Goal: Task Accomplishment & Management: Use online tool/utility

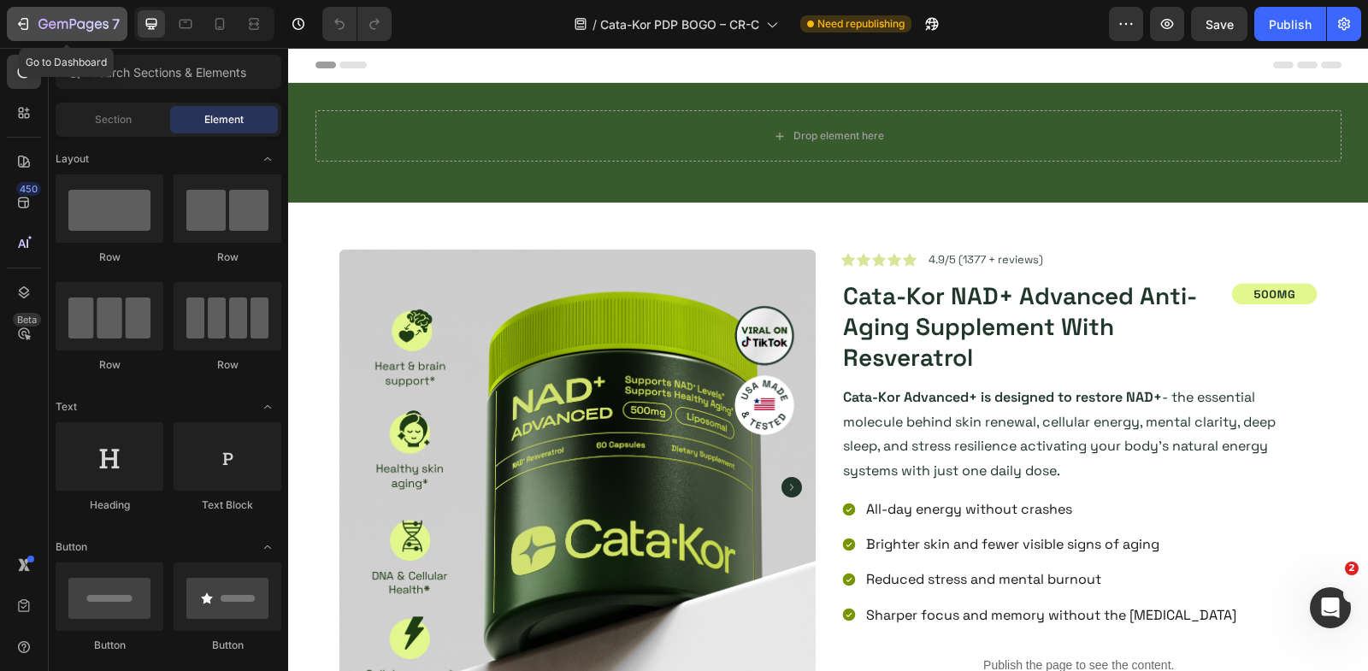
click at [19, 18] on icon "button" at bounding box center [23, 23] width 17 height 17
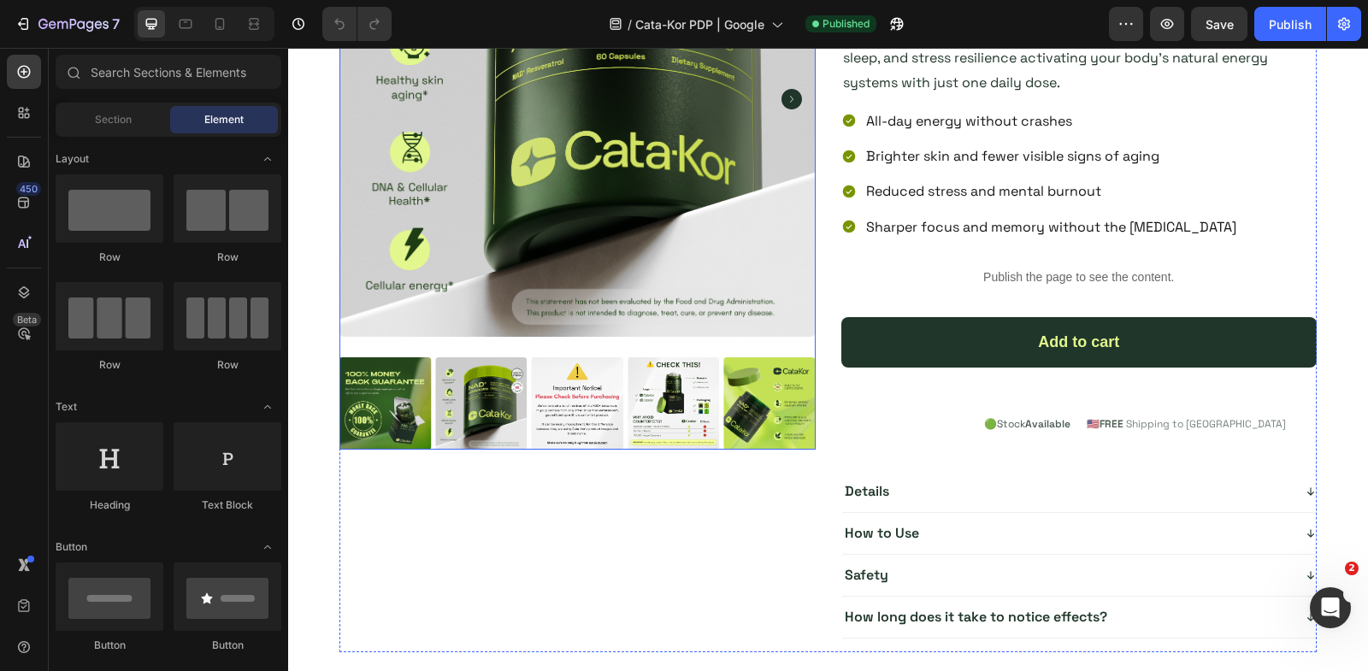
scroll to position [306, 0]
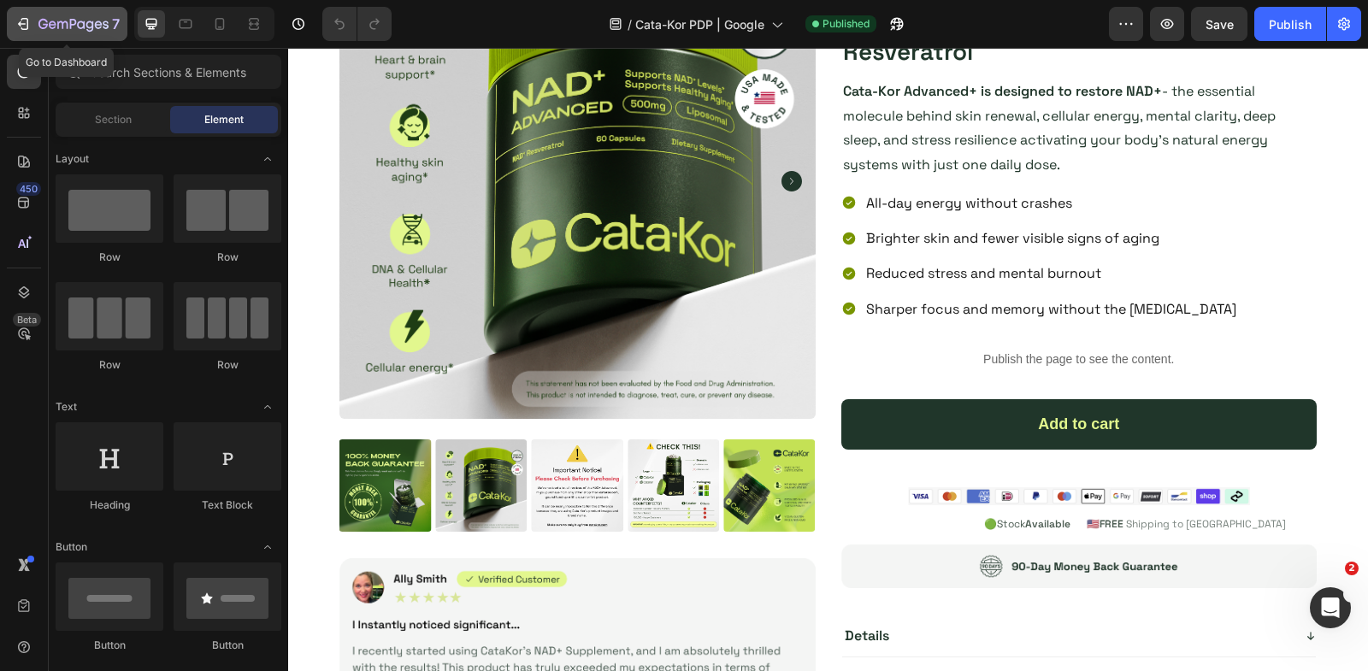
click at [17, 32] on icon "button" at bounding box center [23, 23] width 17 height 17
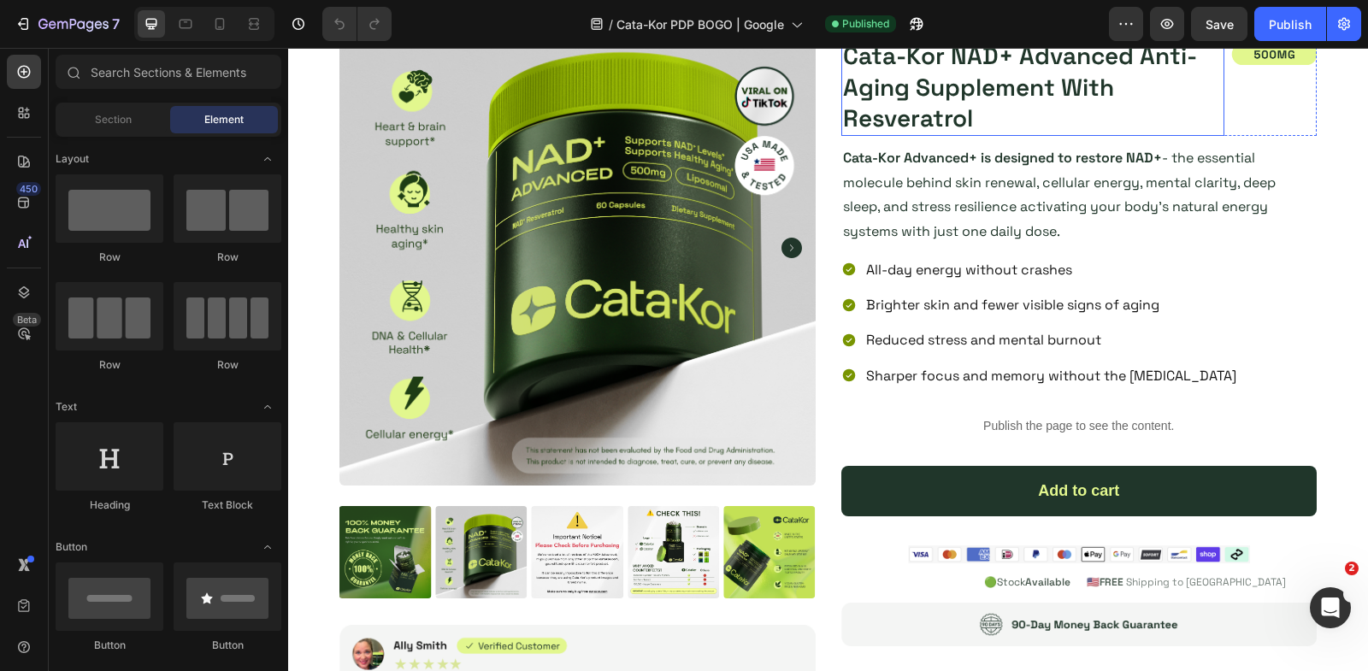
scroll to position [472, 0]
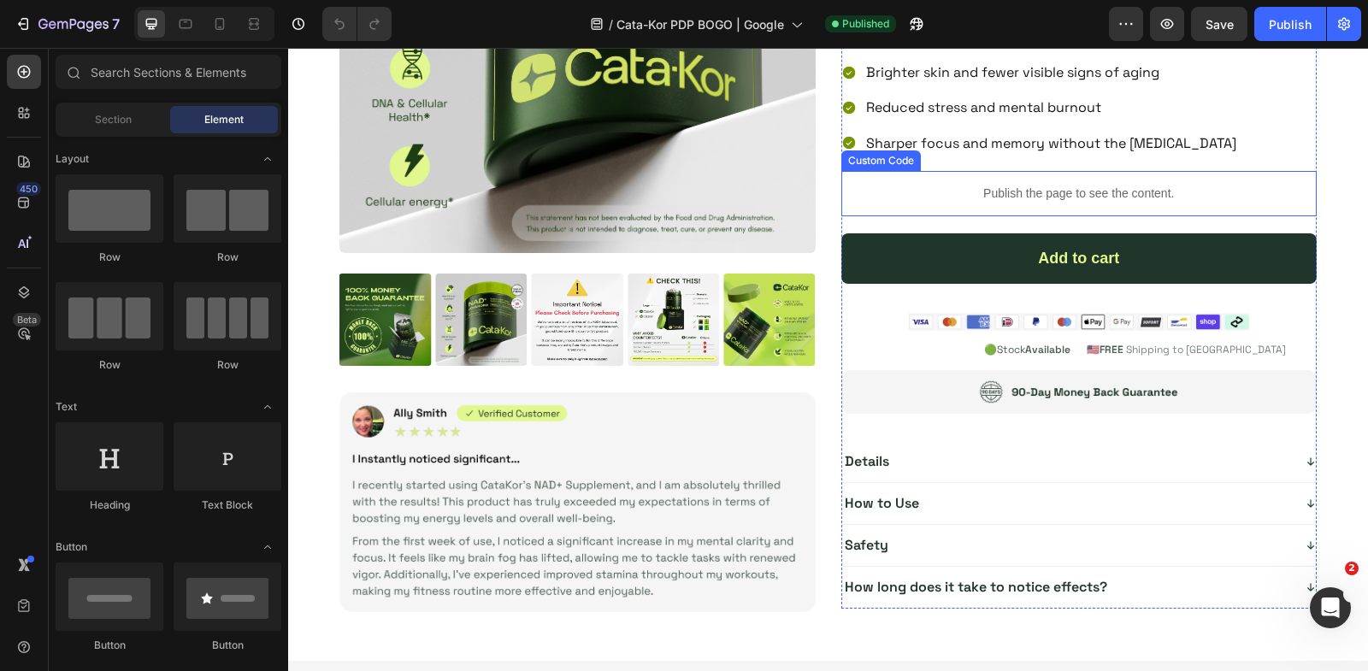
click at [1051, 190] on p "Publish the page to see the content." at bounding box center [1079, 194] width 476 height 18
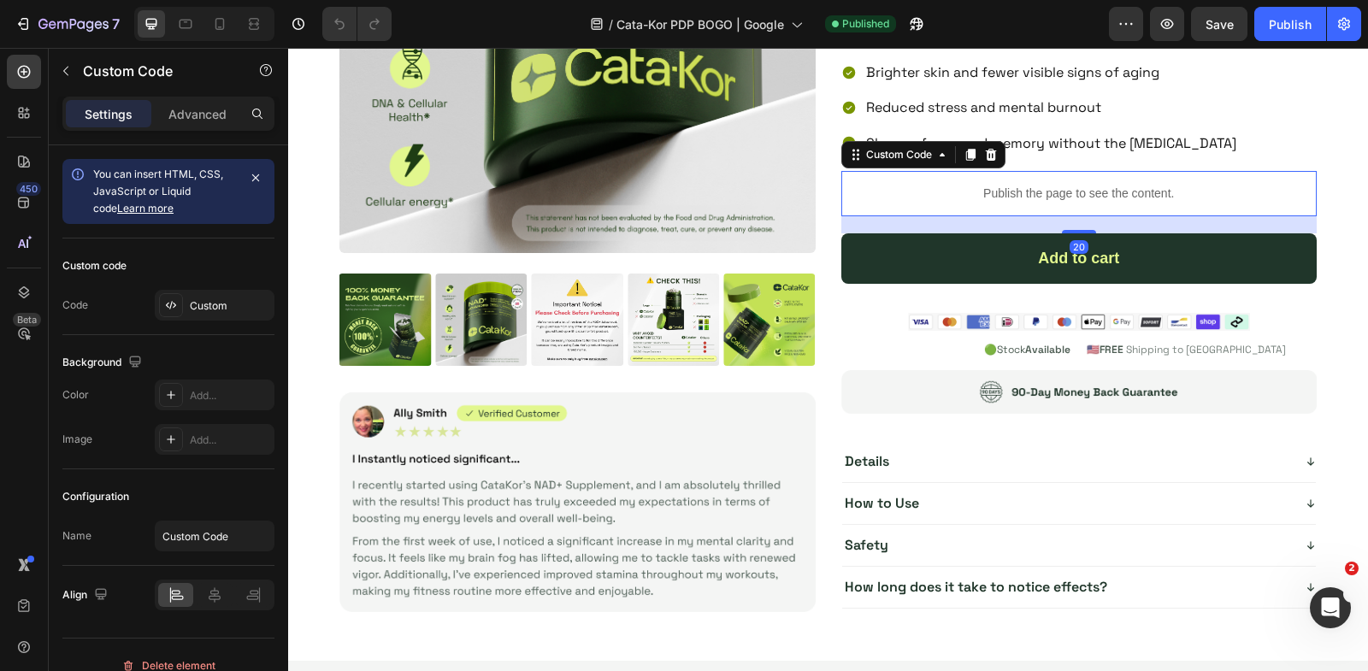
click at [1051, 190] on p "Publish the page to see the content." at bounding box center [1079, 194] width 476 height 18
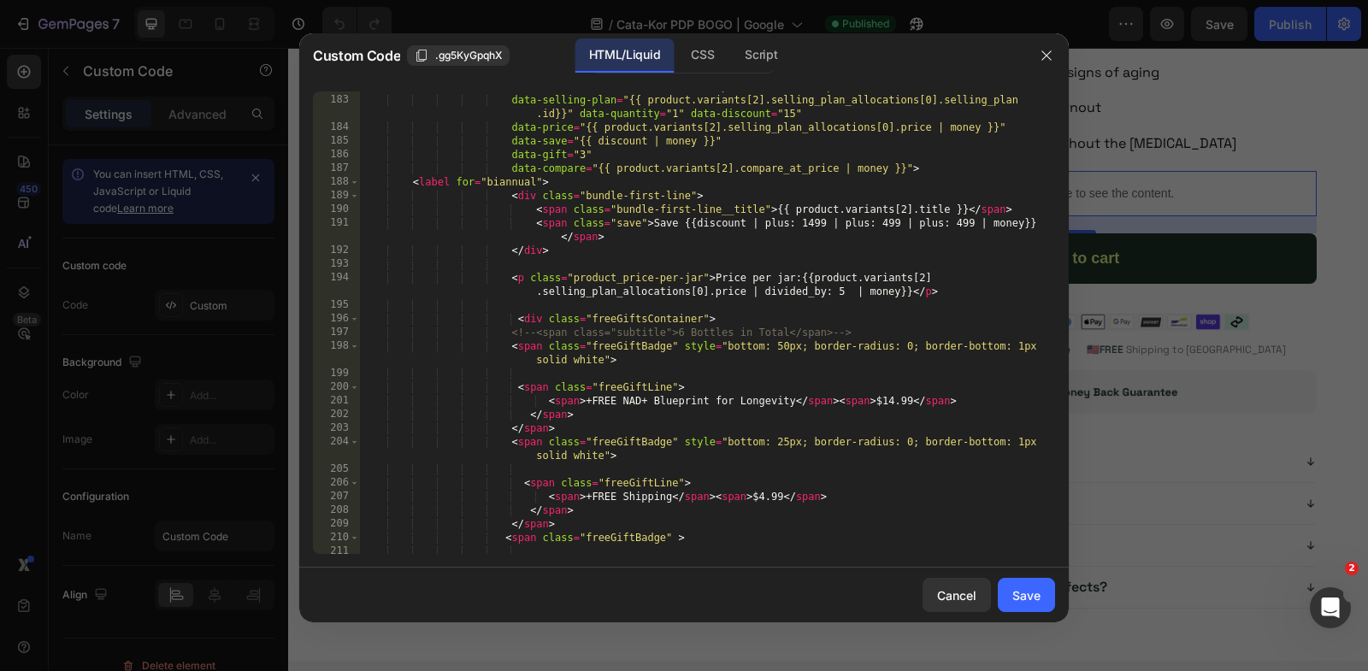
scroll to position [2715, 0]
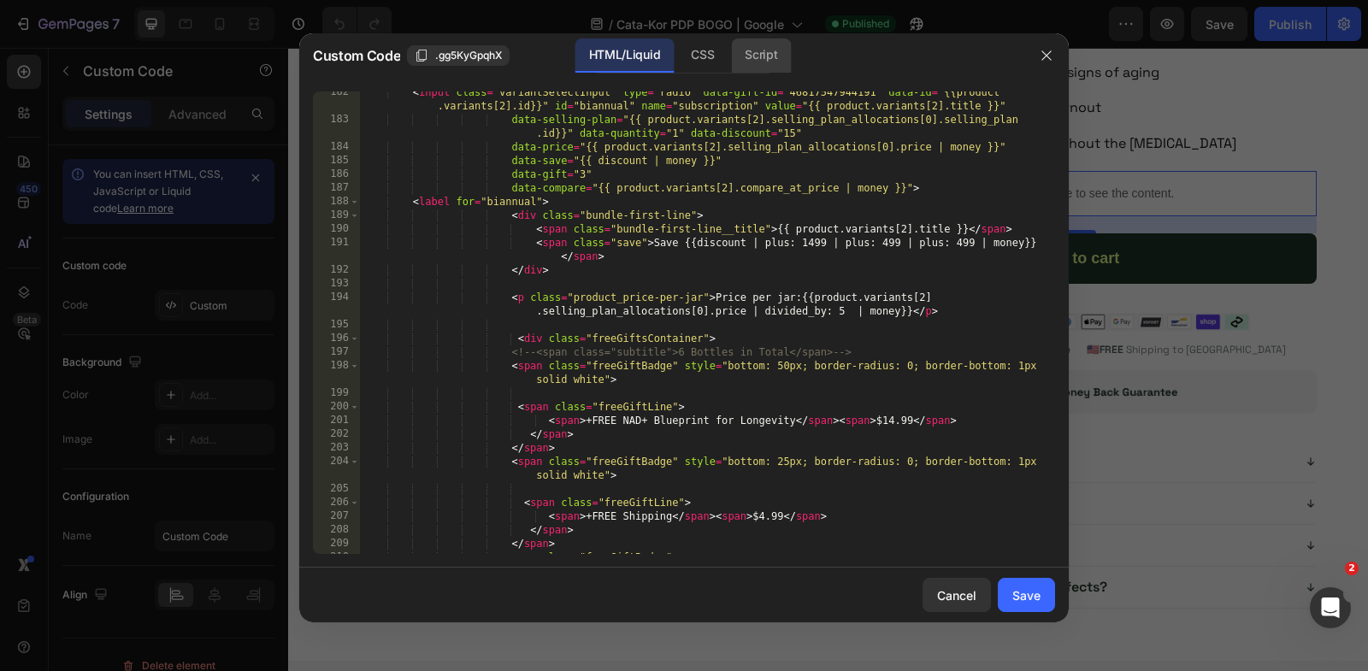
click at [774, 59] on div "Script" at bounding box center [761, 55] width 60 height 34
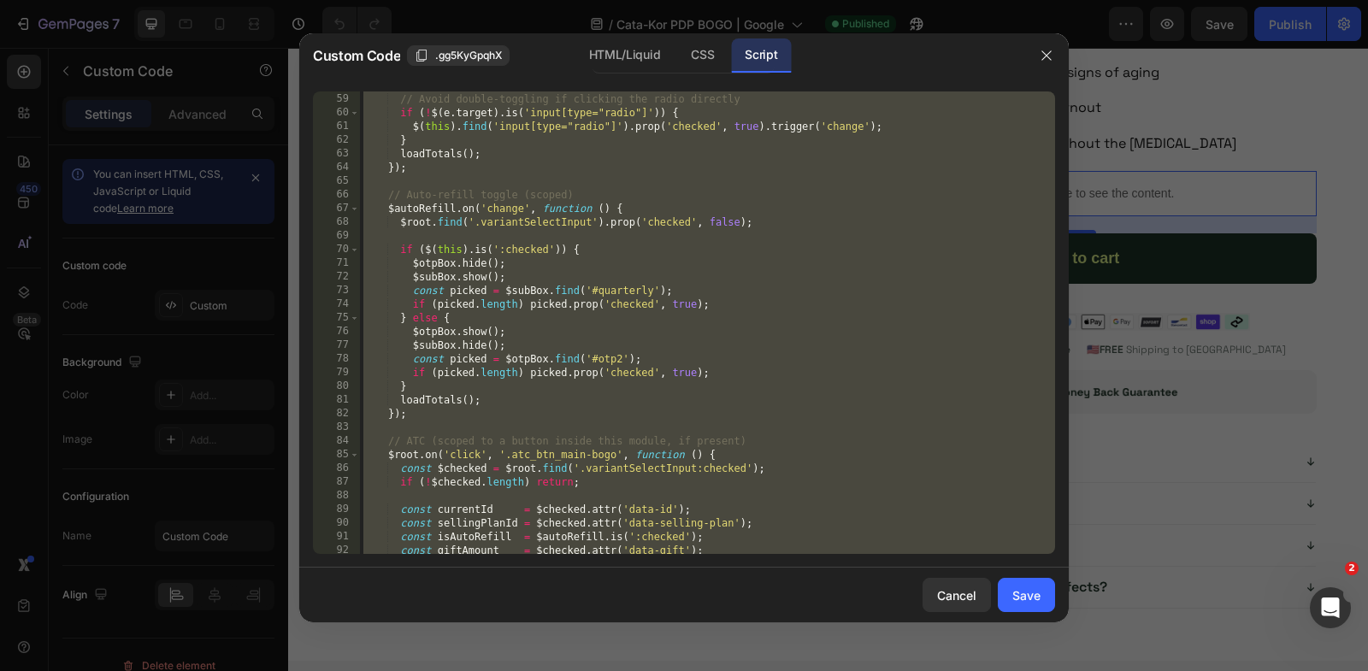
scroll to position [747, 0]
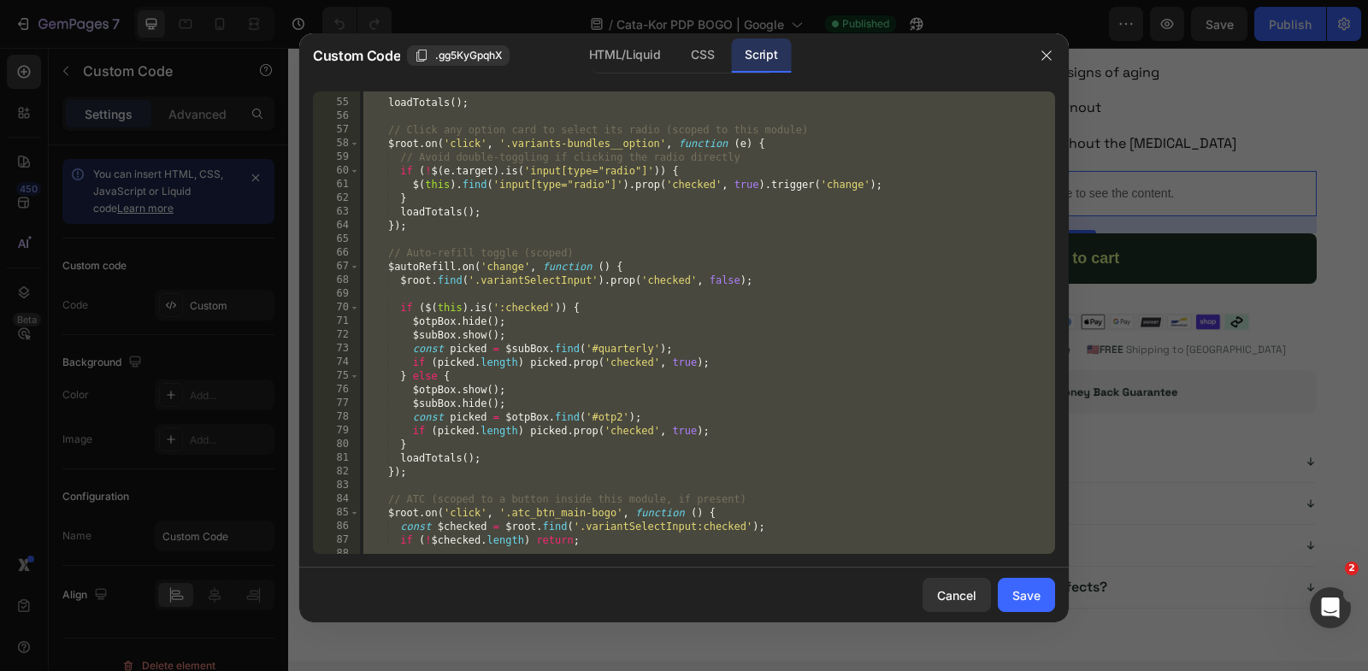
click at [779, 254] on div "loadTotals ( ) ; // Click any option card to select its radio (scoped to this m…" at bounding box center [707, 327] width 695 height 491
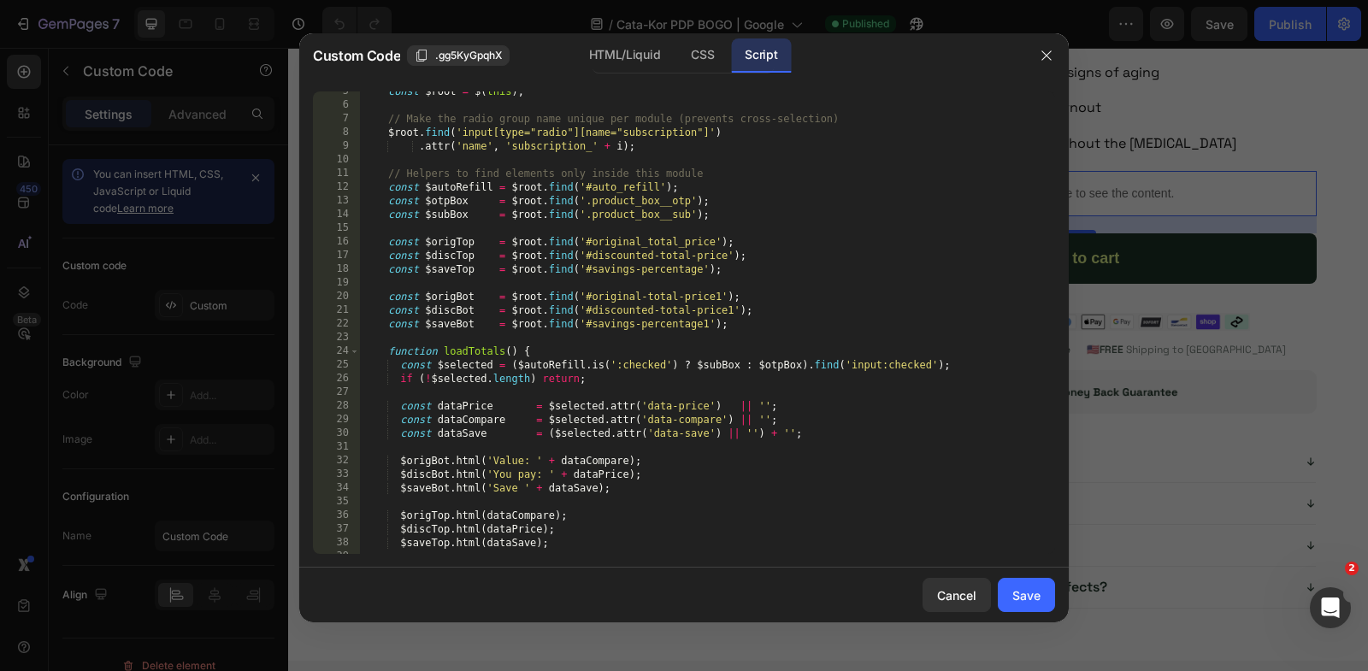
scroll to position [55, 0]
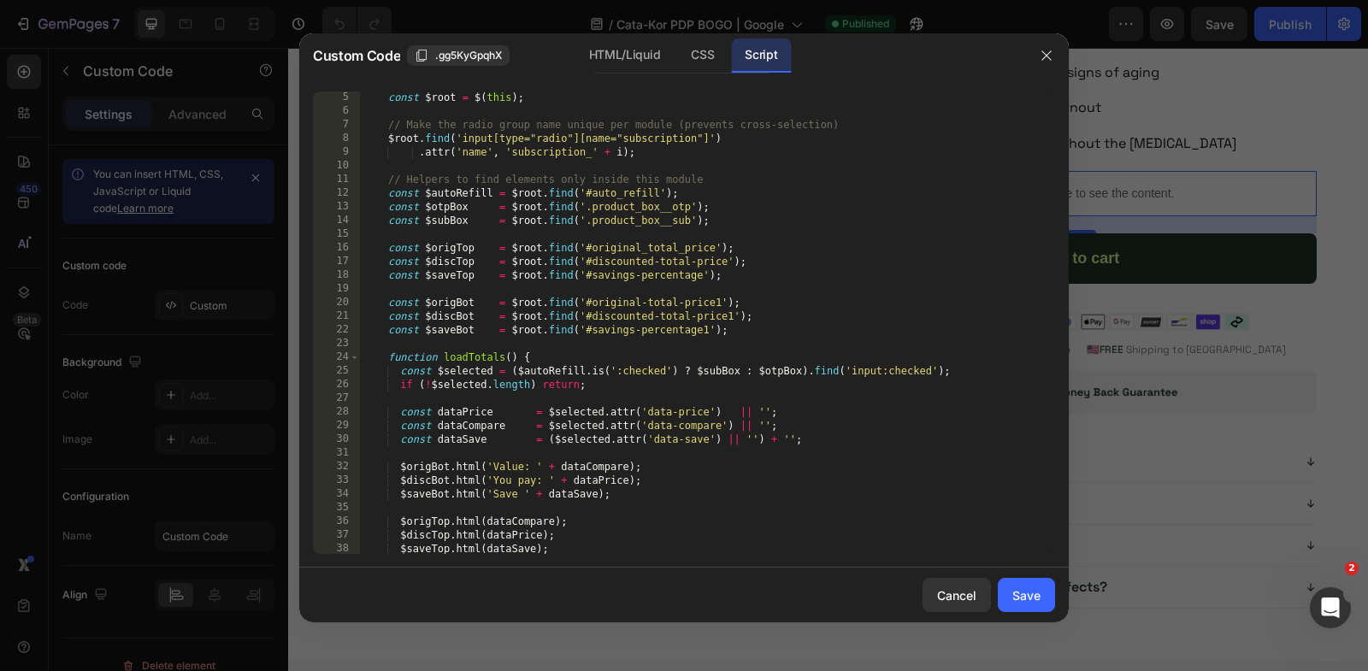
click at [628, 303] on div "const $root = $ ( this ) ; // Make the radio group name unique per module (prev…" at bounding box center [707, 336] width 695 height 491
type textarea "const $origBot = $root.find('#original-total-price1');"
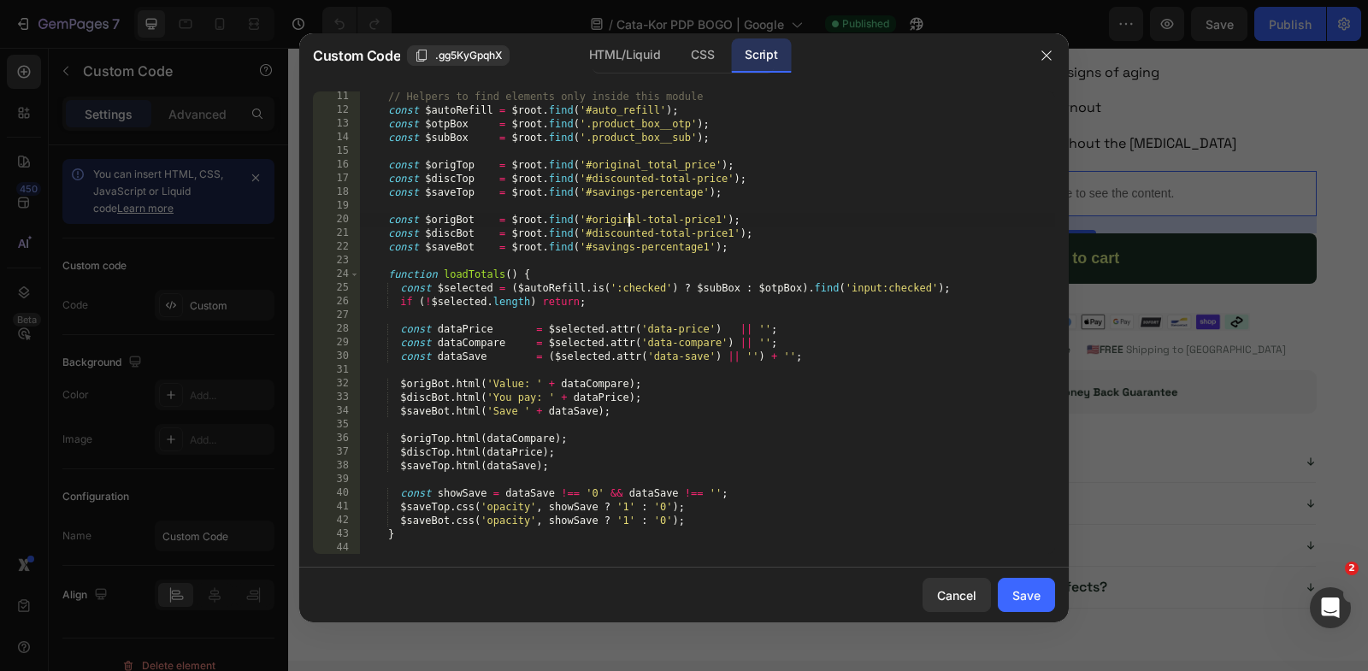
scroll to position [139, 0]
click at [1048, 61] on icon "button" at bounding box center [1047, 56] width 14 height 14
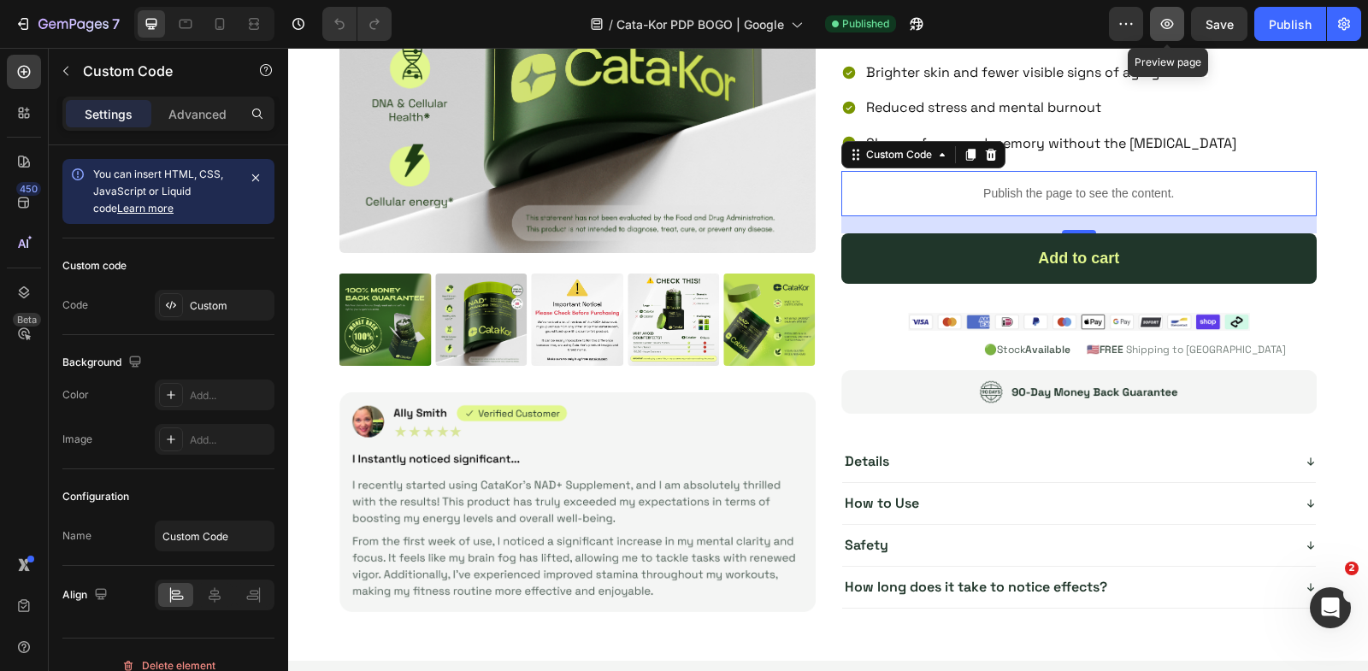
click at [1164, 28] on icon "button" at bounding box center [1167, 23] width 17 height 17
click at [1023, 185] on p "Publish the page to see the content." at bounding box center [1079, 194] width 476 height 18
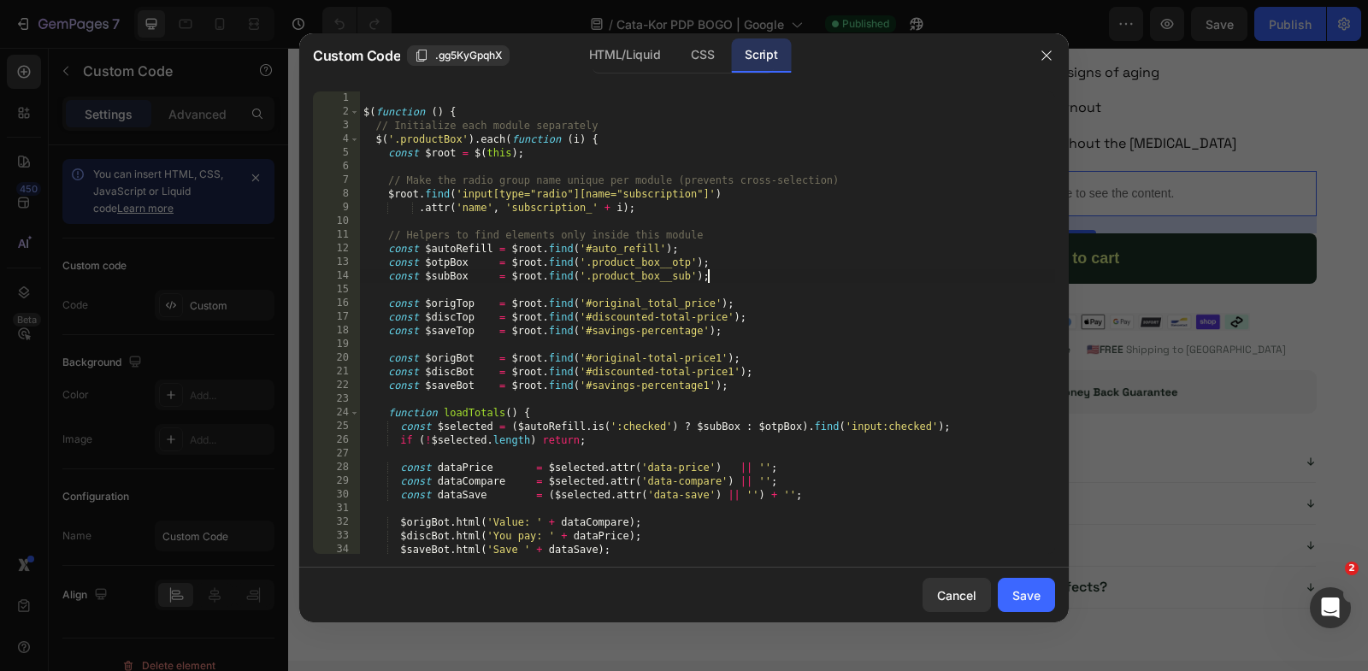
click at [886, 282] on div "$ ( function ( ) { // Initialize each module separately $ ( '.productBox' ) . e…" at bounding box center [707, 336] width 695 height 491
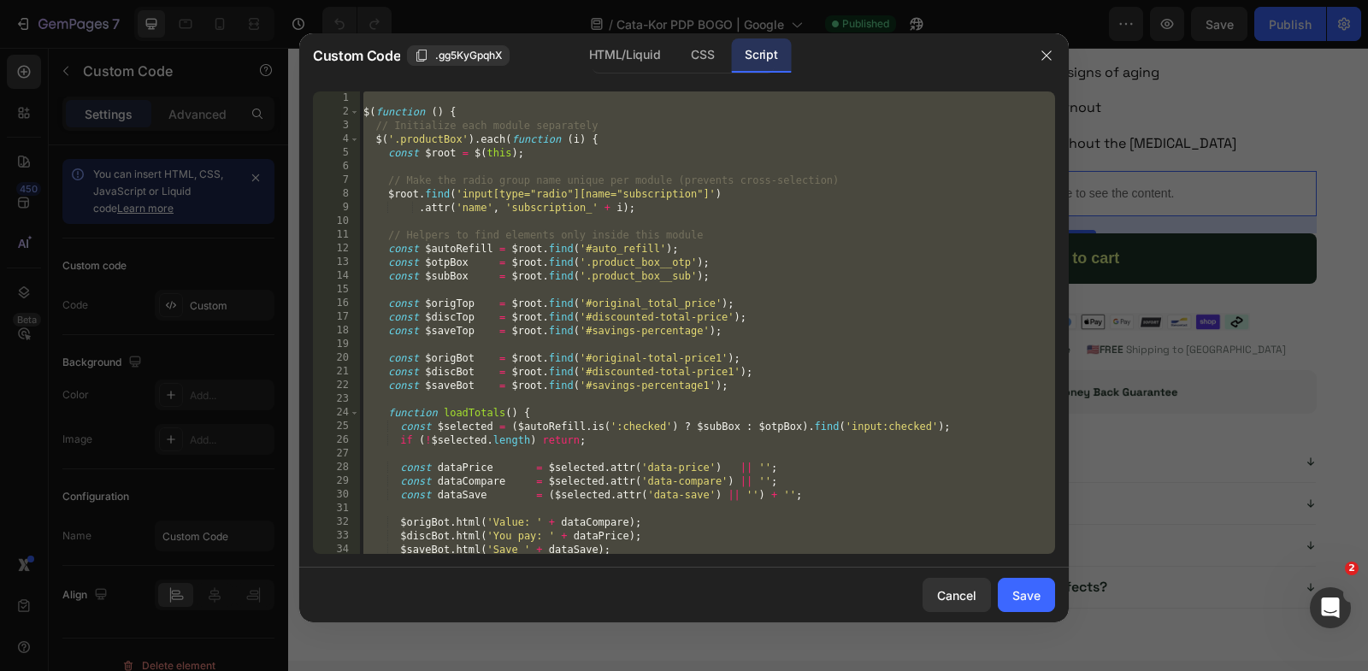
click at [473, 327] on div "$ ( function ( ) { // Initialize each module separately $ ( '.productBox' ) . e…" at bounding box center [707, 336] width 695 height 491
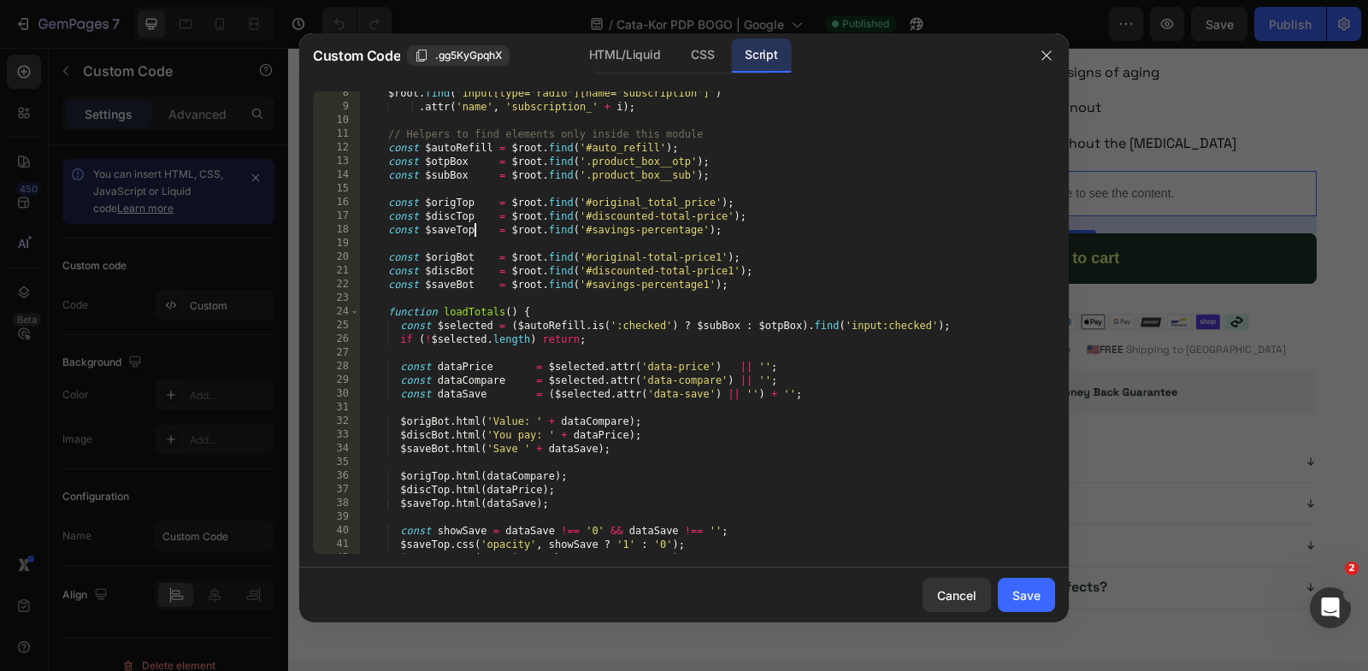
scroll to position [113, 0]
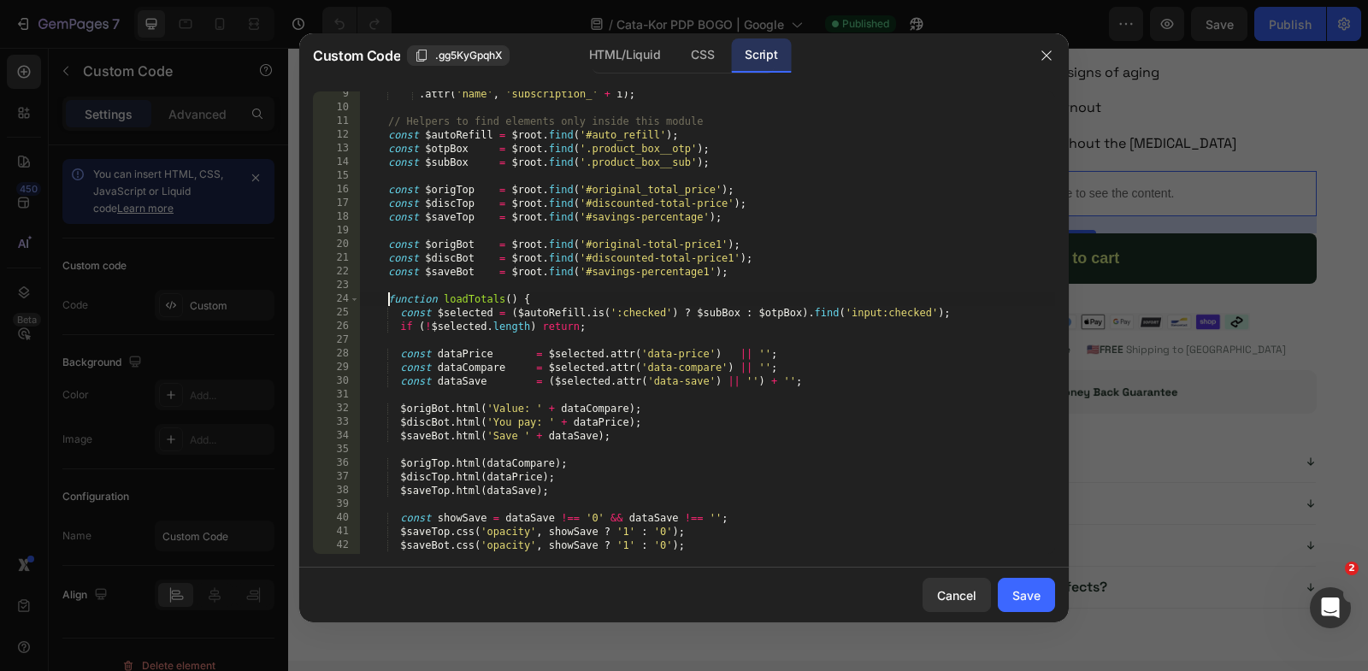
click at [388, 298] on div ". attr ( 'name' , 'subscription_' + i ) ; // Helpers to find elements only insi…" at bounding box center [707, 332] width 695 height 491
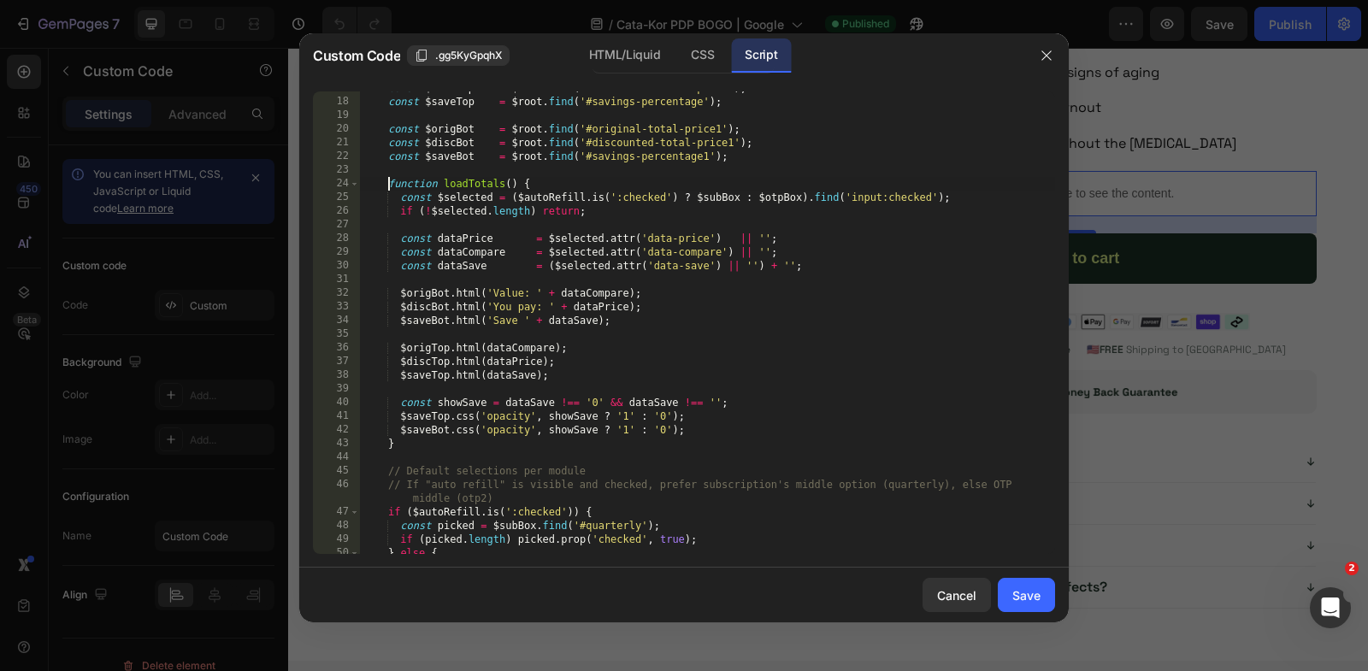
scroll to position [233, 0]
click at [415, 435] on div "const $saveTop = $root . find ( '#savings-percentage' ) ; const $origBot = $roo…" at bounding box center [707, 336] width 695 height 491
type textarea "$saveBot.css('opacity', showSave ? '1' : '0'); }"
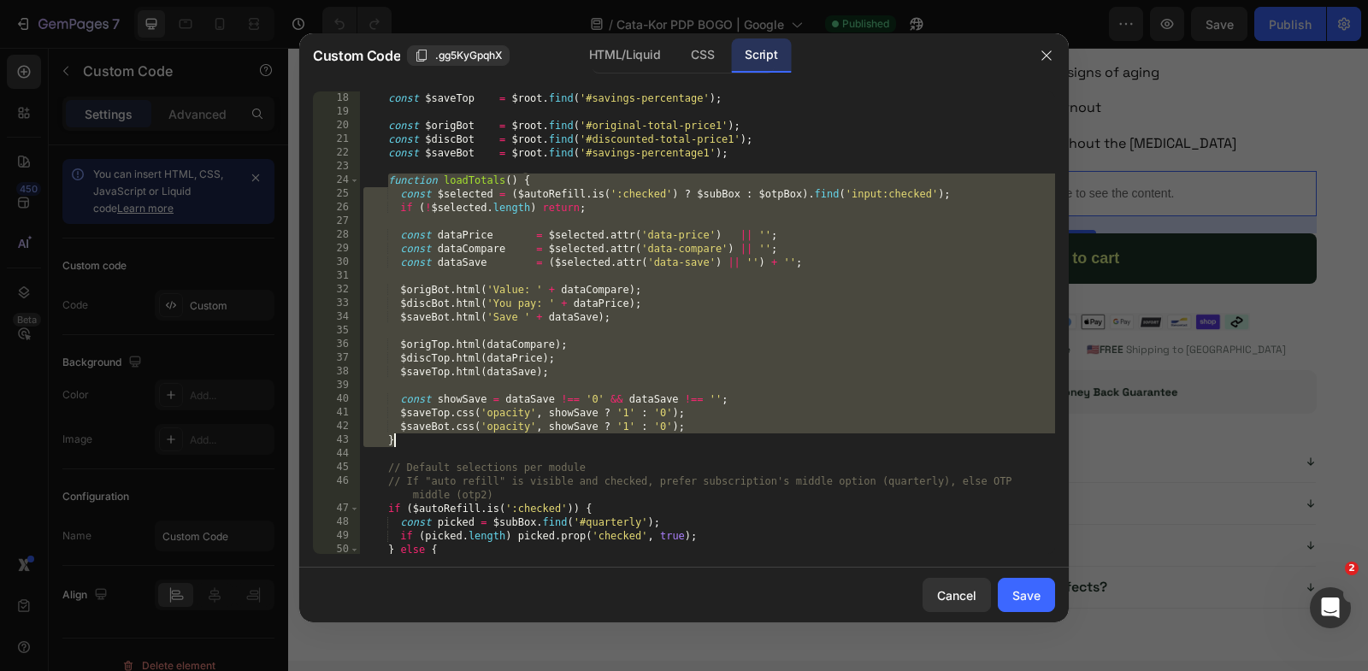
paste textarea
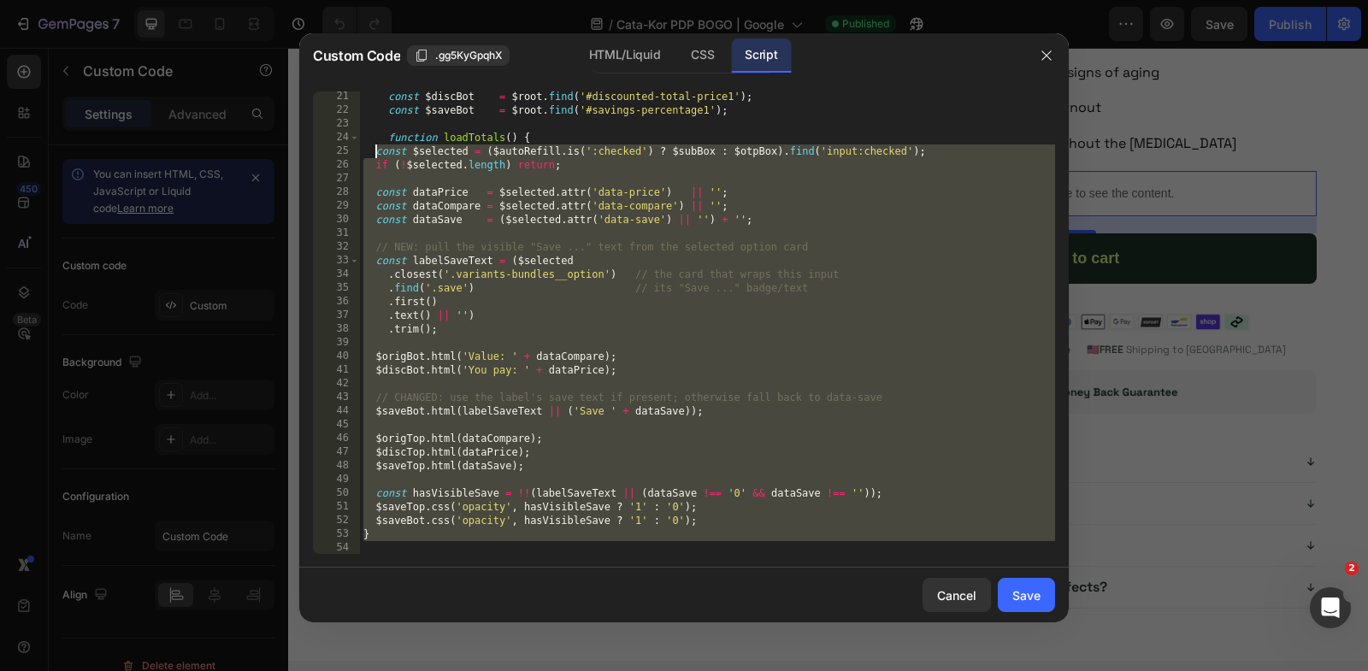
click at [375, 155] on div "const $discBot = $root . find ( '#discounted-total-price1' ) ; const $saveBot =…" at bounding box center [707, 335] width 695 height 491
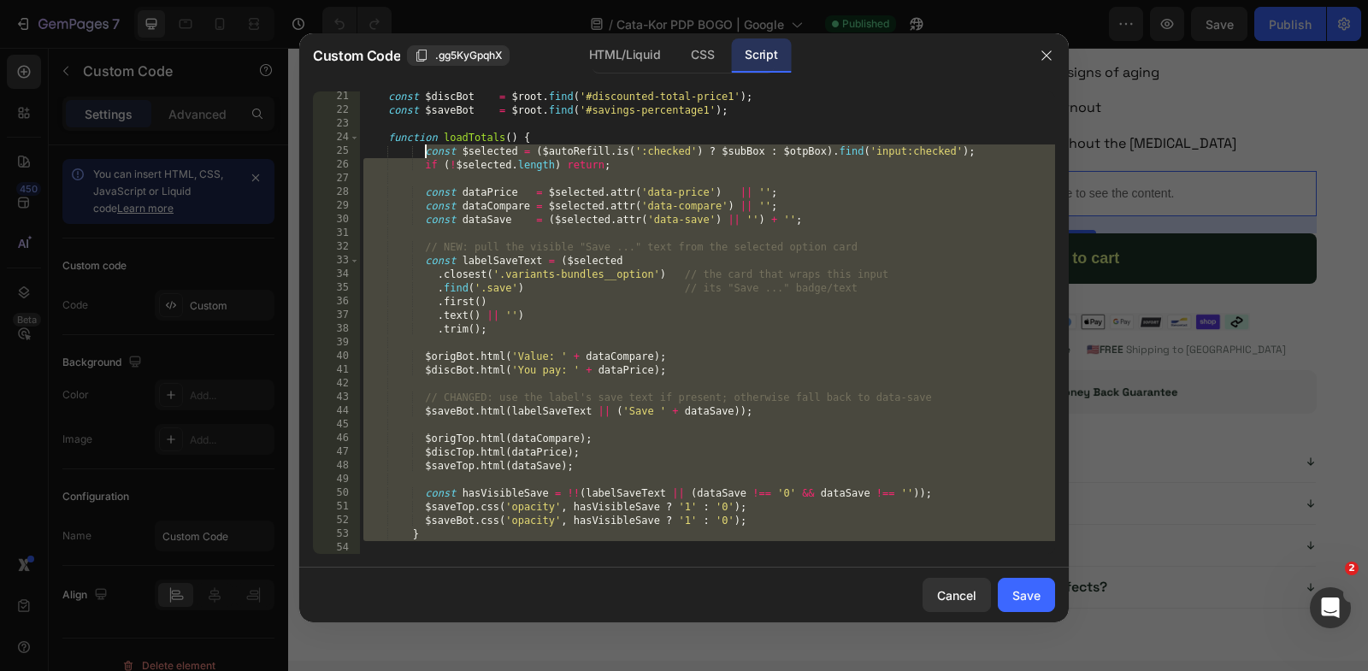
type textarea "const $selected = ($[DOMAIN_NAME](':checked') ? $subBox : $otpBox).find('input:…"
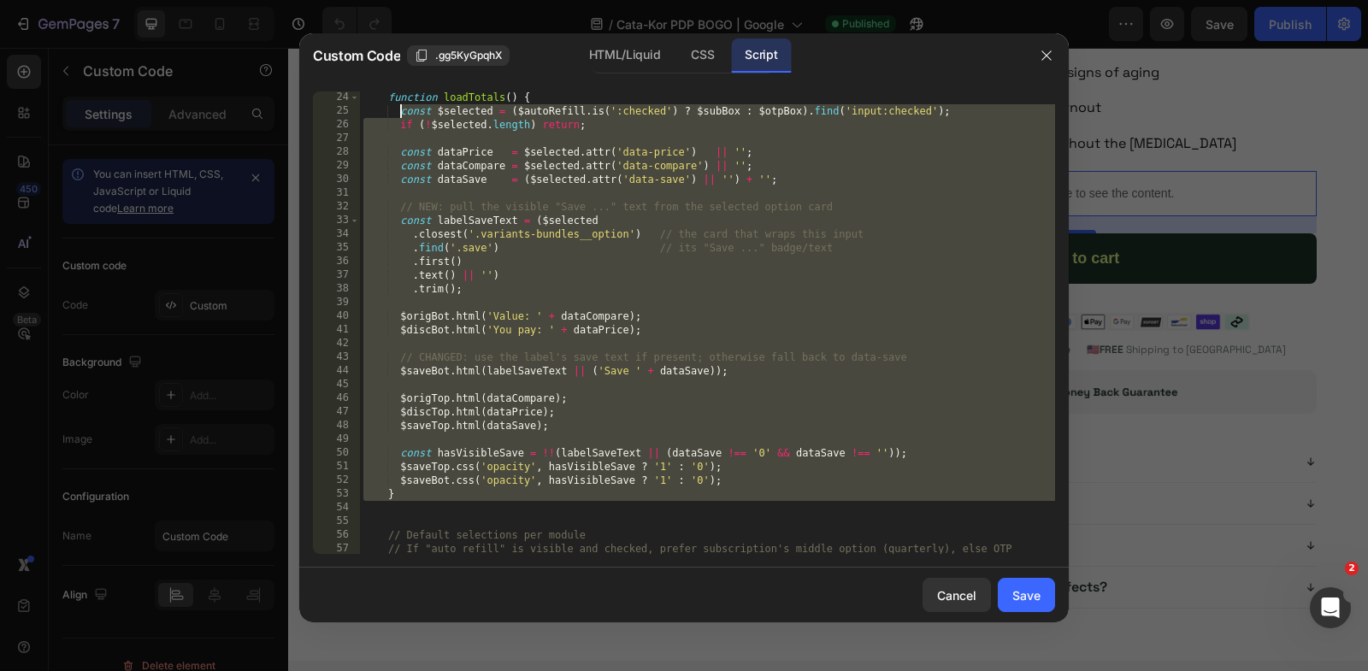
scroll to position [318, 0]
click at [1046, 599] on button "Save" at bounding box center [1026, 595] width 57 height 34
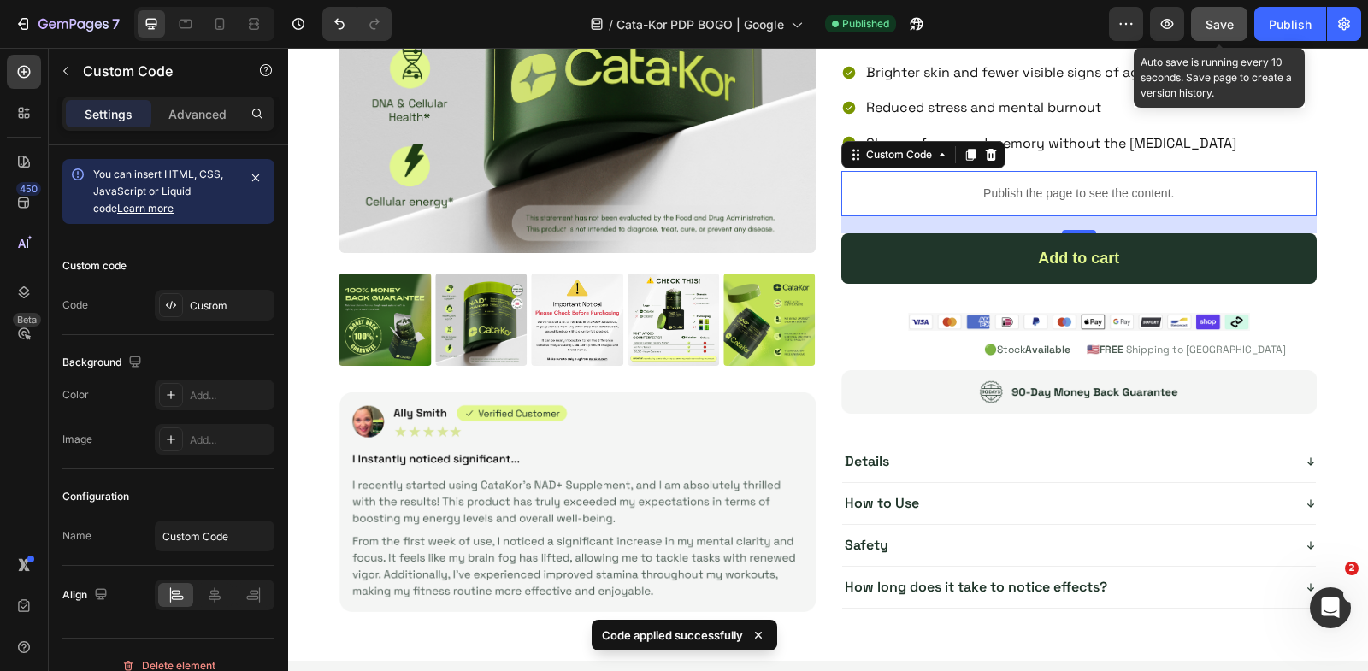
click at [1213, 20] on span "Save" at bounding box center [1220, 24] width 28 height 15
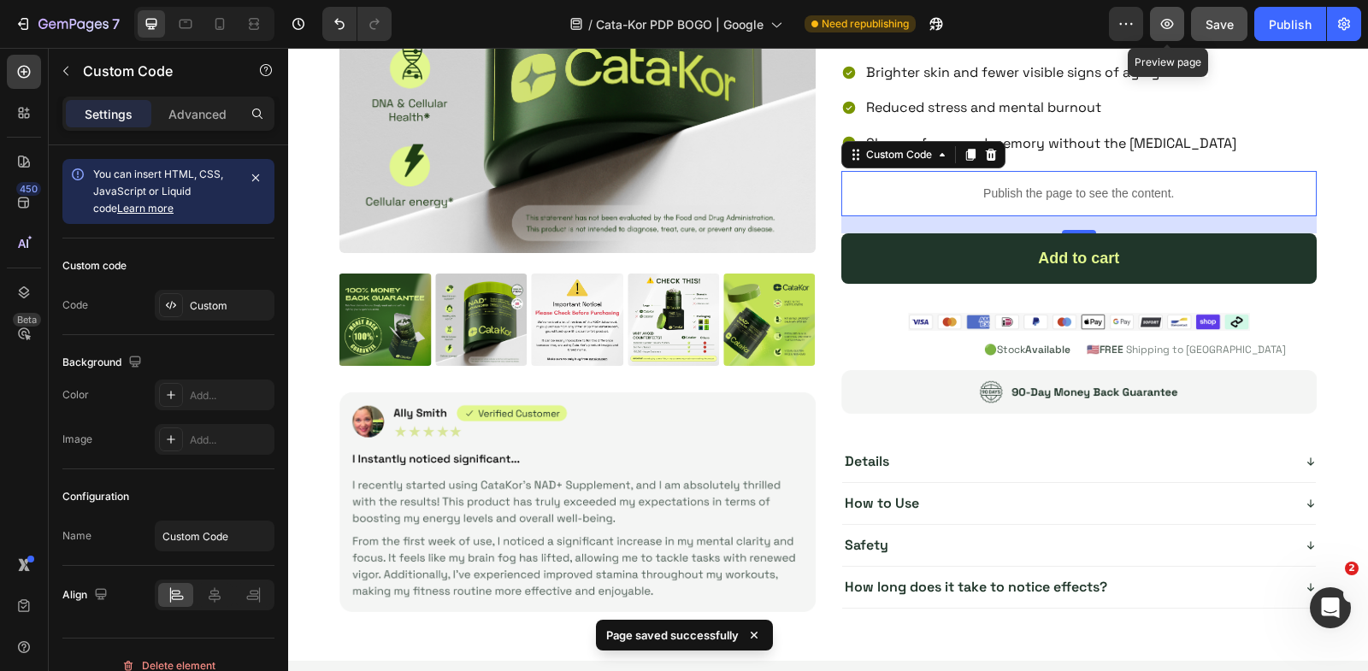
click at [1169, 27] on icon "button" at bounding box center [1167, 23] width 17 height 17
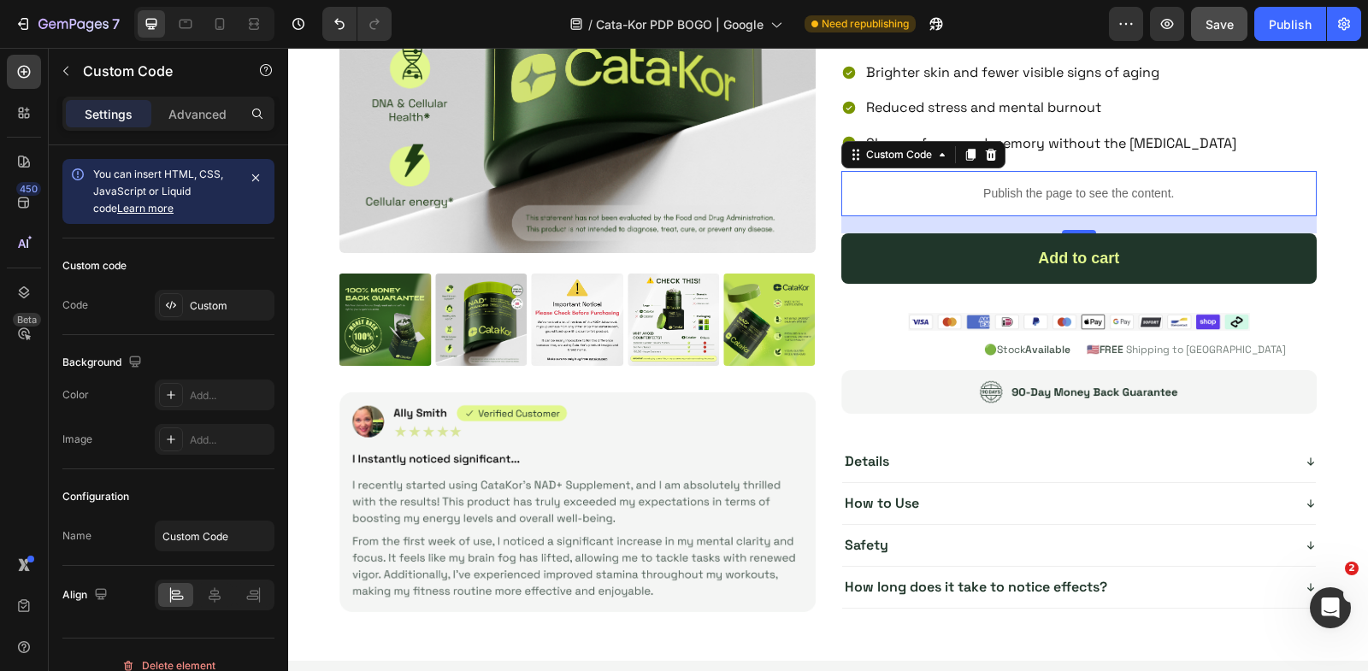
click at [964, 185] on p "Publish the page to see the content." at bounding box center [1079, 194] width 476 height 18
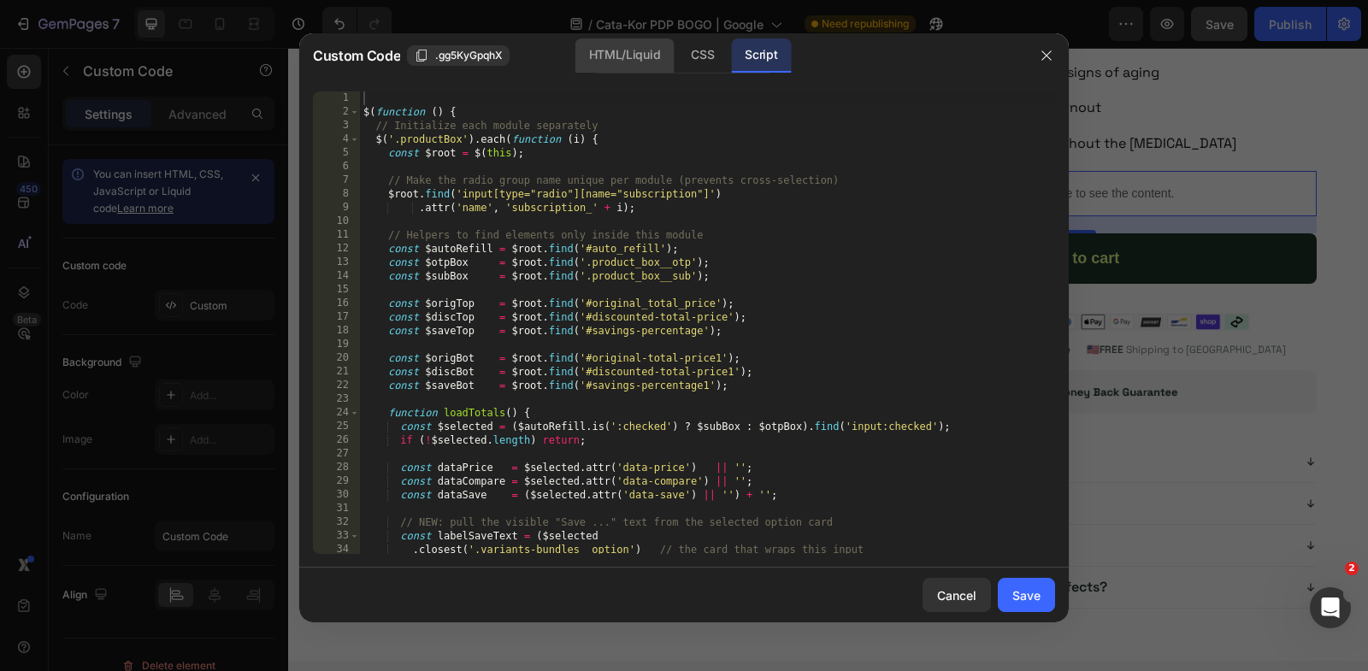
click at [677, 55] on div "HTML/Liquid" at bounding box center [702, 55] width 50 height 34
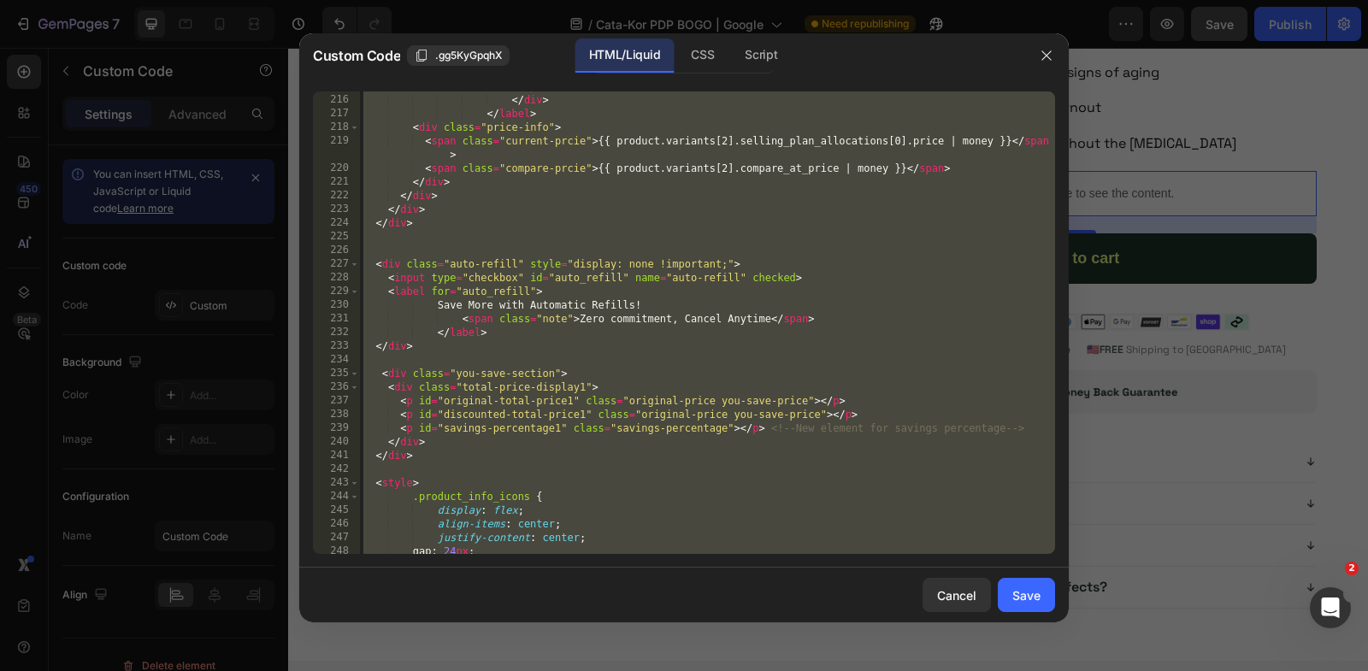
scroll to position [3258, 0]
click at [610, 268] on div "</ div > </ label > < div class = "price-info" > < span class = "current-prcie"…" at bounding box center [707, 335] width 695 height 491
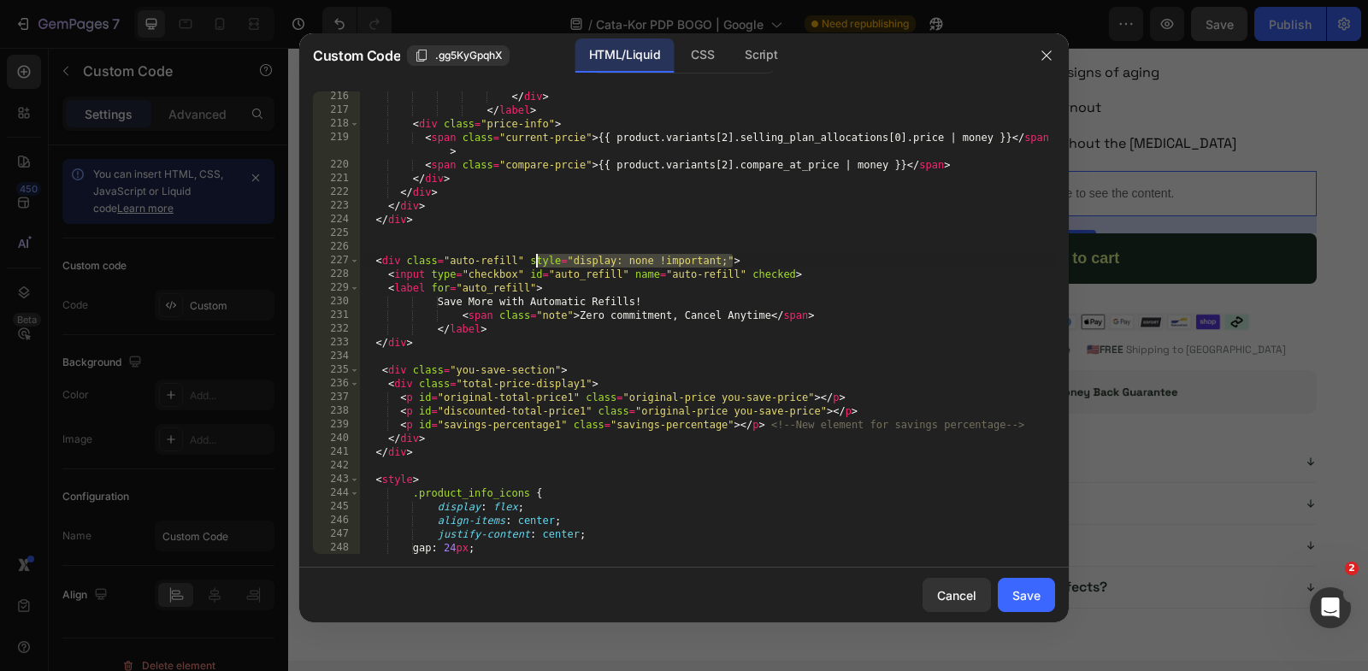
drag, startPoint x: 733, startPoint y: 257, endPoint x: 533, endPoint y: 258, distance: 200.1
click at [533, 258] on div "</ div > </ label > < div class = "price-info" > < span class = "current-prcie"…" at bounding box center [707, 335] width 695 height 491
type textarea "<div class="auto-refill" >"
click at [1048, 587] on button "Save" at bounding box center [1026, 595] width 57 height 34
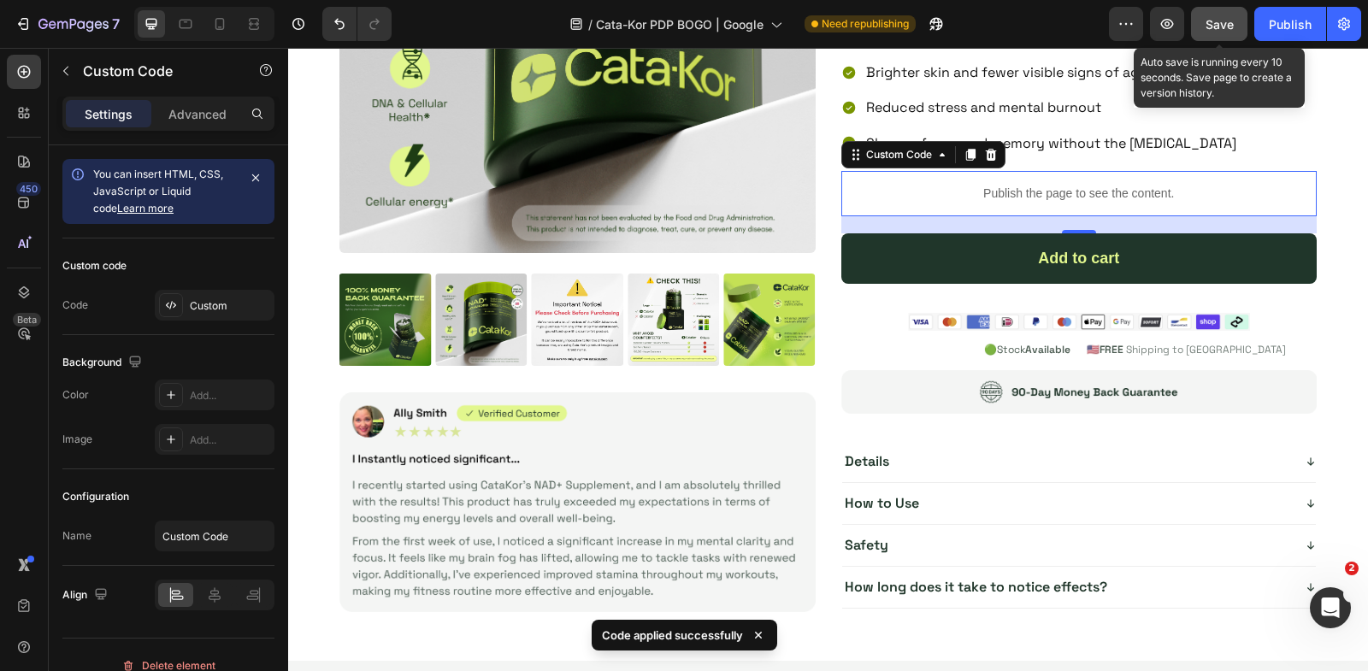
click at [1214, 17] on span "Save" at bounding box center [1220, 24] width 28 height 15
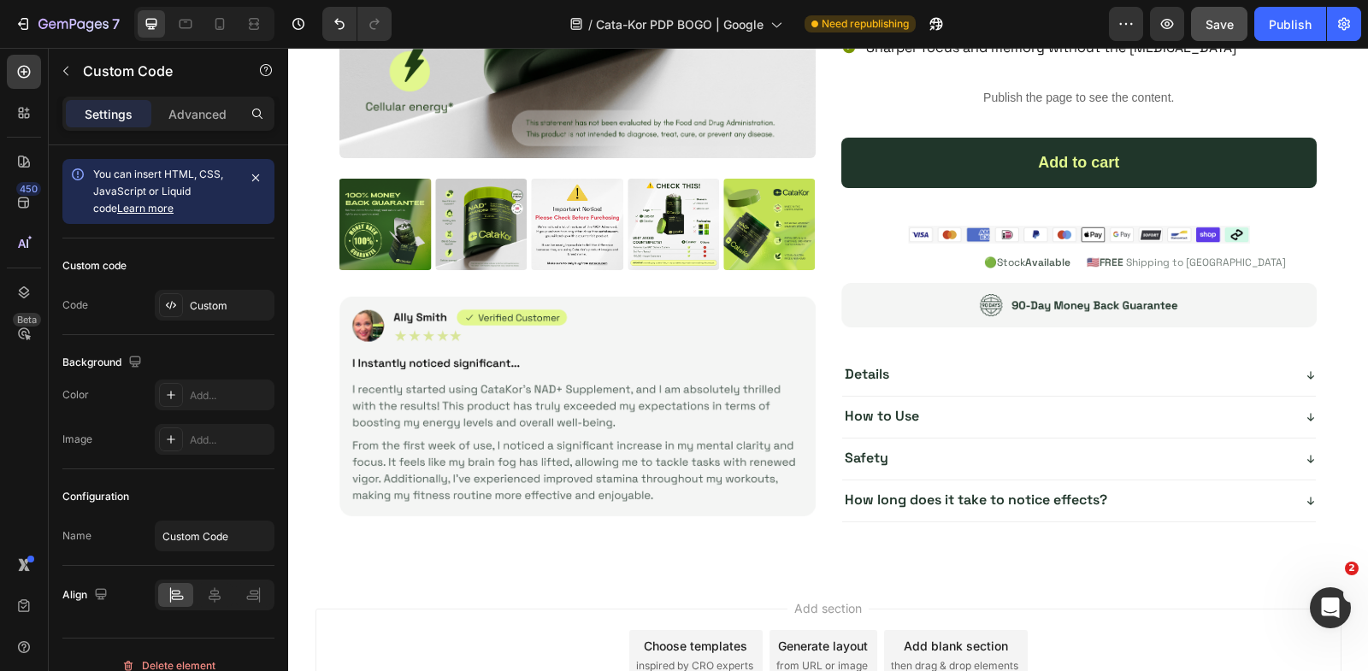
scroll to position [4180, 0]
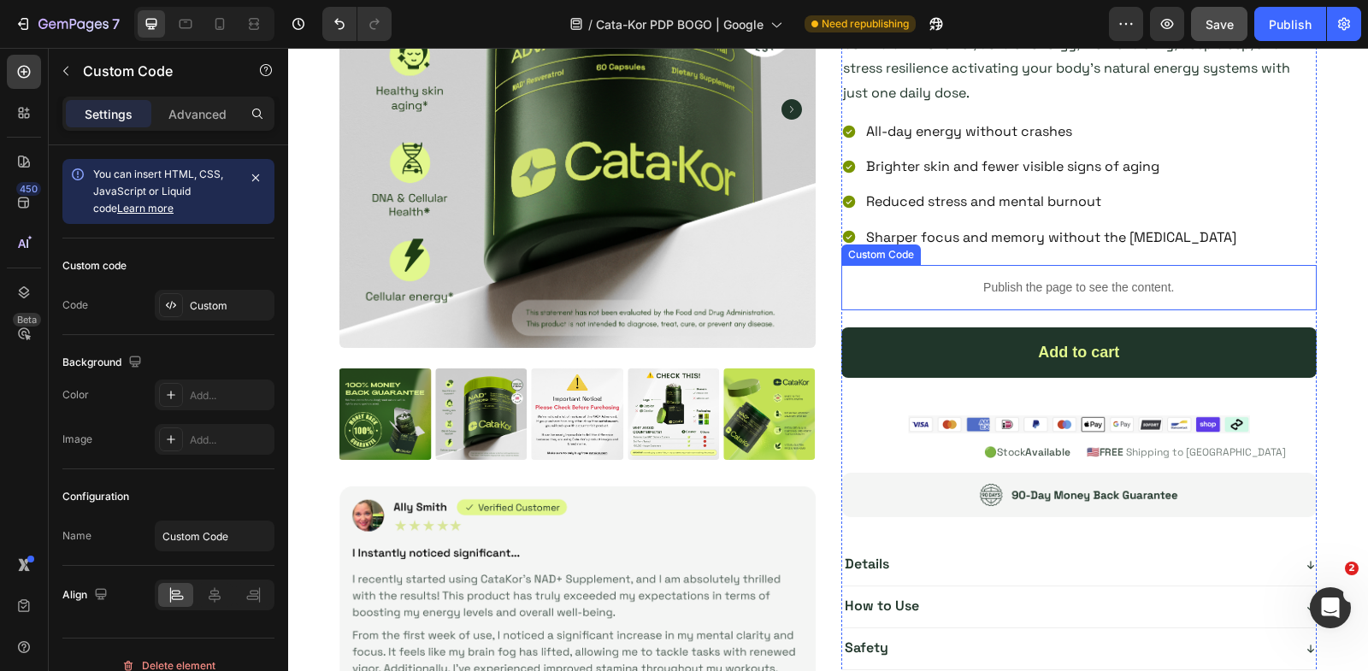
click at [933, 287] on p "Publish the page to see the content." at bounding box center [1079, 288] width 476 height 18
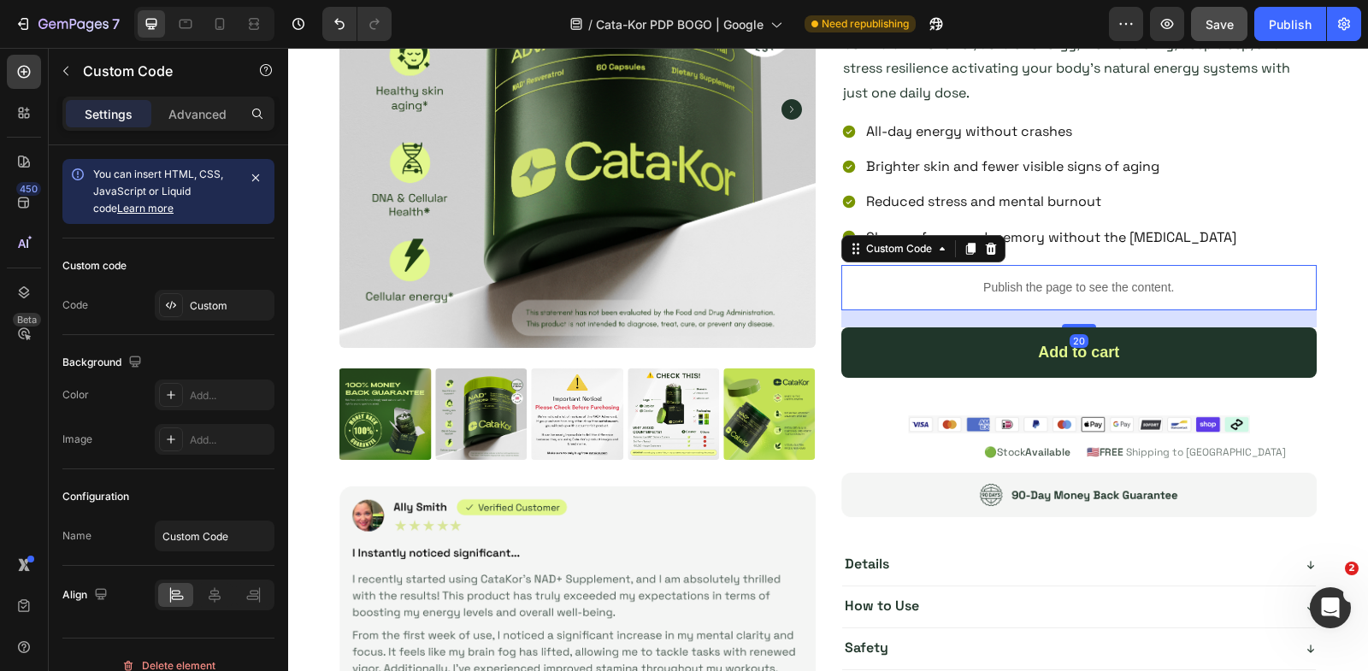
click at [933, 287] on p "Publish the page to see the content." at bounding box center [1079, 288] width 476 height 18
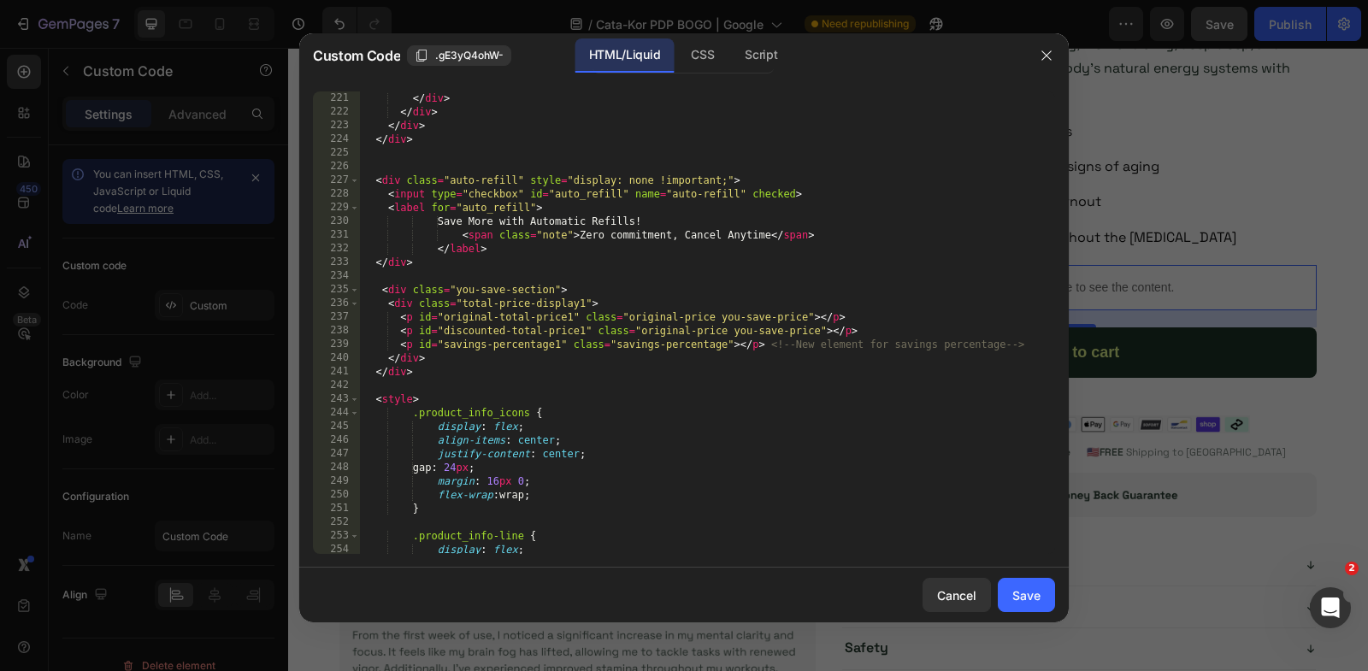
scroll to position [3337, 0]
drag, startPoint x: 733, startPoint y: 184, endPoint x: 528, endPoint y: 182, distance: 204.4
click at [528, 183] on div "< span class = "compare-prcie" > {{ product.variants[2].compare_at_price | mone…" at bounding box center [707, 323] width 695 height 491
type textarea "<div class="auto-refill" >"
click at [1047, 593] on button "Save" at bounding box center [1026, 595] width 57 height 34
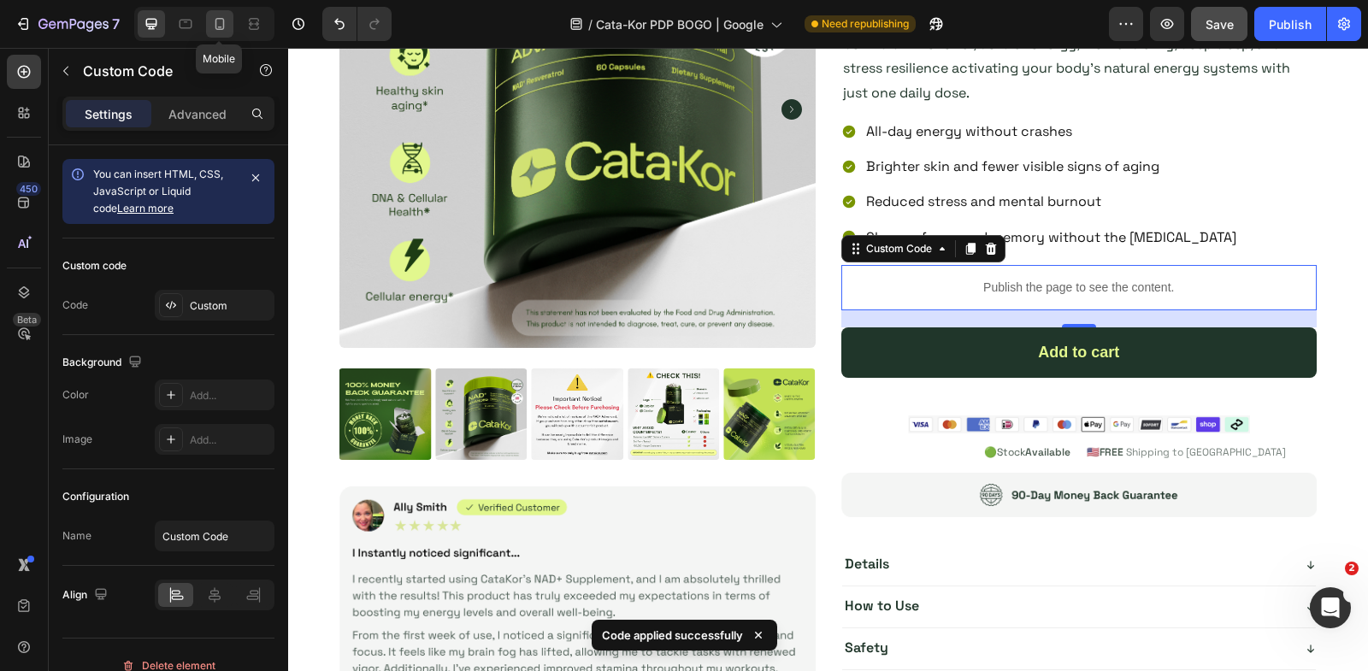
click at [217, 21] on icon at bounding box center [219, 23] width 17 height 17
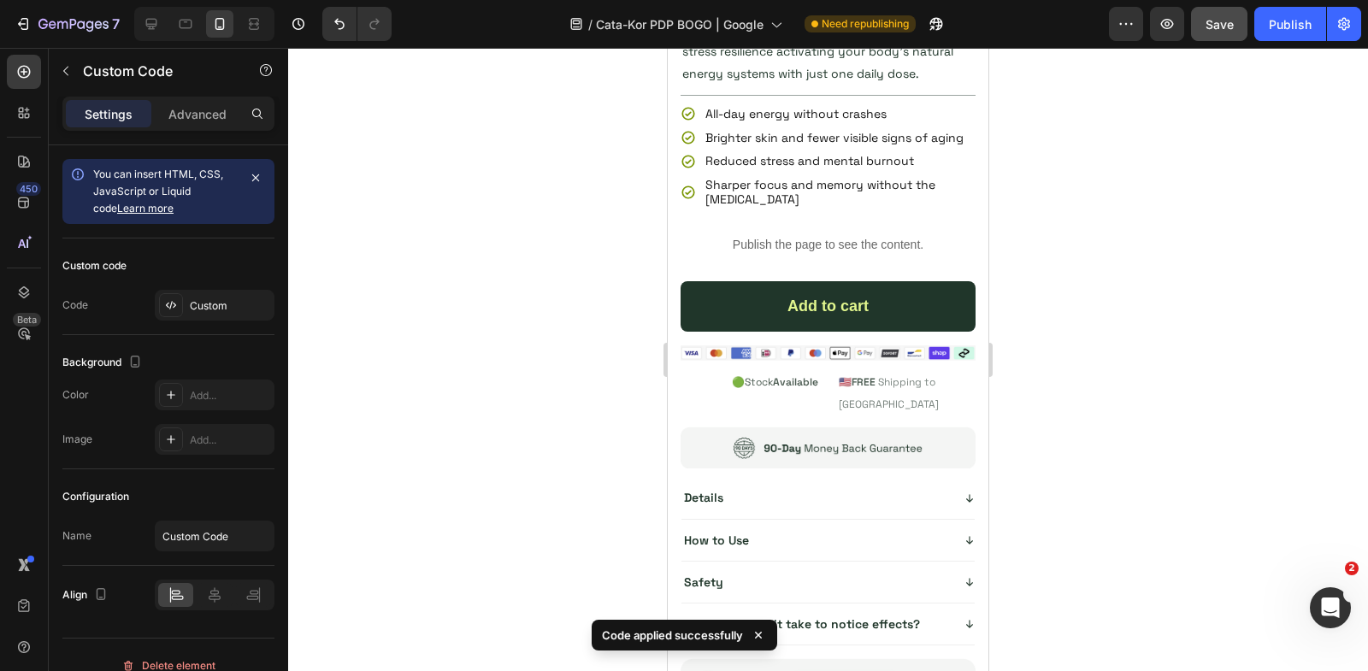
scroll to position [5574, 0]
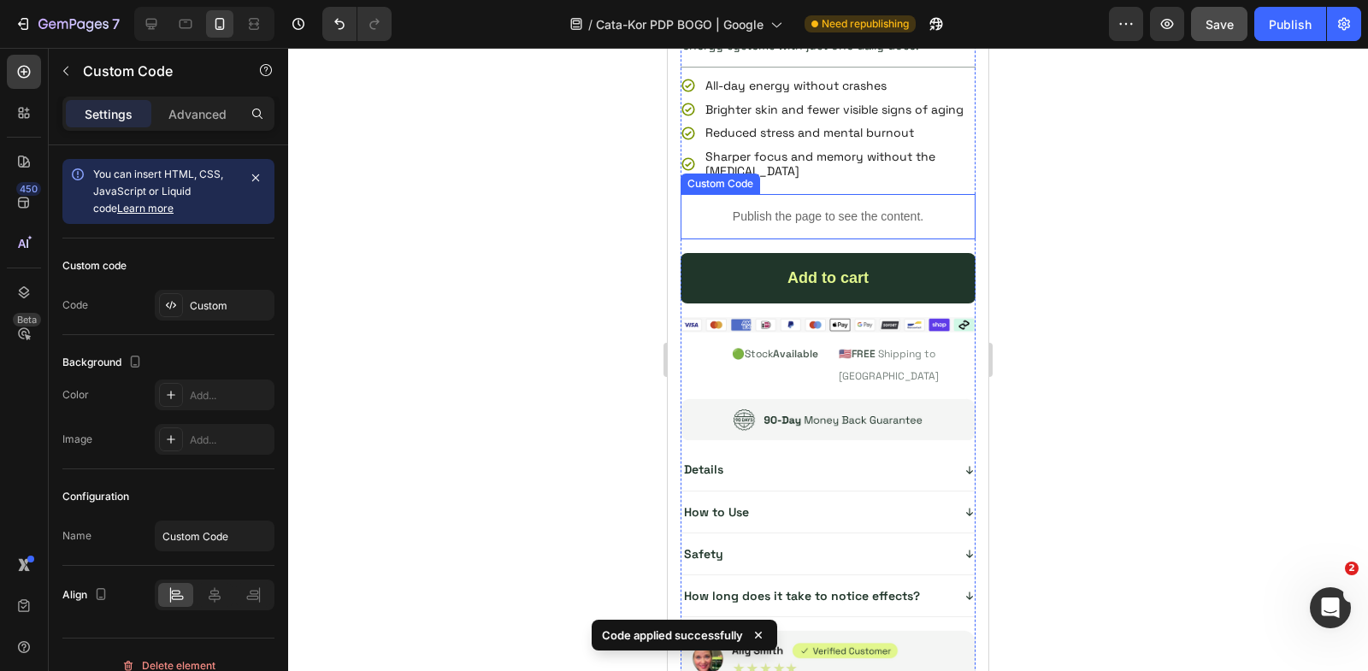
click at [801, 215] on p "Publish the page to see the content." at bounding box center [828, 217] width 295 height 18
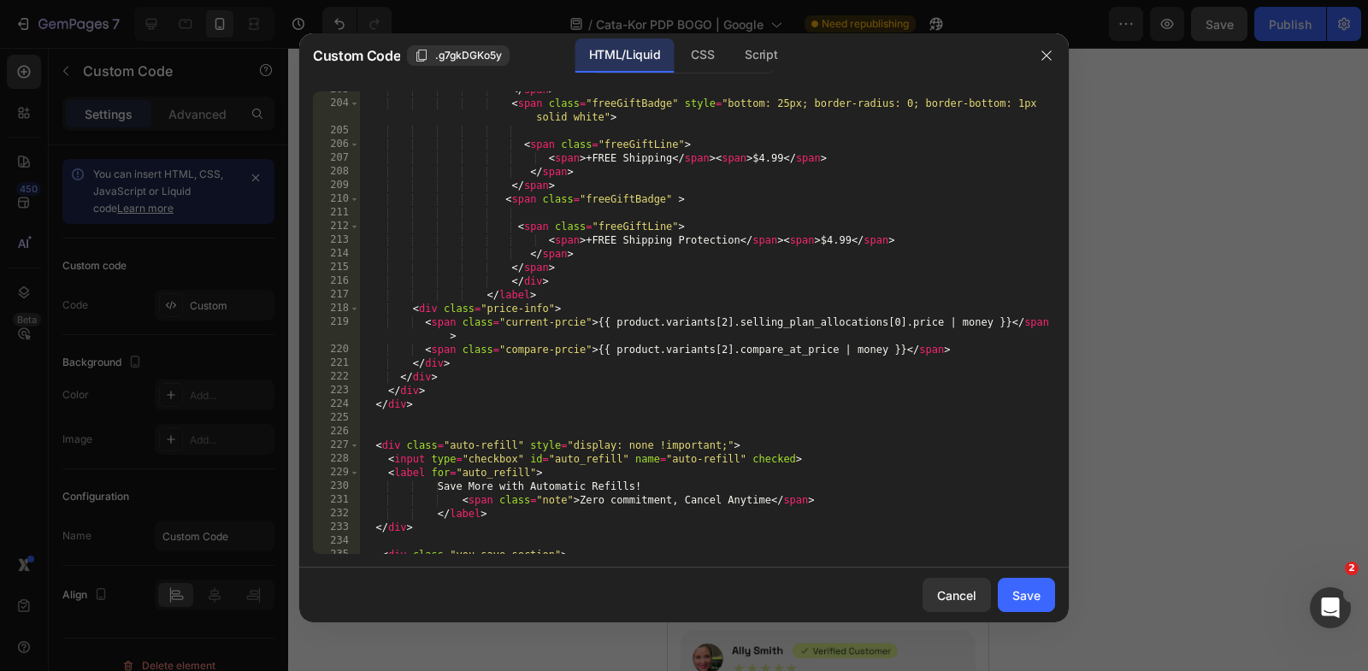
scroll to position [3160, 0]
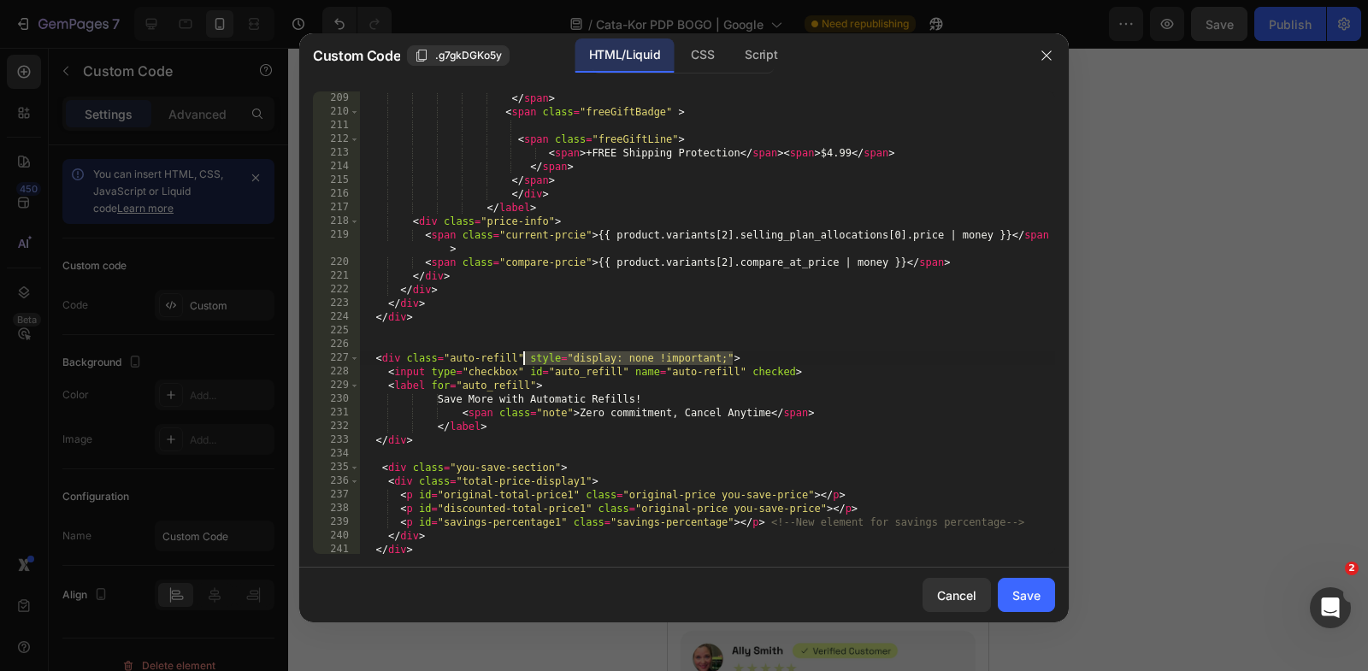
drag, startPoint x: 733, startPoint y: 356, endPoint x: 524, endPoint y: 356, distance: 208.6
click at [524, 356] on div "</ span > < span class = "freeGiftBadge" > < span class = "freeGiftLine" > < sp…" at bounding box center [707, 336] width 695 height 491
type textarea "<div class="auto-refill">"
click at [1040, 599] on div "Save" at bounding box center [1026, 596] width 28 height 18
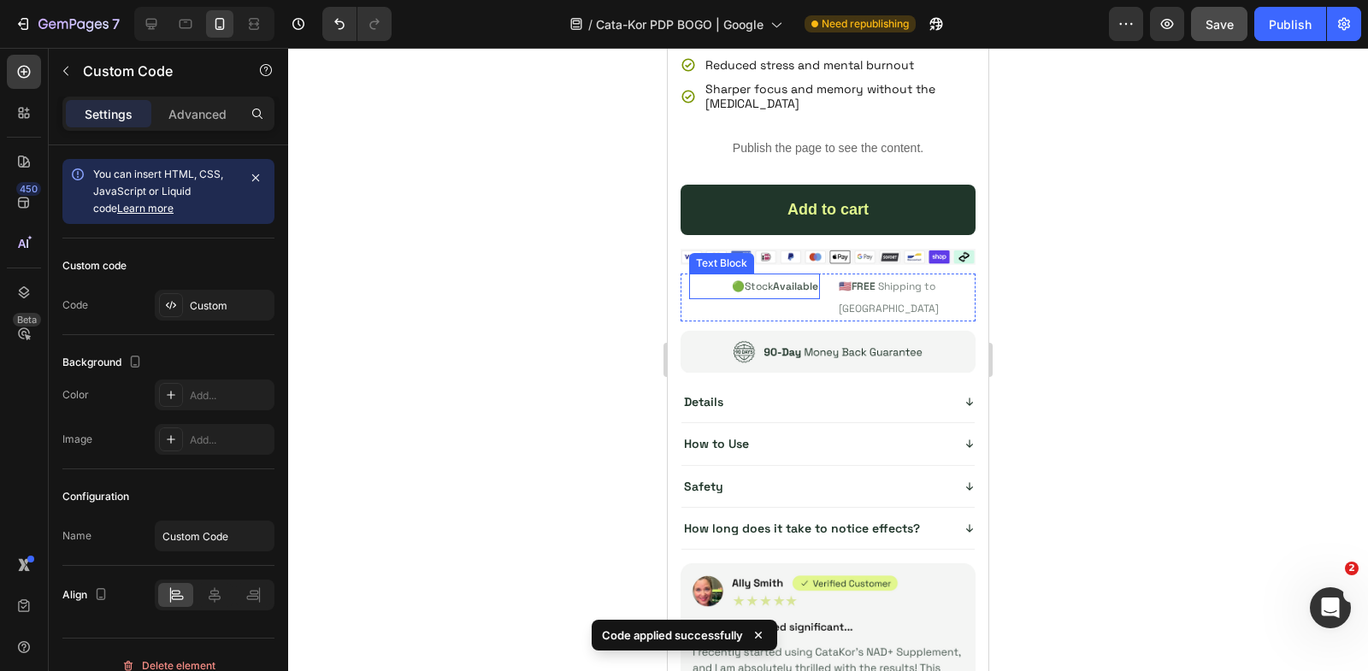
scroll to position [720, 0]
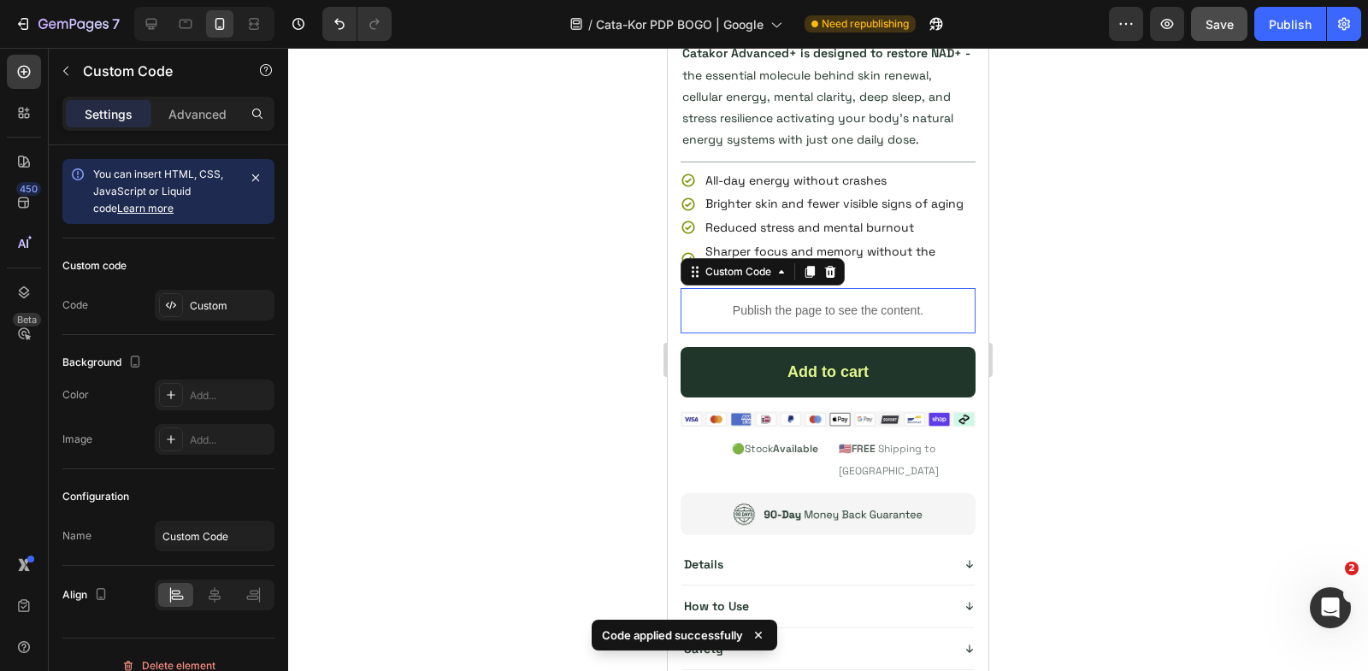
click at [758, 314] on p "Publish the page to see the content." at bounding box center [828, 311] width 295 height 18
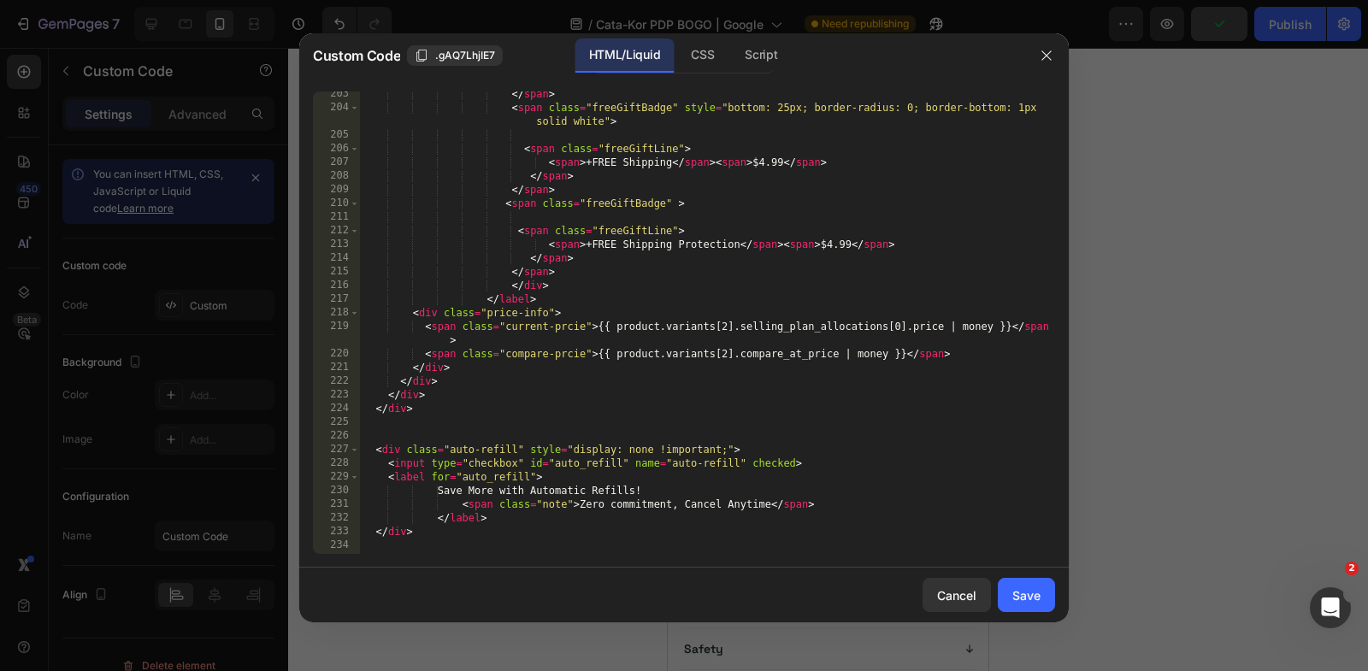
scroll to position [3195, 0]
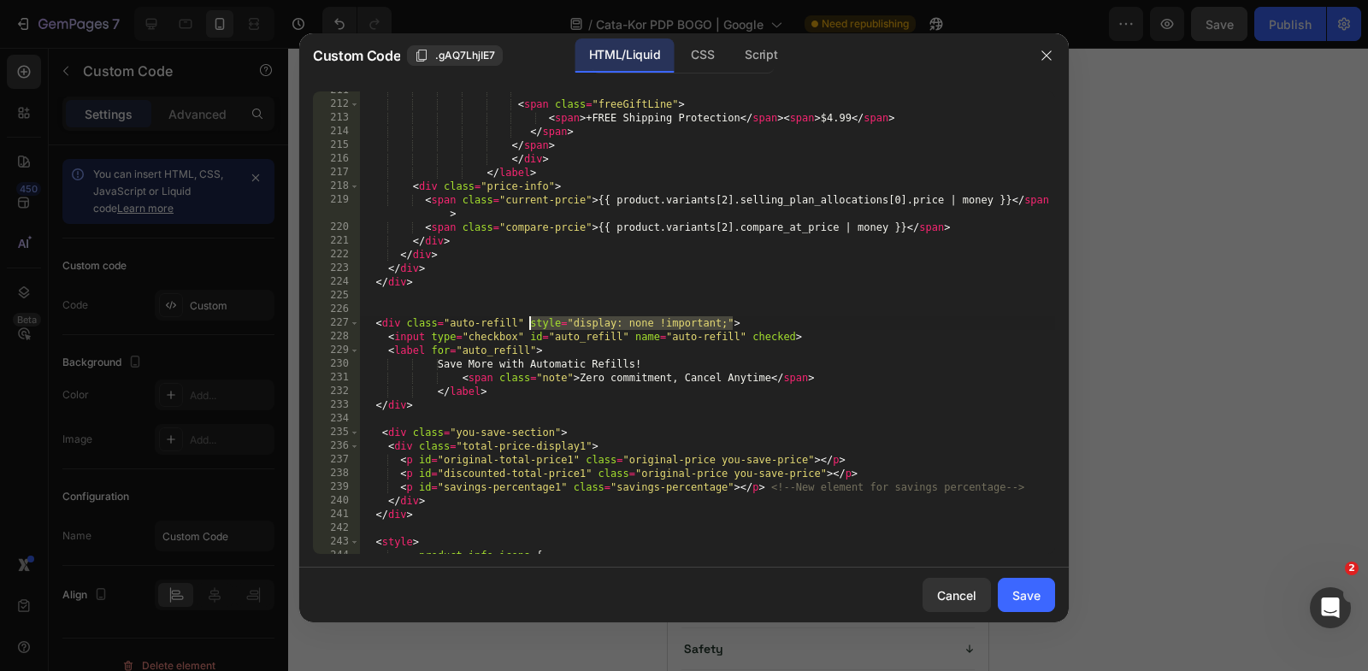
drag, startPoint x: 733, startPoint y: 324, endPoint x: 528, endPoint y: 322, distance: 205.2
click at [528, 323] on div "< span class = "freeGiftLine" > < span > +FREE Shipping Protection </ span > < …" at bounding box center [707, 329] width 695 height 491
type textarea "<div class="auto-refill" >"
click at [1025, 600] on div "Save" at bounding box center [1026, 596] width 28 height 18
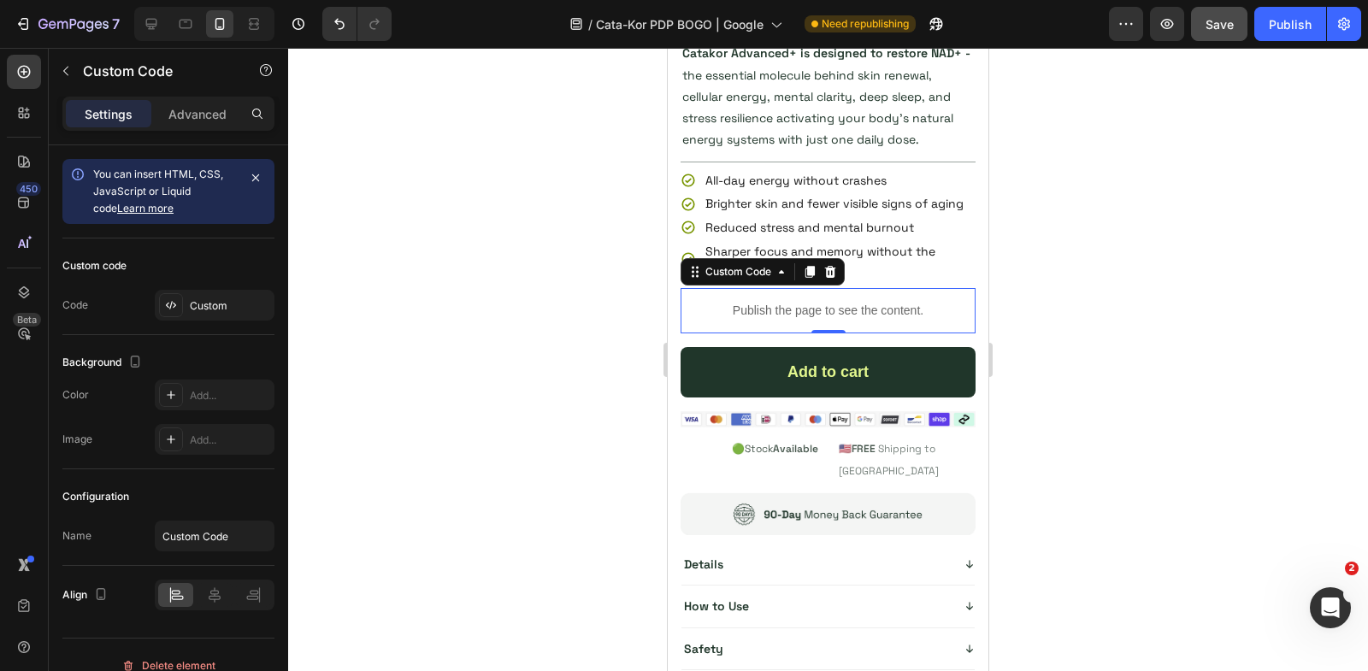
click at [874, 310] on p "Publish the page to see the content." at bounding box center [828, 311] width 295 height 18
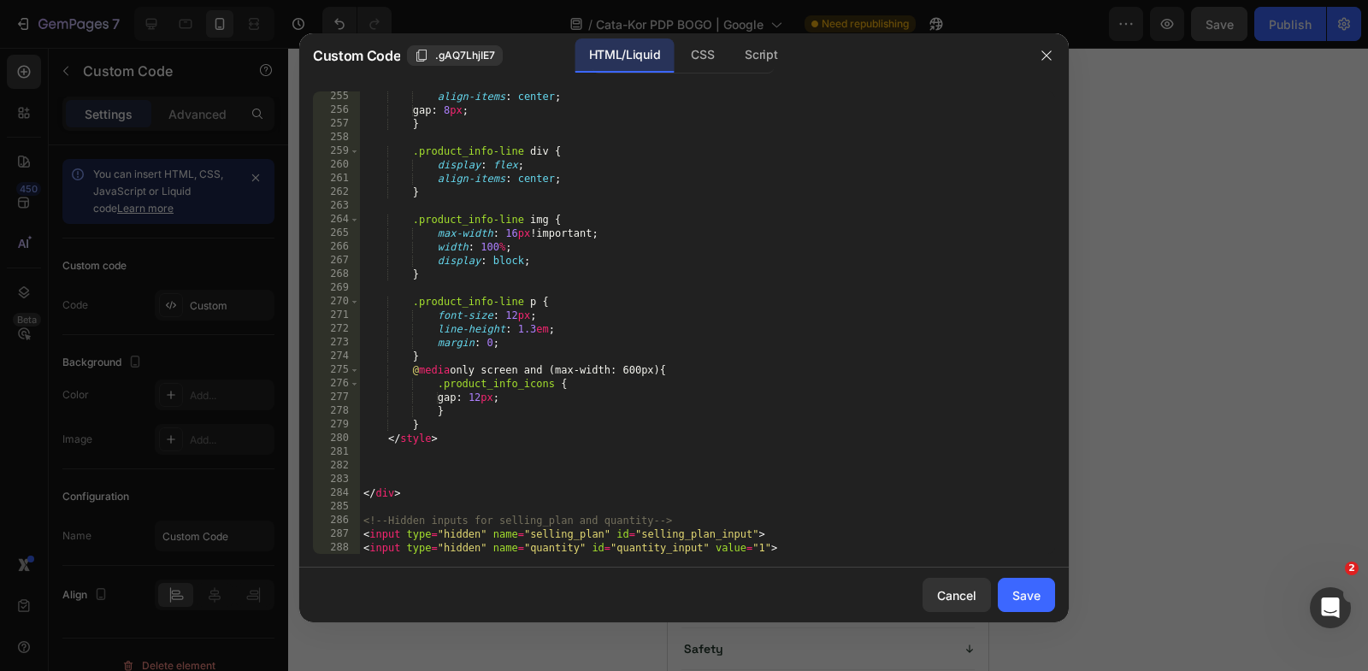
scroll to position [3805, 0]
click at [1057, 53] on button "button" at bounding box center [1046, 55] width 27 height 27
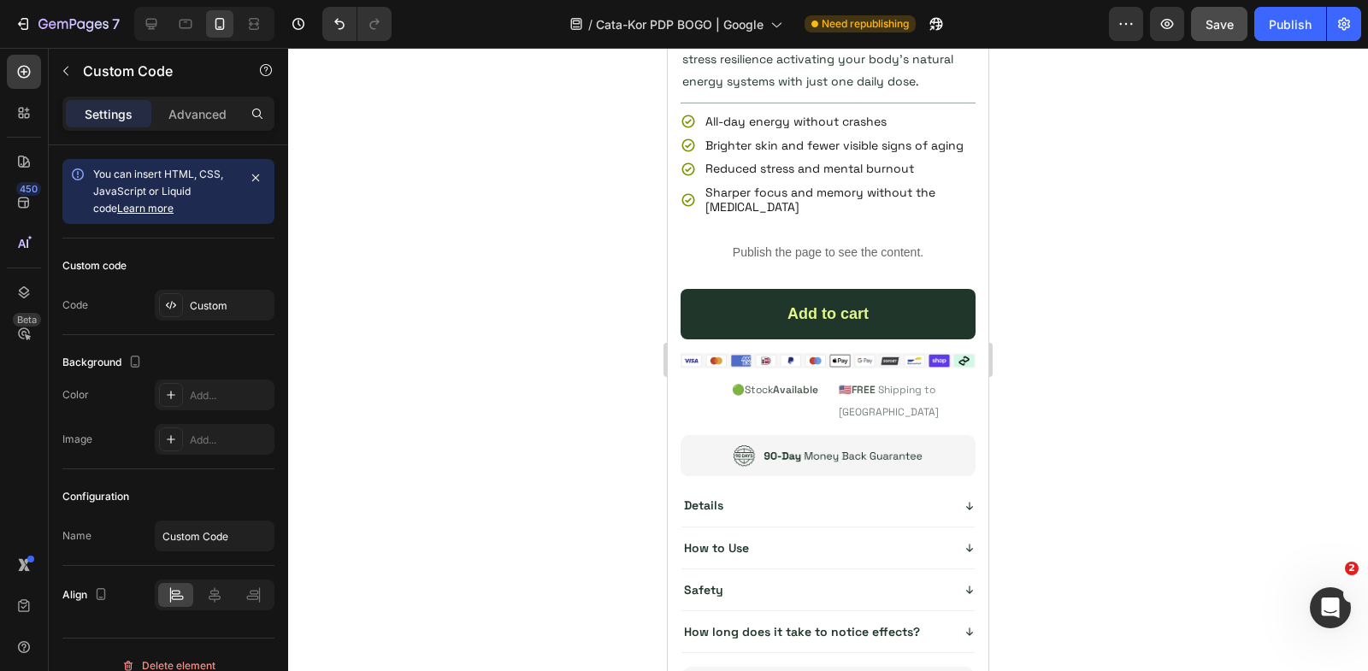
scroll to position [7109, 0]
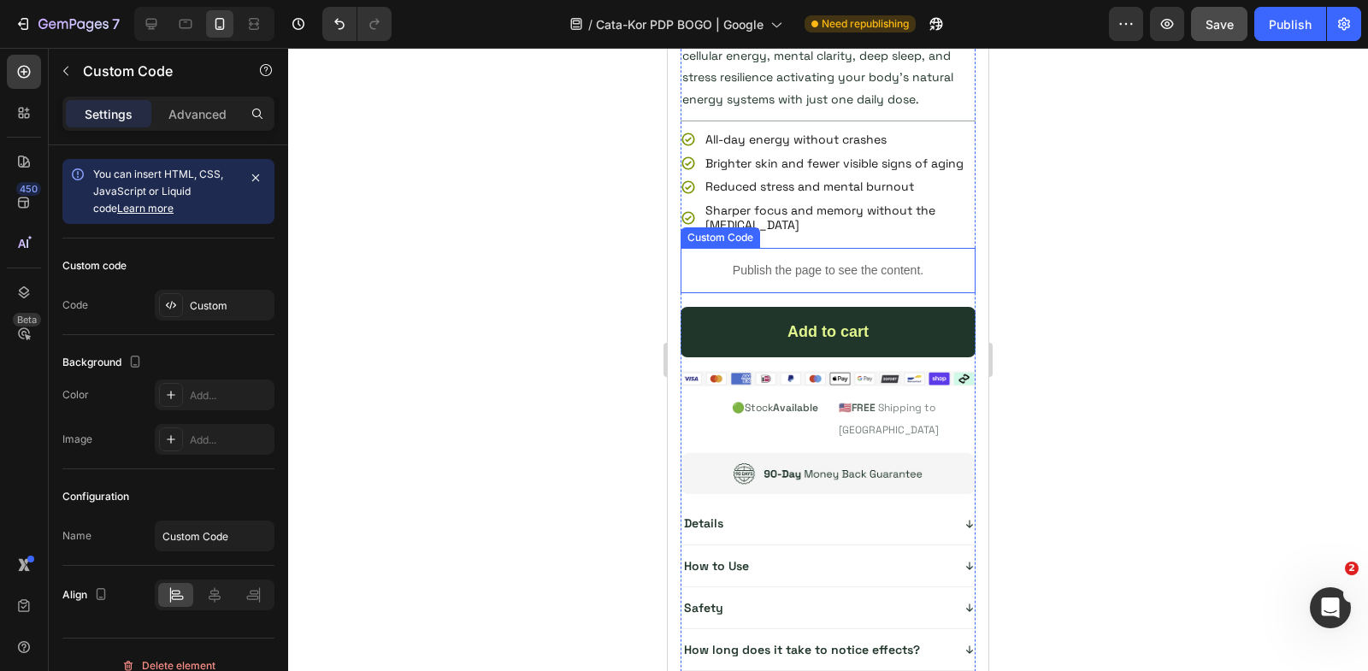
click at [782, 262] on p "Publish the page to see the content." at bounding box center [828, 271] width 295 height 18
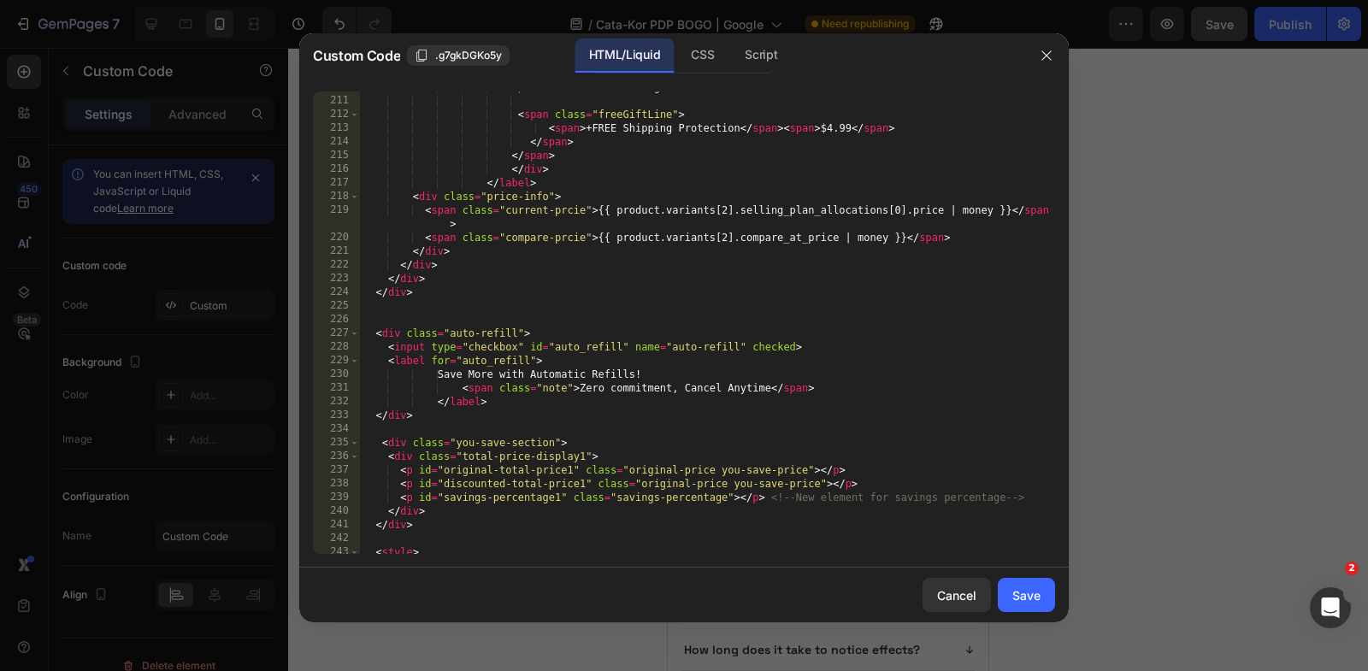
scroll to position [3292, 0]
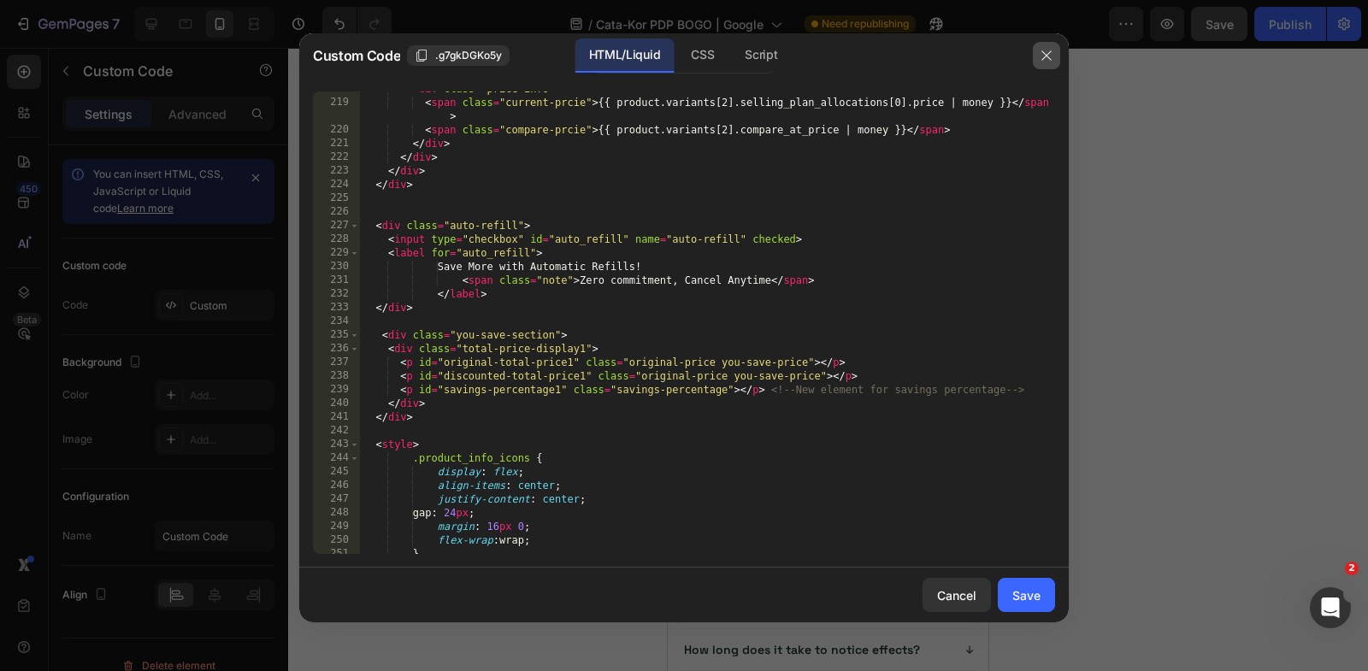
click at [1046, 49] on icon "button" at bounding box center [1047, 56] width 14 height 14
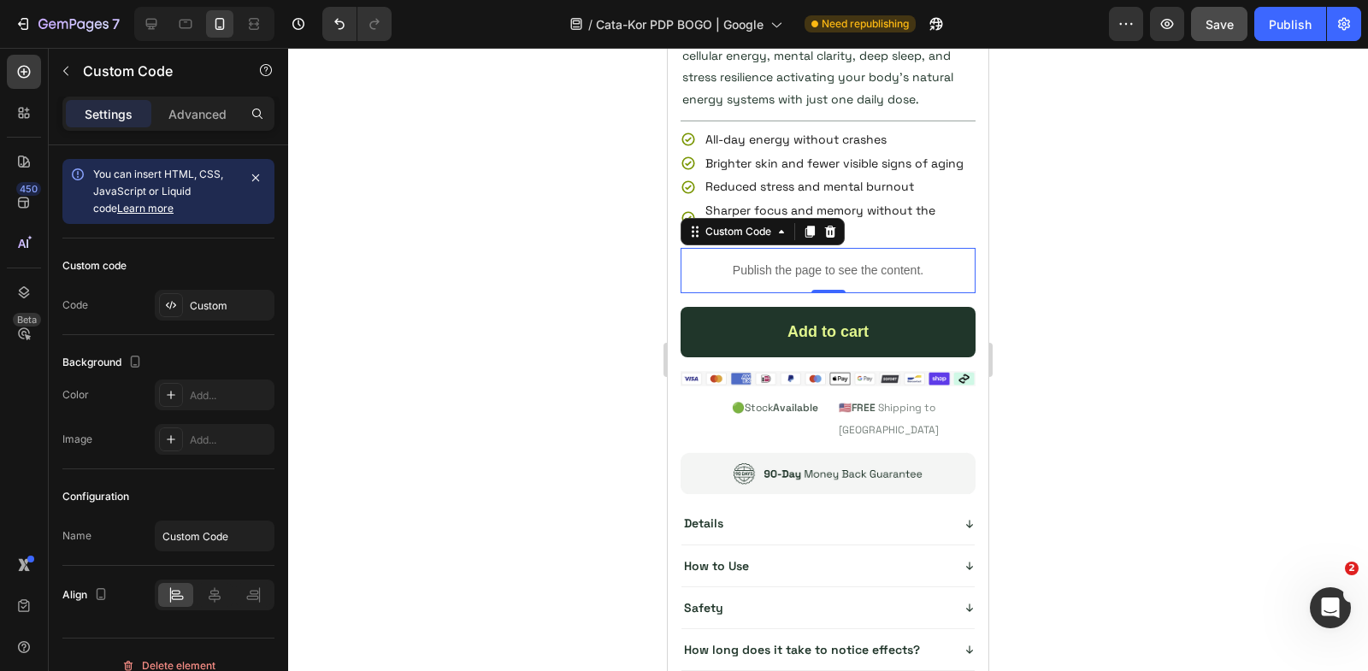
click at [842, 264] on p "Publish the page to see the content." at bounding box center [828, 271] width 295 height 18
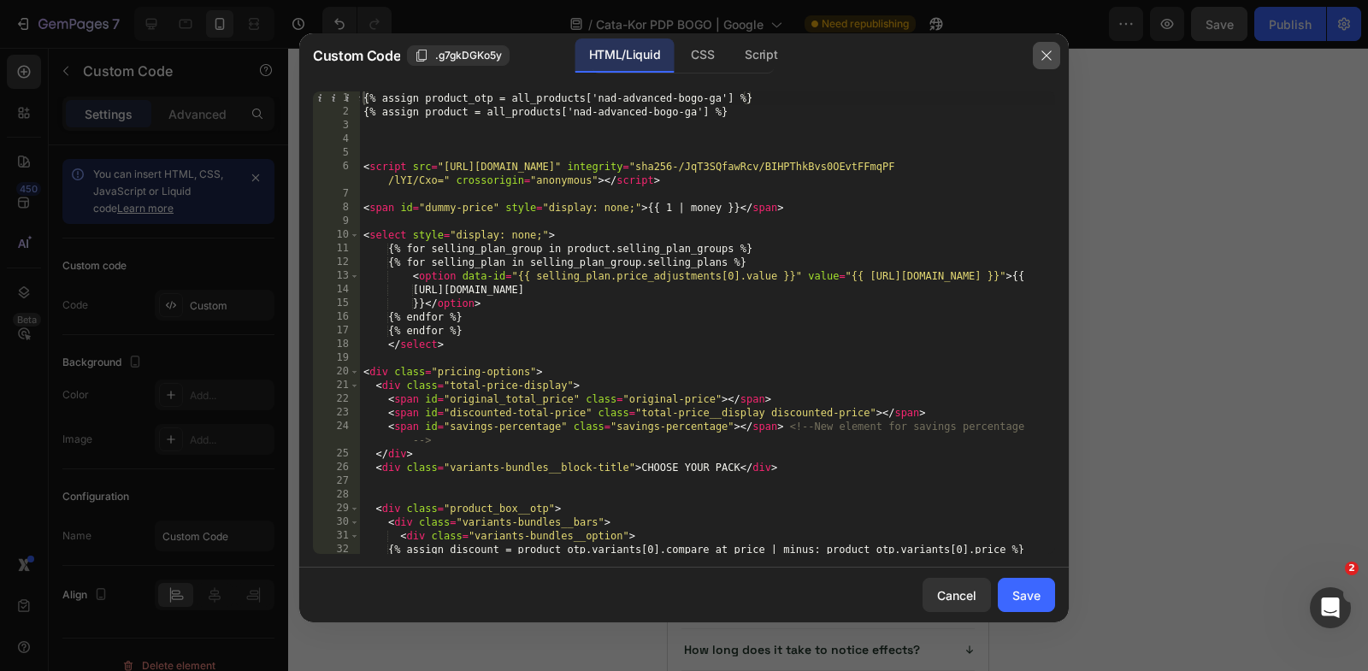
click at [1049, 44] on button "button" at bounding box center [1046, 55] width 27 height 27
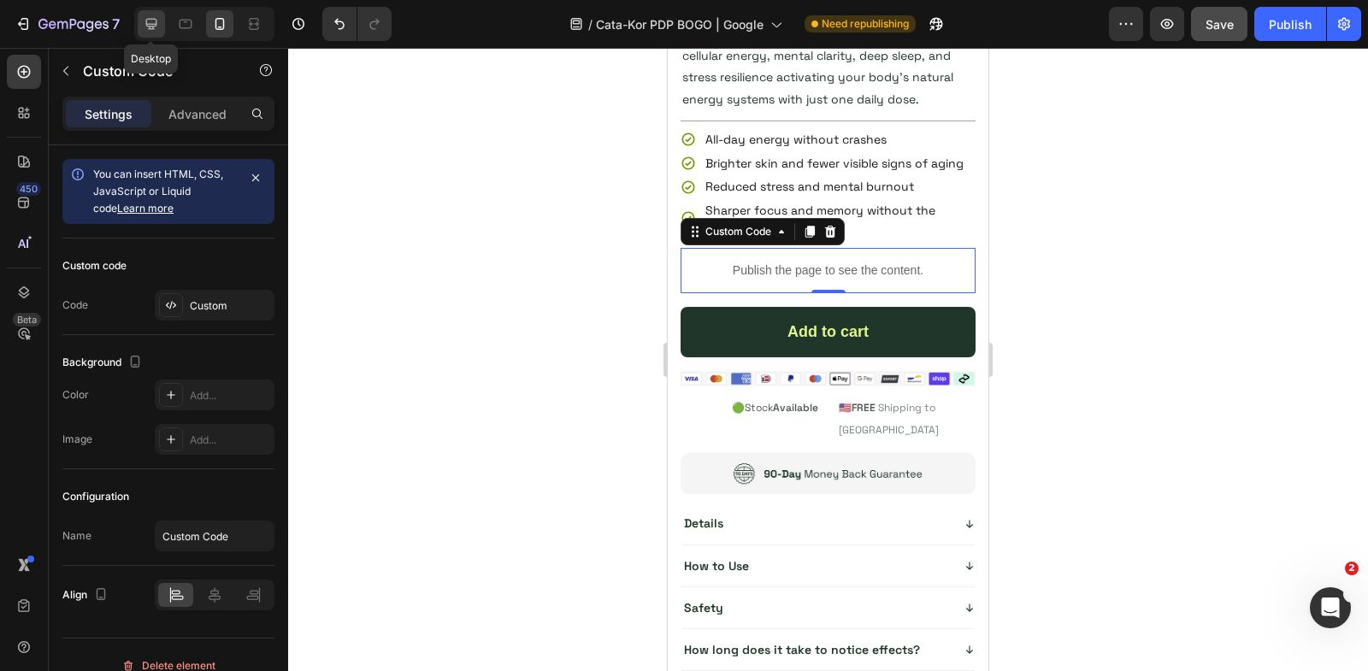
click at [148, 16] on icon at bounding box center [151, 23] width 17 height 17
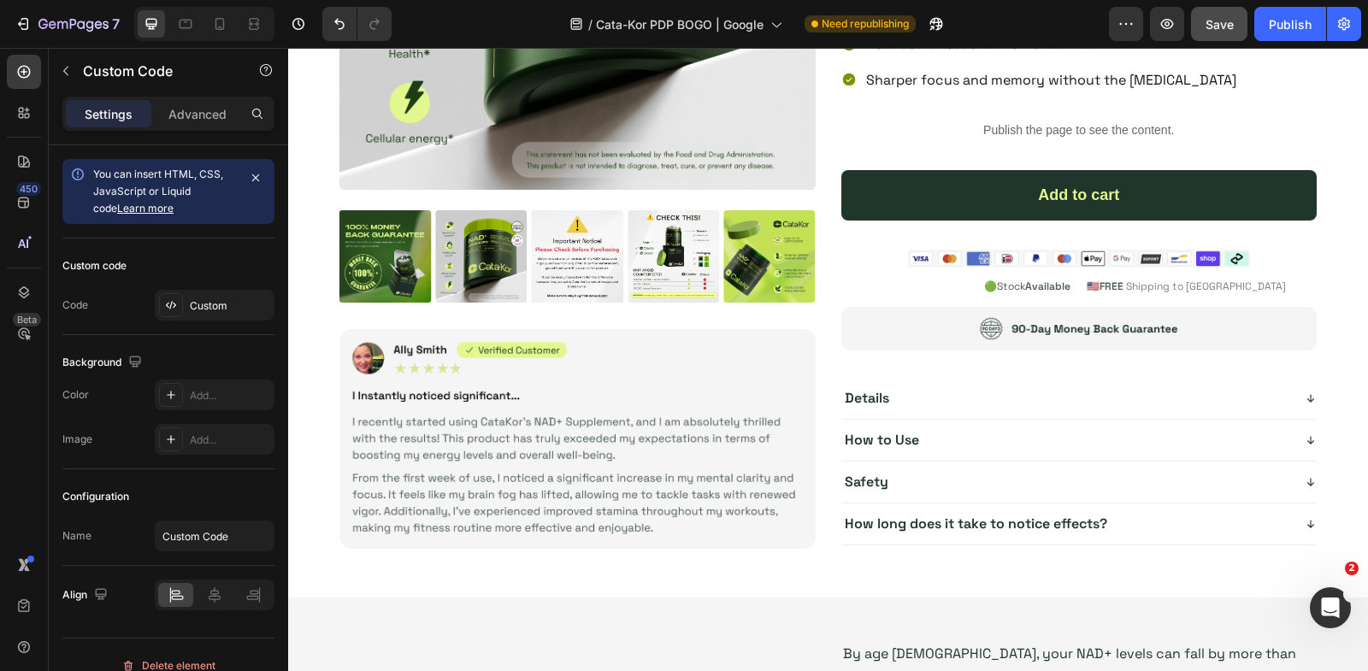
scroll to position [286, 0]
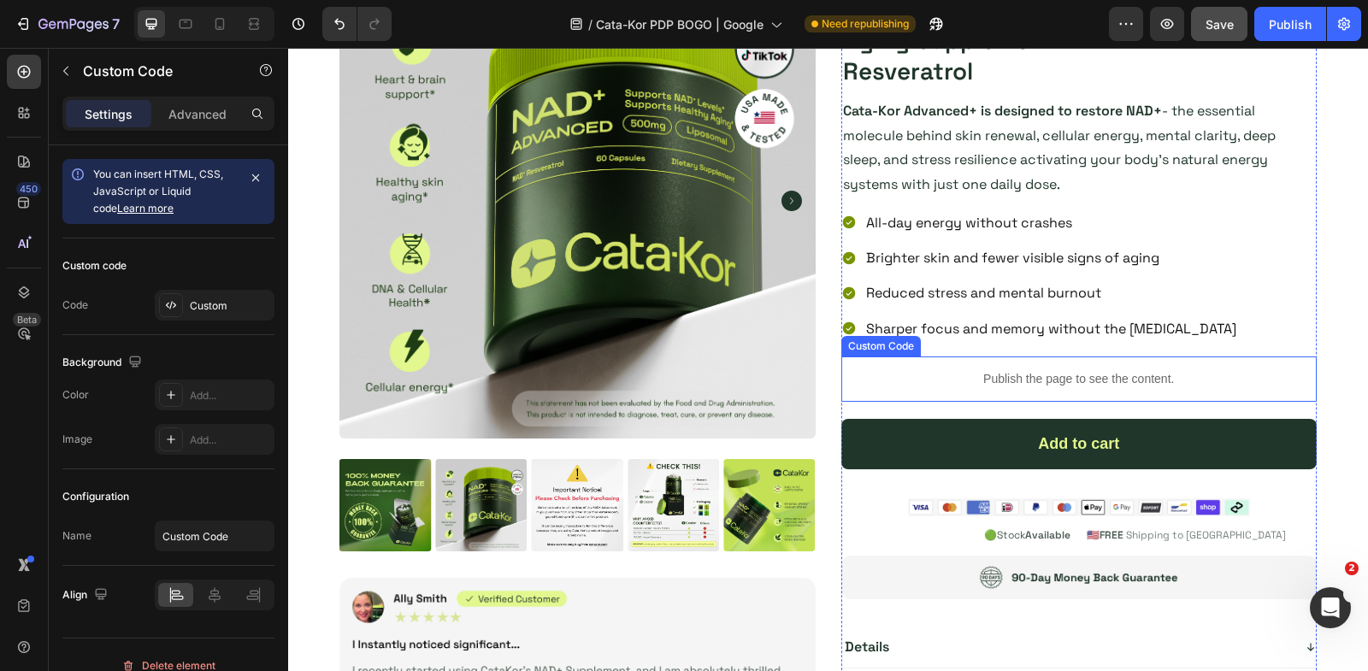
click at [973, 370] on p "Publish the page to see the content." at bounding box center [1079, 379] width 476 height 18
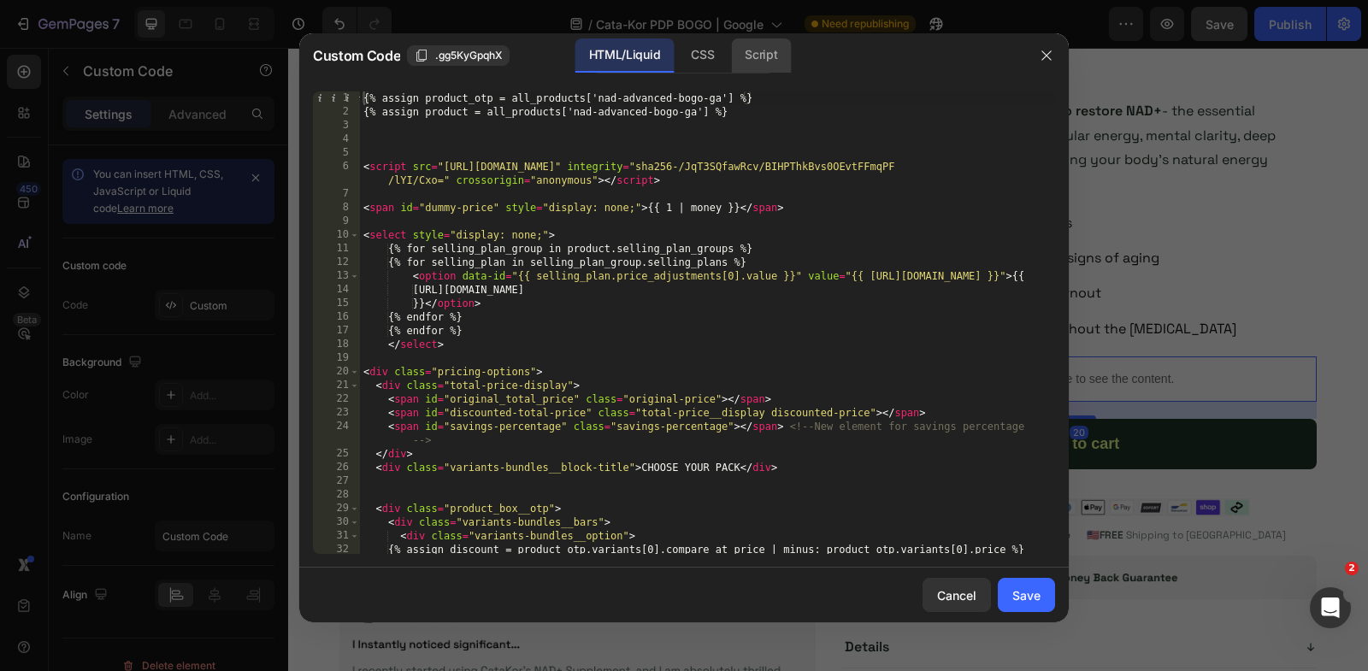
click at [754, 56] on div "Script" at bounding box center [761, 55] width 60 height 34
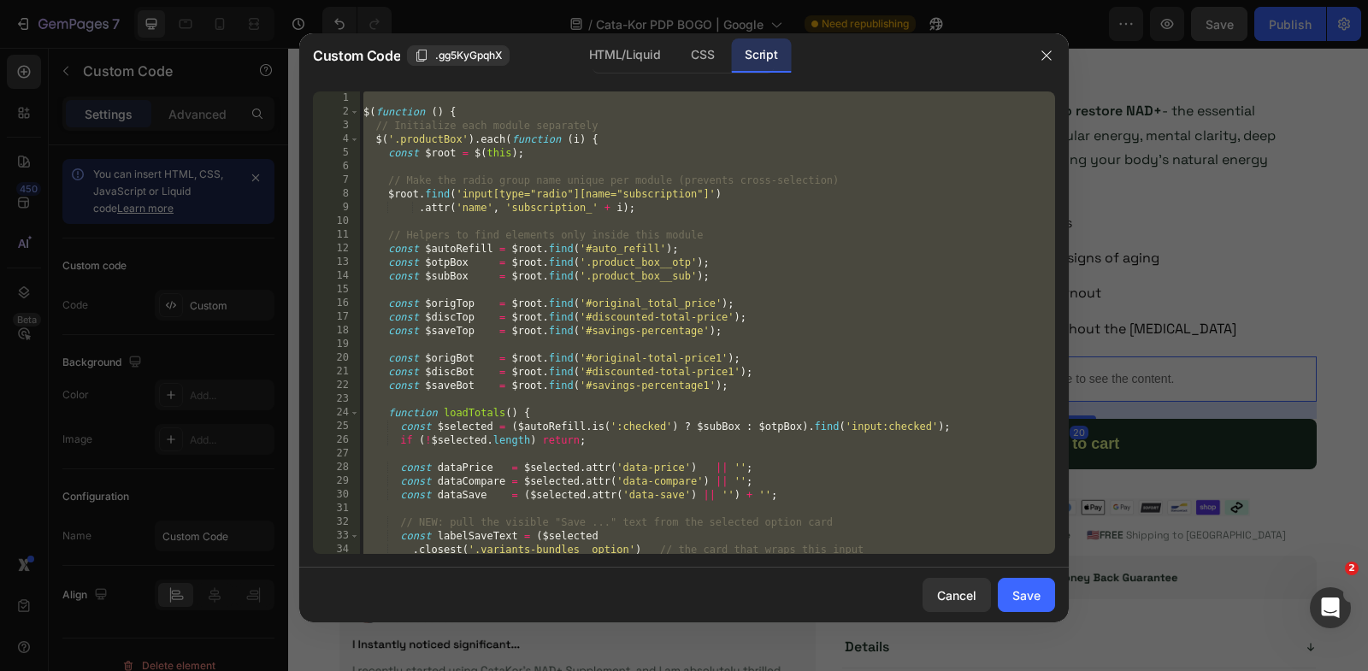
click at [751, 212] on div "$ ( function ( ) { // Initialize each module separately $ ( '.productBox' ) . e…" at bounding box center [707, 336] width 695 height 491
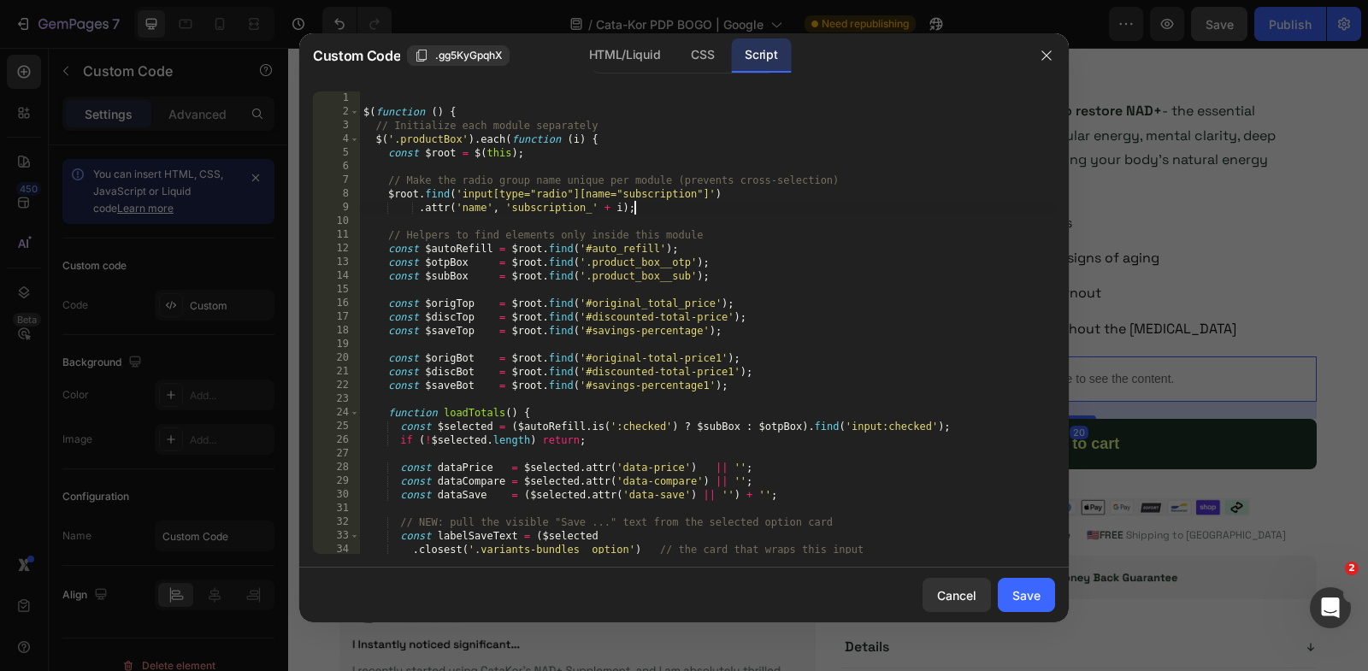
type textarea "}); });"
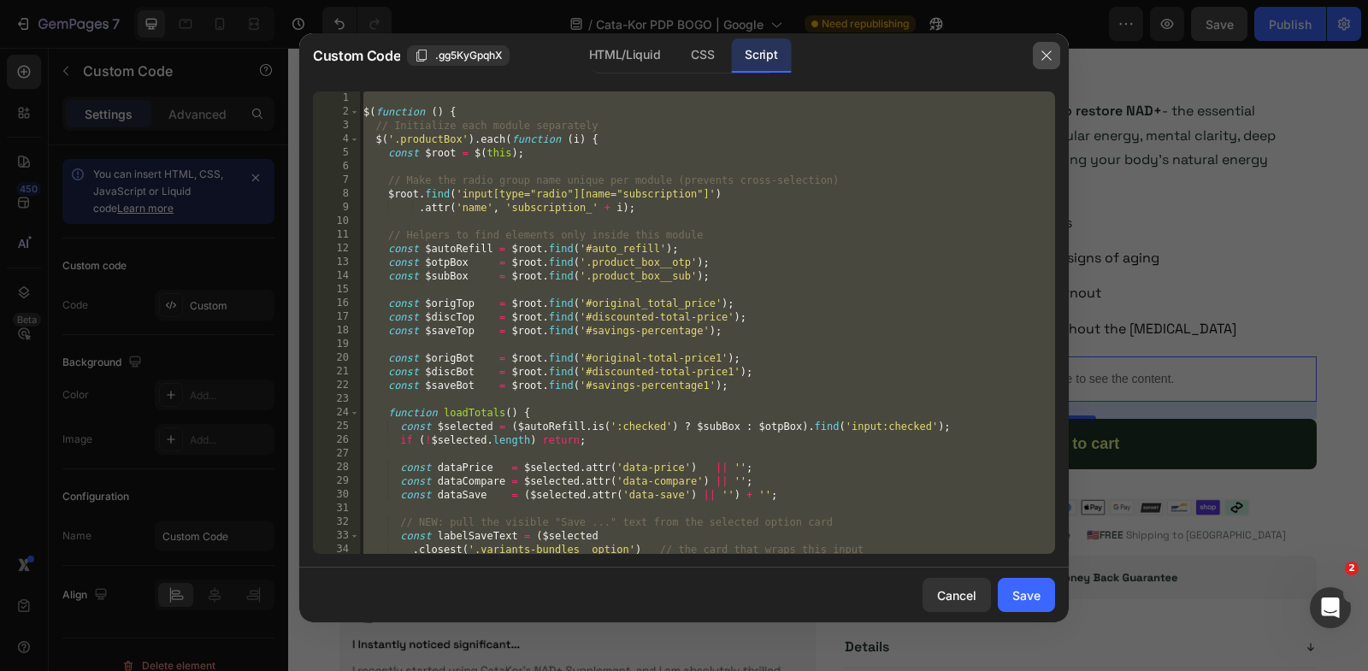
click at [1051, 50] on icon "button" at bounding box center [1047, 56] width 14 height 14
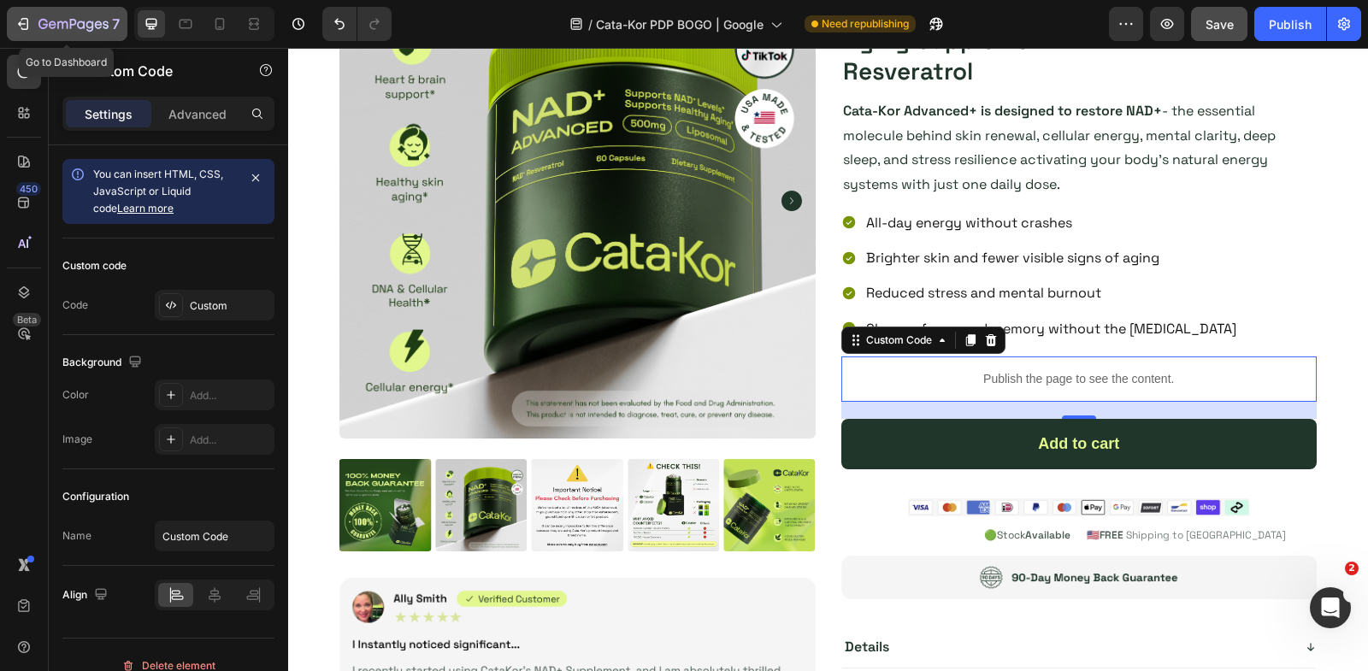
click at [57, 24] on icon "button" at bounding box center [62, 25] width 10 height 8
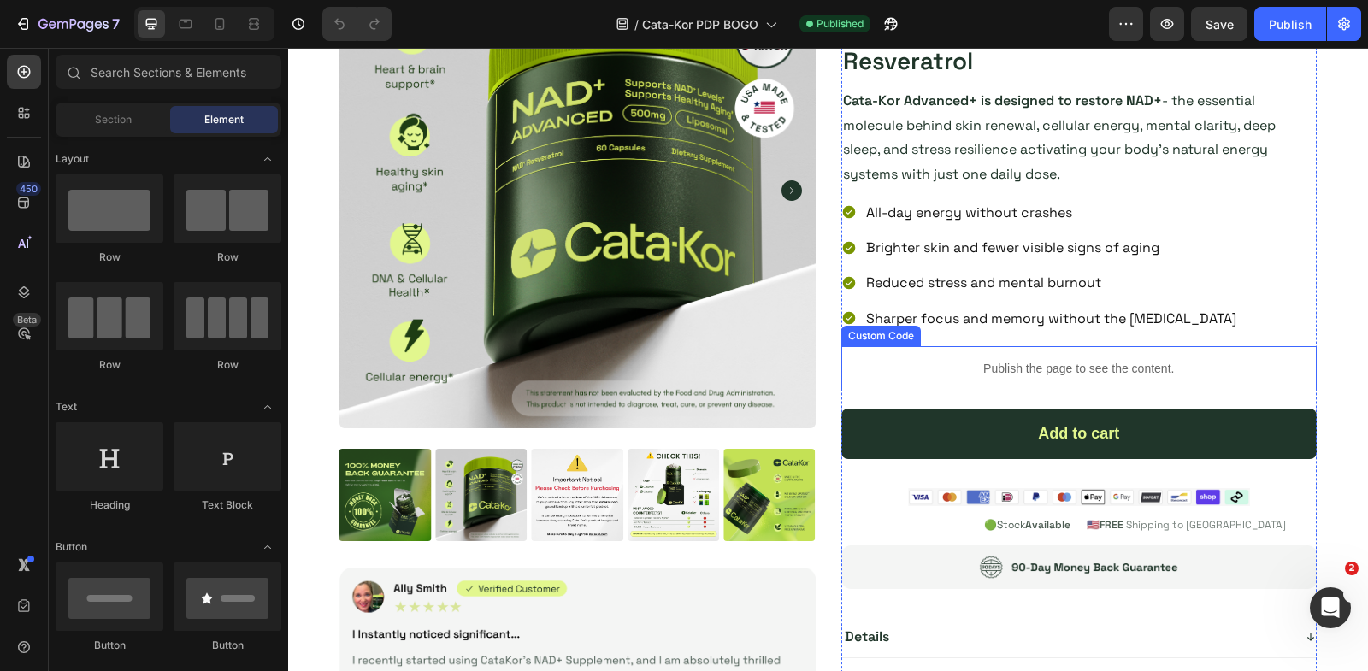
click at [1007, 362] on p "Publish the page to see the content." at bounding box center [1079, 369] width 476 height 18
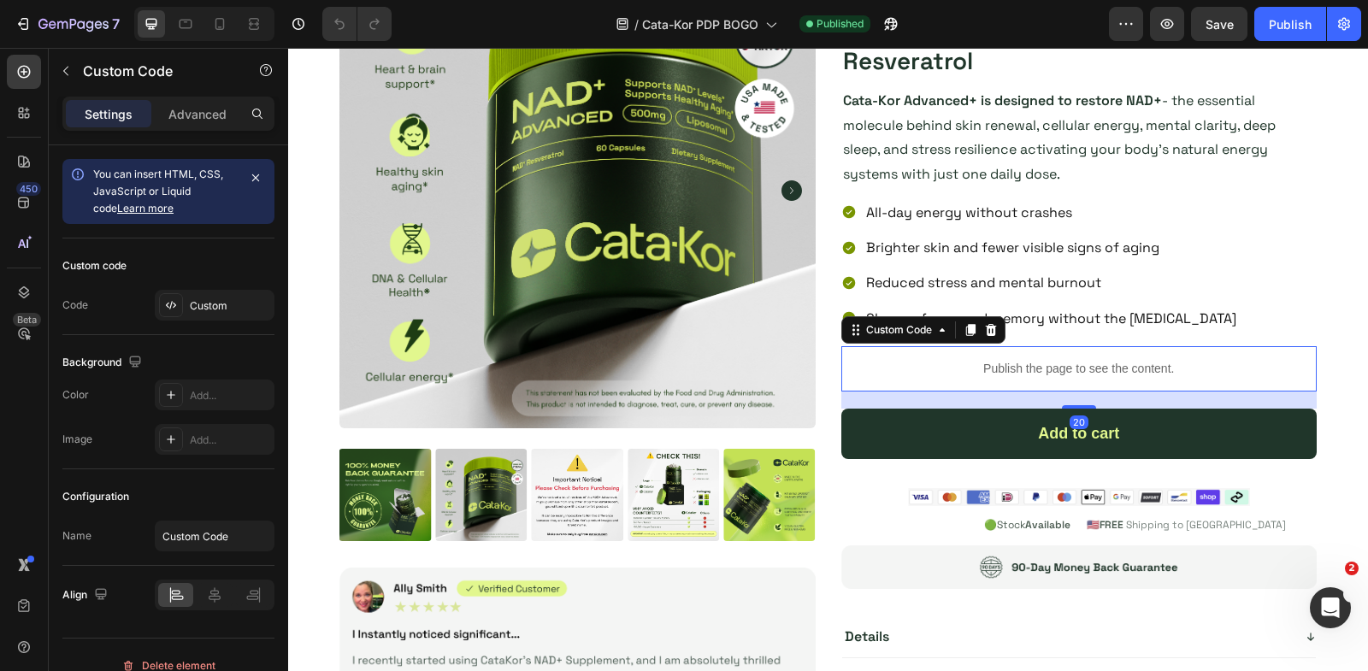
click at [1007, 362] on p "Publish the page to see the content." at bounding box center [1079, 369] width 476 height 18
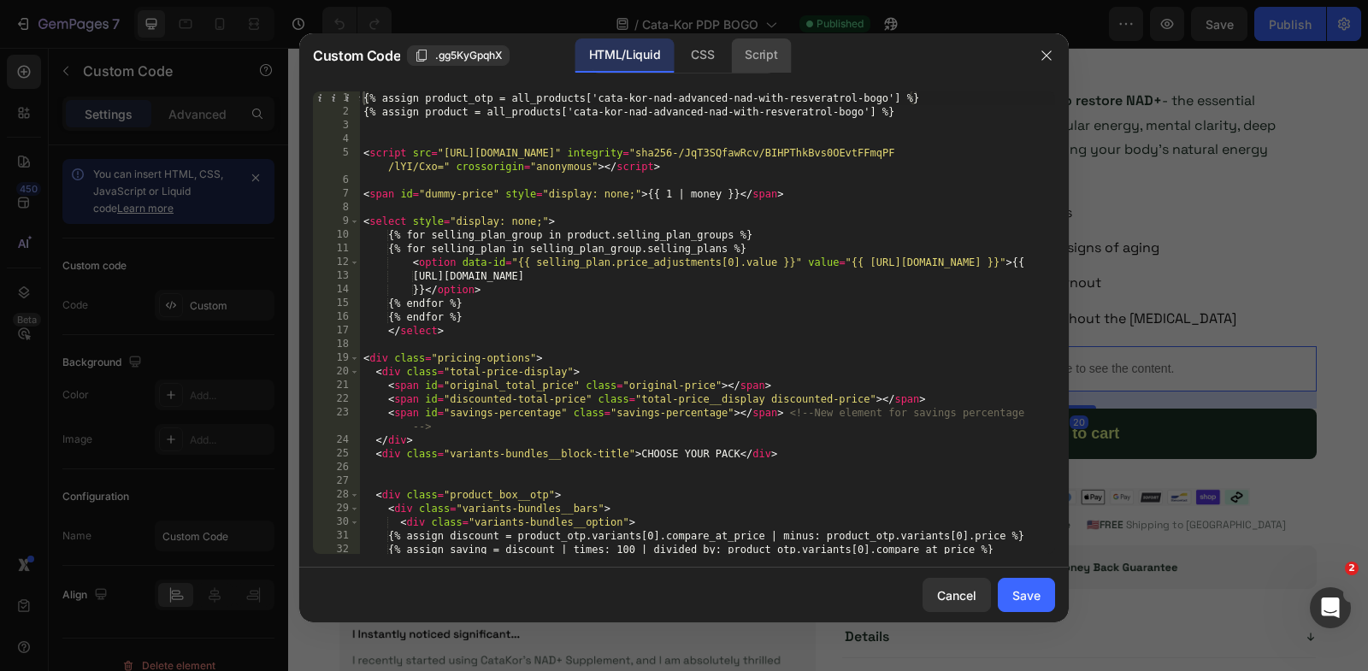
click at [763, 46] on div "Script" at bounding box center [761, 55] width 60 height 34
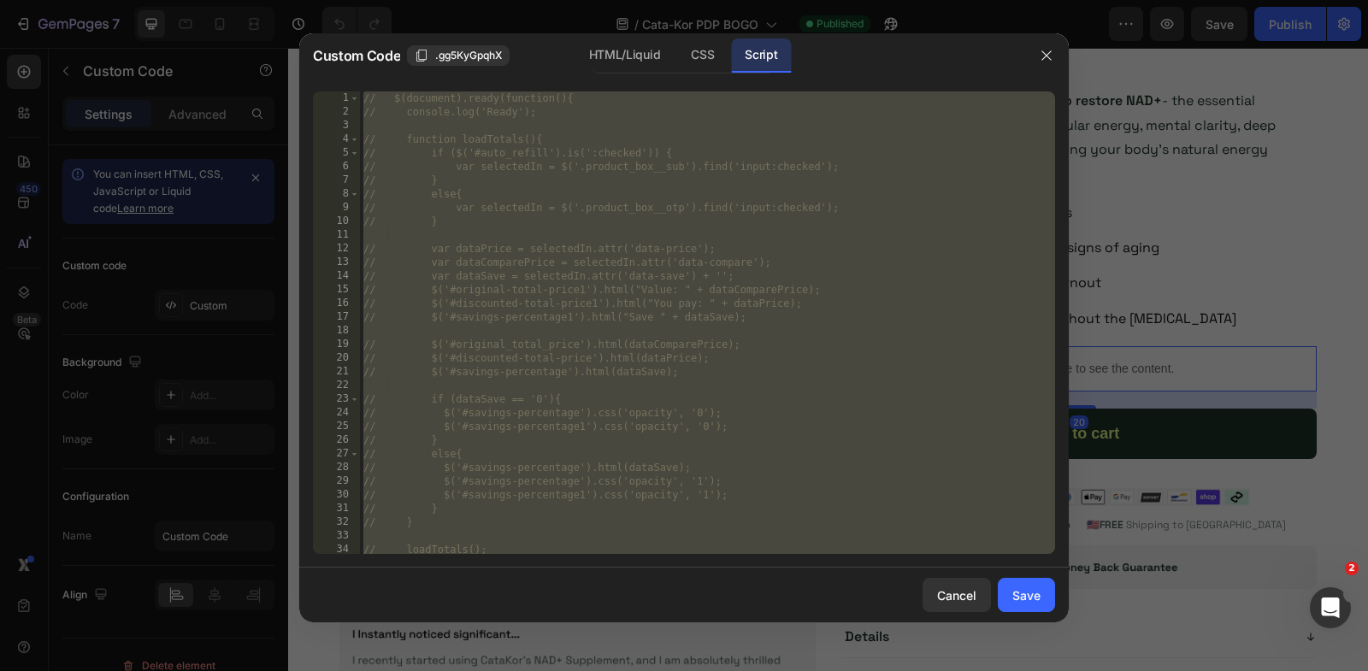
click at [733, 262] on div "// $(document).ready(function(){ // console.log('Ready'); // function loadTotal…" at bounding box center [707, 336] width 695 height 491
paste textarea
type textarea "});"
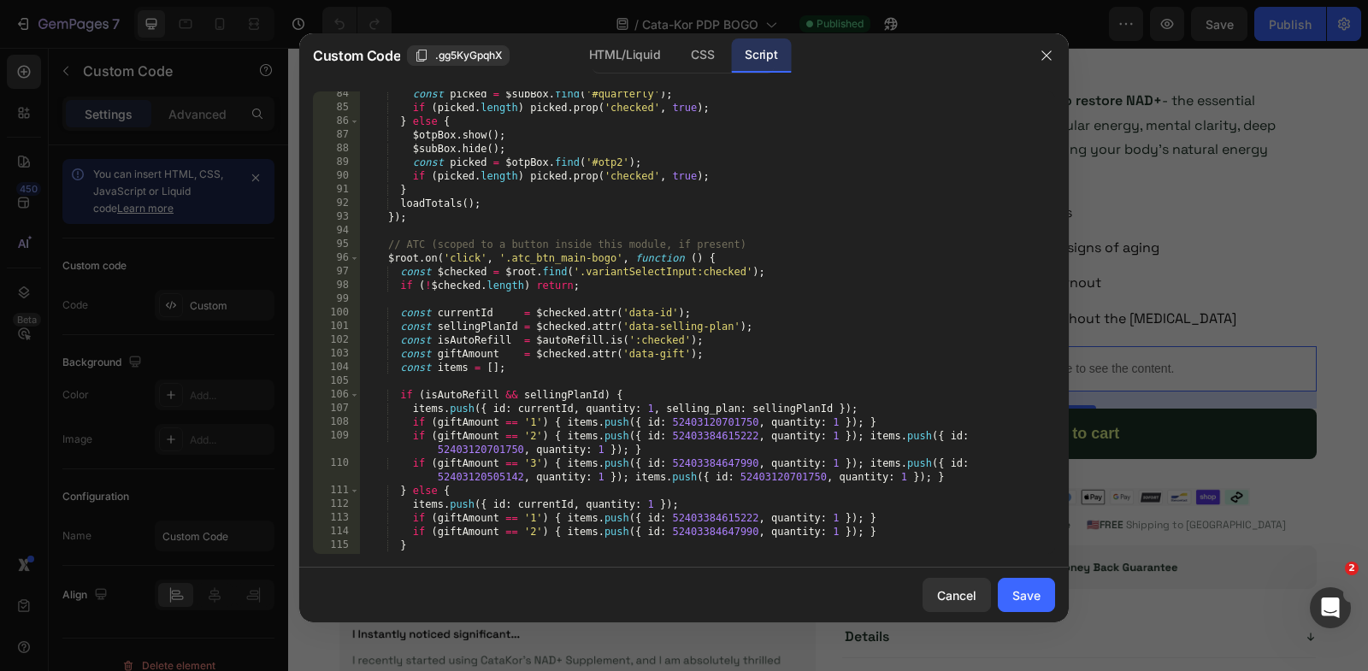
scroll to position [1146, 0]
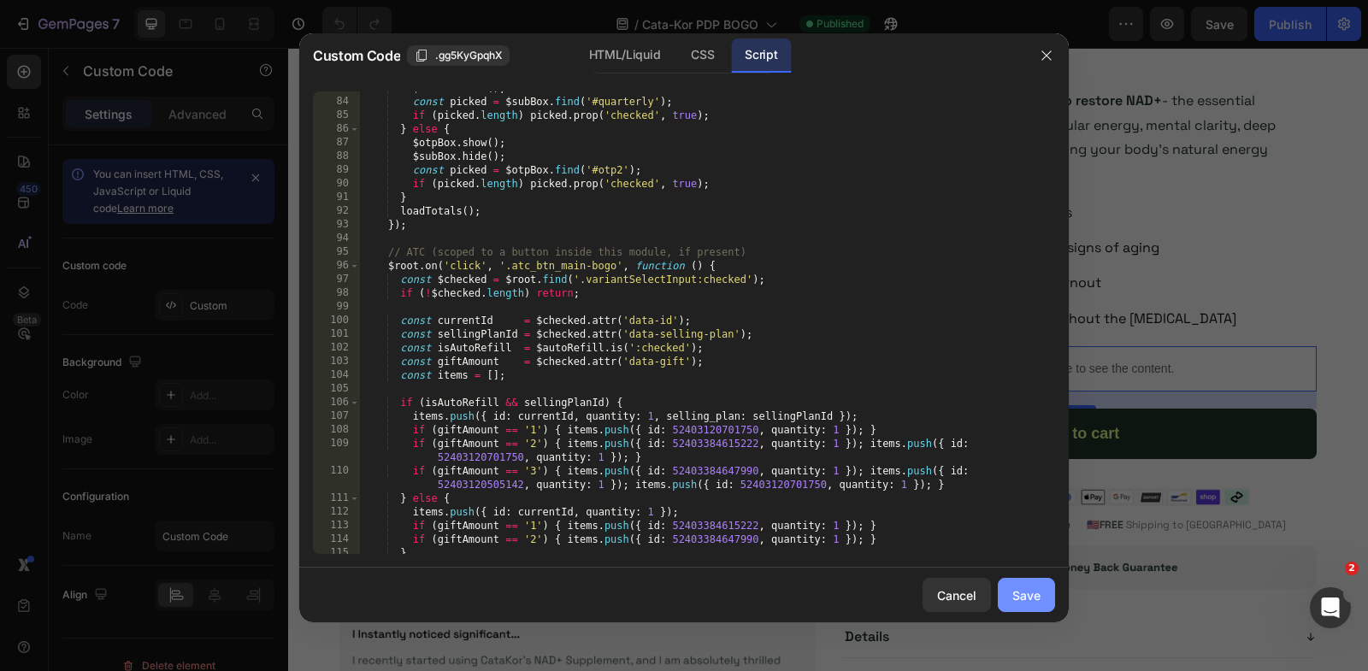
click at [1037, 593] on div "Save" at bounding box center [1026, 596] width 28 height 18
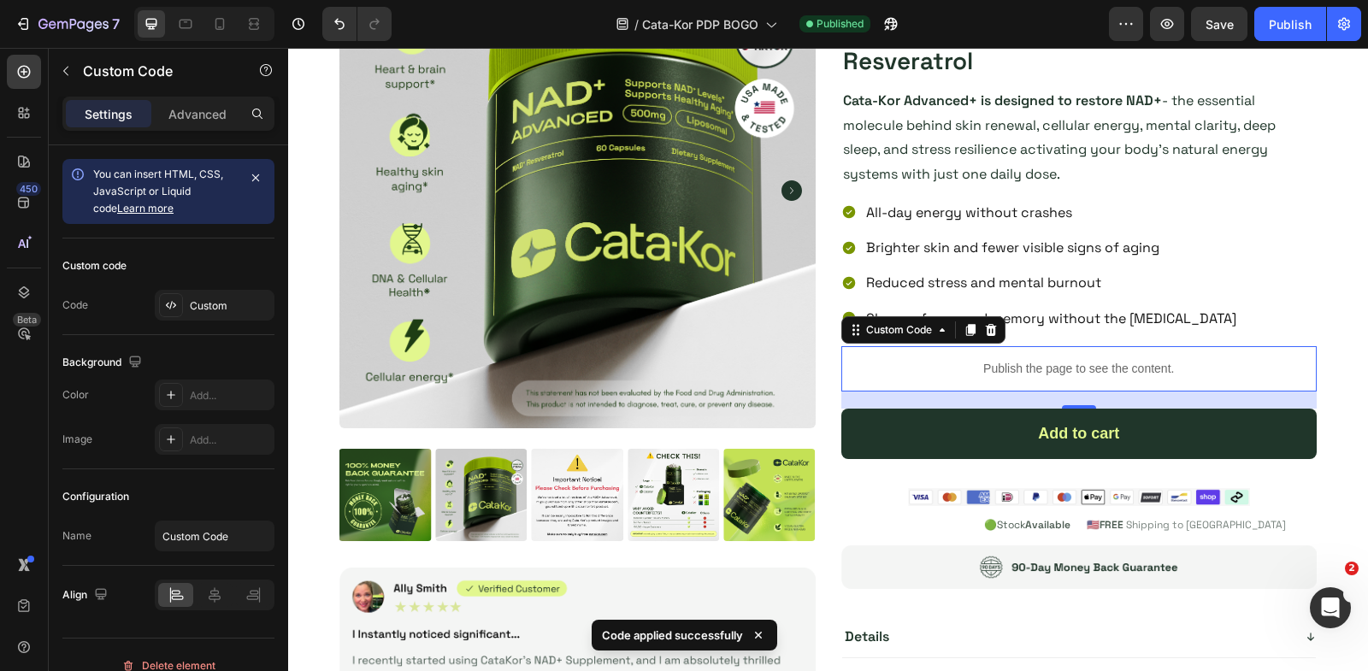
click at [1005, 354] on div "Publish the page to see the content." at bounding box center [1079, 368] width 476 height 45
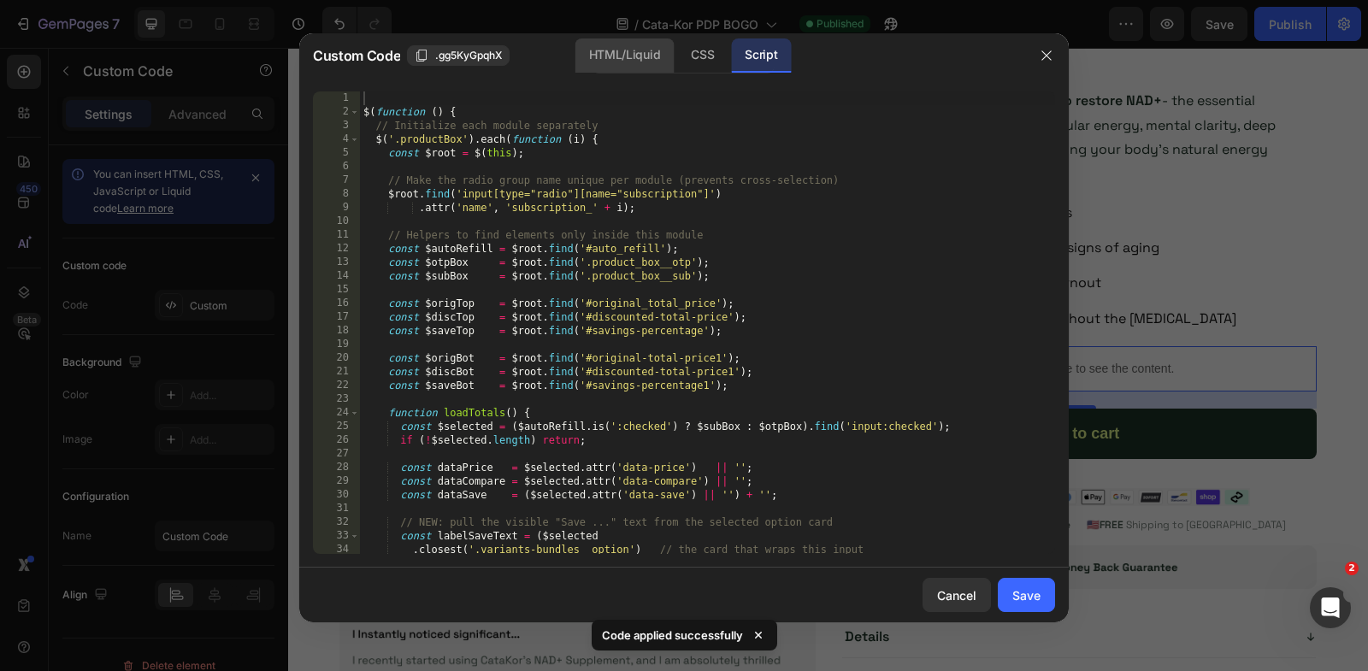
click at [677, 64] on div "HTML/Liquid" at bounding box center [702, 55] width 50 height 34
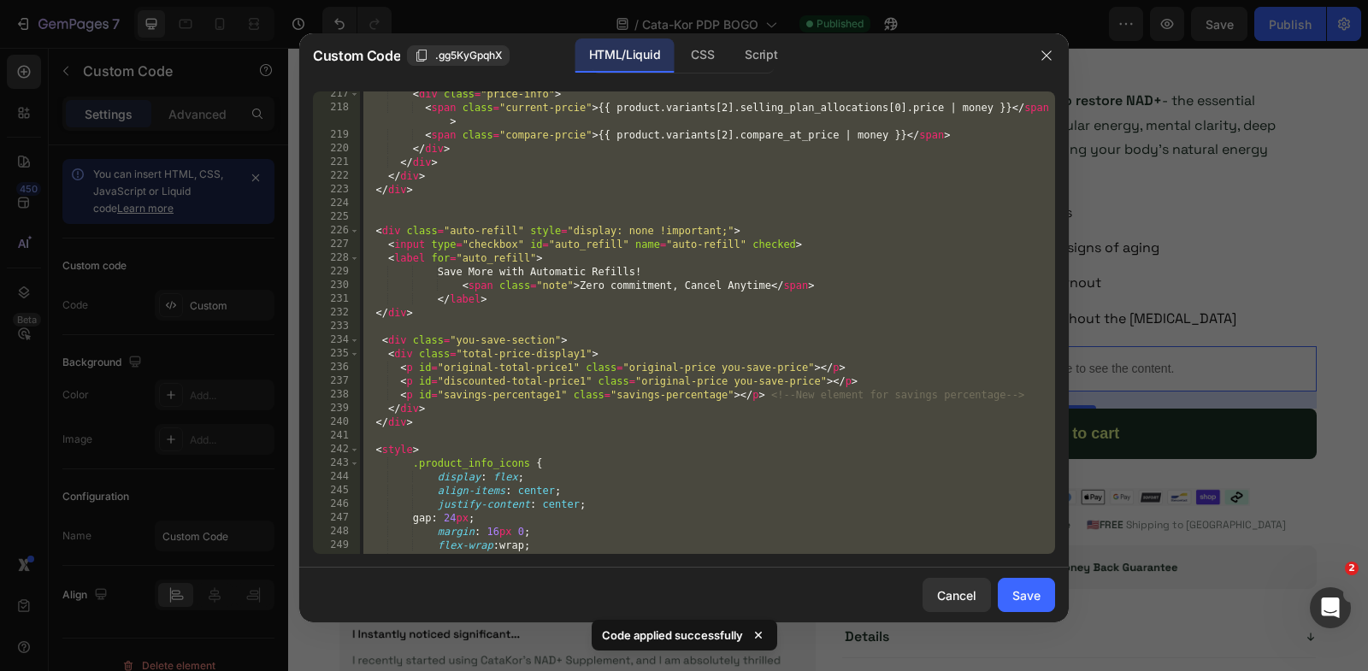
scroll to position [3283, 0]
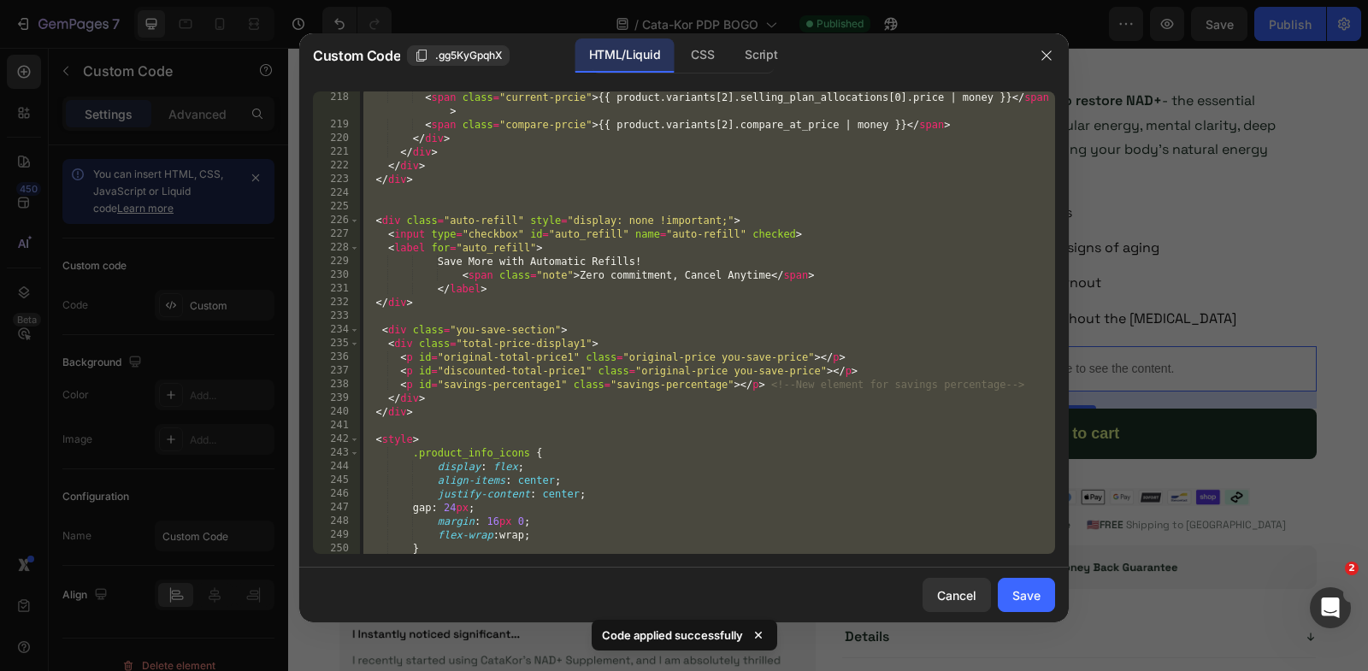
click at [723, 229] on div "< span class = "current-prcie" > {{ product.variants[2].selling_plan_allocation…" at bounding box center [707, 343] width 695 height 504
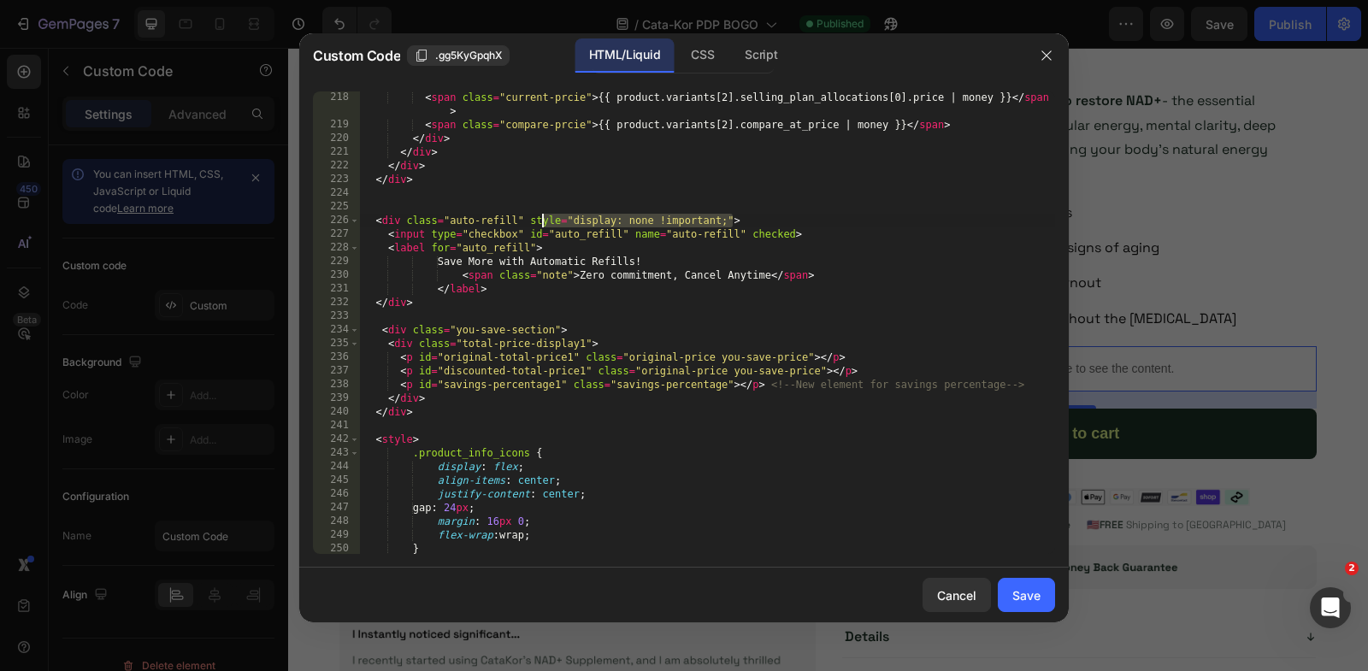
drag, startPoint x: 733, startPoint y: 221, endPoint x: 528, endPoint y: 221, distance: 204.4
click at [528, 222] on div "< span class = "current-prcie" > {{ product.variants[2].selling_plan_allocation…" at bounding box center [707, 343] width 695 height 504
type textarea "<div class="auto-refill" >"
click at [1023, 598] on div "Save" at bounding box center [1026, 596] width 28 height 18
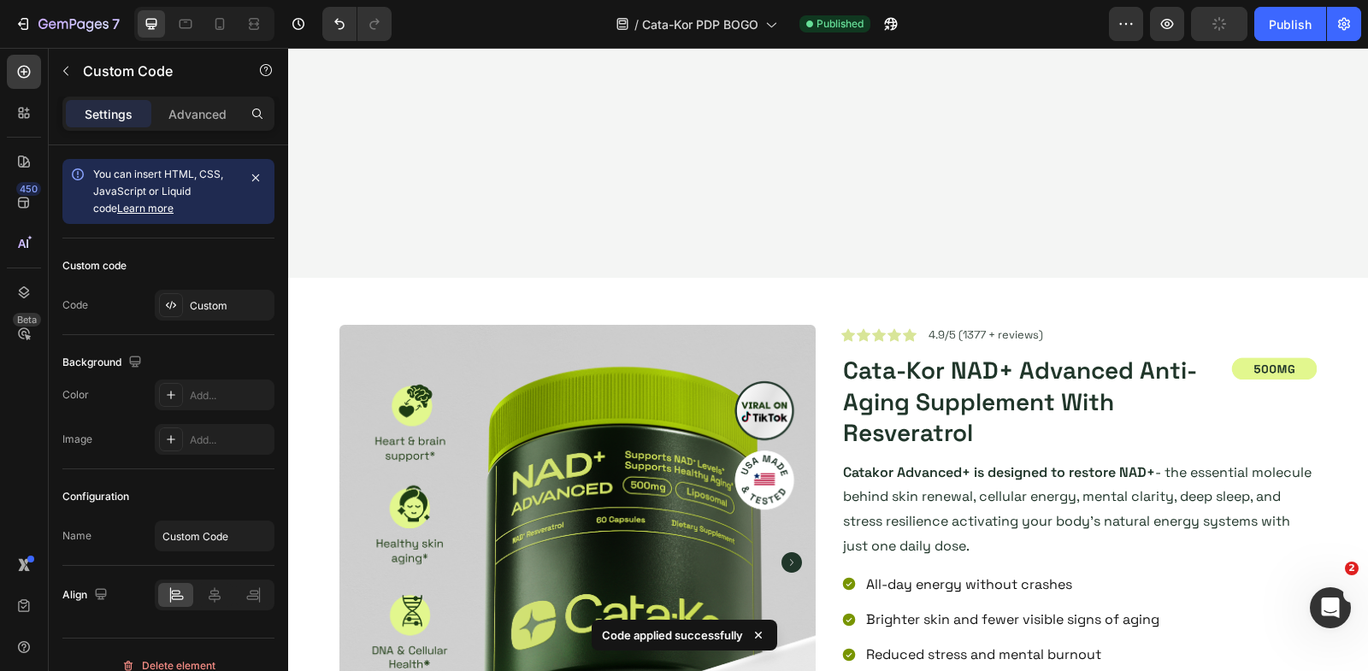
scroll to position [4895, 0]
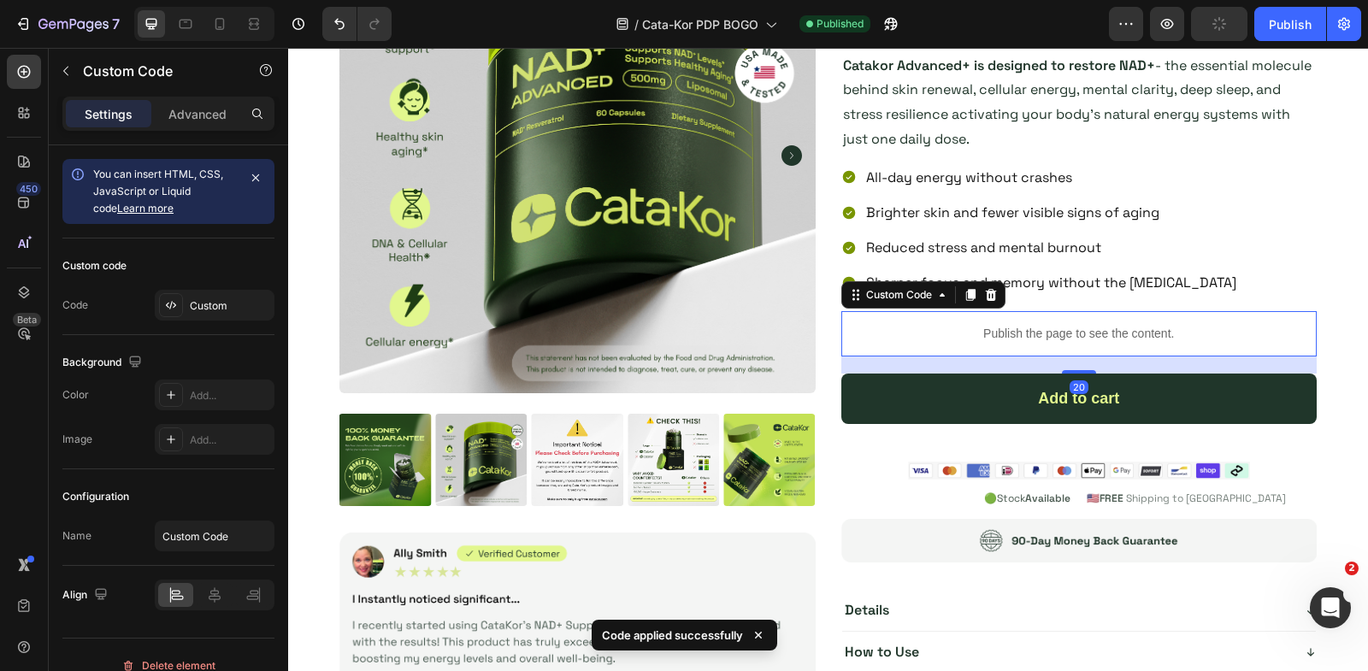
click at [967, 325] on p "Publish the page to see the content." at bounding box center [1079, 334] width 476 height 18
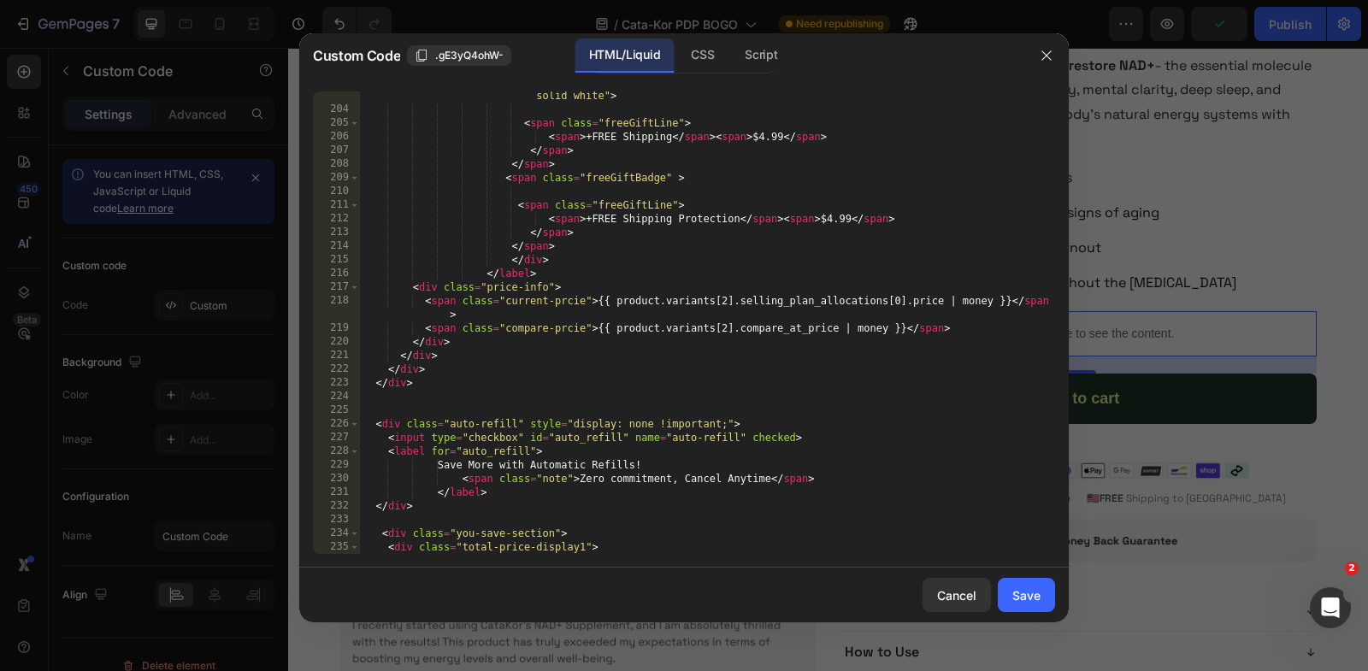
scroll to position [3120, 0]
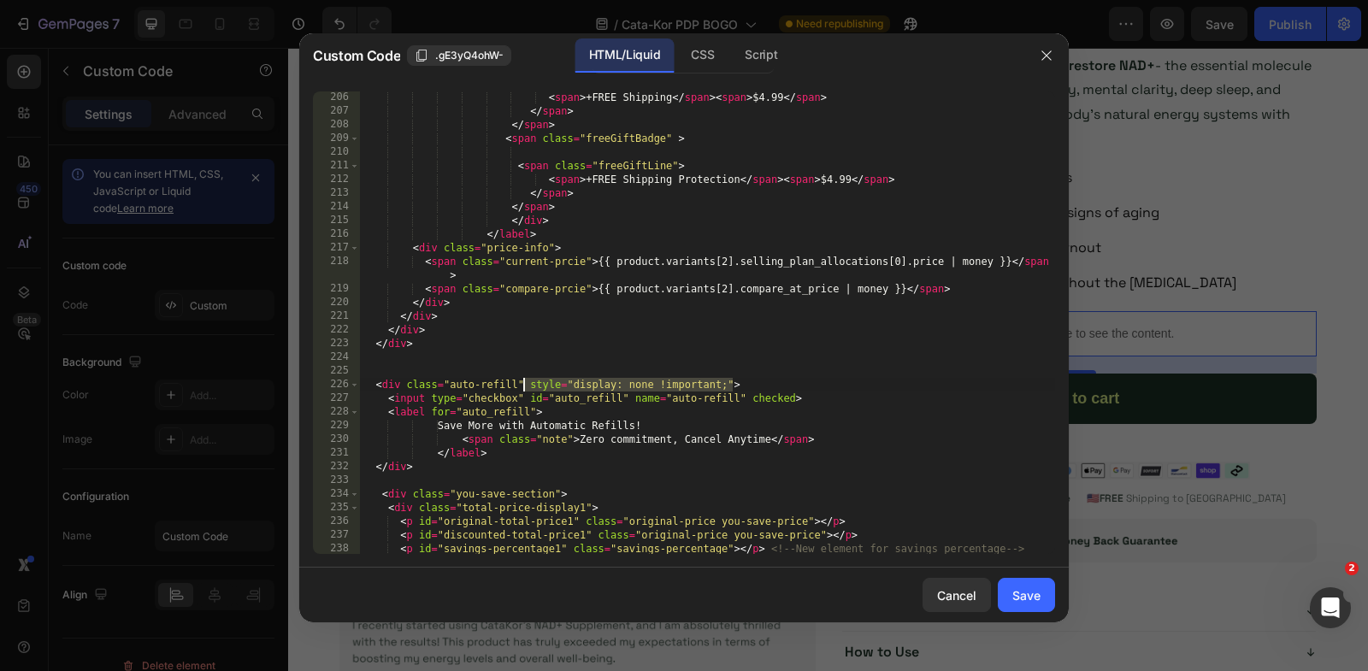
drag, startPoint x: 732, startPoint y: 386, endPoint x: 526, endPoint y: 386, distance: 206.1
click at [525, 386] on div "< span > +FREE Shipping </ span > < span > $4.99 </ span > </ span > </ span > …" at bounding box center [707, 336] width 695 height 491
type textarea "<div class="auto-refill">"
click at [1043, 604] on button "Save" at bounding box center [1026, 595] width 57 height 34
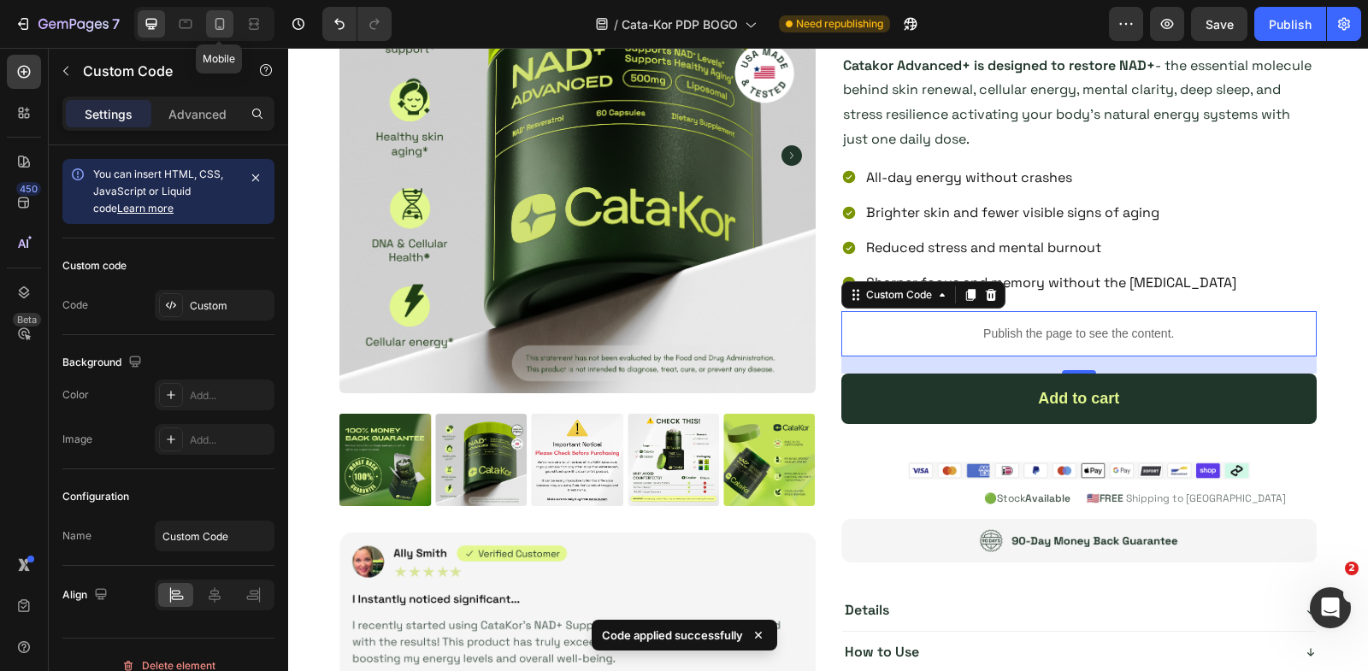
click at [217, 27] on icon at bounding box center [219, 24] width 9 height 12
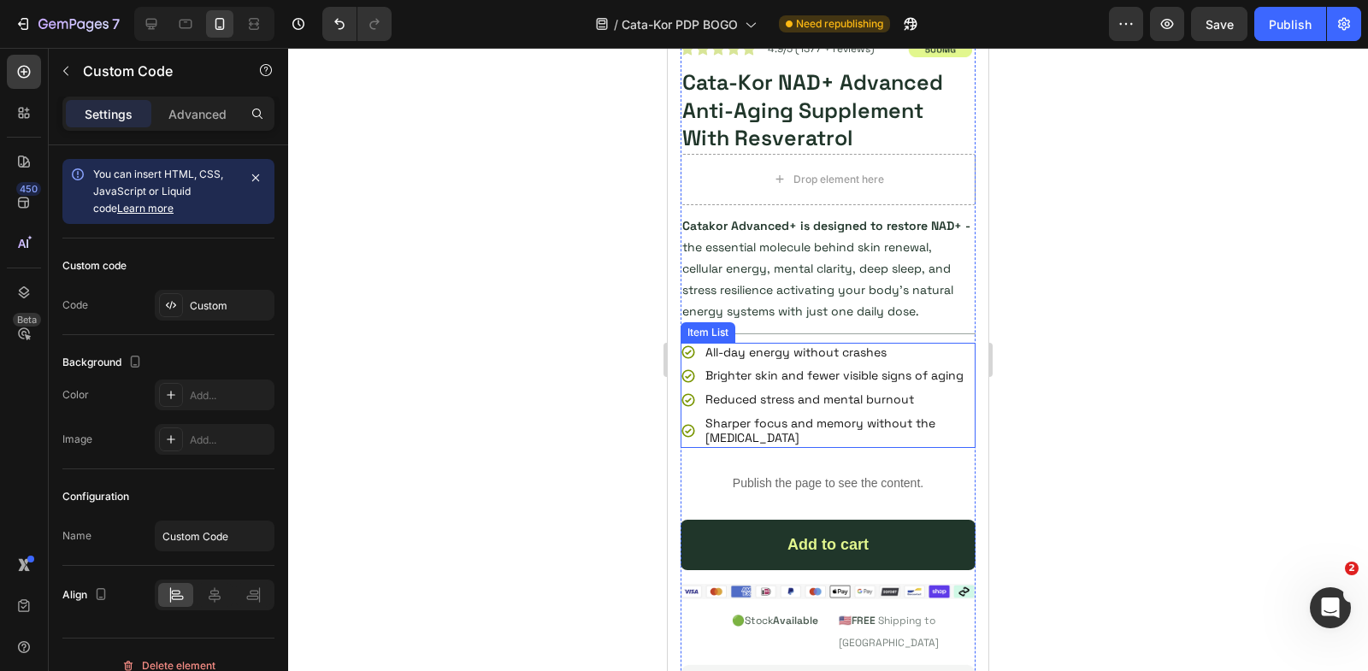
scroll to position [5713, 0]
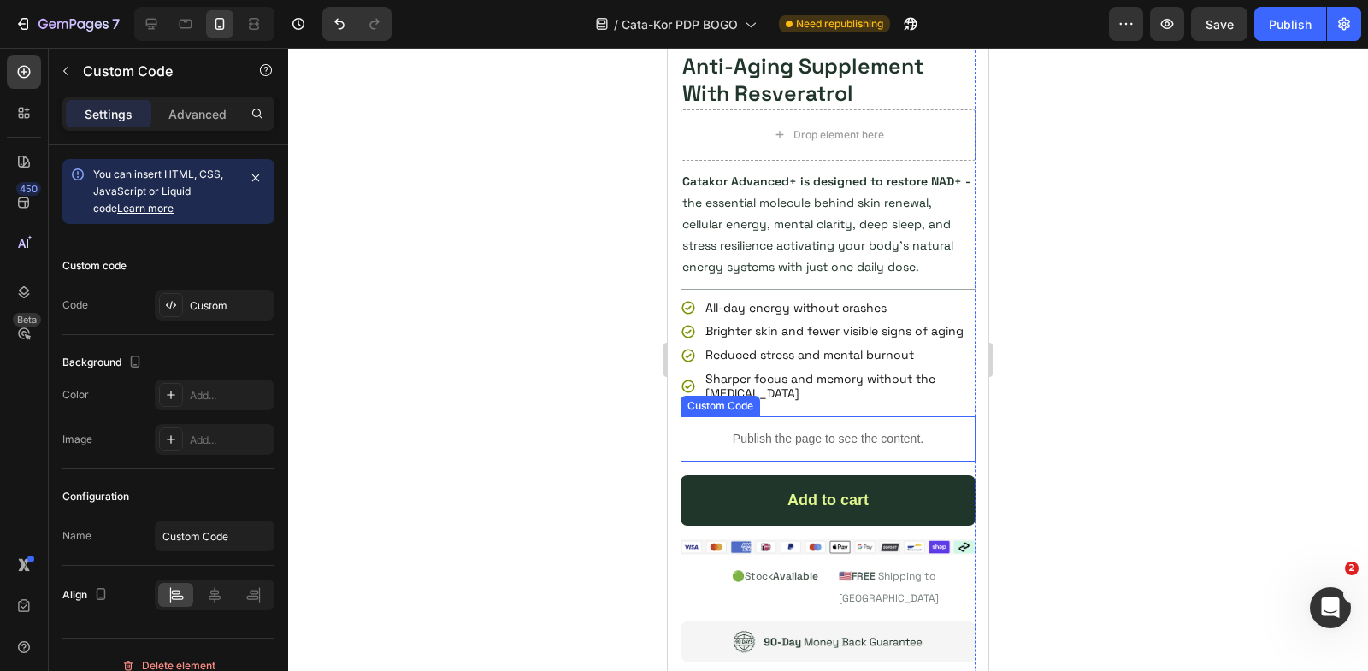
click at [813, 436] on p "Publish the page to see the content." at bounding box center [828, 439] width 295 height 18
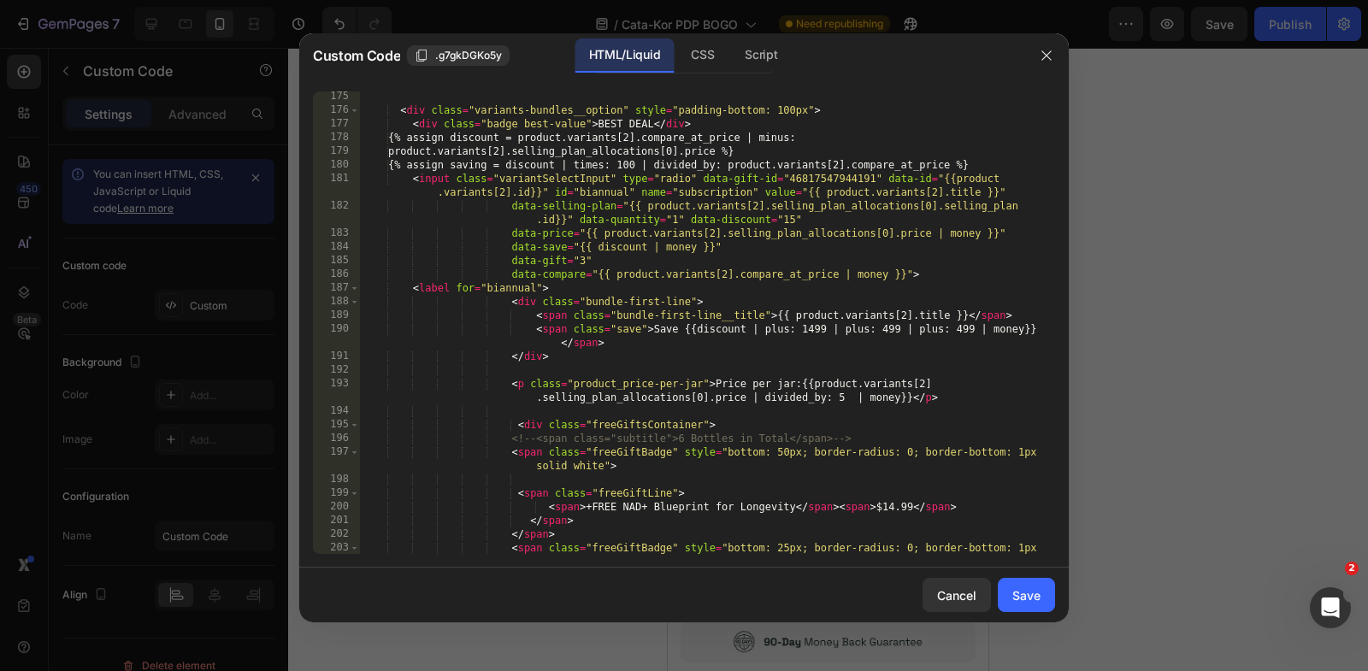
scroll to position [3050, 0]
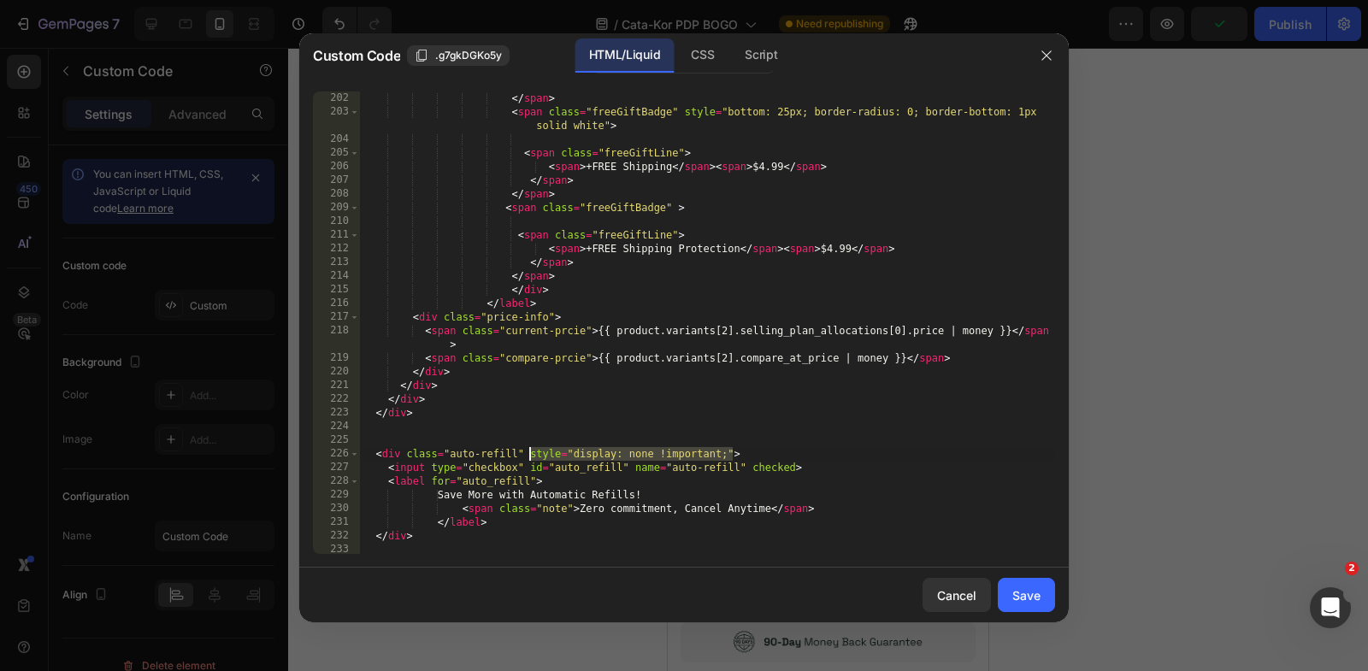
drag, startPoint x: 732, startPoint y: 455, endPoint x: 529, endPoint y: 454, distance: 202.6
click at [529, 454] on div "</ span > < span class = "freeGiftBadge" style = "bottom: 25px; border-radius: …" at bounding box center [707, 336] width 695 height 491
type textarea "<div class="auto-refill" >"
click at [1018, 603] on div "Save" at bounding box center [1026, 596] width 28 height 18
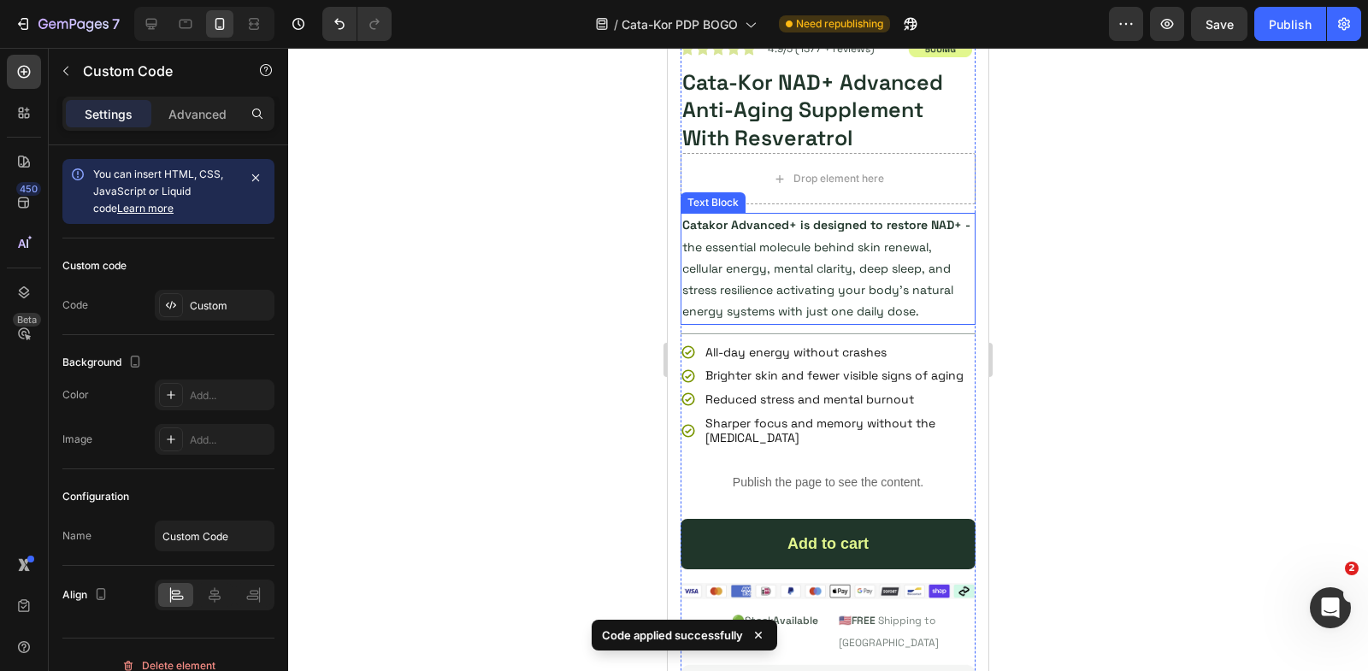
scroll to position [741, 0]
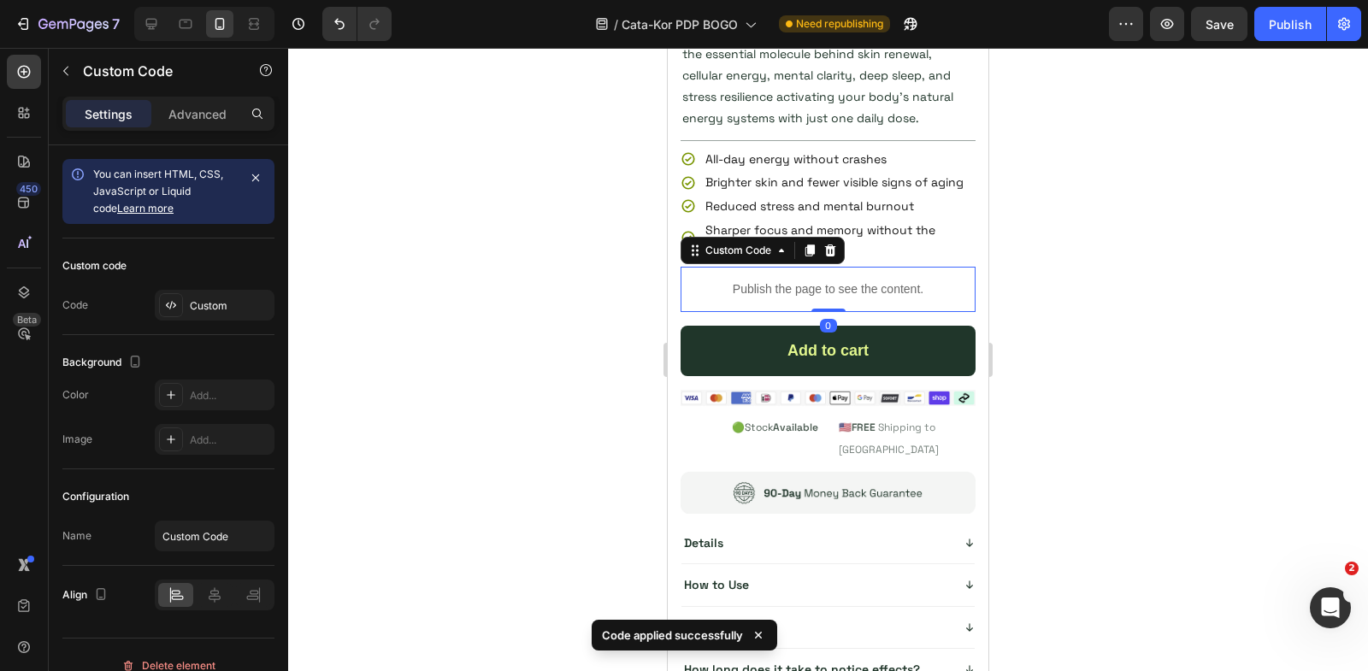
click at [803, 280] on p "Publish the page to see the content." at bounding box center [828, 289] width 295 height 18
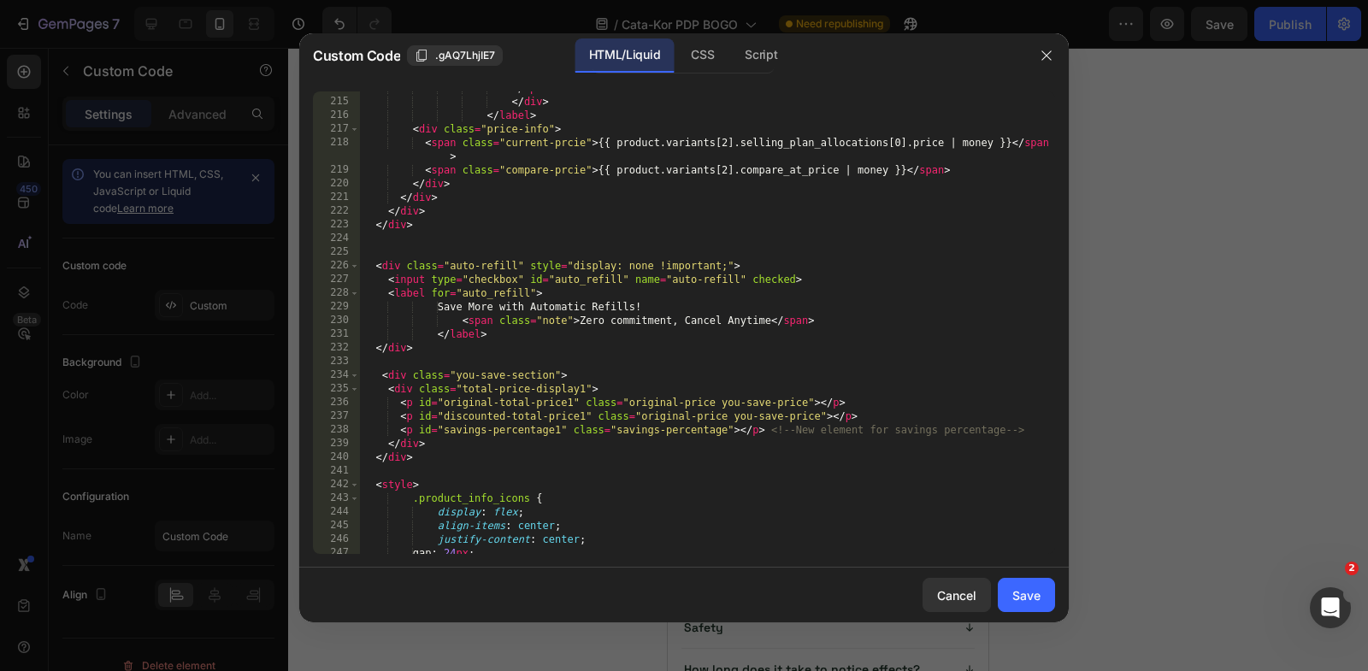
scroll to position [3238, 0]
drag, startPoint x: 733, startPoint y: 265, endPoint x: 531, endPoint y: 262, distance: 201.8
click at [531, 262] on div "</ span > </ div > </ label > < div class = "price-info" > < span class = "curr…" at bounding box center [707, 326] width 695 height 491
type textarea "<div class="auto-refill" >"
click at [1019, 587] on div "Save" at bounding box center [1026, 596] width 28 height 18
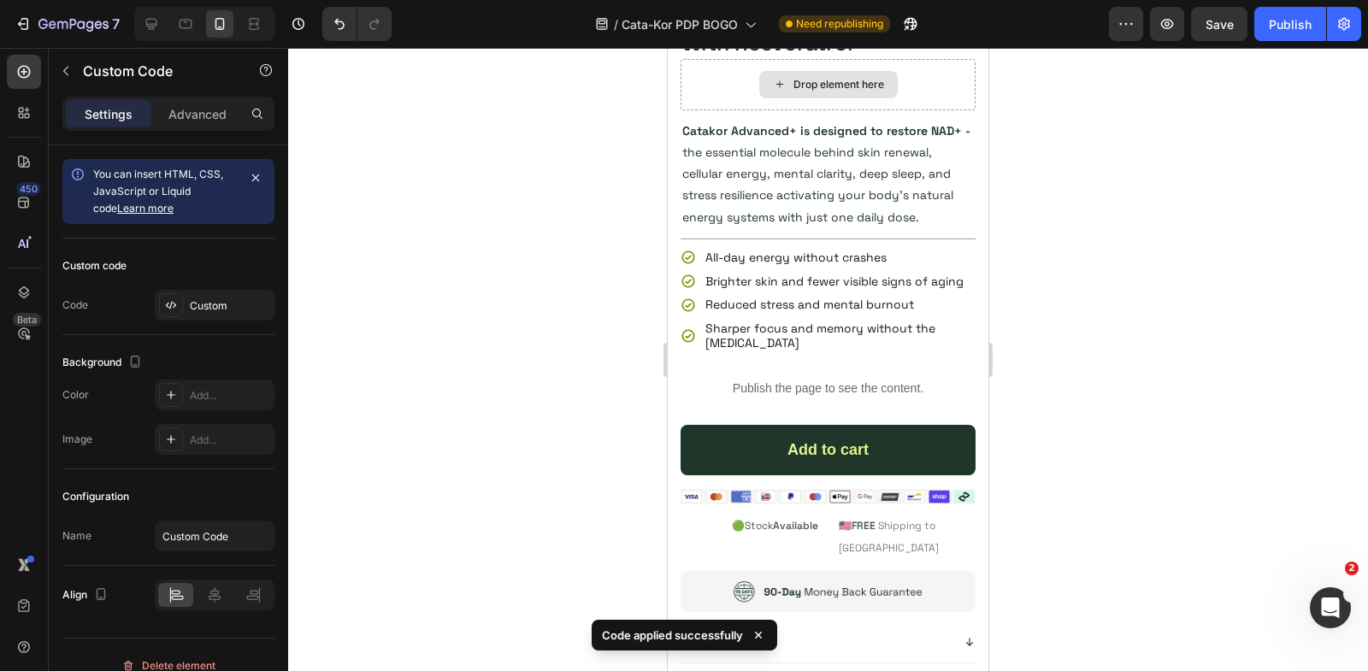
scroll to position [7009, 0]
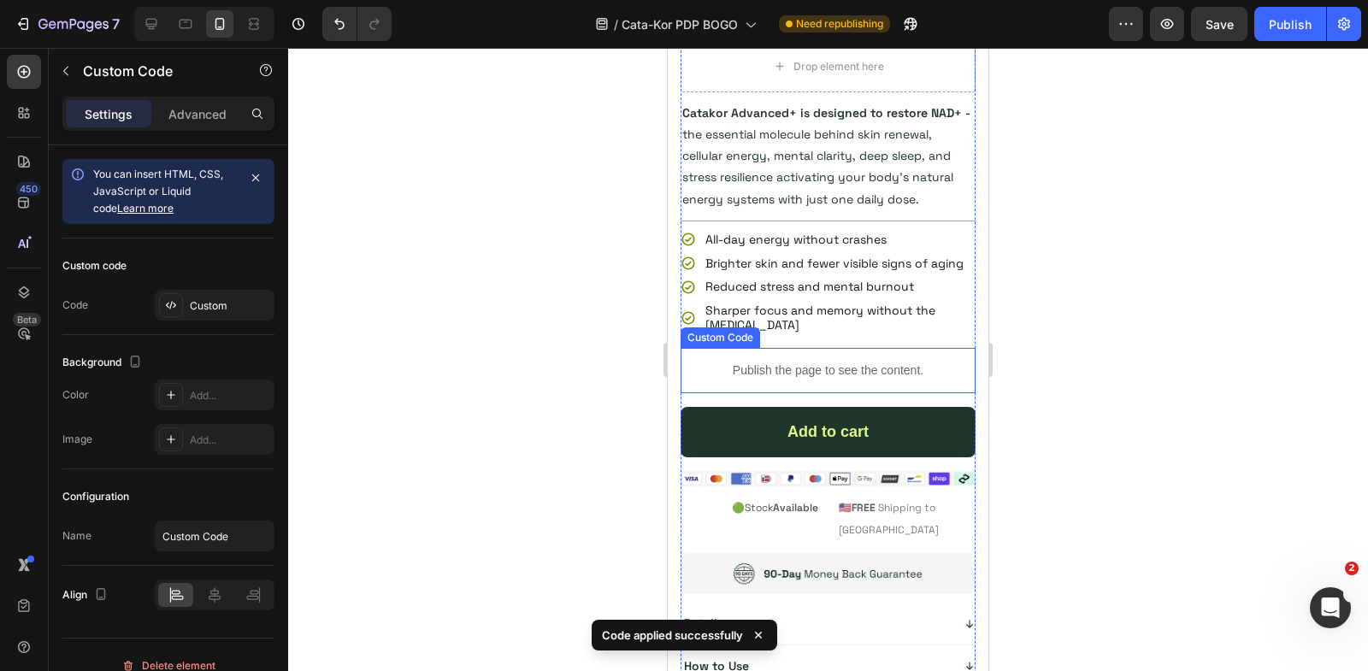
click at [846, 362] on p "Publish the page to see the content." at bounding box center [828, 371] width 295 height 18
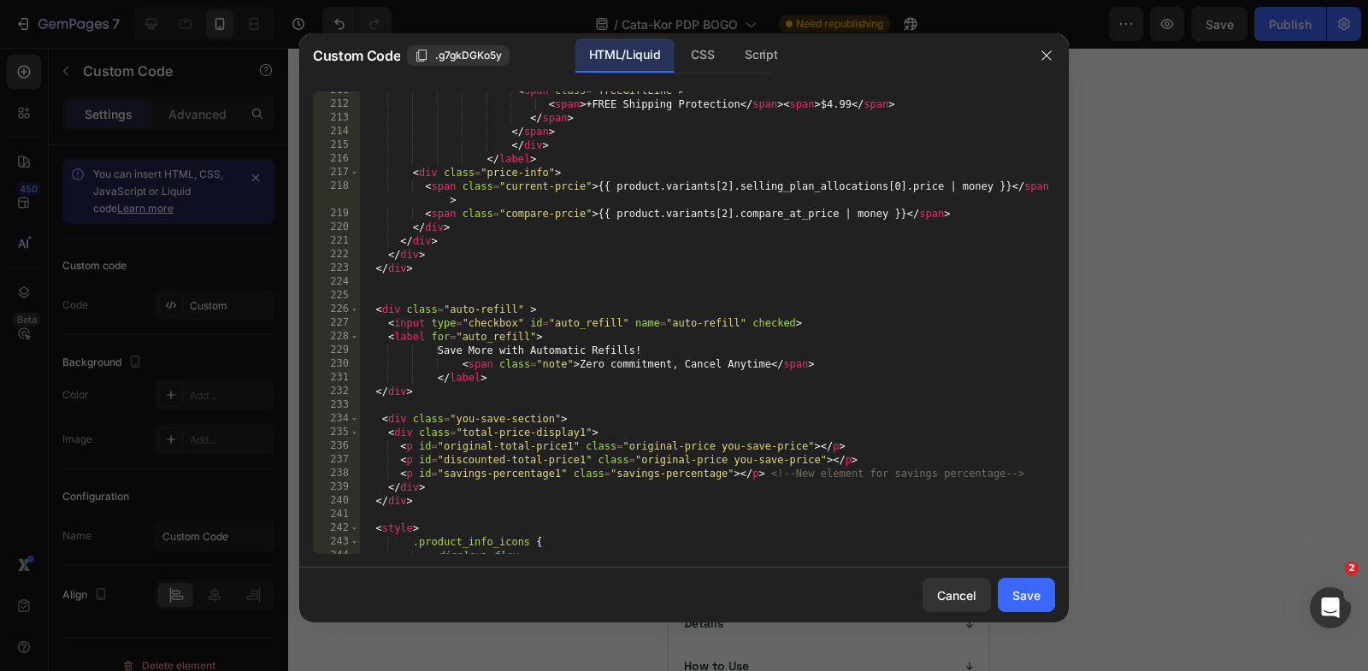
scroll to position [3195, 0]
click at [1008, 585] on button "Save" at bounding box center [1026, 595] width 57 height 34
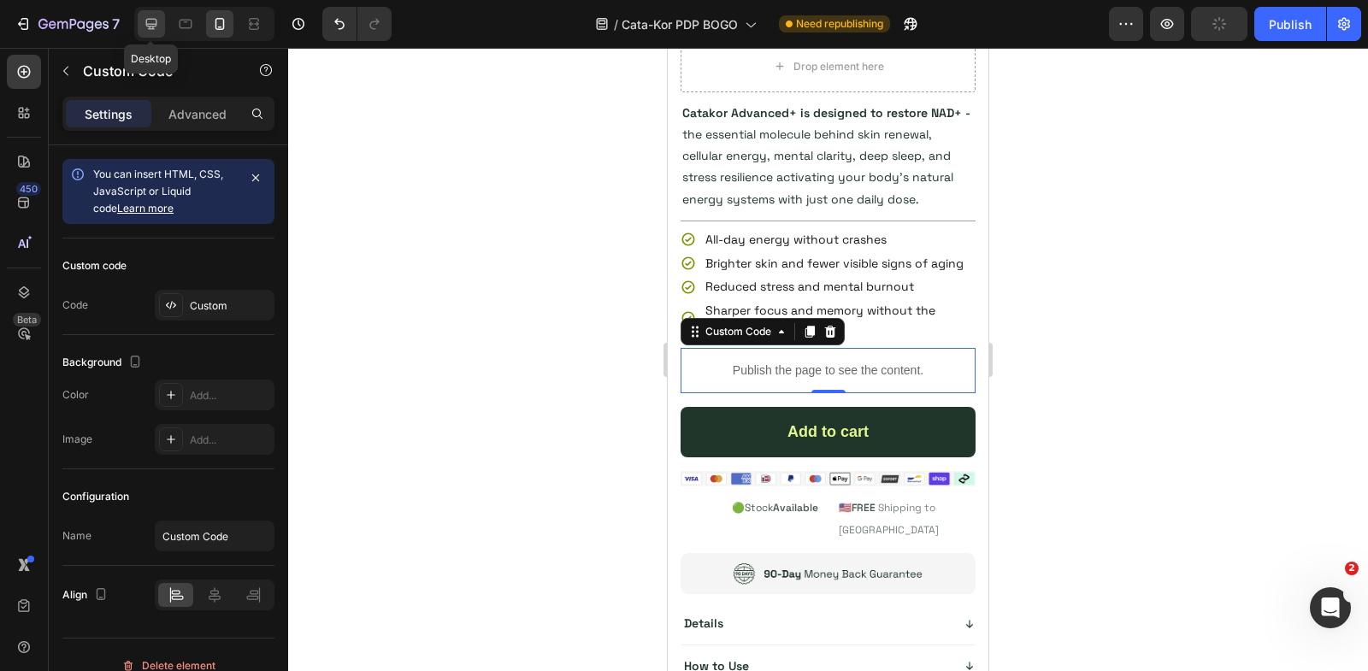
click at [158, 19] on icon at bounding box center [151, 23] width 17 height 17
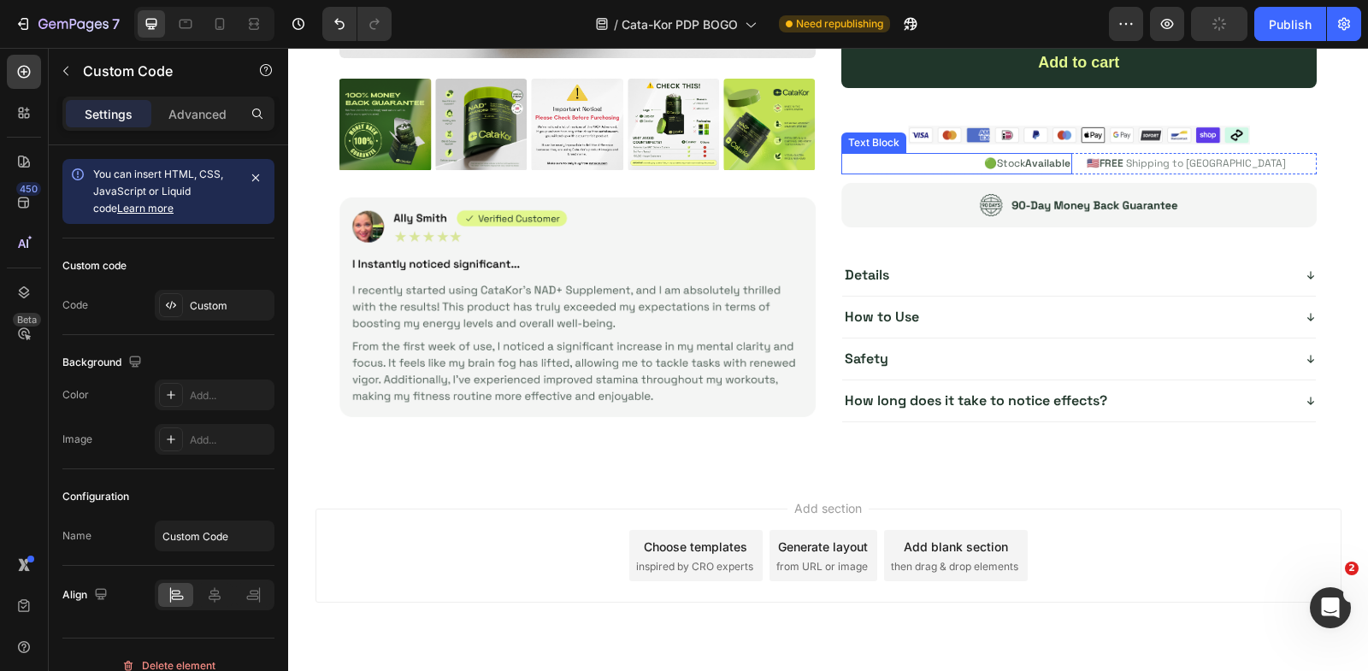
scroll to position [4810, 0]
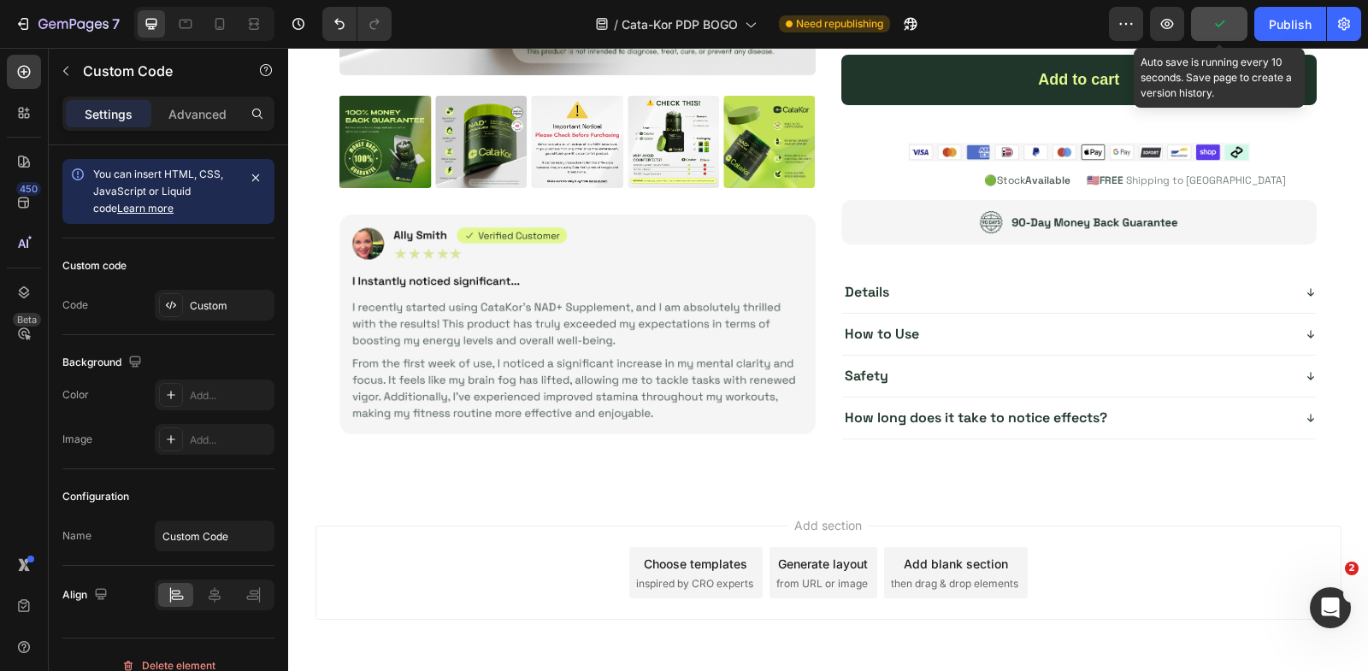
click at [1226, 30] on icon "button" at bounding box center [1219, 23] width 17 height 17
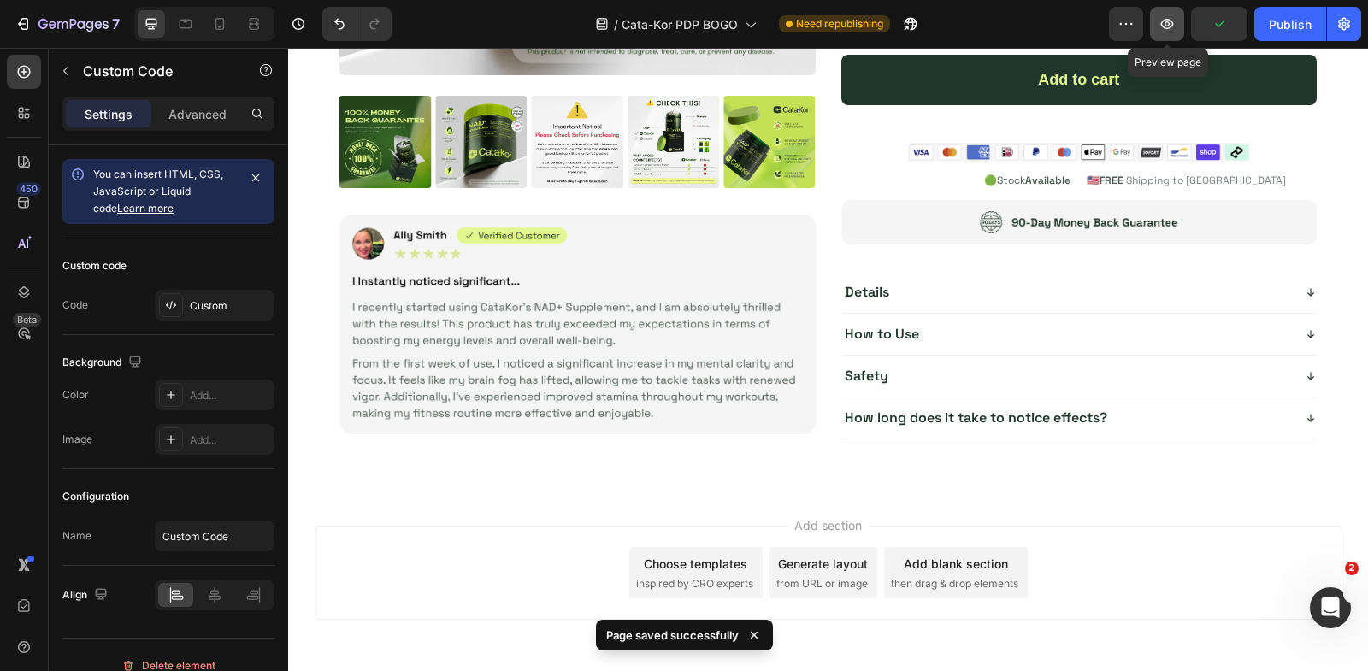
click at [1165, 30] on icon "button" at bounding box center [1167, 23] width 17 height 17
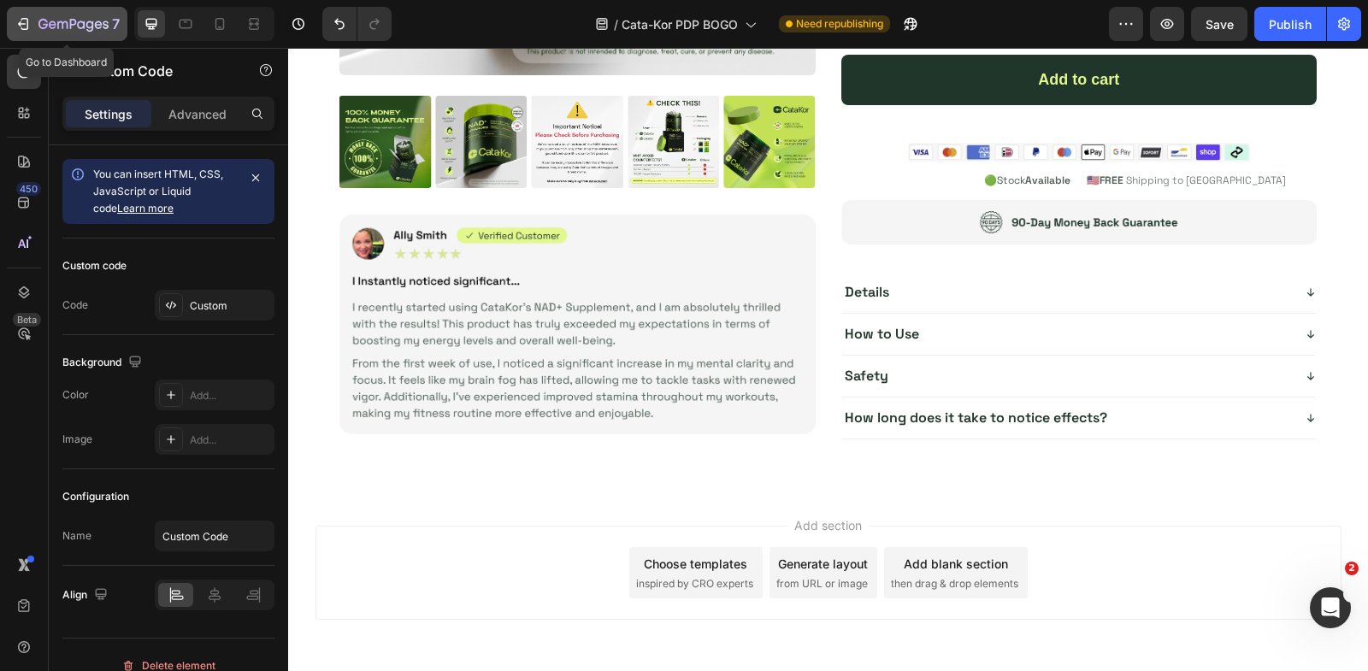
click at [29, 29] on icon "button" at bounding box center [23, 23] width 17 height 17
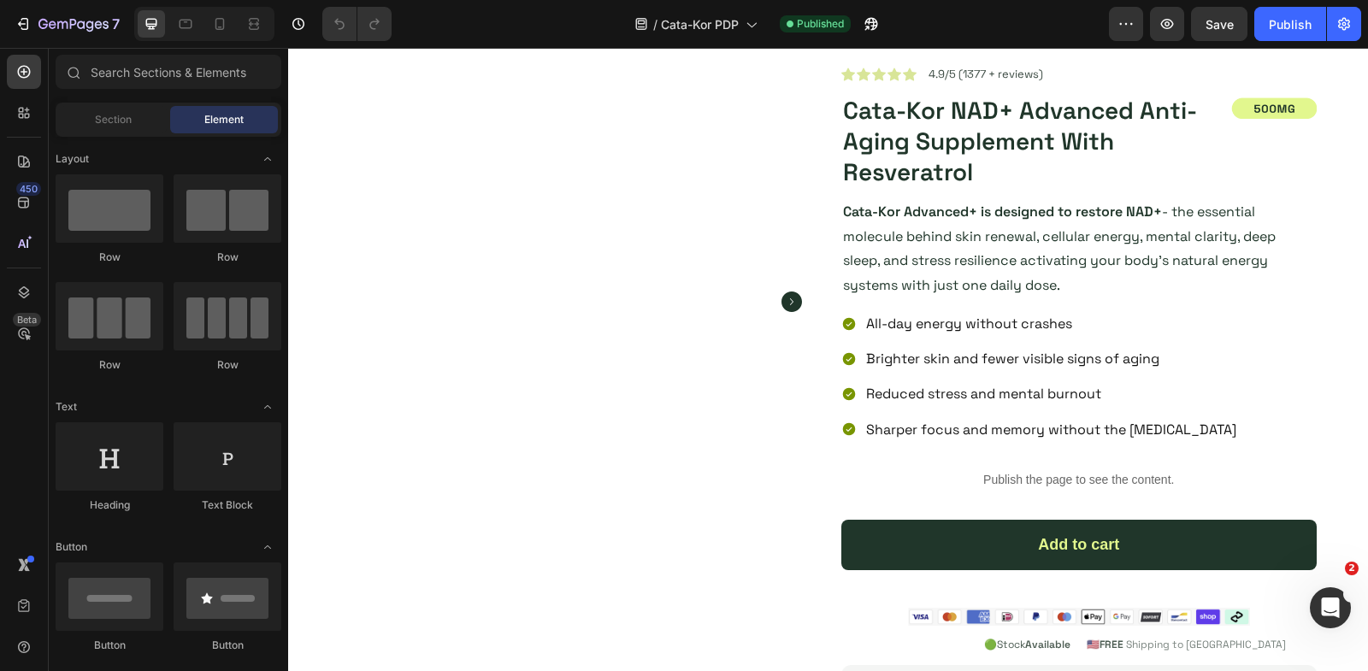
scroll to position [464, 0]
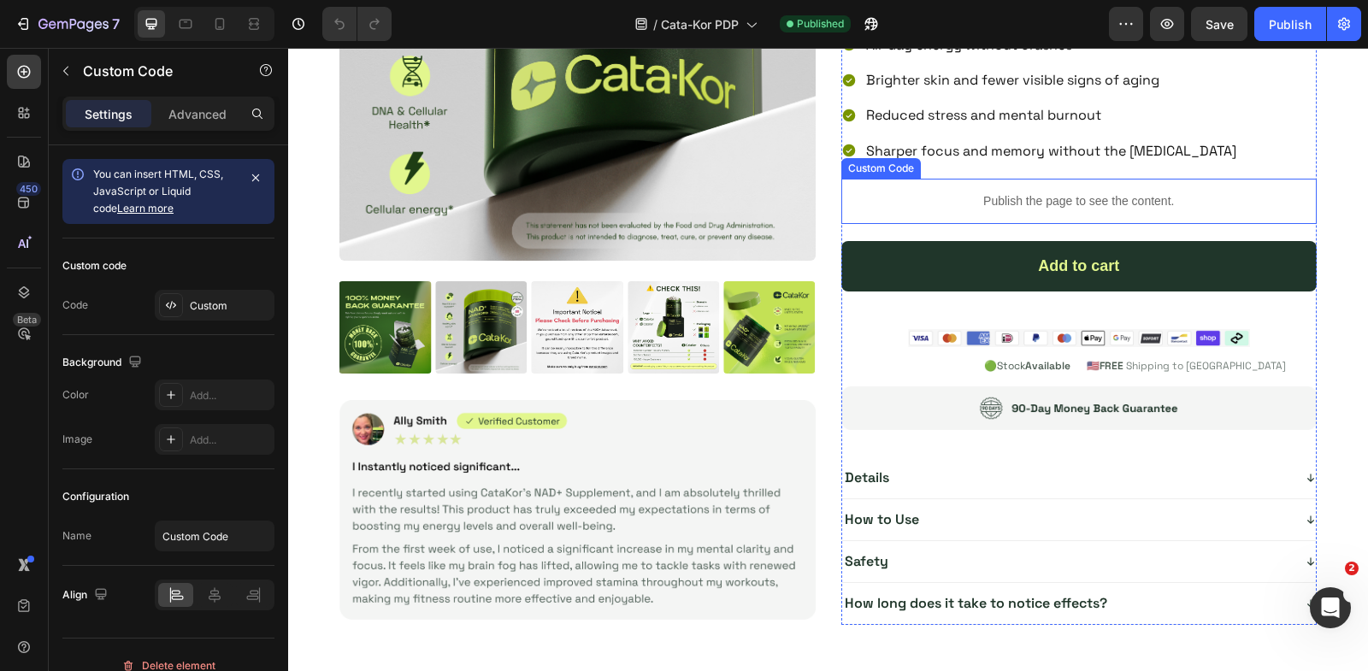
click at [1011, 198] on p "Publish the page to see the content." at bounding box center [1079, 201] width 476 height 18
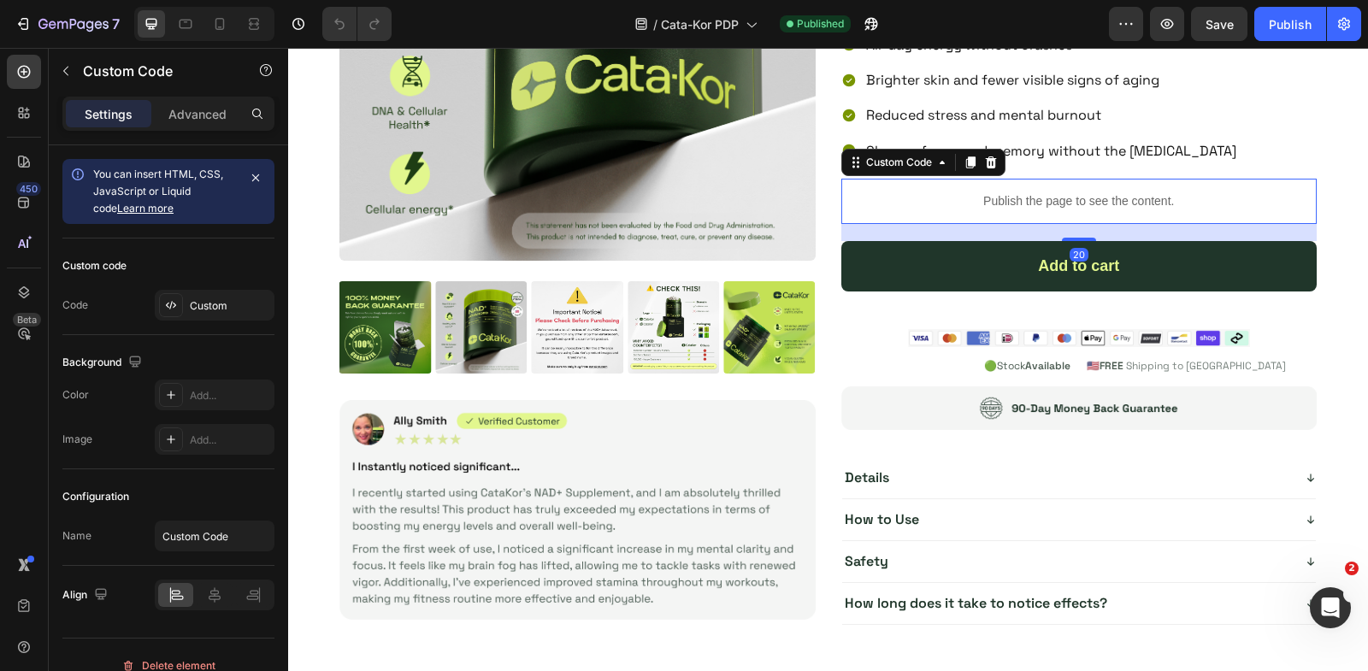
click at [1011, 198] on p "Publish the page to see the content." at bounding box center [1079, 201] width 476 height 18
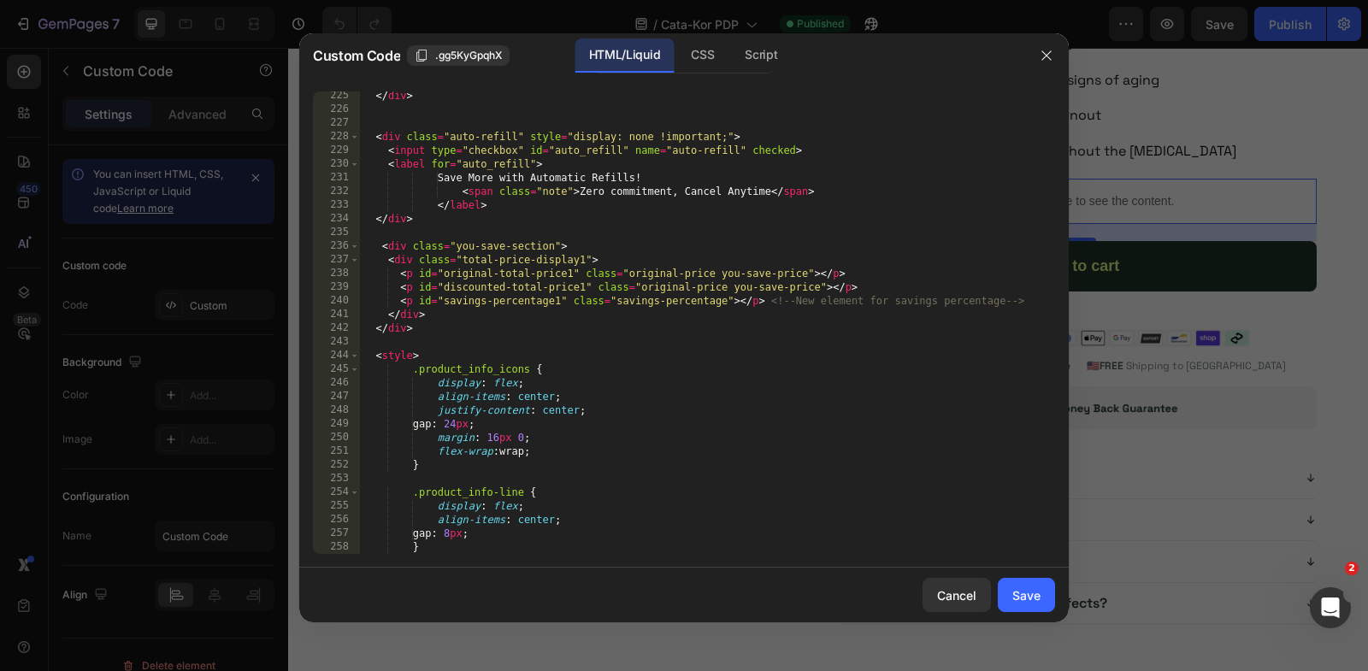
scroll to position [3360, 0]
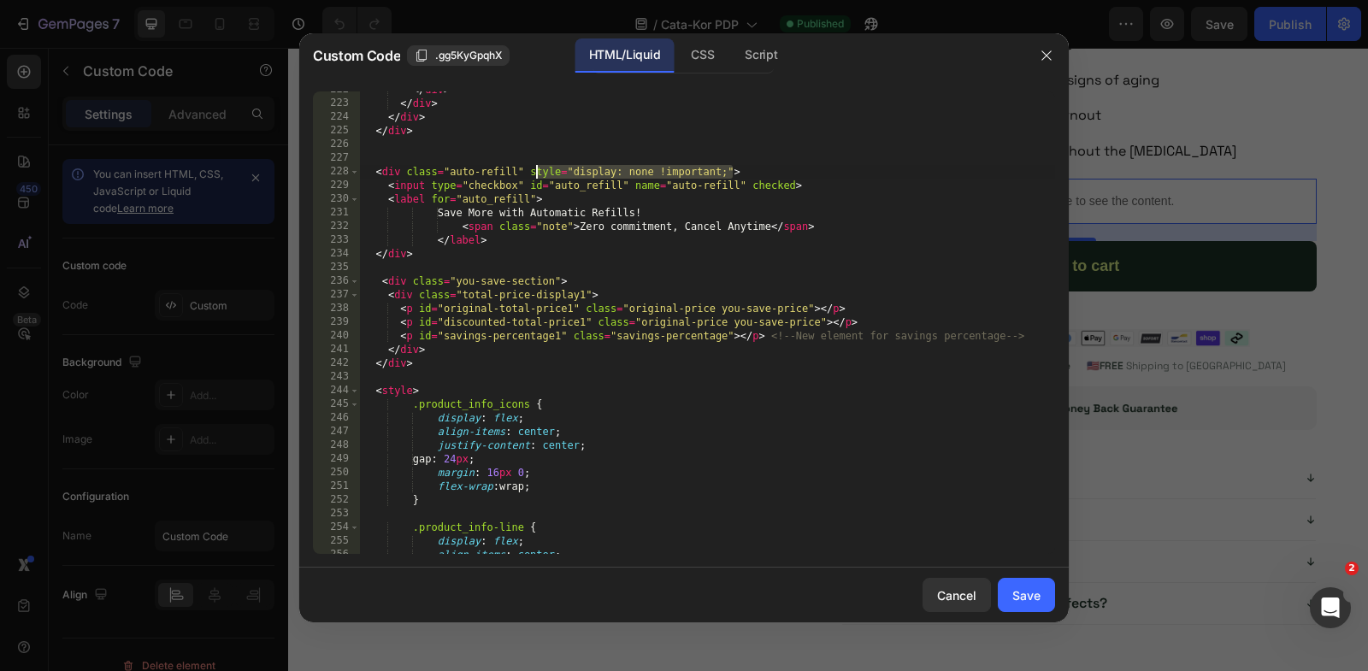
drag, startPoint x: 732, startPoint y: 170, endPoint x: 532, endPoint y: 167, distance: 200.1
click at [532, 167] on div "</ div > </ div > </ div > </ div > < div class = "auto-refill" style = "displa…" at bounding box center [707, 328] width 695 height 491
type textarea "<div class="auto-refill">"
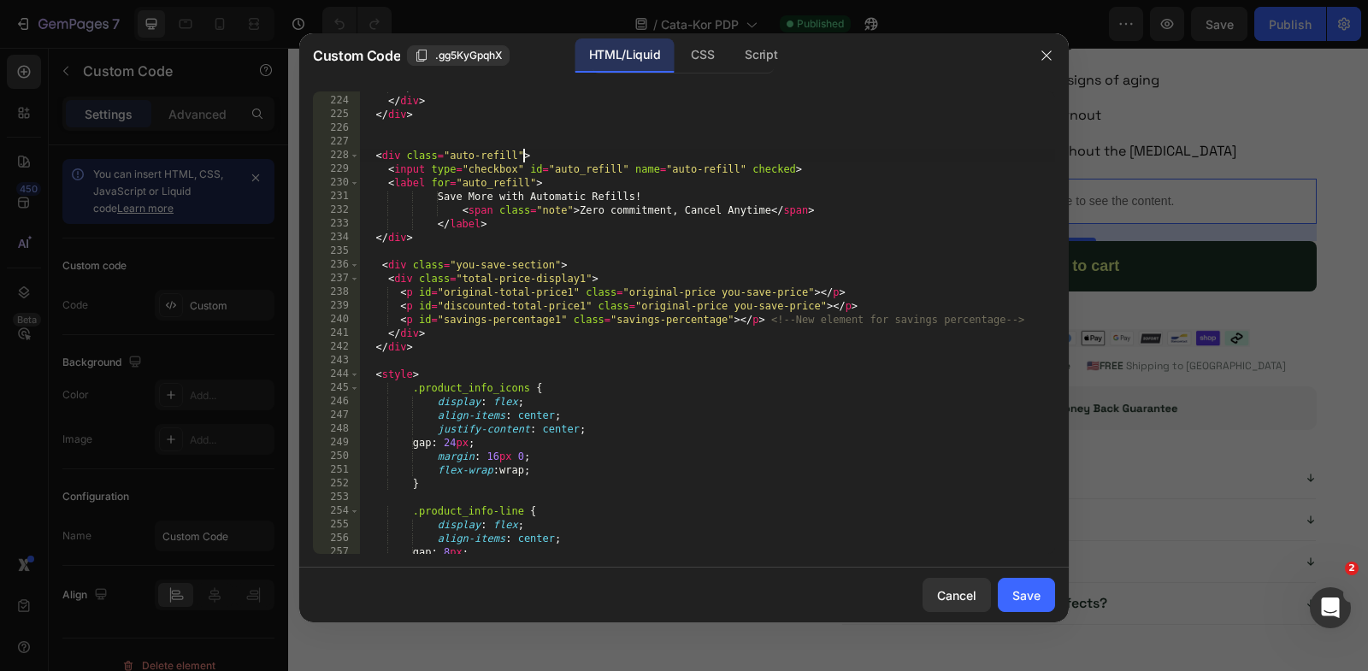
scroll to position [2858, 0]
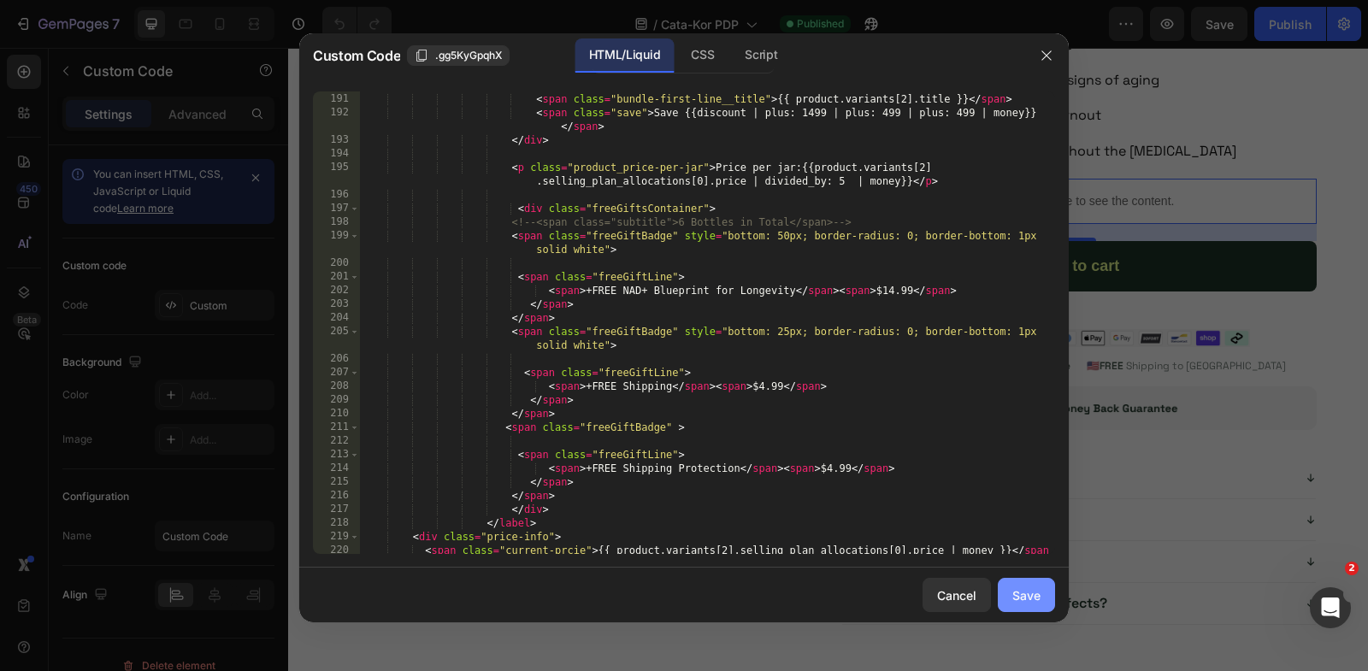
click at [1038, 584] on button "Save" at bounding box center [1026, 595] width 57 height 34
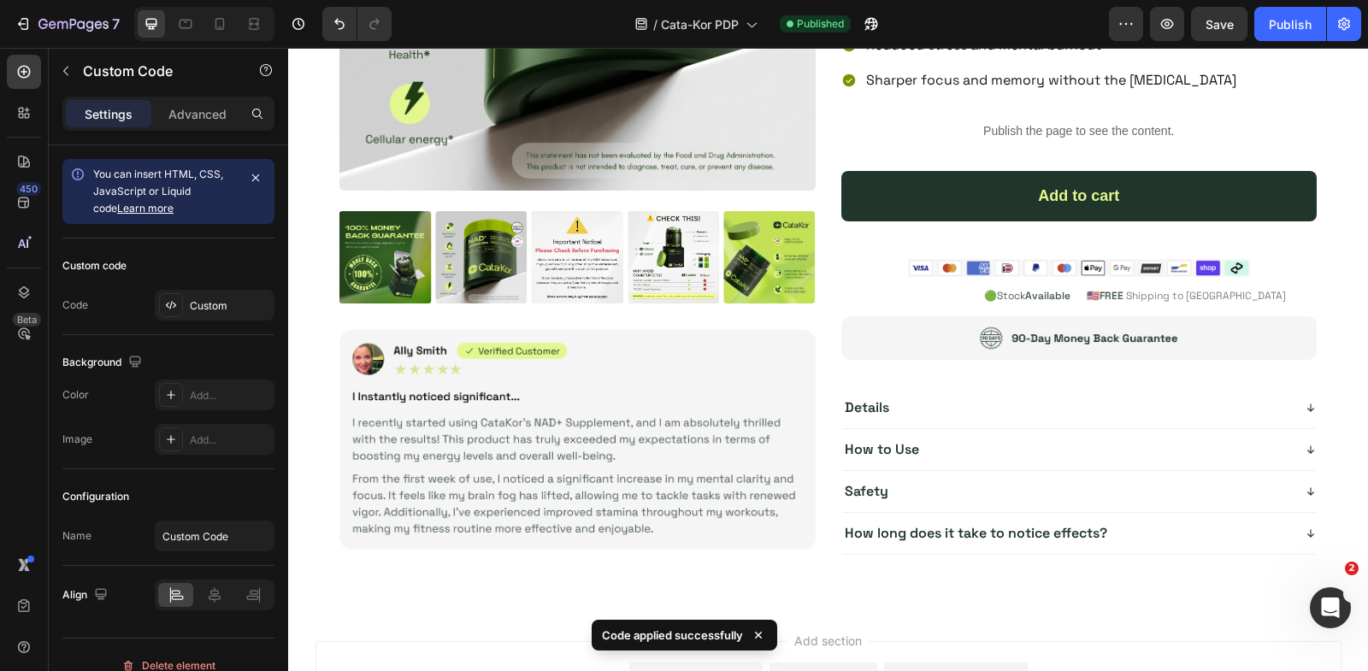
scroll to position [4905, 0]
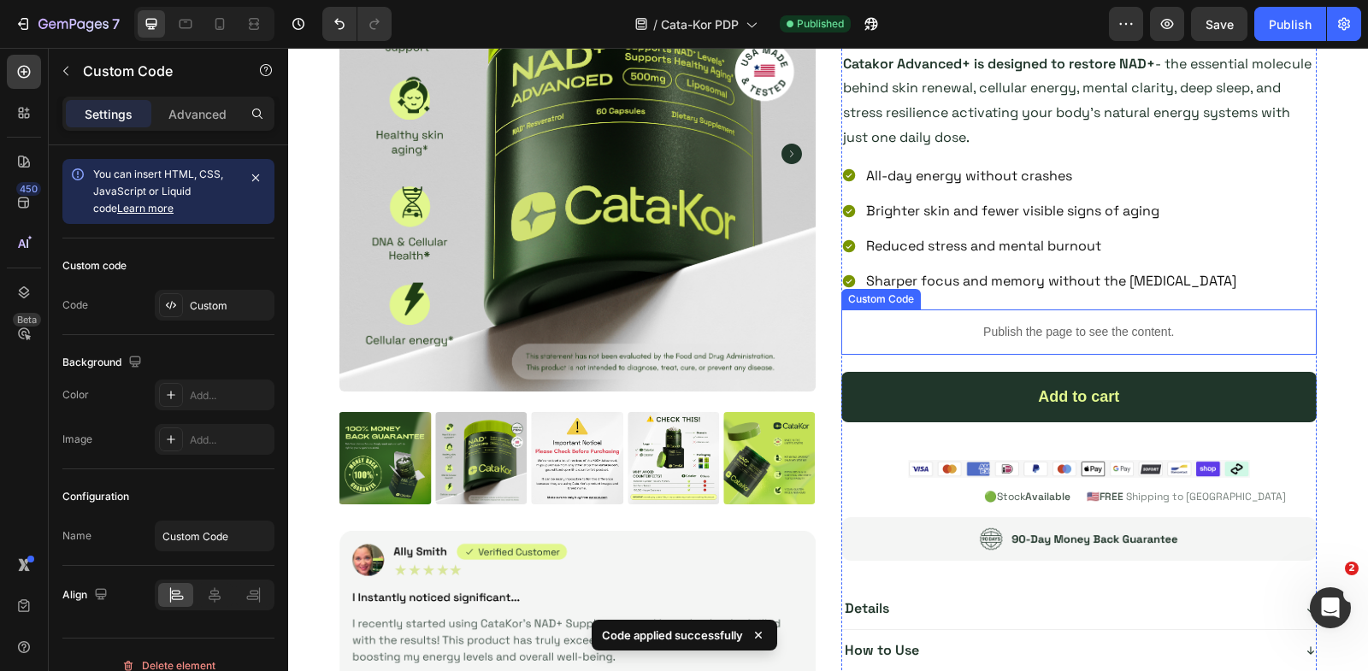
click at [1025, 324] on p "Publish the page to see the content." at bounding box center [1079, 332] width 476 height 18
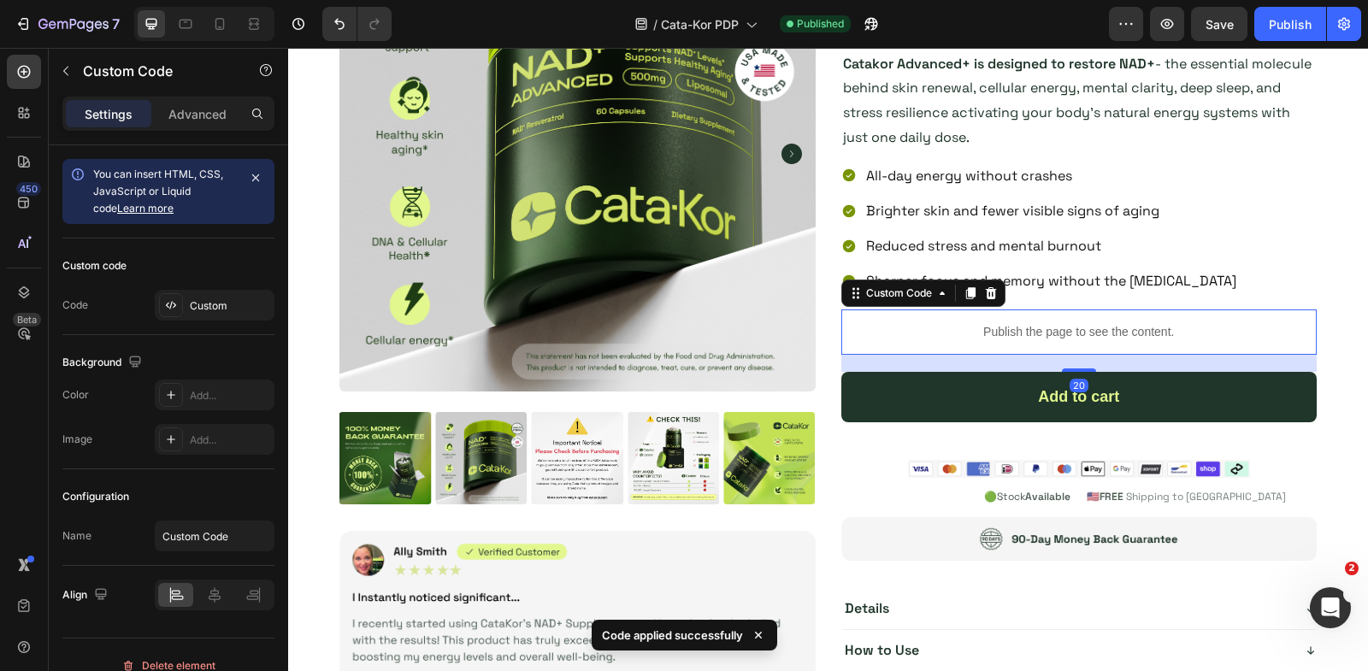
click at [1025, 324] on p "Publish the page to see the content." at bounding box center [1079, 332] width 476 height 18
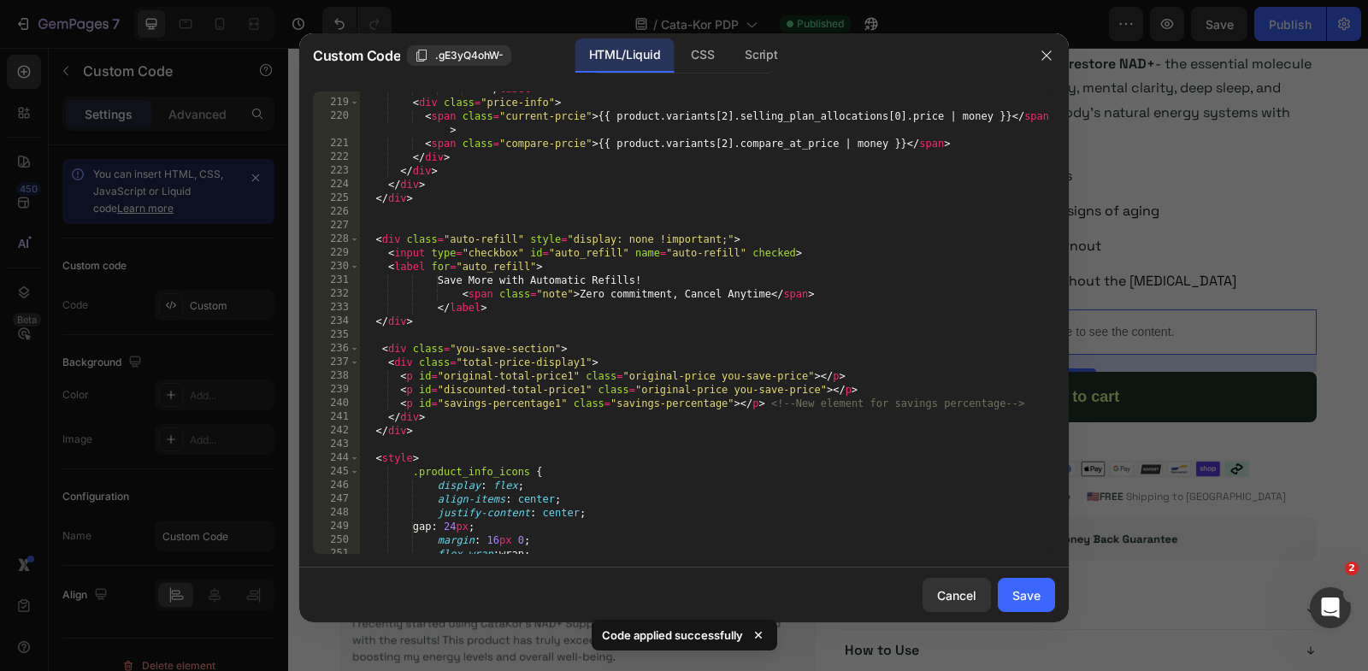
scroll to position [3270, 0]
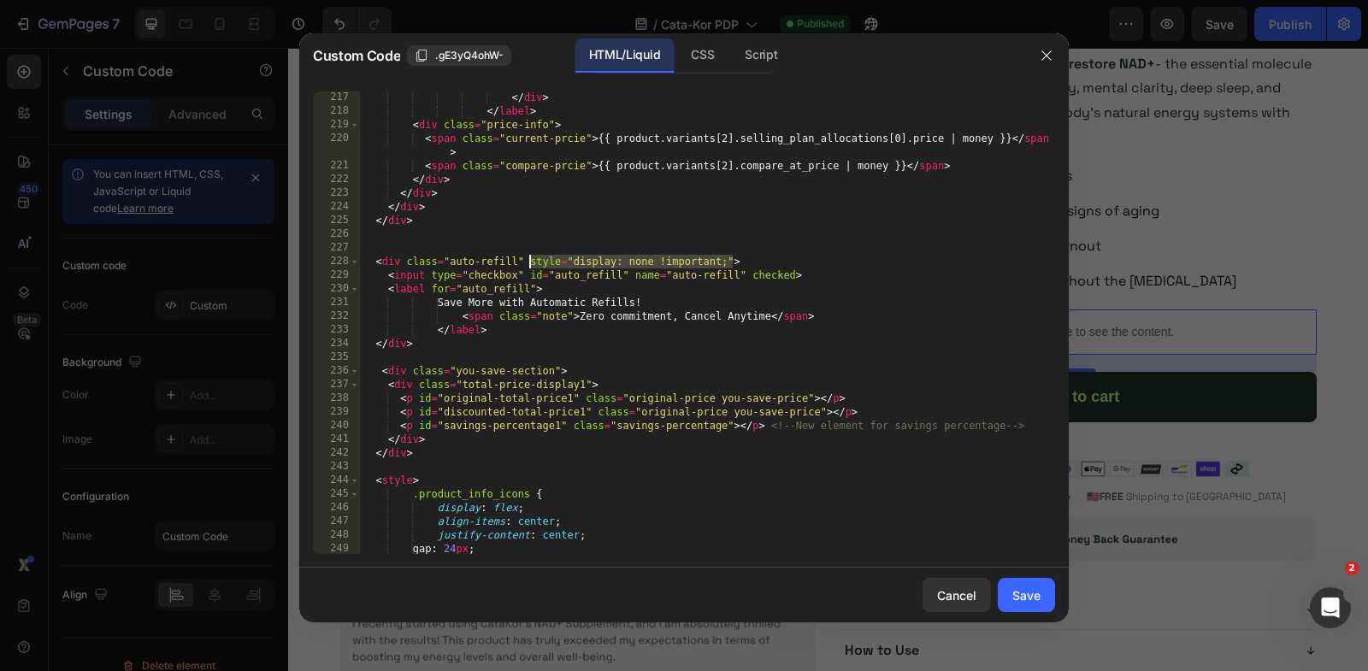
drag, startPoint x: 734, startPoint y: 262, endPoint x: 529, endPoint y: 257, distance: 205.3
click at [529, 258] on div "</ div > </ label > < div class = "price-info" > < span class = "current-prcie"…" at bounding box center [707, 336] width 695 height 491
type textarea "<div class="auto-refill" >"
click at [1013, 587] on div "Save" at bounding box center [1026, 596] width 28 height 18
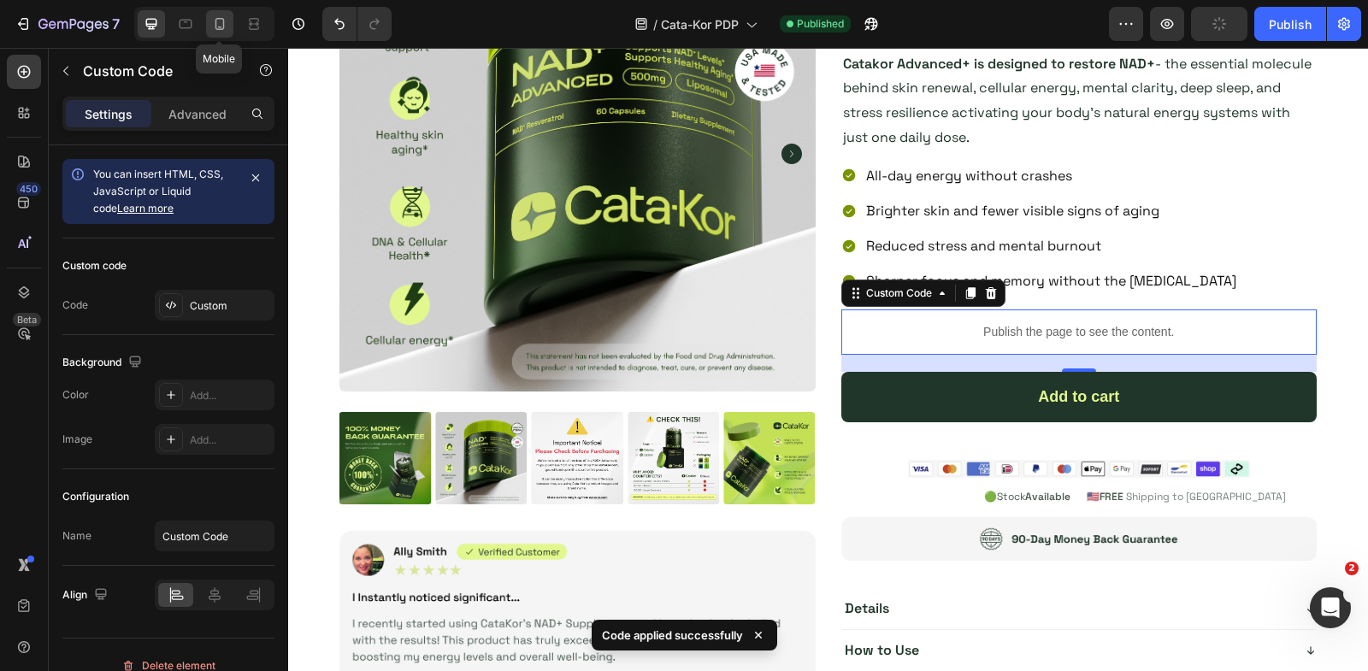
click at [227, 16] on icon at bounding box center [219, 23] width 17 height 17
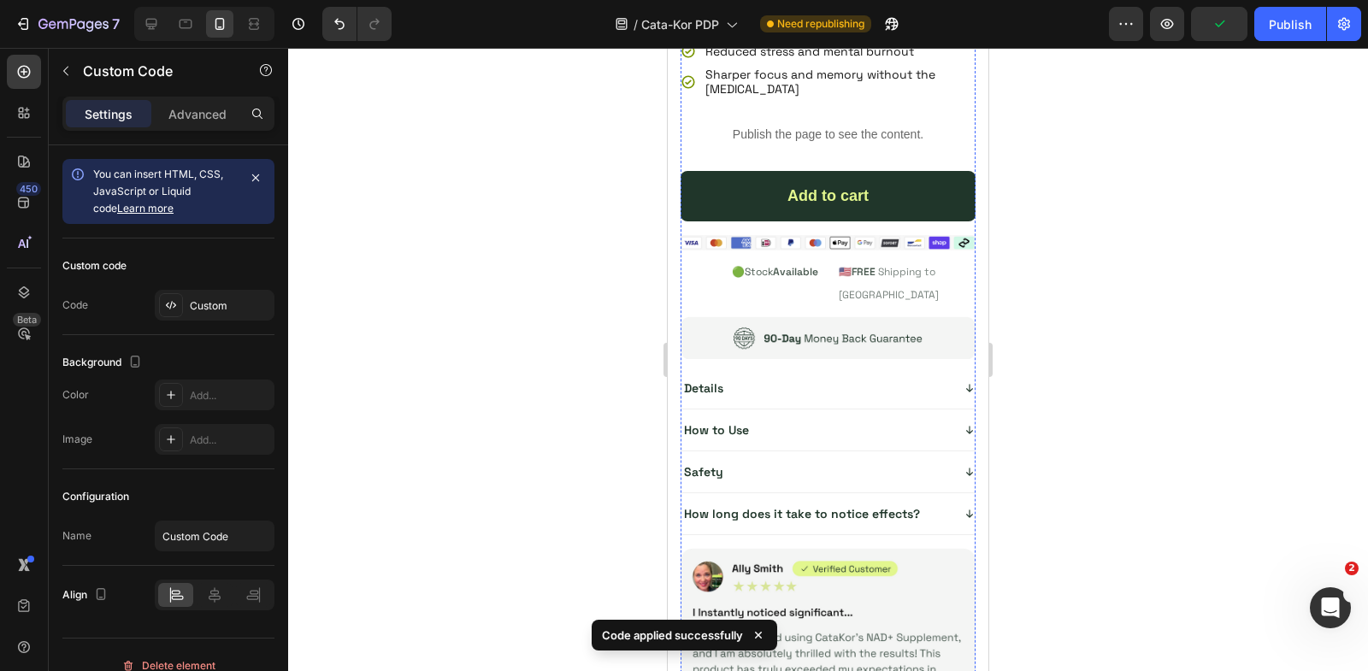
scroll to position [5971, 0]
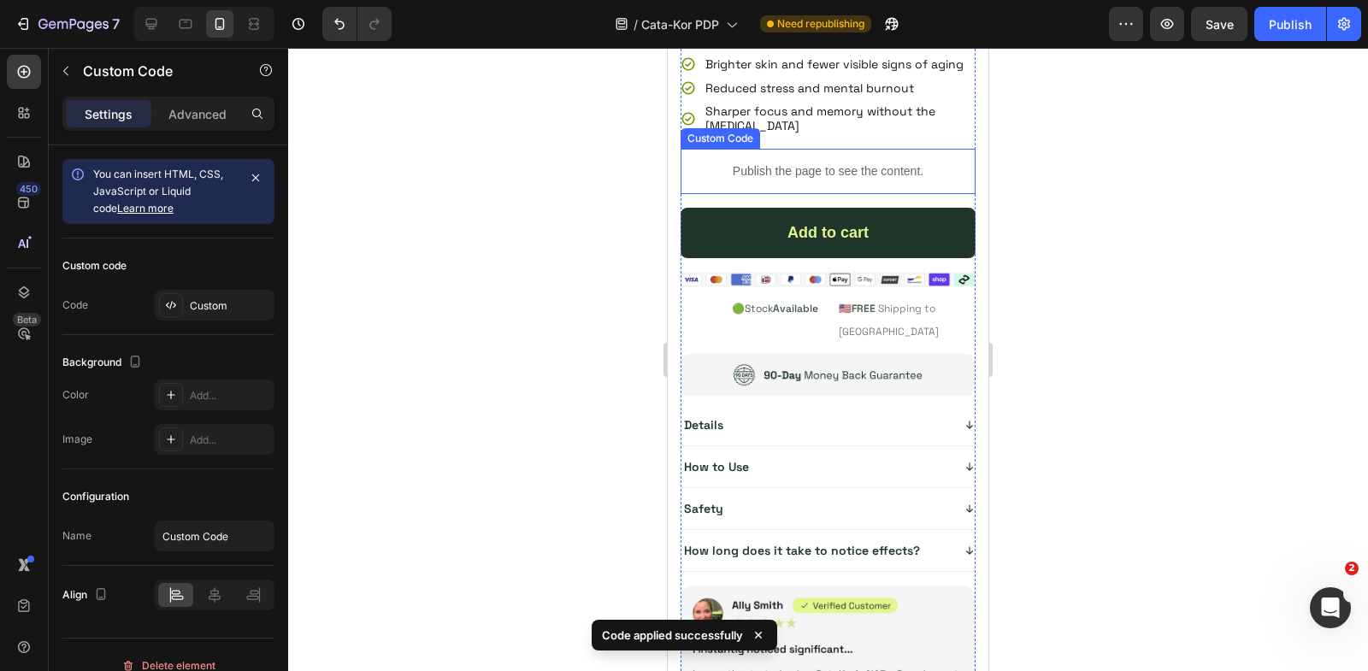
click at [835, 162] on p "Publish the page to see the content." at bounding box center [828, 171] width 295 height 18
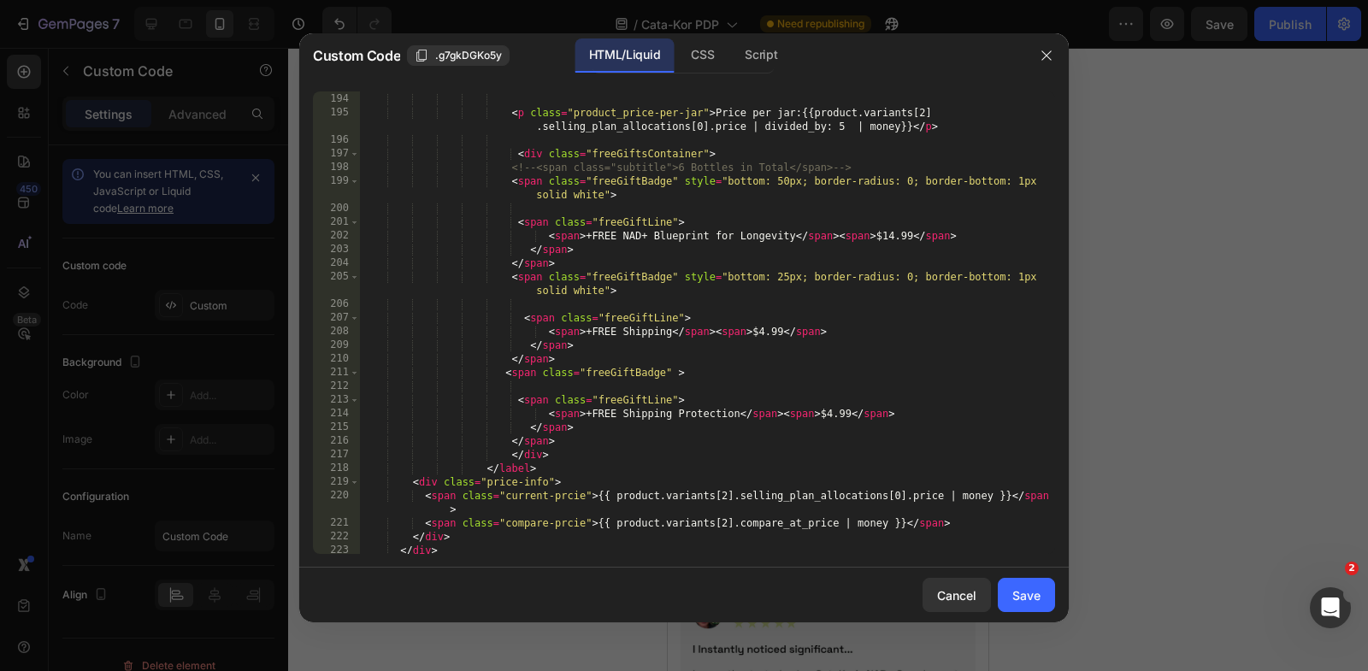
scroll to position [3097, 0]
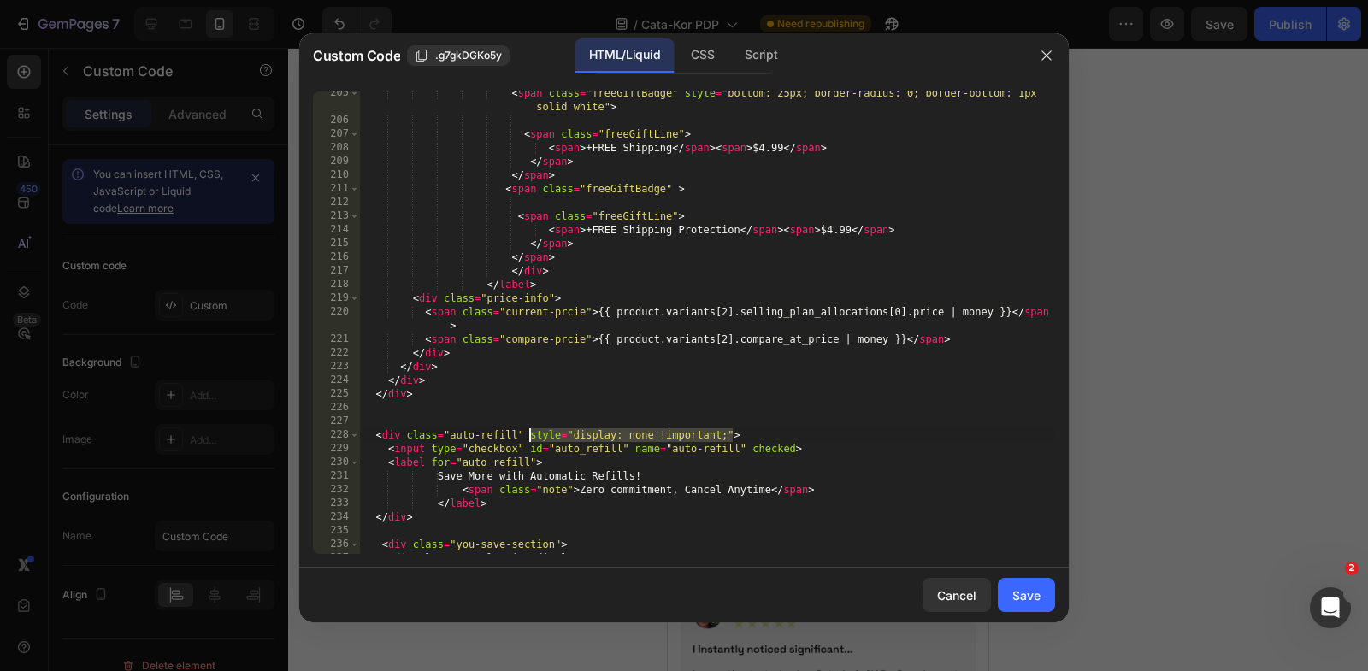
drag, startPoint x: 732, startPoint y: 433, endPoint x: 532, endPoint y: 436, distance: 200.1
click at [532, 436] on div "< span class = "freeGiftBadge" style = "bottom: 25px; border-radius: 0; border-…" at bounding box center [707, 338] width 695 height 504
type textarea "<div class="auto-refill" >"
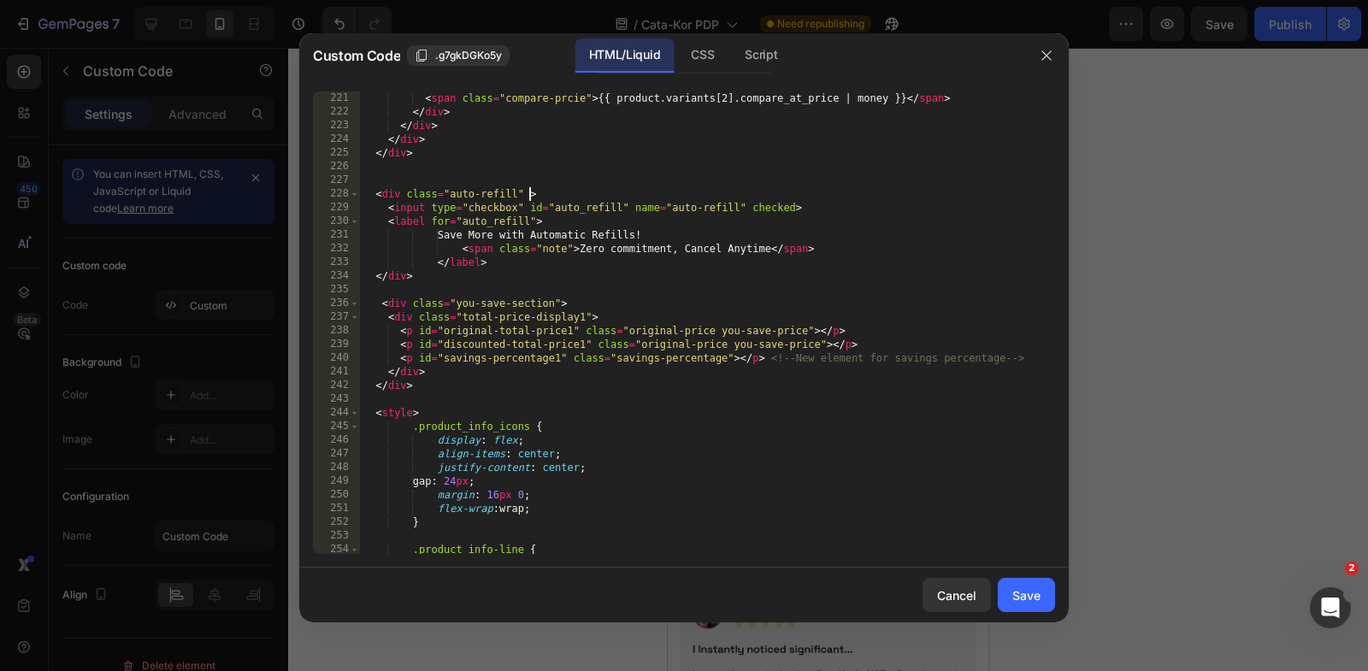
scroll to position [3320, 0]
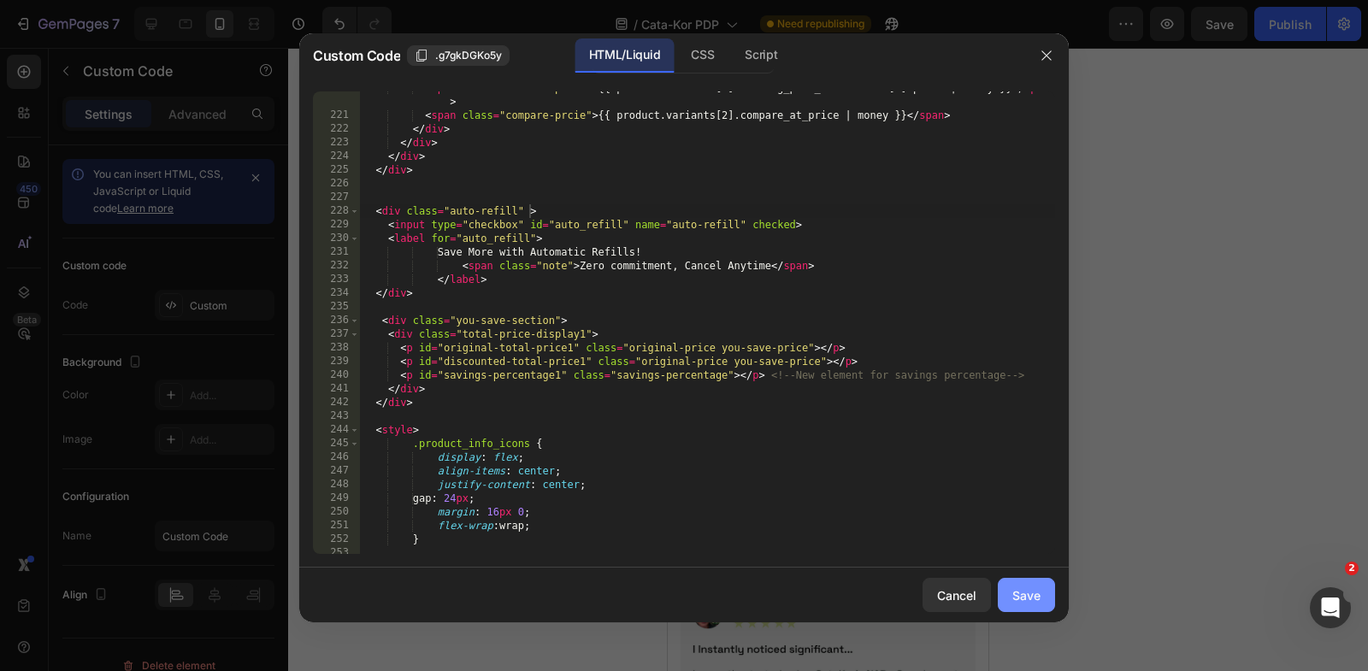
click at [1020, 600] on div "Save" at bounding box center [1026, 596] width 28 height 18
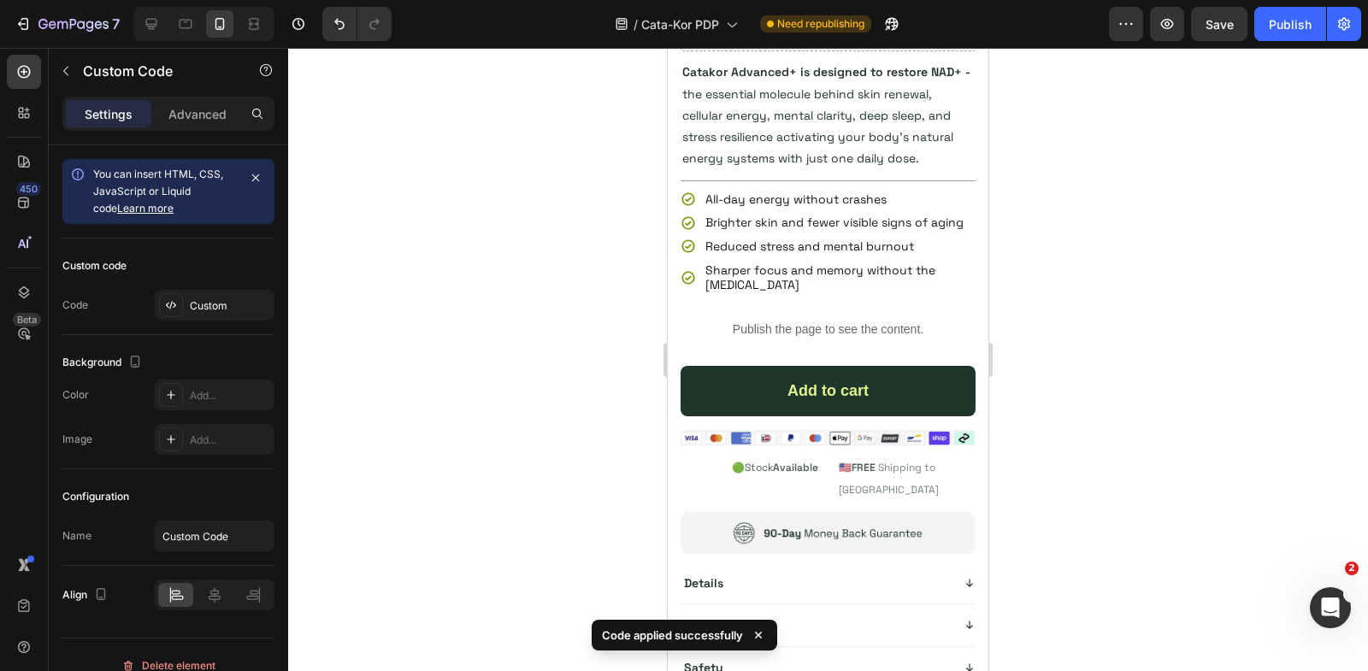
scroll to position [693, 0]
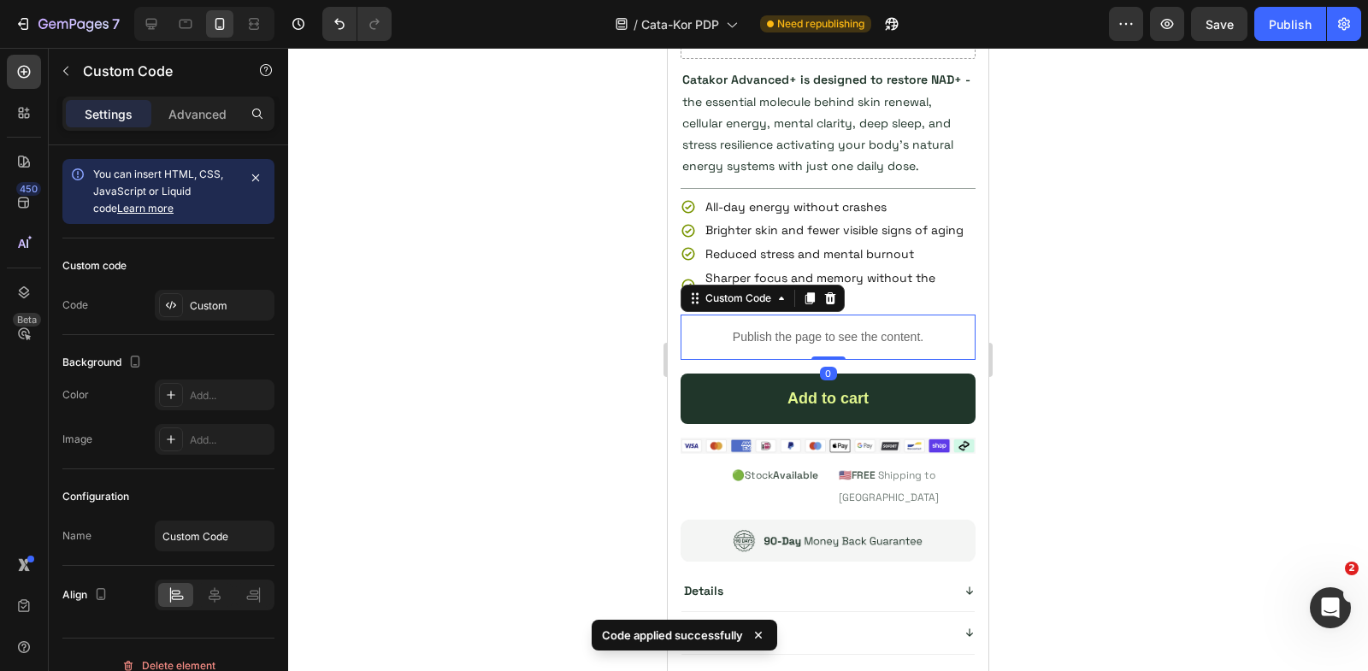
click at [820, 333] on p "Publish the page to see the content." at bounding box center [828, 337] width 295 height 18
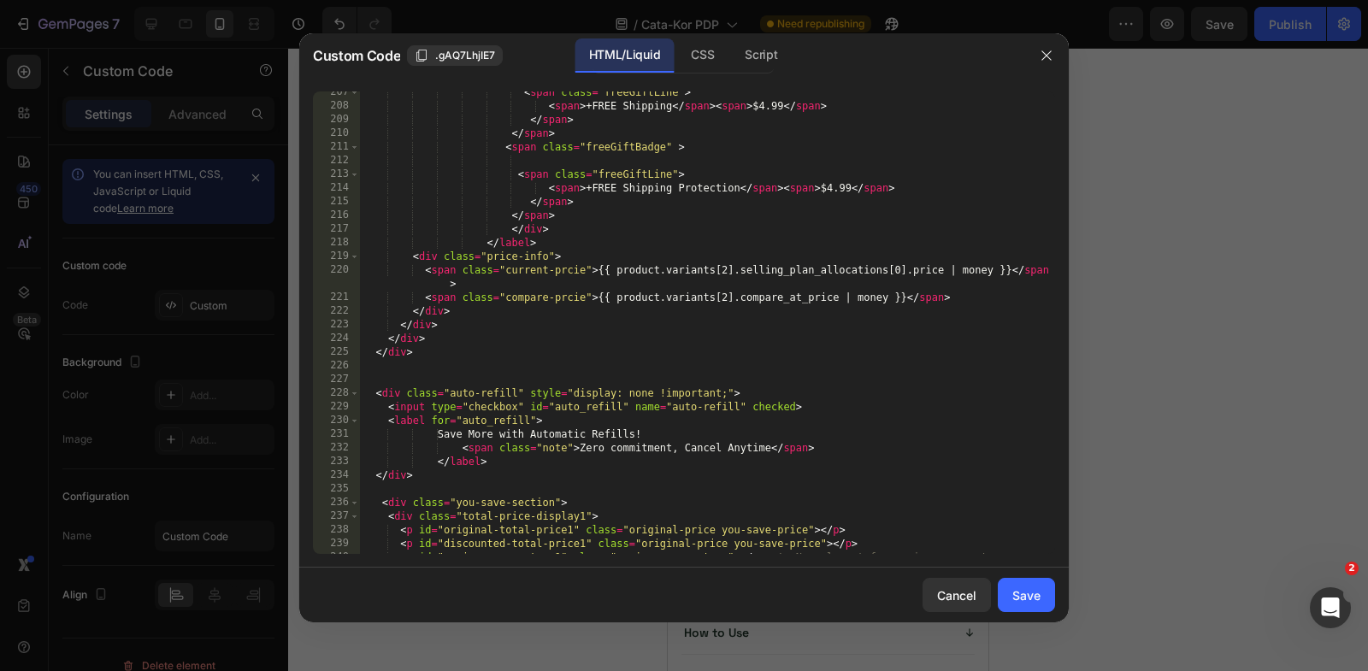
scroll to position [3143, 0]
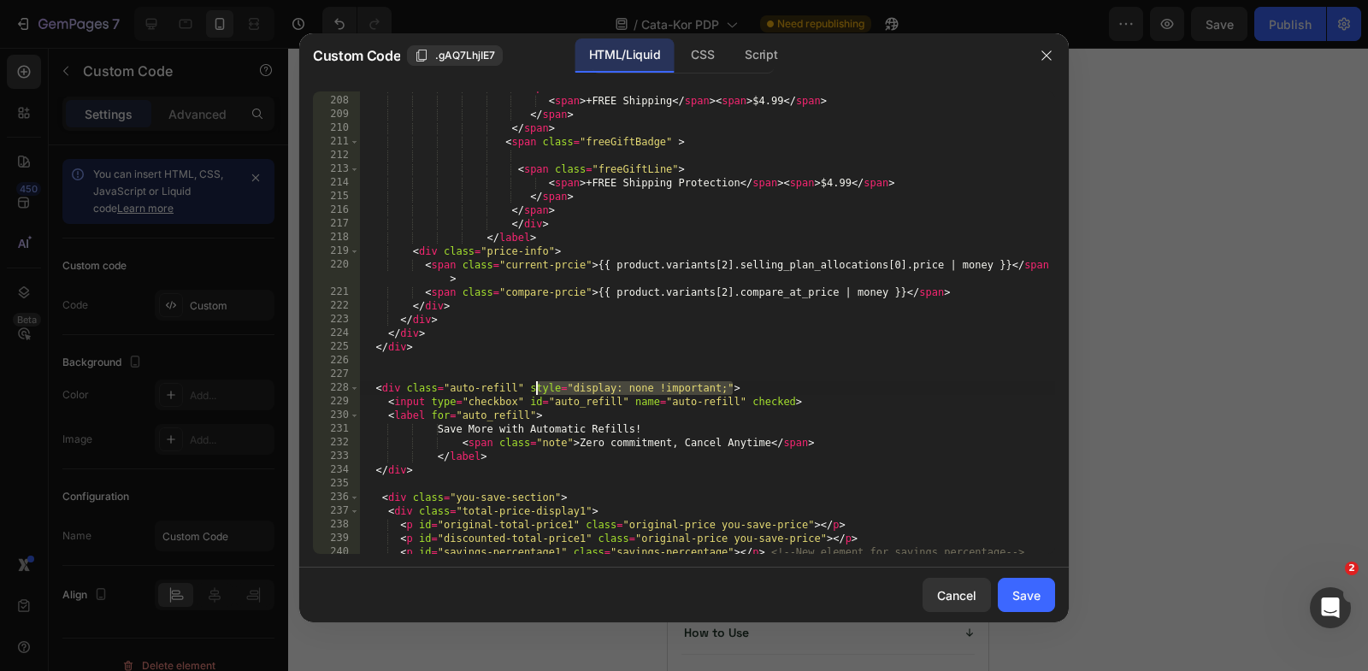
drag, startPoint x: 732, startPoint y: 389, endPoint x: 528, endPoint y: 390, distance: 203.5
click at [529, 390] on div "< span class = "freeGiftLine" > < span > +FREE Shipping </ span > < span > $4.9…" at bounding box center [707, 325] width 695 height 491
type textarea "<div class="auto-refill" >"
click at [1023, 590] on div "Save" at bounding box center [1026, 596] width 28 height 18
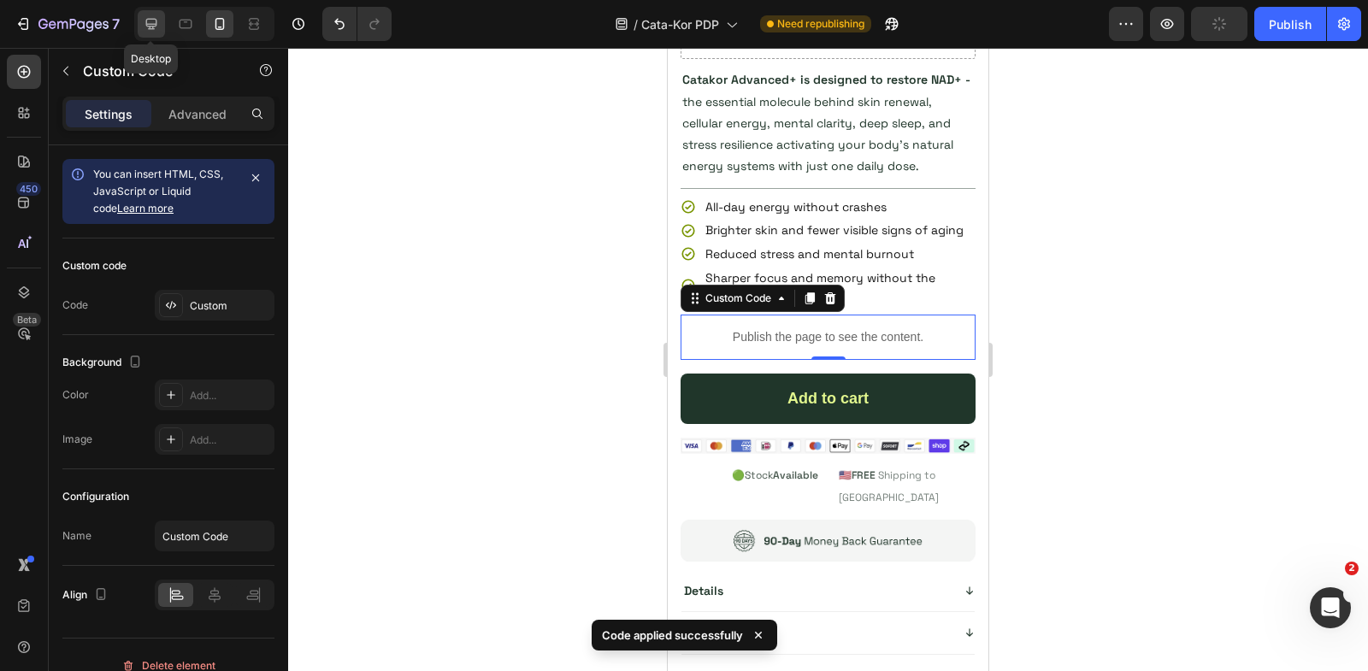
click at [145, 27] on icon at bounding box center [151, 23] width 17 height 17
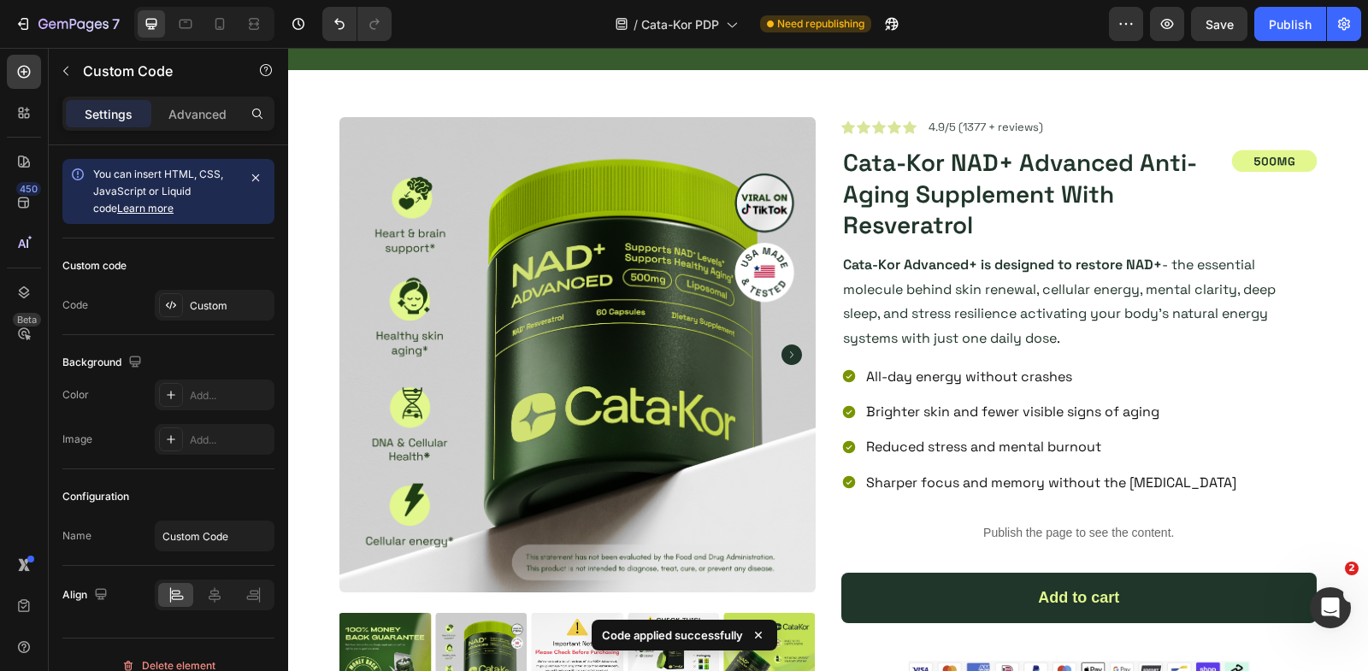
scroll to position [404, 0]
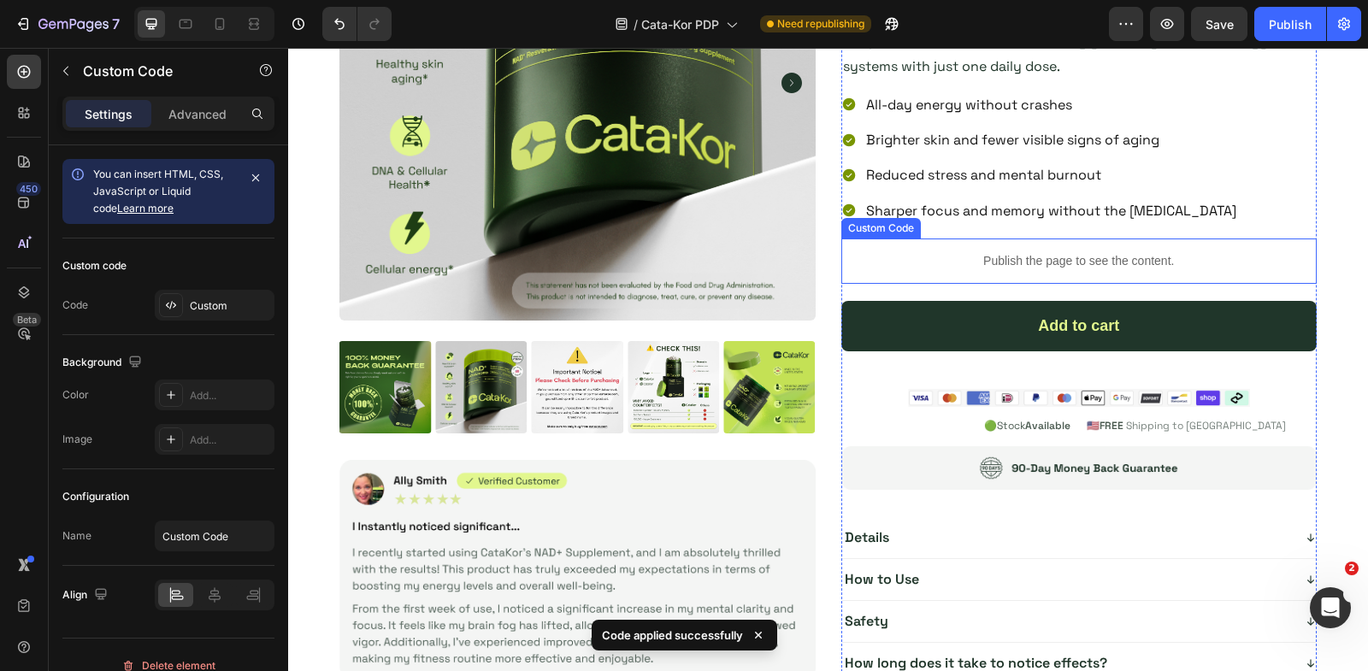
click at [933, 254] on p "Publish the page to see the content." at bounding box center [1079, 261] width 476 height 18
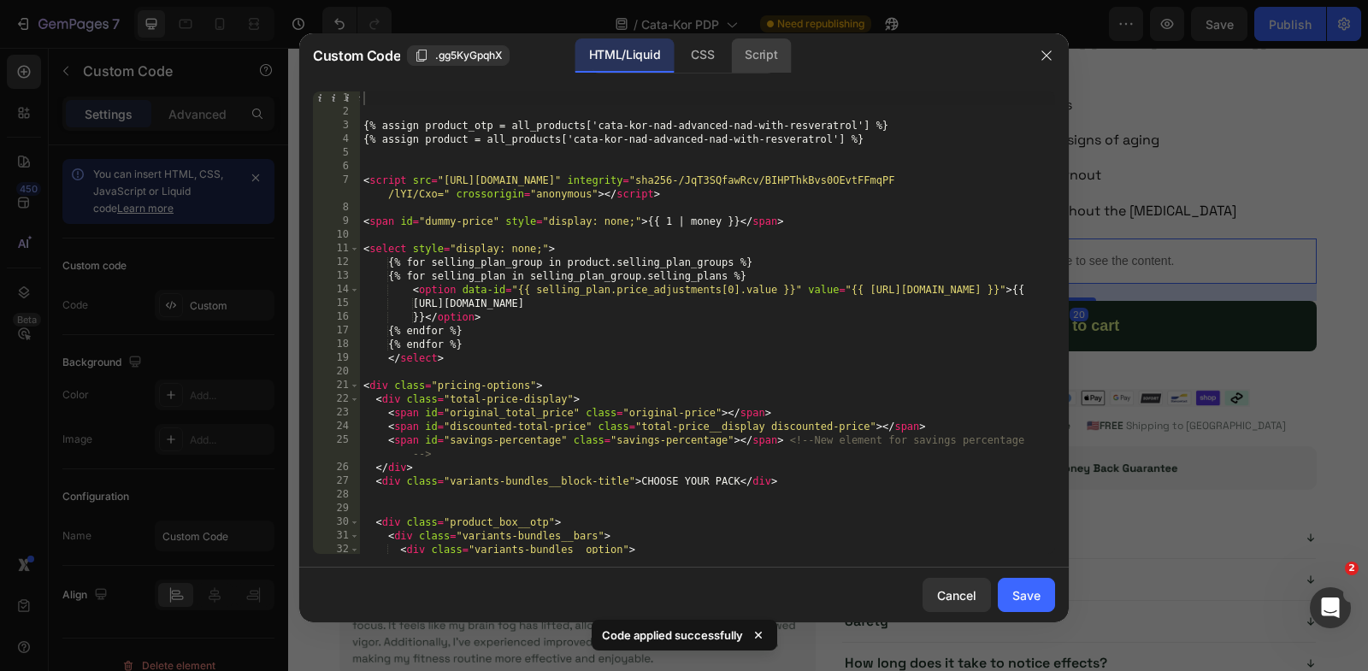
click at [762, 58] on div "Script" at bounding box center [761, 55] width 60 height 34
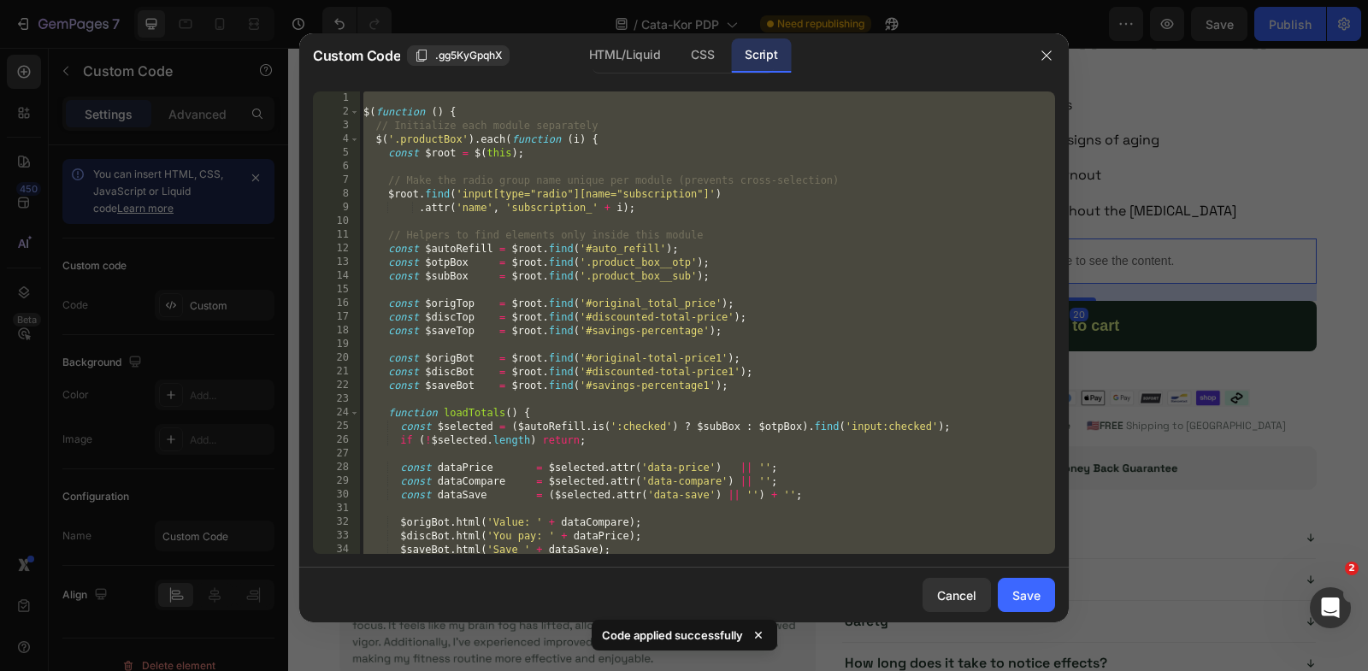
click at [683, 366] on div "$ ( function ( ) { // Initialize each module separately $ ( '.productBox' ) . e…" at bounding box center [707, 336] width 695 height 491
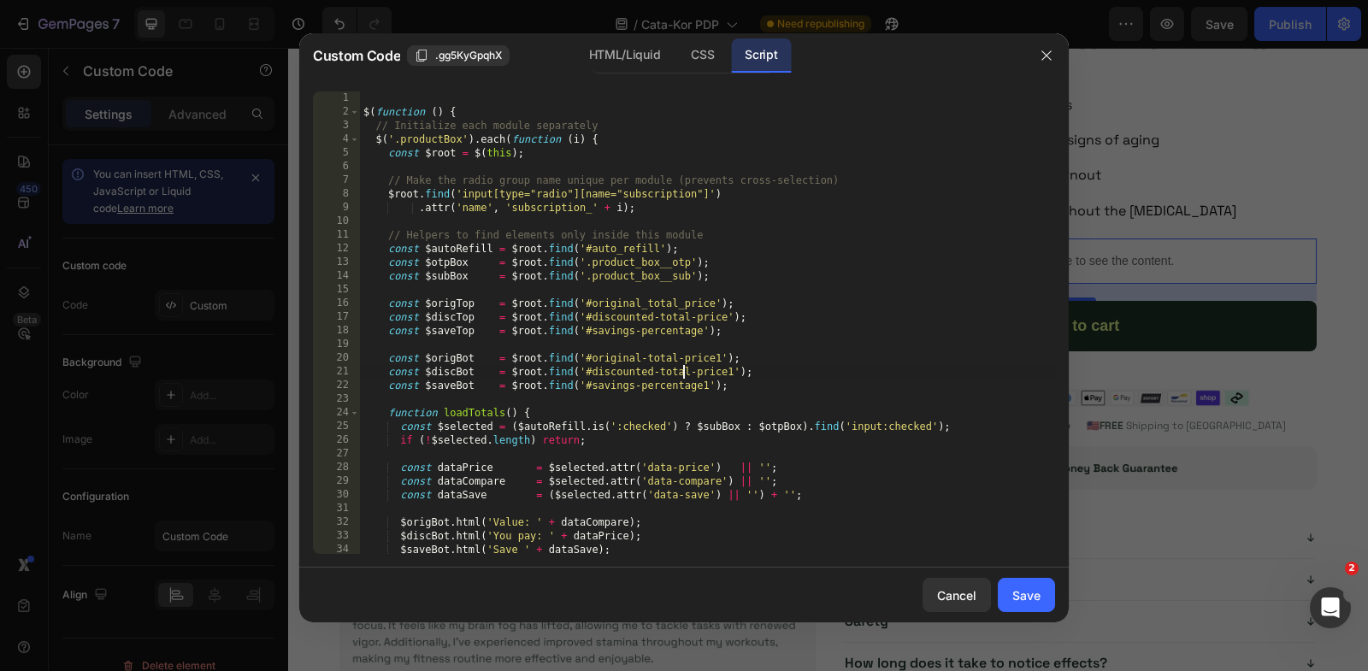
click at [390, 413] on div "$ ( function ( ) { // Initialize each module separately $ ( '.productBox' ) . e…" at bounding box center [707, 336] width 695 height 491
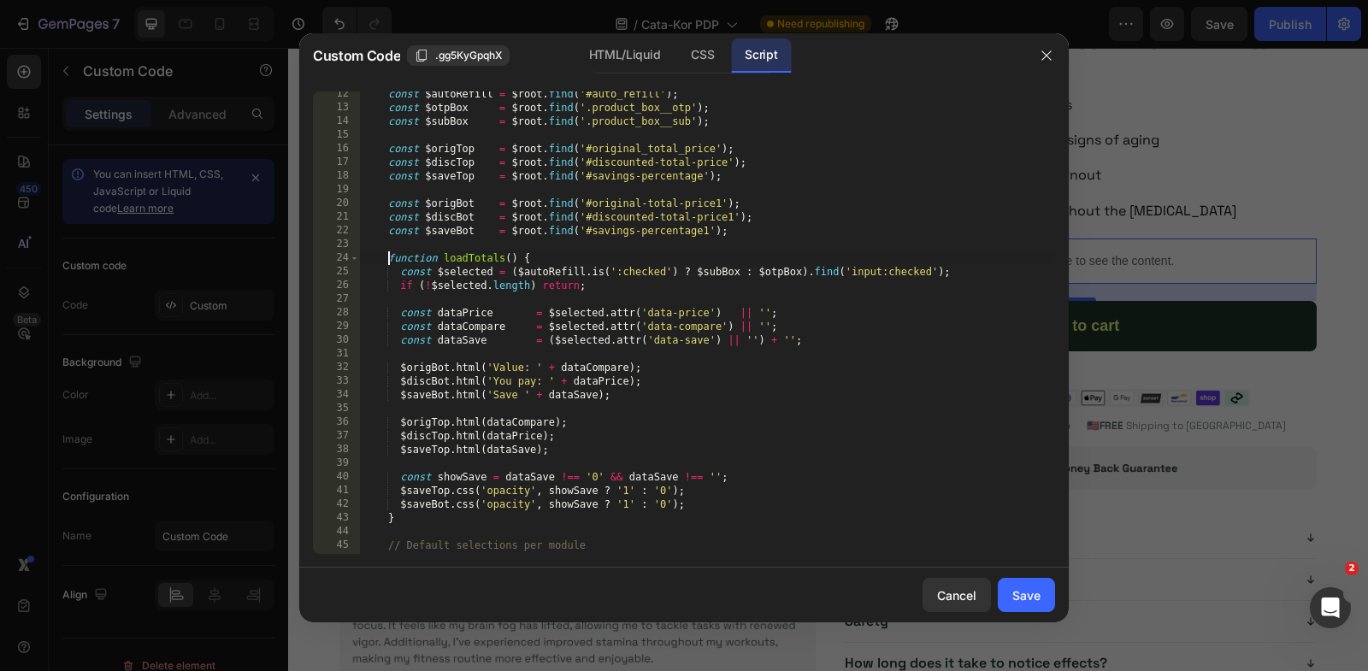
scroll to position [155, 0]
click at [407, 521] on div "const $autoRefill = $root . find ( '#auto_refill' ) ; const $otpBox = $root . f…" at bounding box center [707, 339] width 695 height 504
type textarea "$saveBot.css('opacity', showSave ? '1' : '0'); }"
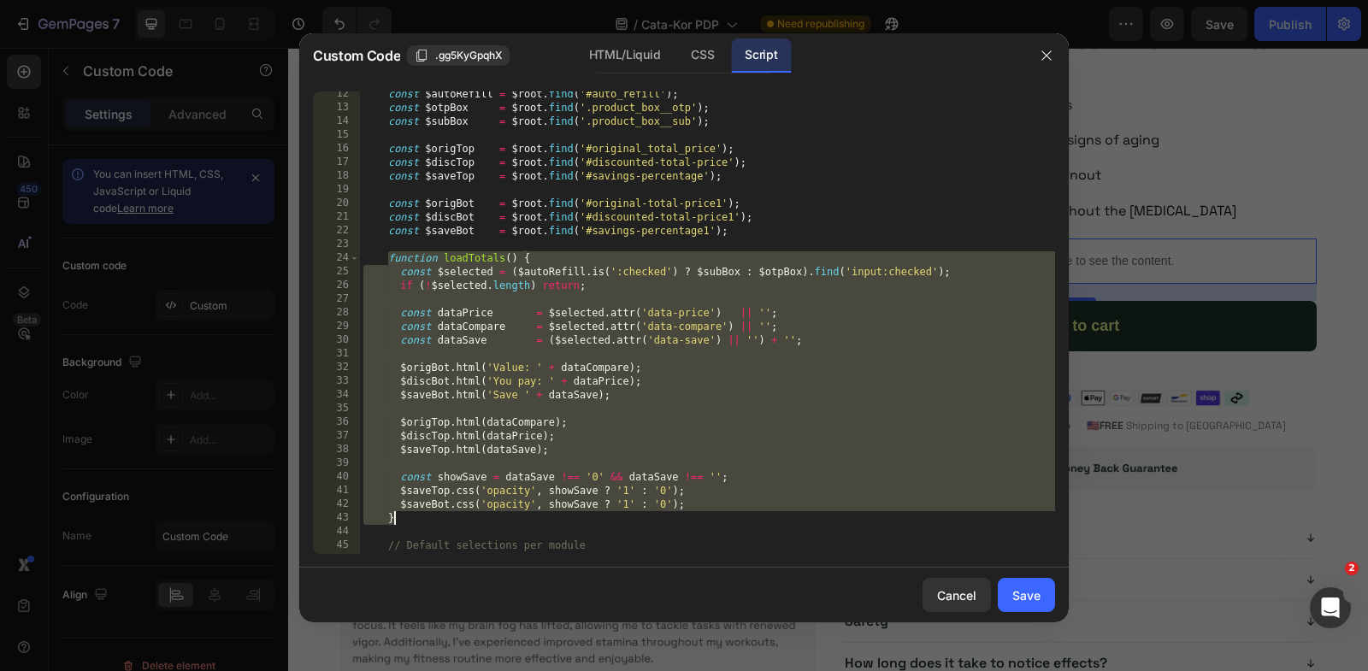
paste textarea
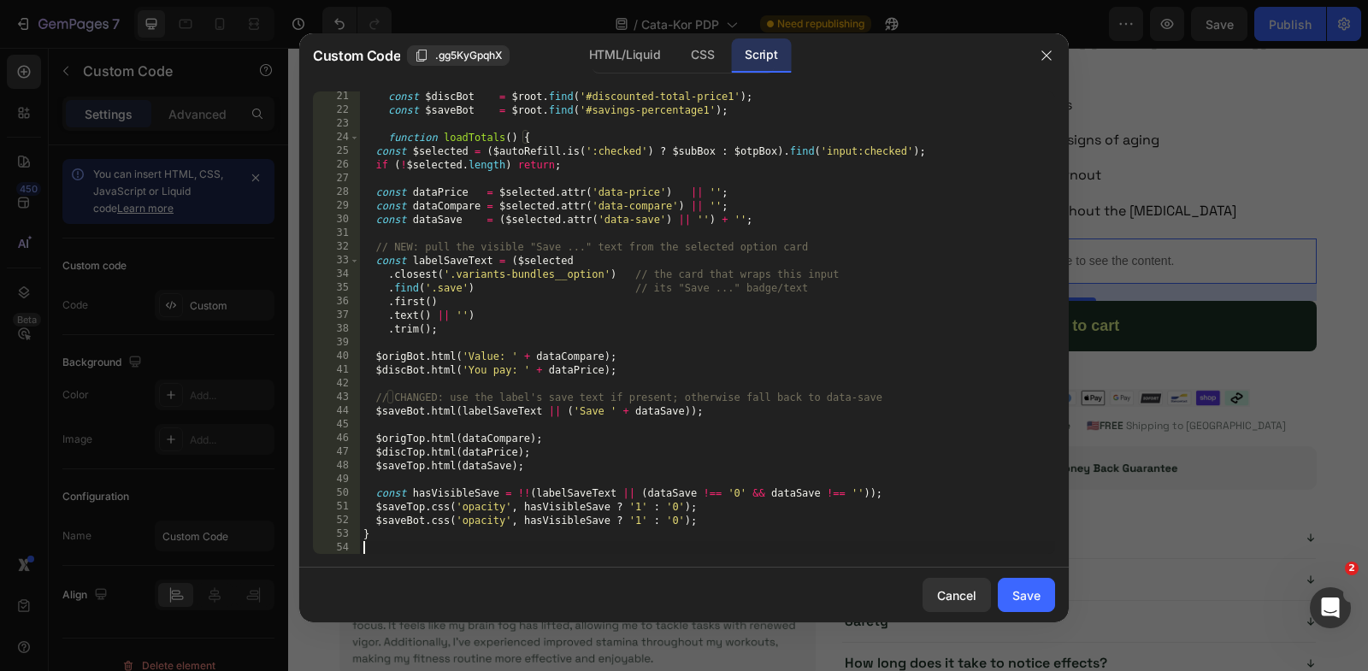
scroll to position [275, 0]
click at [375, 148] on div "const $discBot = $root . find ( '#discounted-total-price1' ) ; const $saveBot =…" at bounding box center [707, 335] width 695 height 491
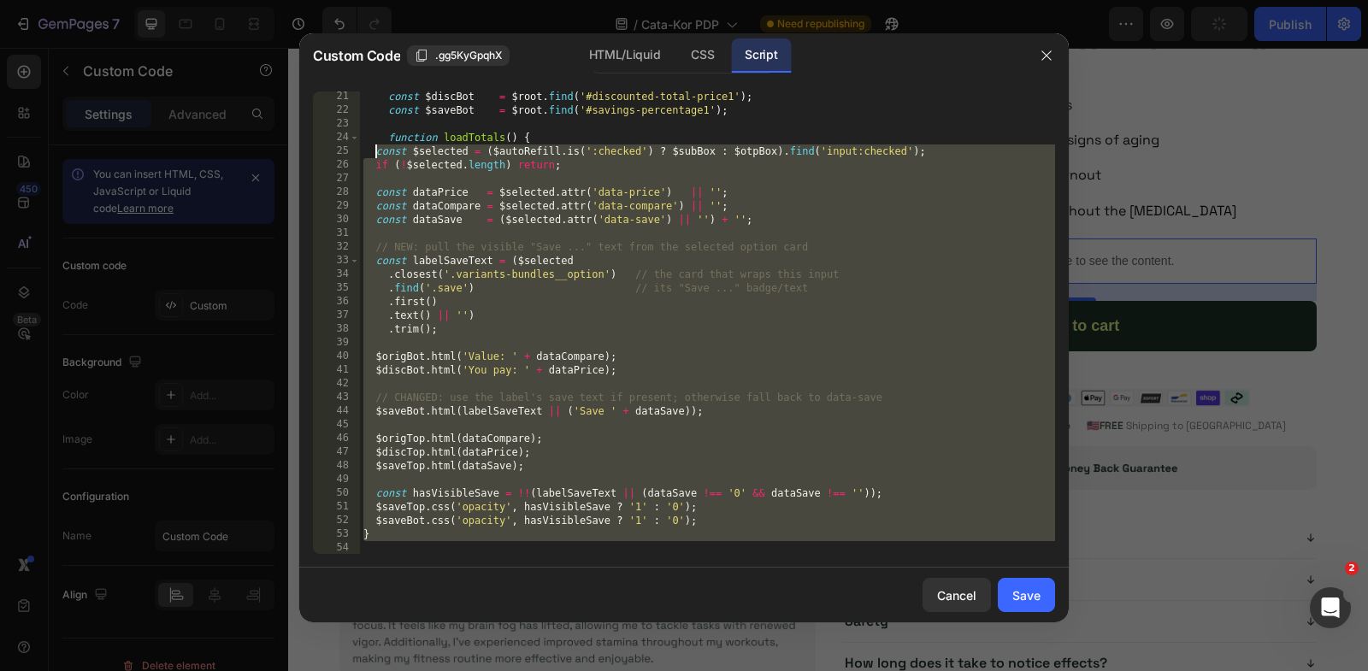
type textarea "const $selected = ($[DOMAIN_NAME](':checked') ? $subBox : $otpBox).find('input:…"
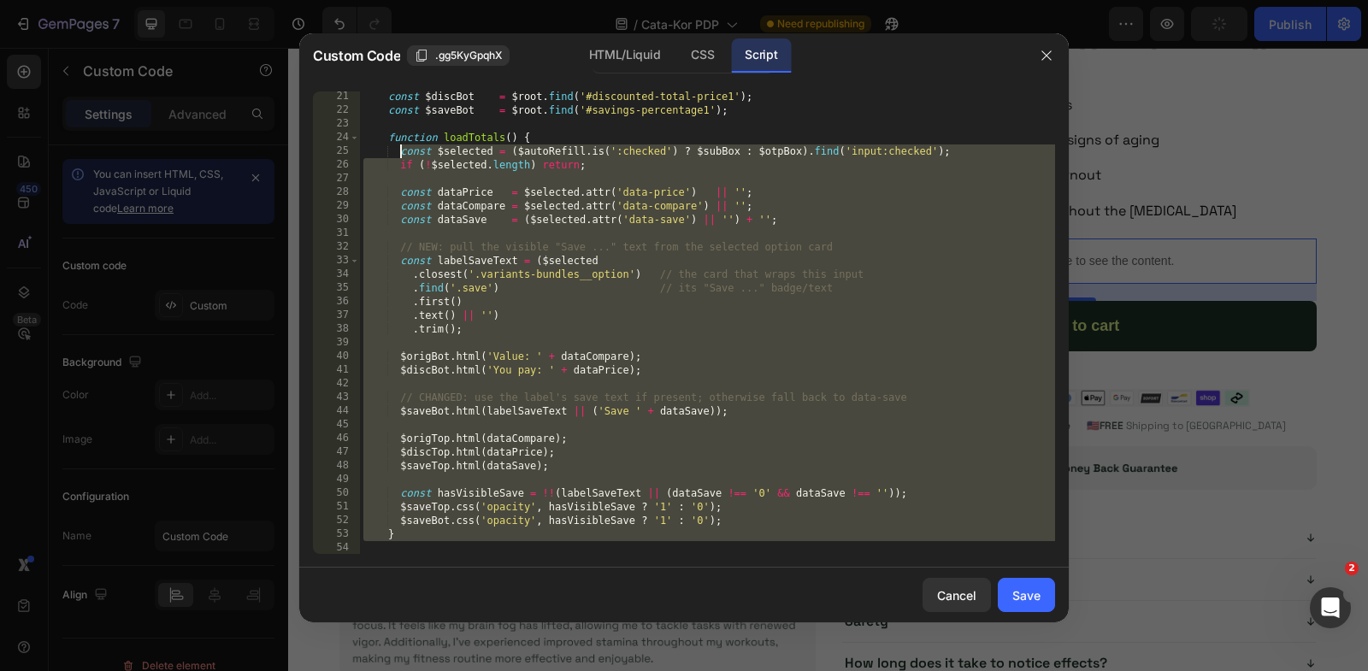
click at [573, 240] on div "const $discBot = $root . find ( '#discounted-total-price1' ) ; const $saveBot =…" at bounding box center [707, 335] width 695 height 491
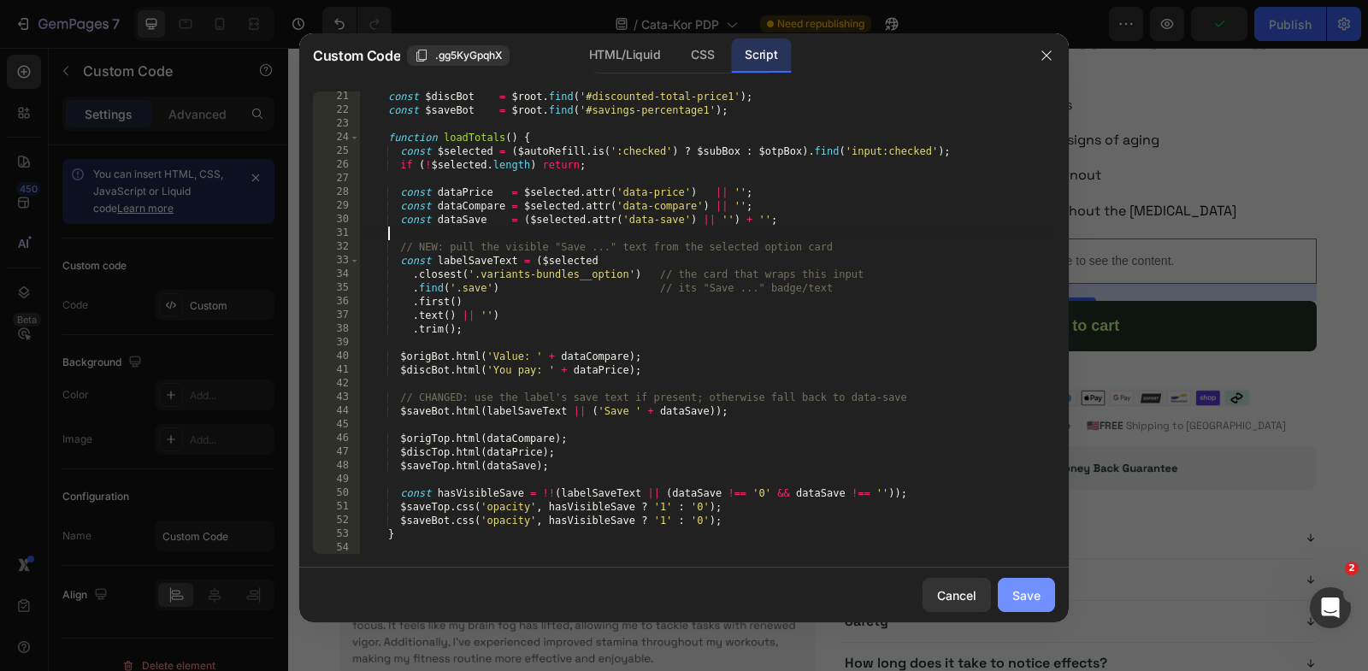
click at [1035, 595] on div "Save" at bounding box center [1026, 596] width 28 height 18
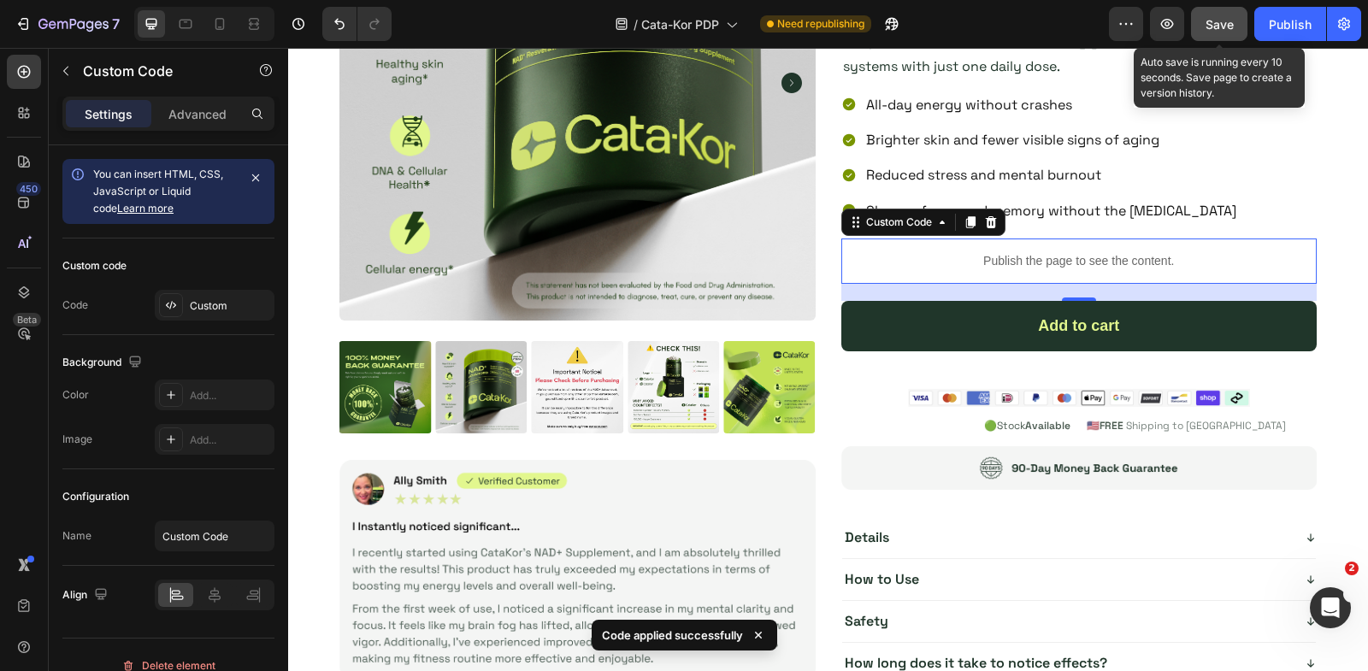
click at [1222, 19] on span "Save" at bounding box center [1220, 24] width 28 height 15
click at [1165, 21] on icon "button" at bounding box center [1167, 24] width 13 height 10
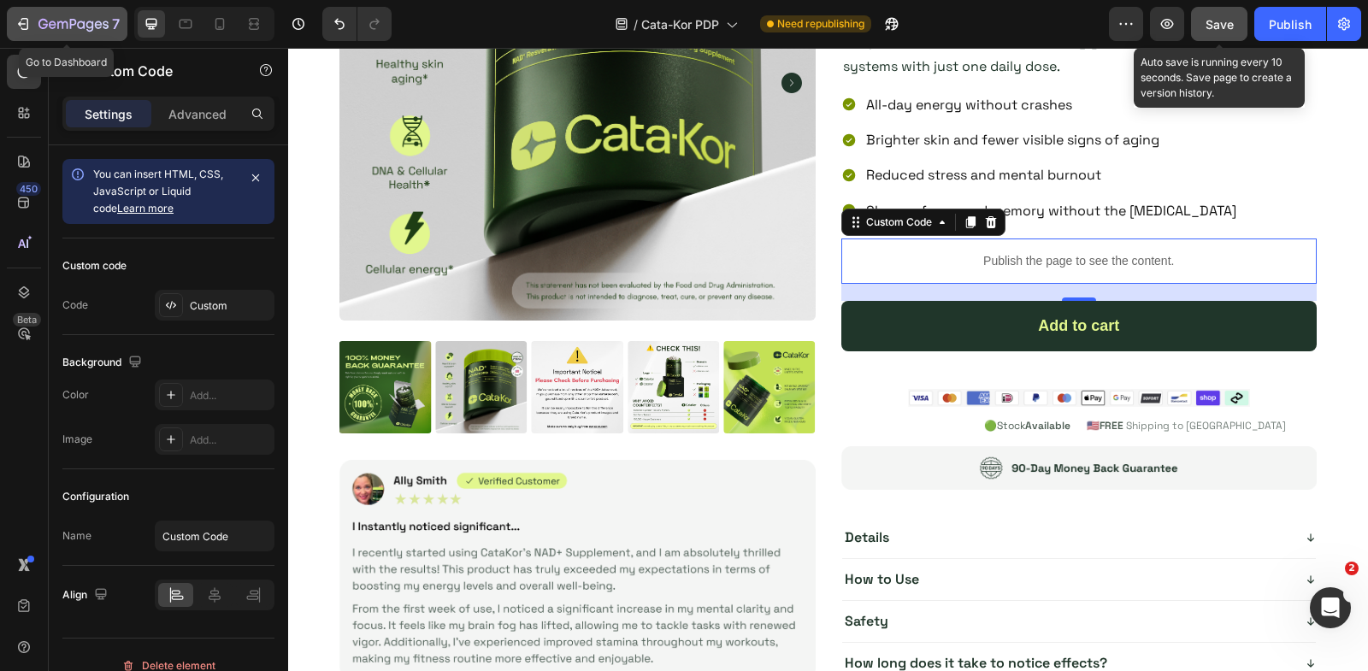
click at [17, 26] on icon "button" at bounding box center [23, 23] width 17 height 17
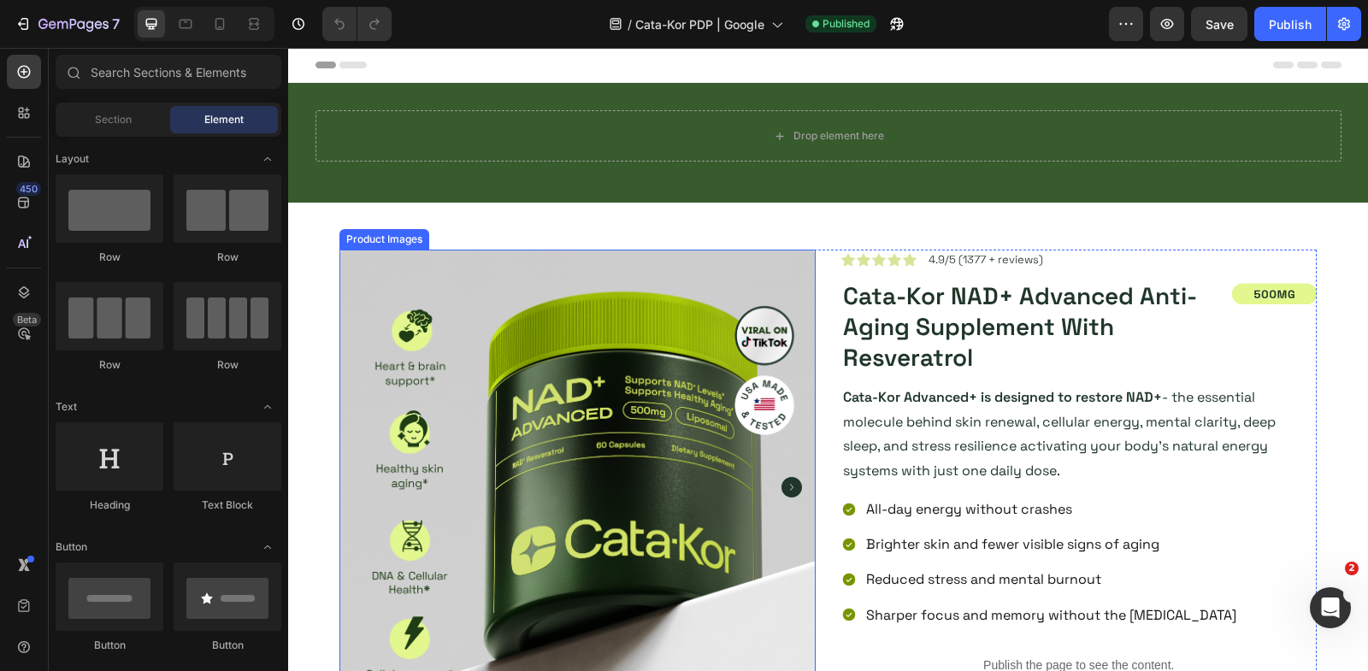
scroll to position [363, 0]
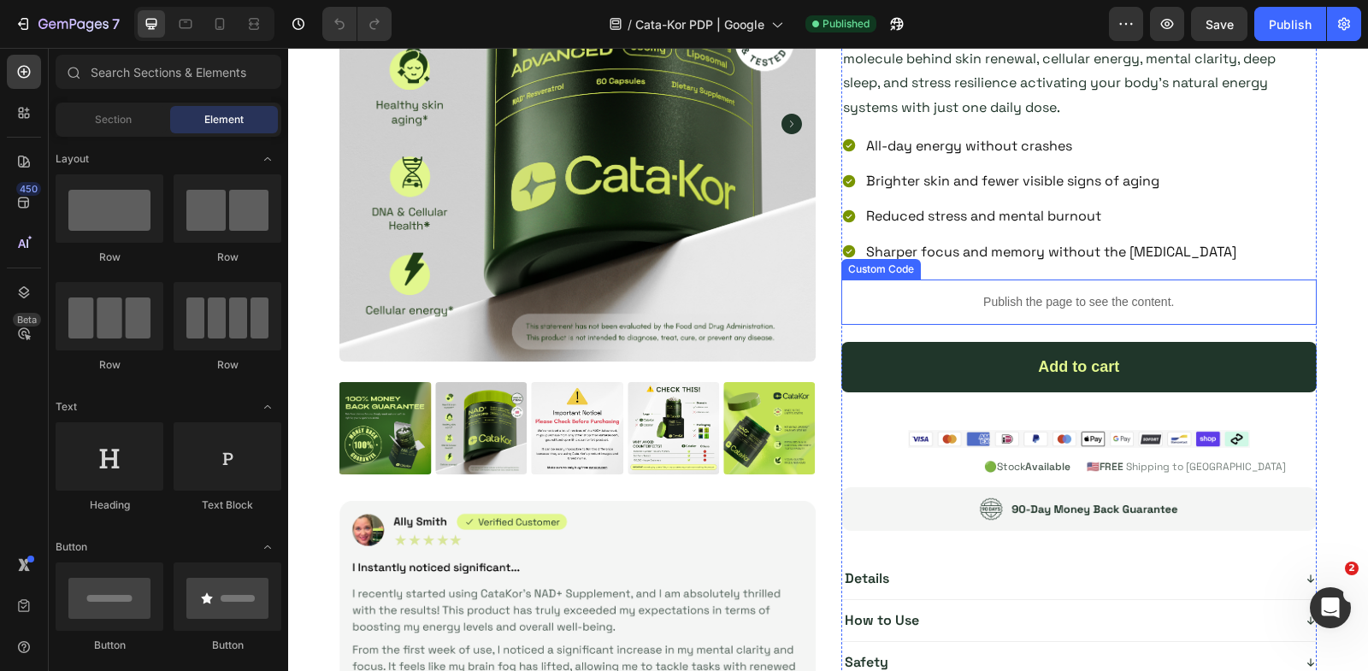
click at [1047, 298] on p "Publish the page to see the content." at bounding box center [1079, 302] width 476 height 18
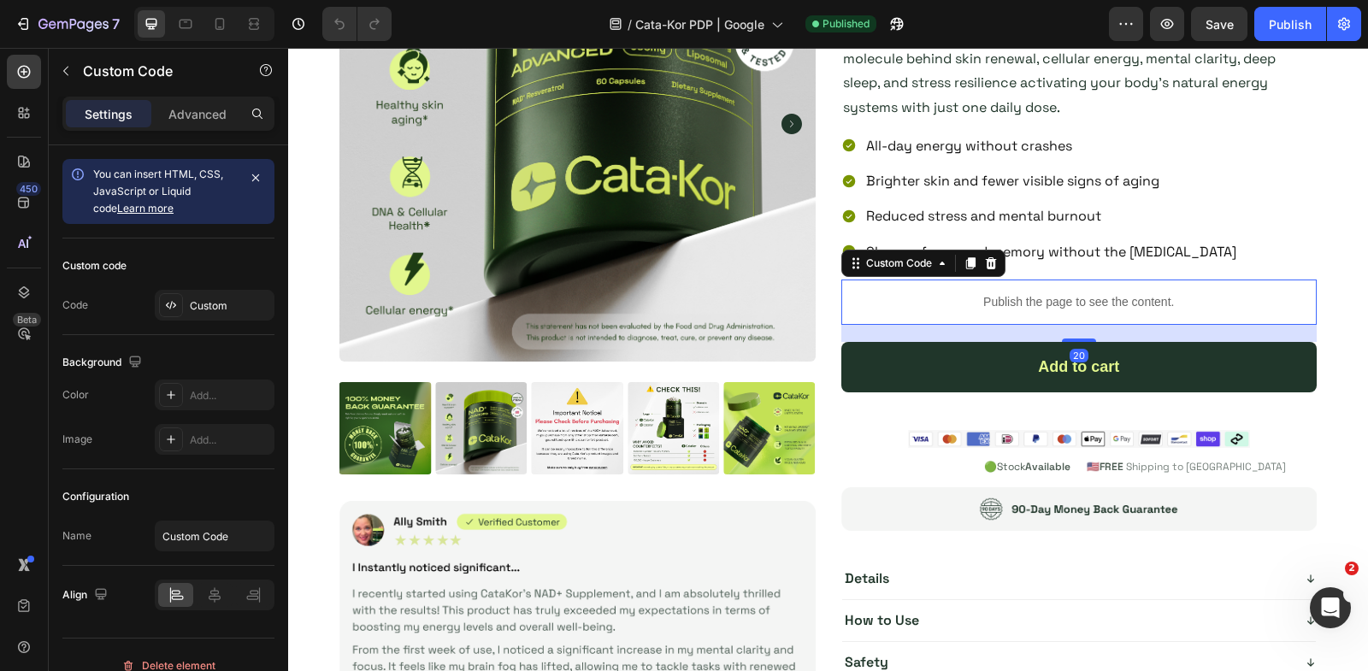
click at [1047, 298] on p "Publish the page to see the content." at bounding box center [1079, 302] width 476 height 18
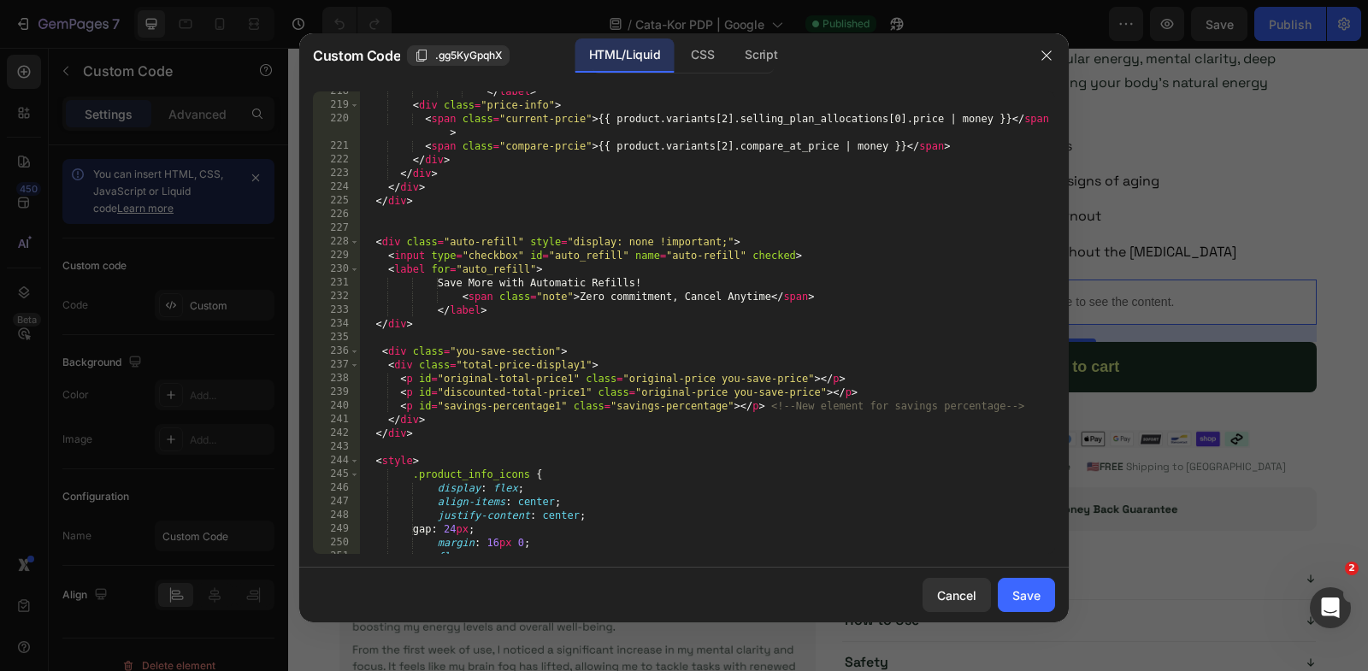
scroll to position [3289, 0]
drag, startPoint x: 731, startPoint y: 241, endPoint x: 522, endPoint y: 242, distance: 208.6
click at [523, 242] on div "</ label > < div class = "price-info" > < span class = "current-prcie" > {{ pro…" at bounding box center [707, 330] width 695 height 491
click at [757, 56] on div "Script" at bounding box center [761, 55] width 60 height 34
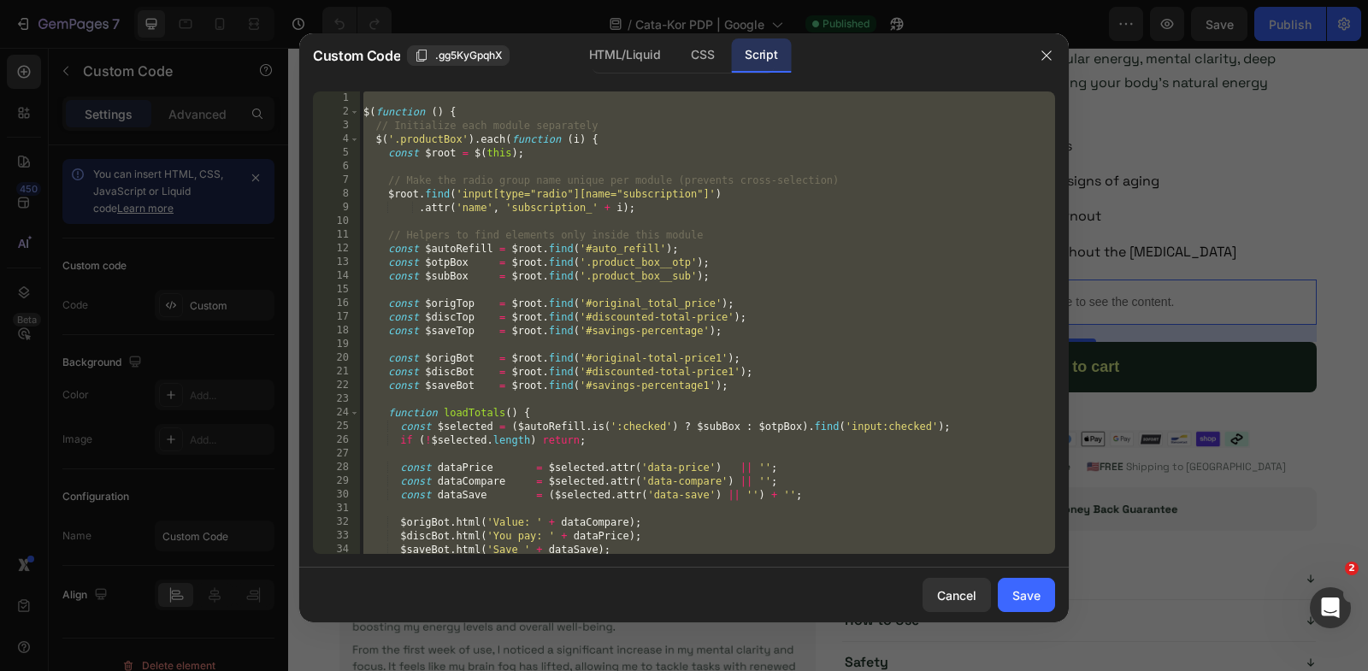
scroll to position [0, 0]
click at [469, 330] on div "$ ( function ( ) { // Initialize each module separately $ ( '.productBox' ) . e…" at bounding box center [707, 336] width 695 height 491
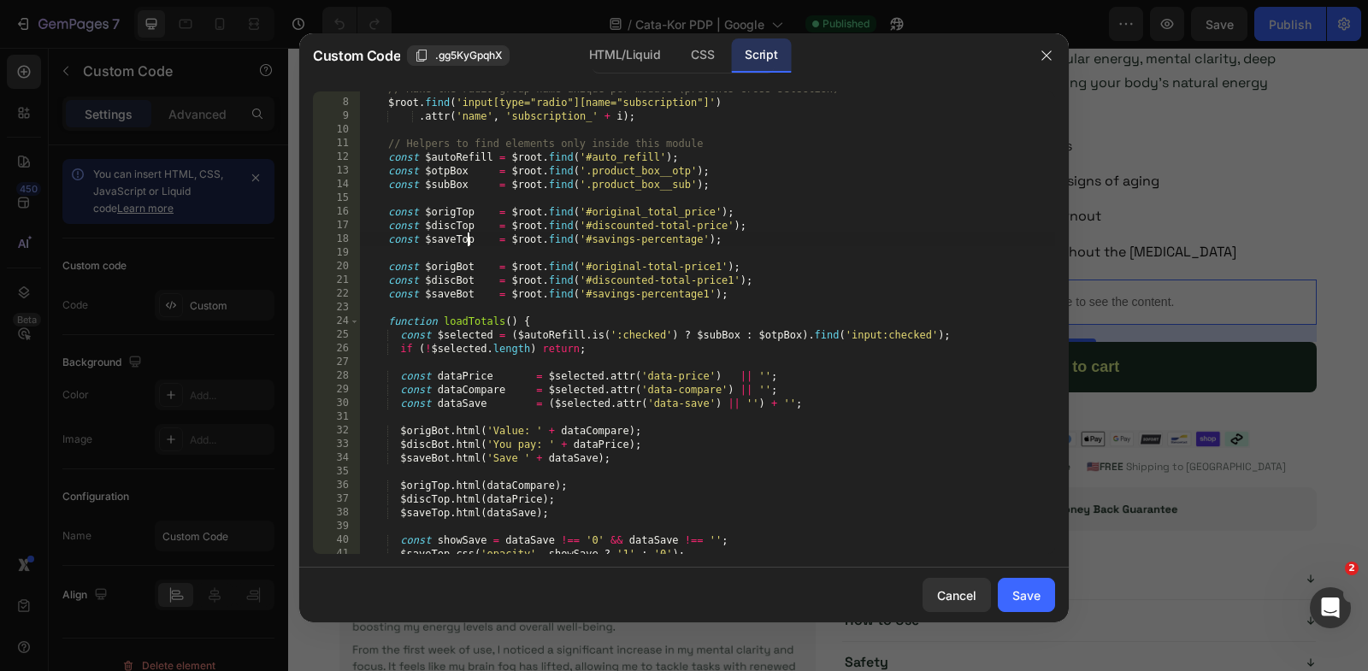
scroll to position [93, 0]
click at [389, 318] on div "// Make the radio group name unique per module (prevents cross-selection) $root…" at bounding box center [707, 325] width 695 height 491
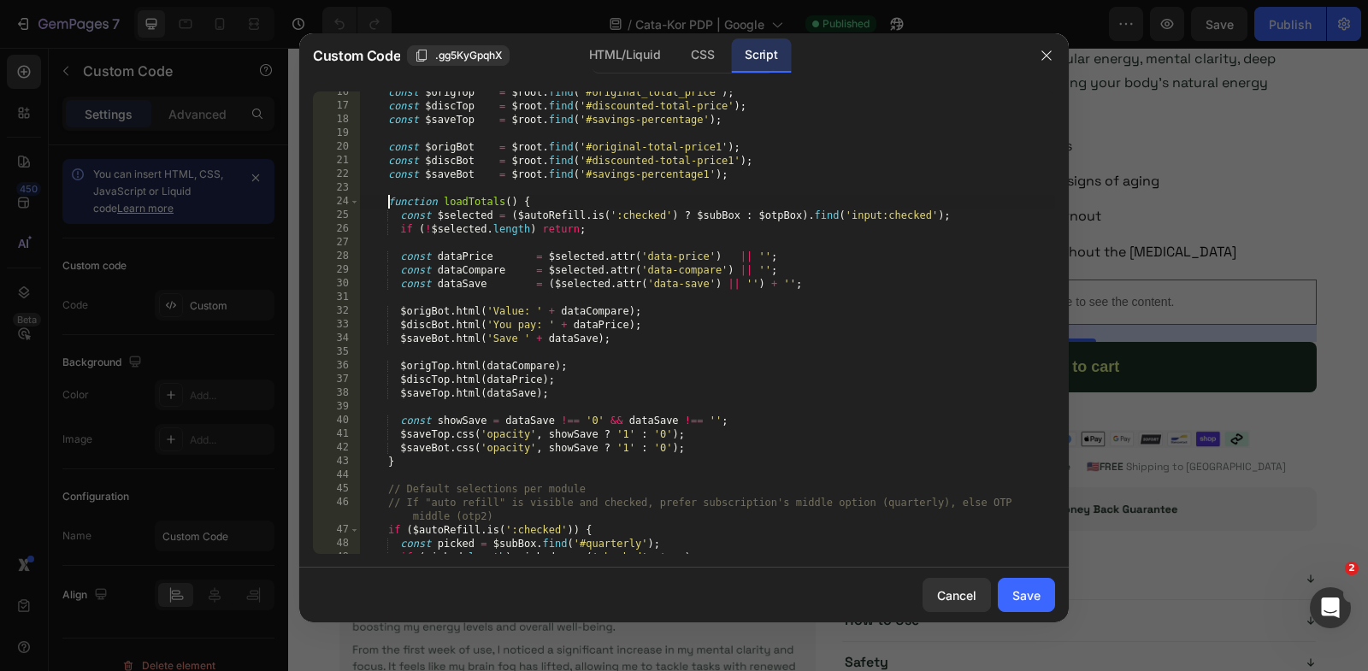
scroll to position [237, 0]
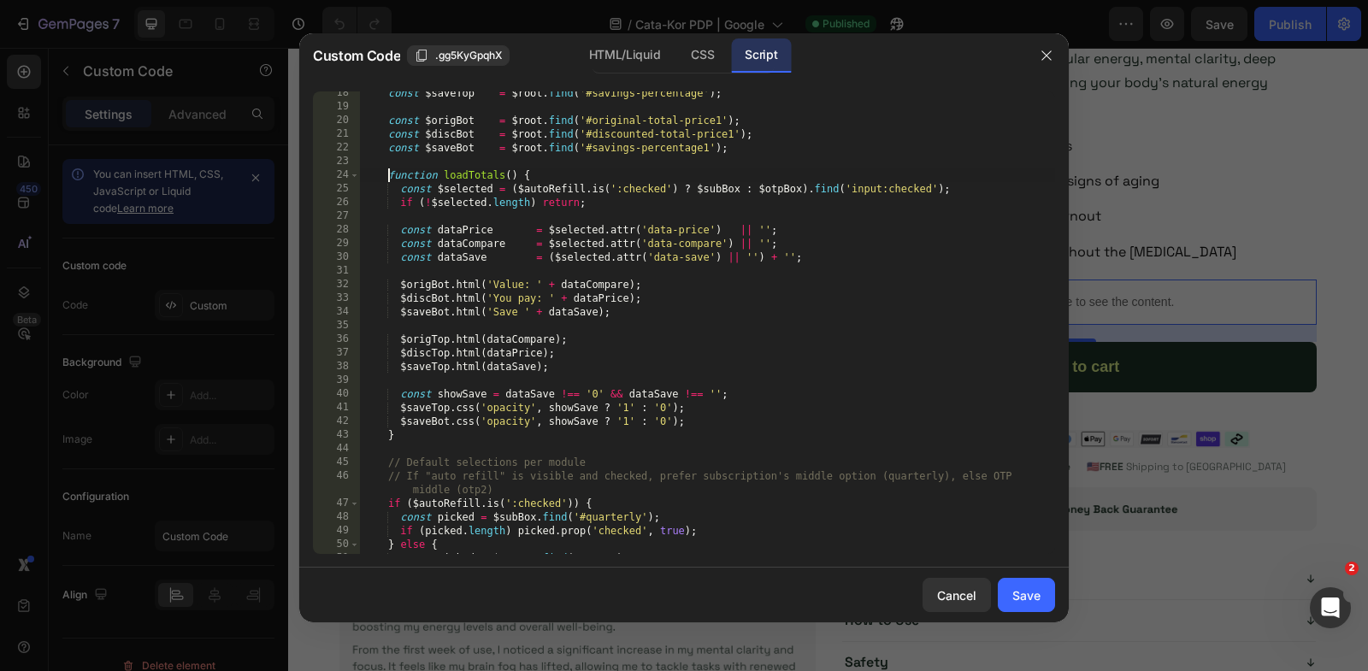
click at [426, 434] on div "const $saveTop = $root . find ( '#savings-percentage' ) ; const $origBot = $roo…" at bounding box center [707, 331] width 695 height 491
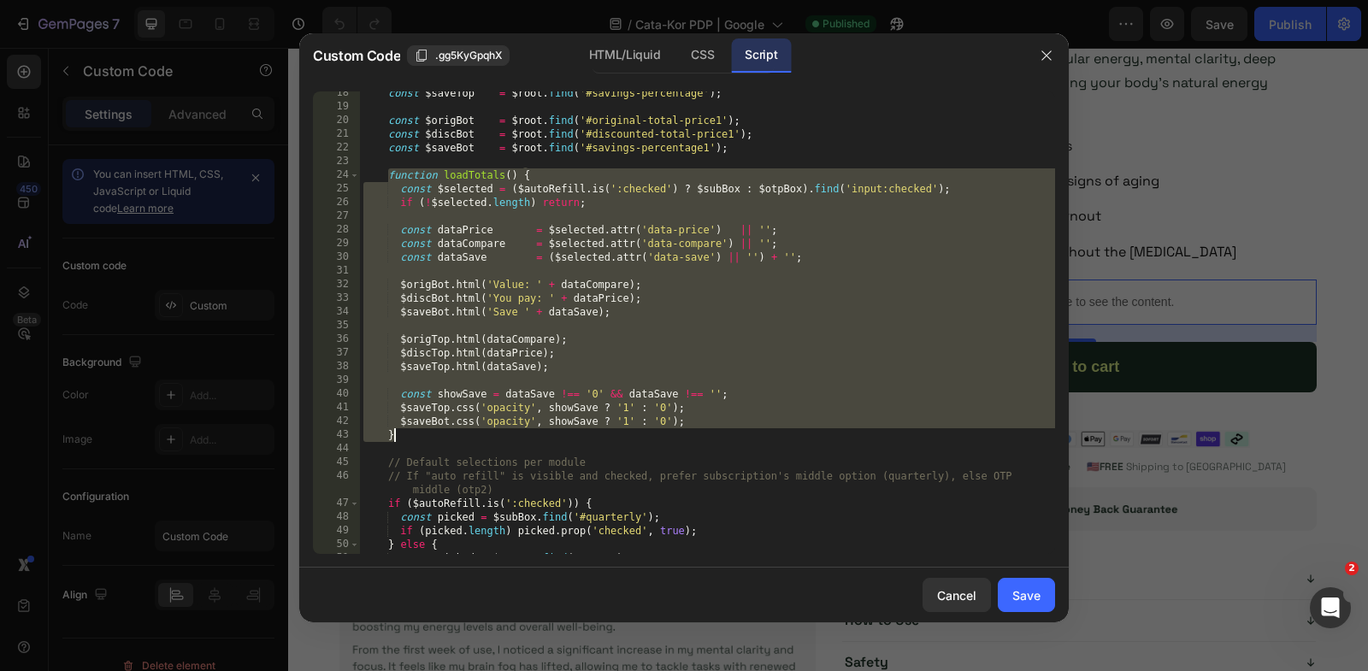
paste textarea "[URL][DOMAIN_NAME][DOMAIN_NAME]"
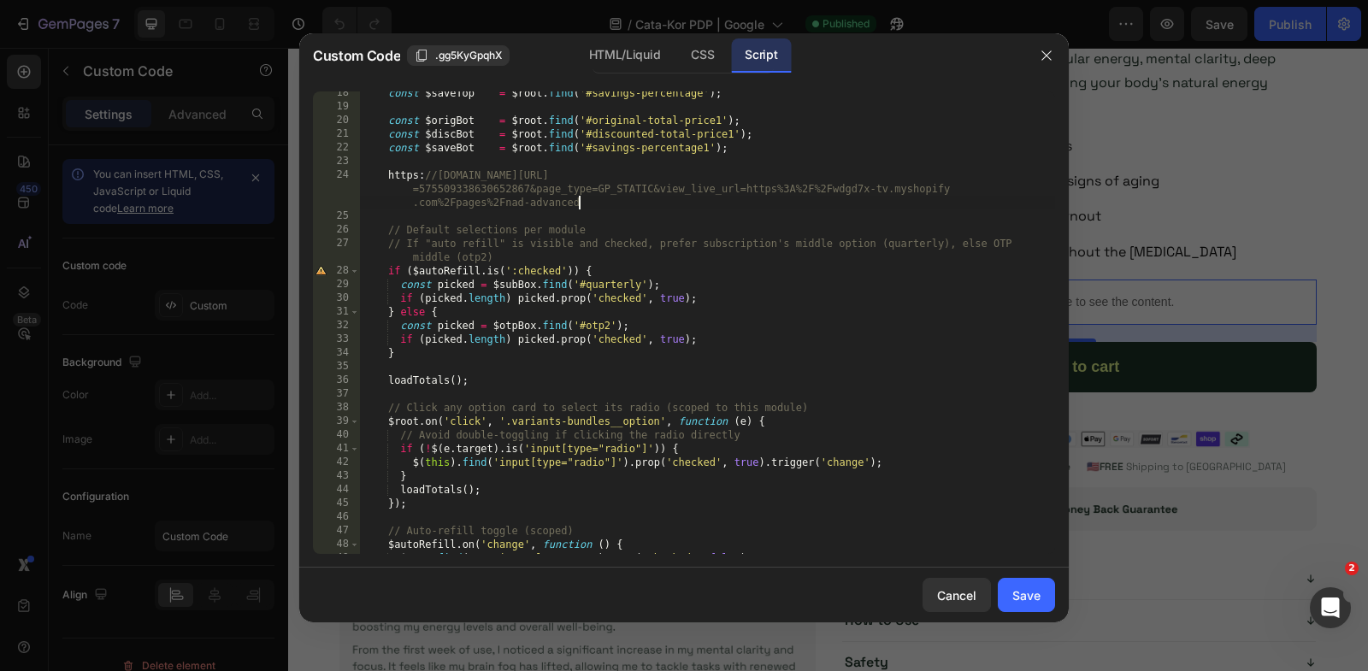
type textarea "$saveBot.css('opacity', showSave ? '1' : '0'); }"
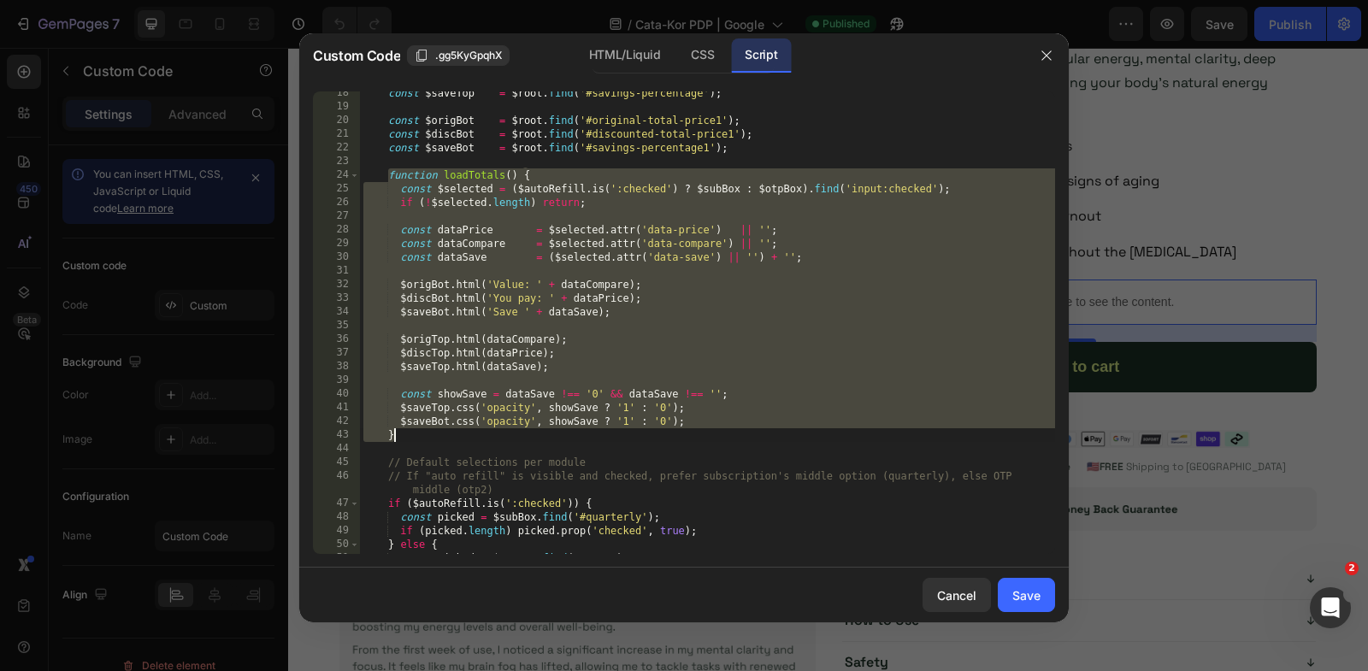
paste textarea
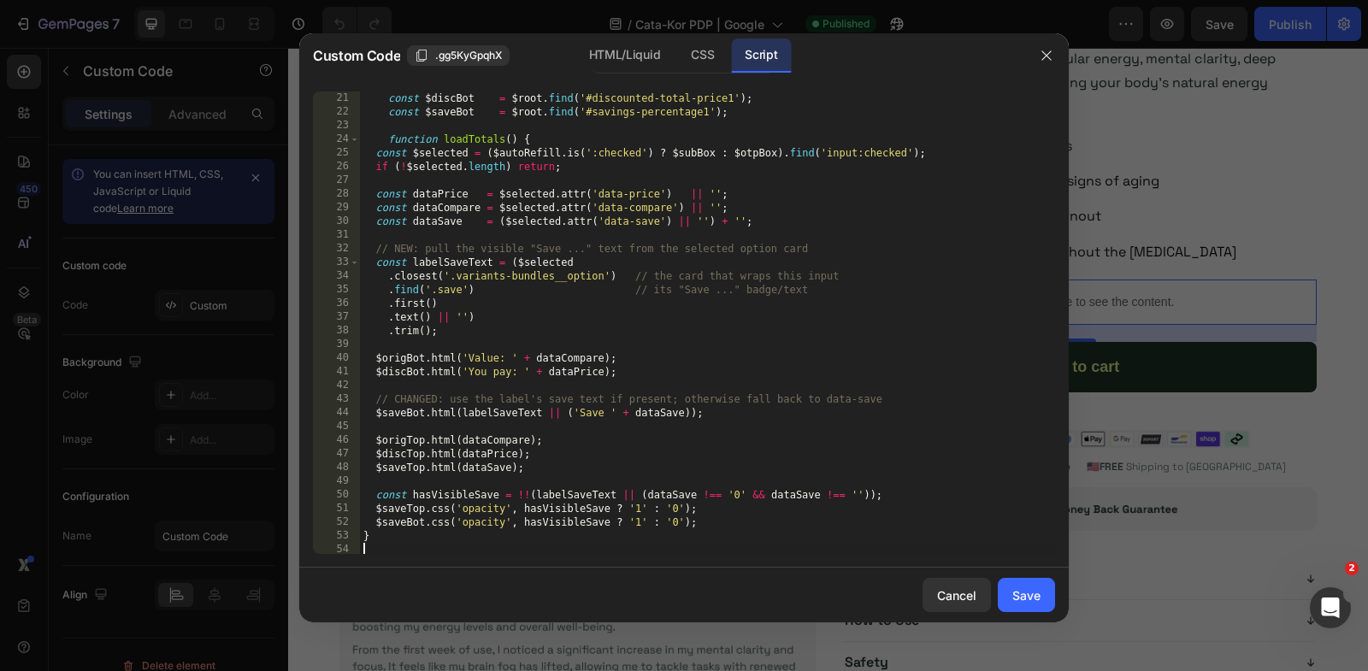
scroll to position [259, 0]
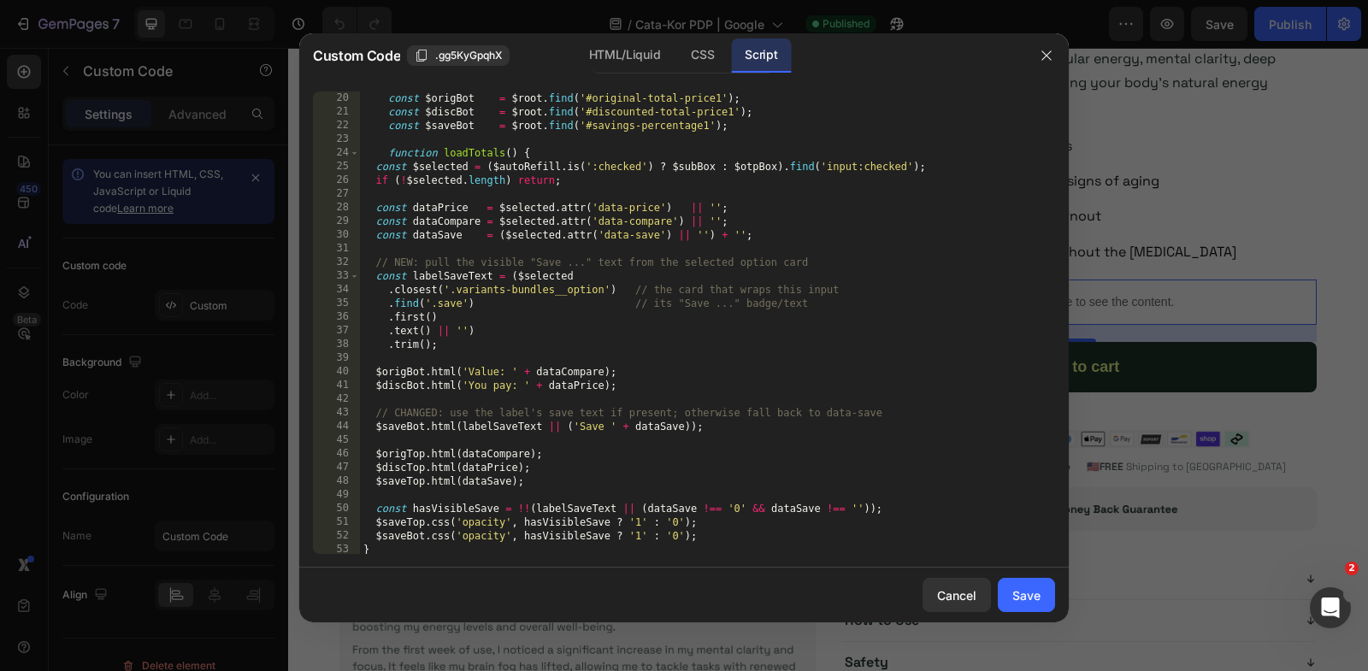
click at [378, 170] on div "const $origBot = $root . find ( '#original-total-price1' ) ; const $discBot = $…" at bounding box center [707, 323] width 695 height 491
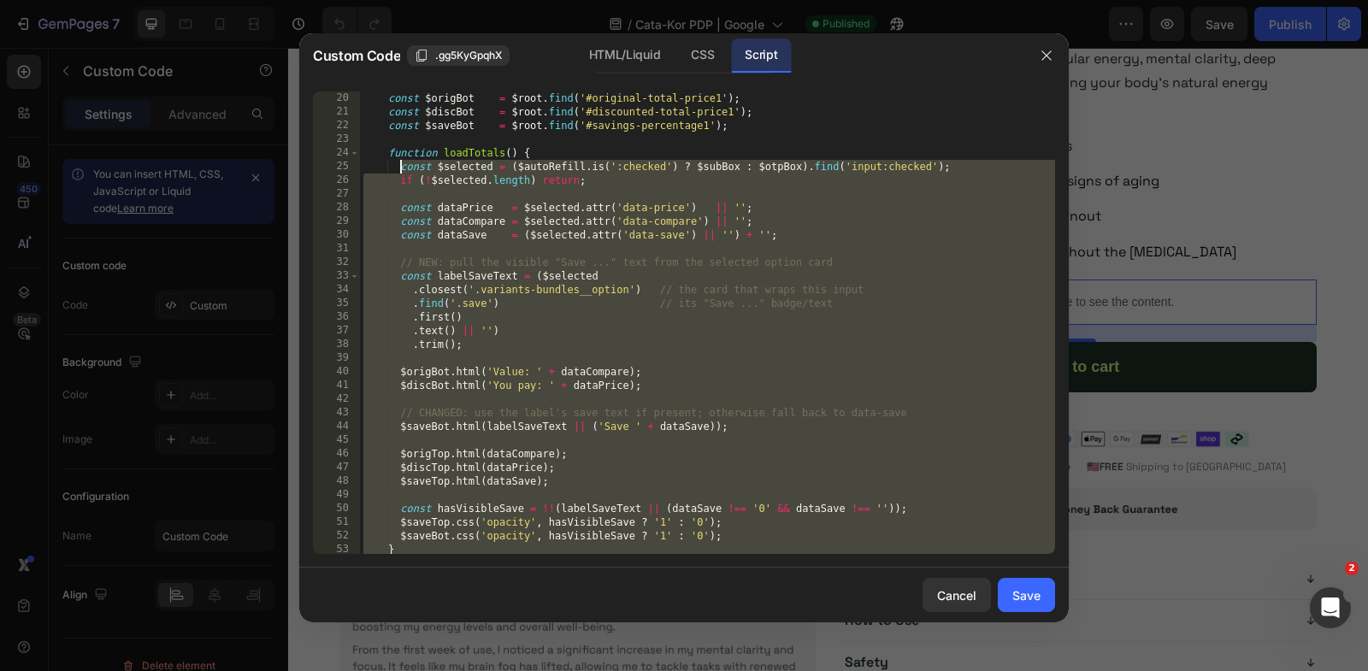
type textarea "const $selected = ($[DOMAIN_NAME](':checked') ? $subBox : $otpBox).find('input:…"
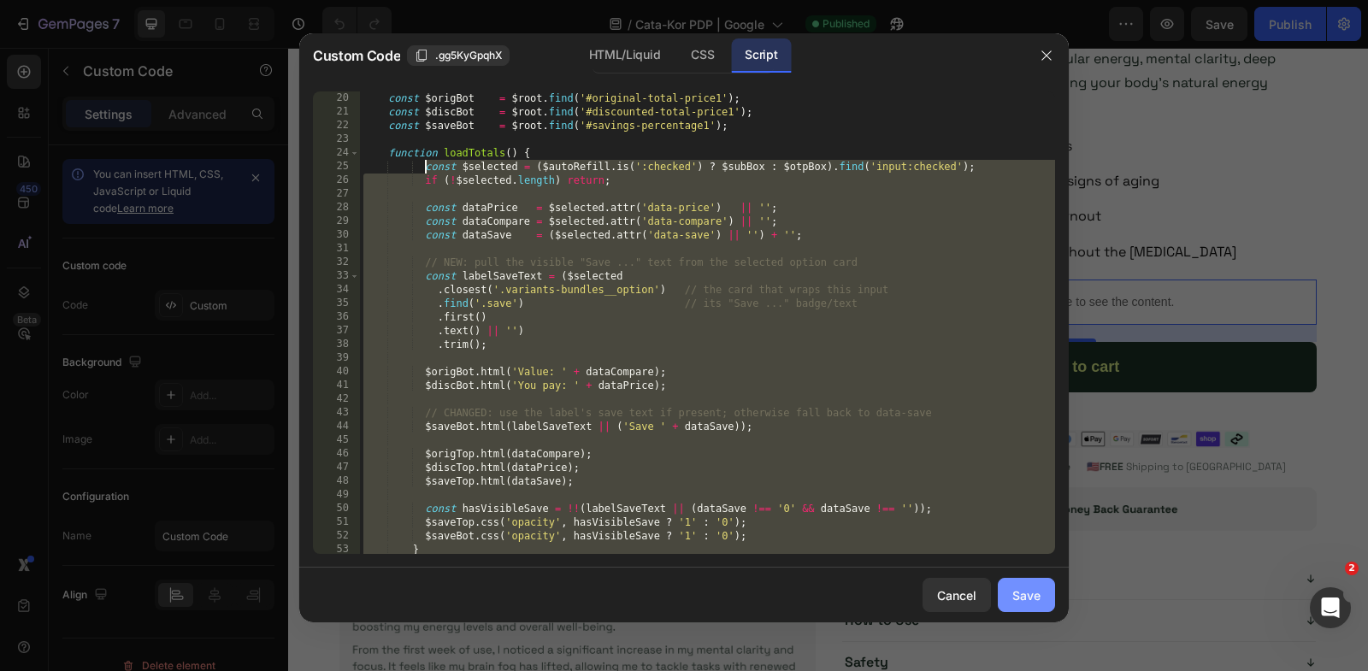
click at [1014, 588] on div "Save" at bounding box center [1026, 596] width 28 height 18
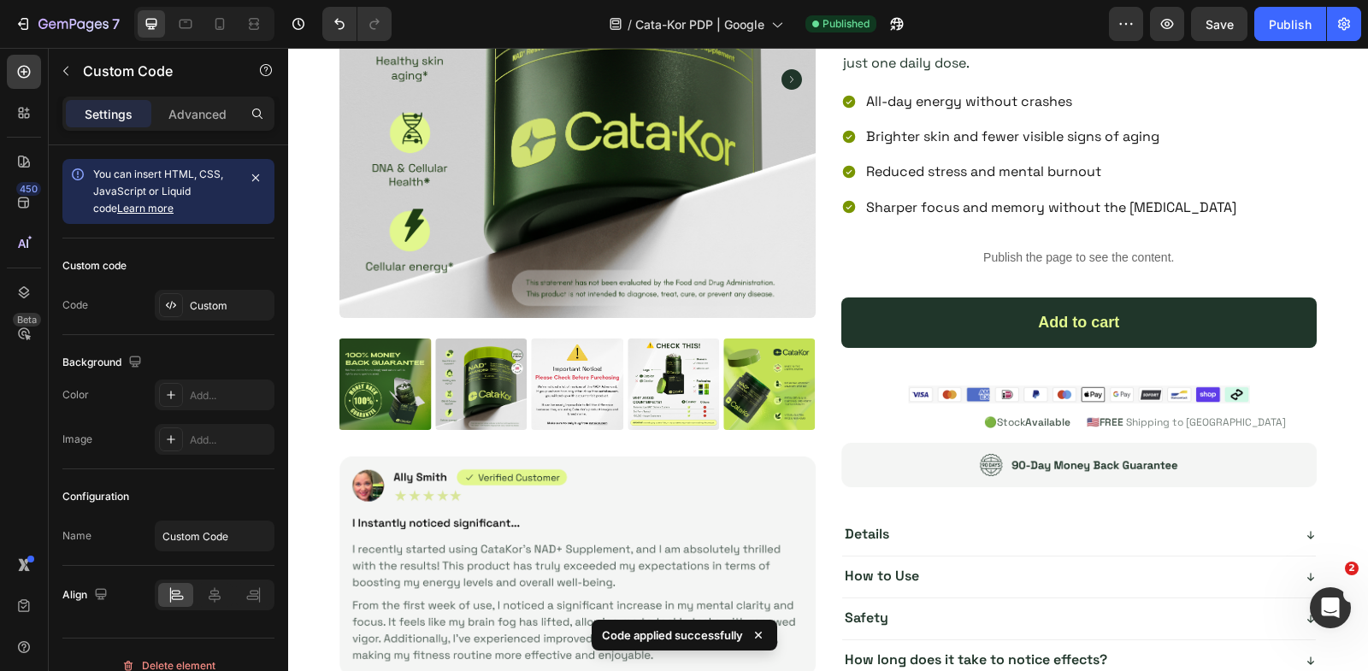
scroll to position [5754, 0]
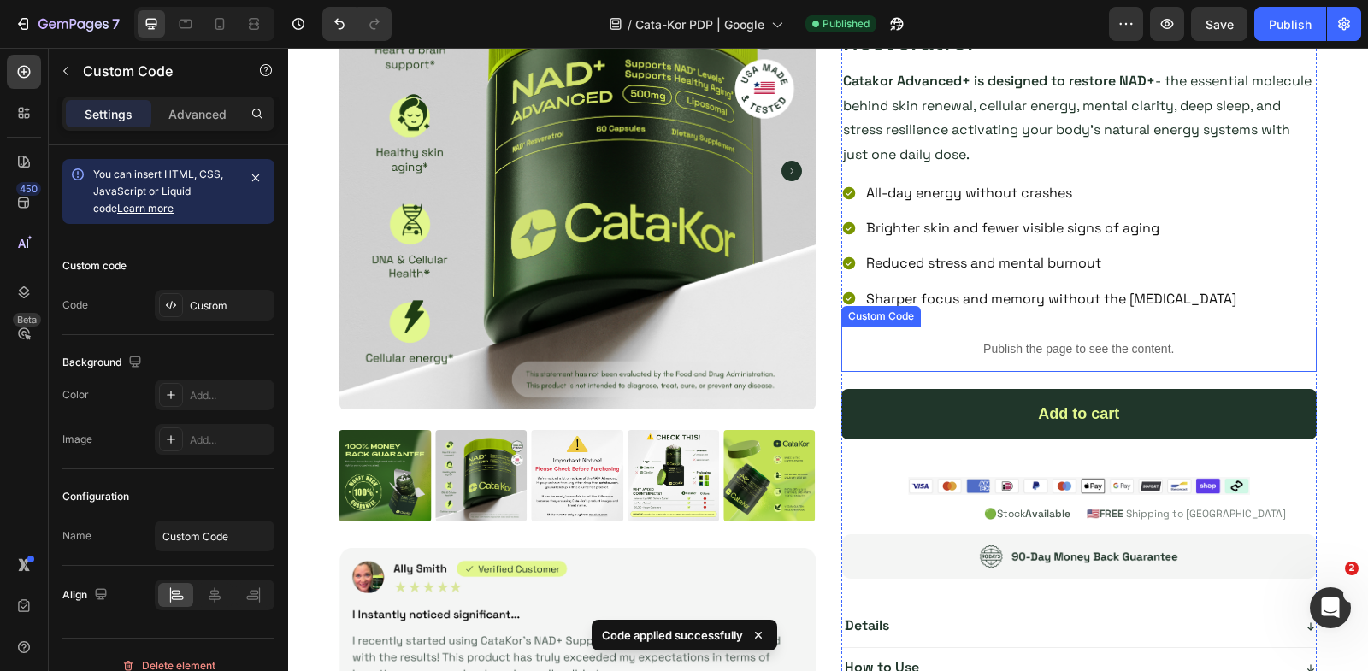
click at [917, 351] on p "Publish the page to see the content." at bounding box center [1079, 349] width 476 height 18
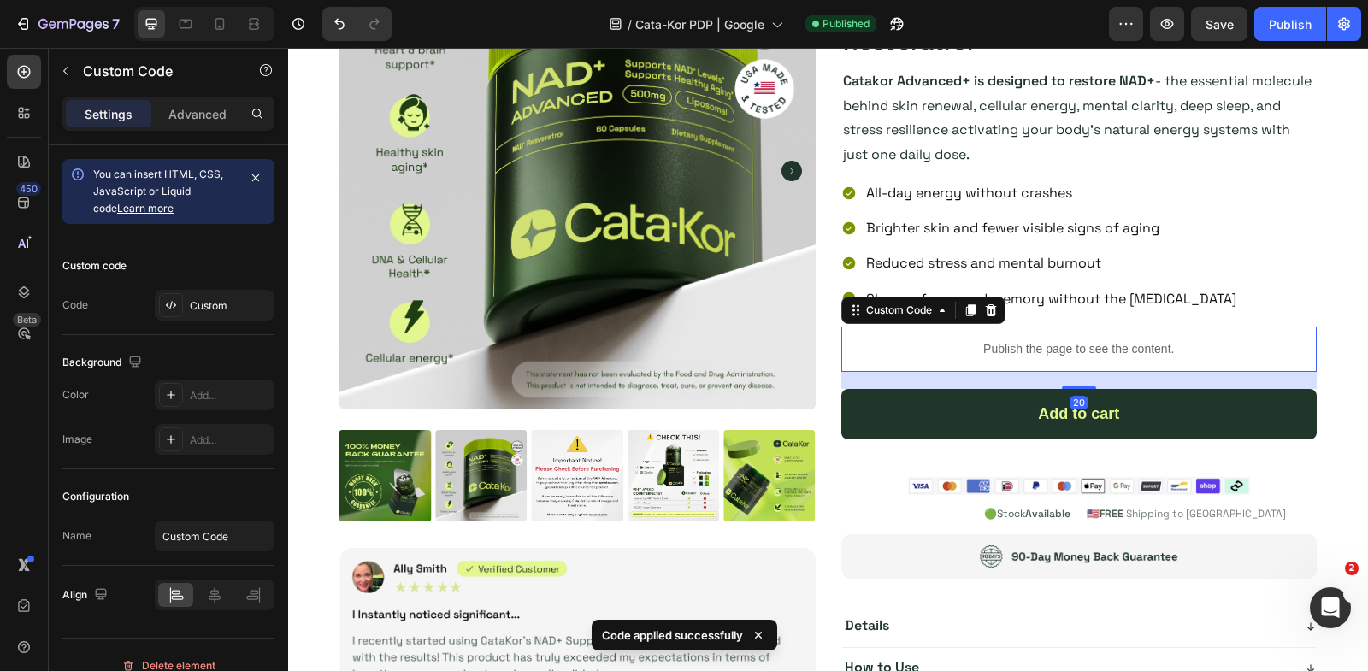
click at [917, 351] on p "Publish the page to see the content." at bounding box center [1079, 349] width 476 height 18
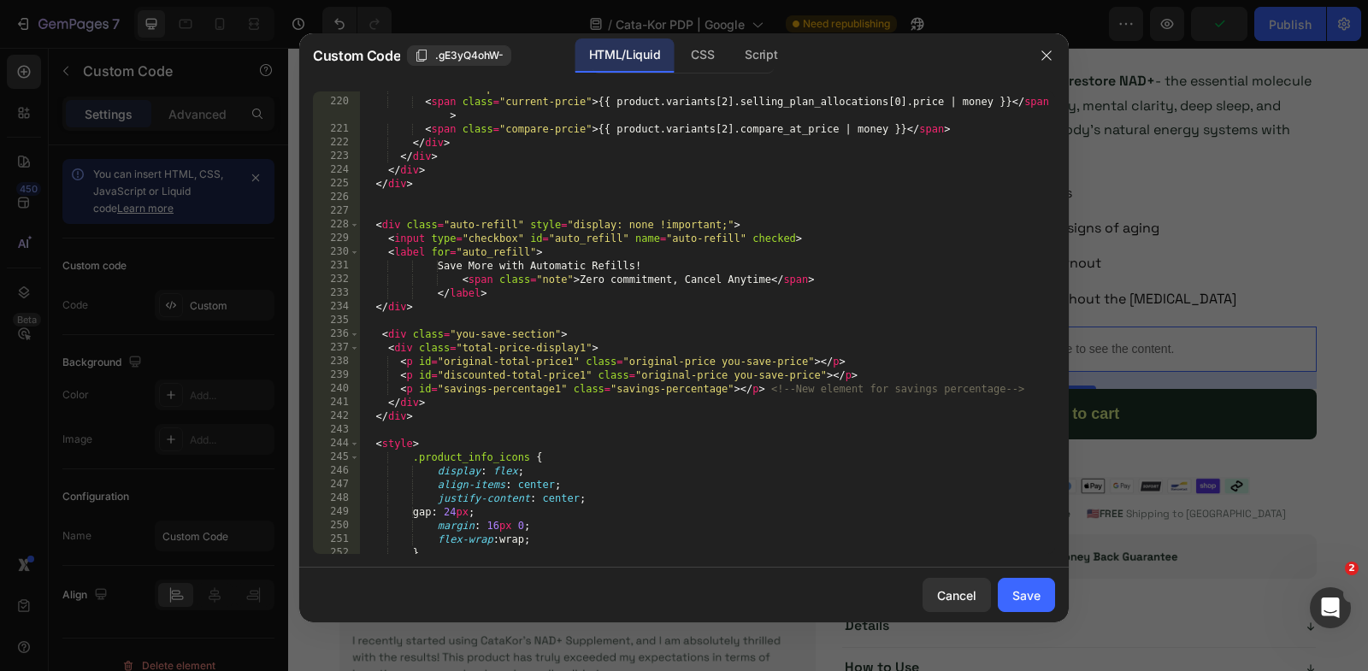
scroll to position [3301, 0]
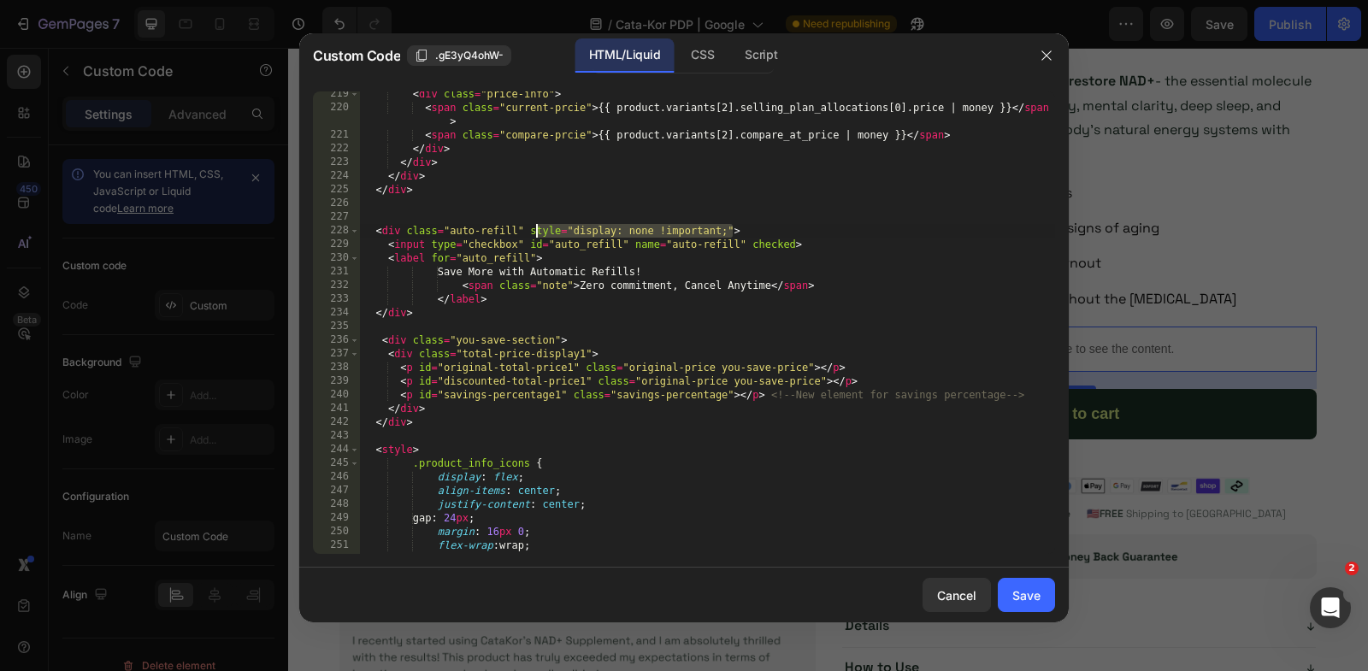
drag, startPoint x: 732, startPoint y: 228, endPoint x: 528, endPoint y: 233, distance: 203.6
click at [528, 233] on div "< div class = "price-info" > < span class = "current-prcie" > {{ product.varian…" at bounding box center [707, 332] width 695 height 491
type textarea "<div class="auto-refill" >"
click at [1024, 604] on div "Save" at bounding box center [1026, 596] width 28 height 18
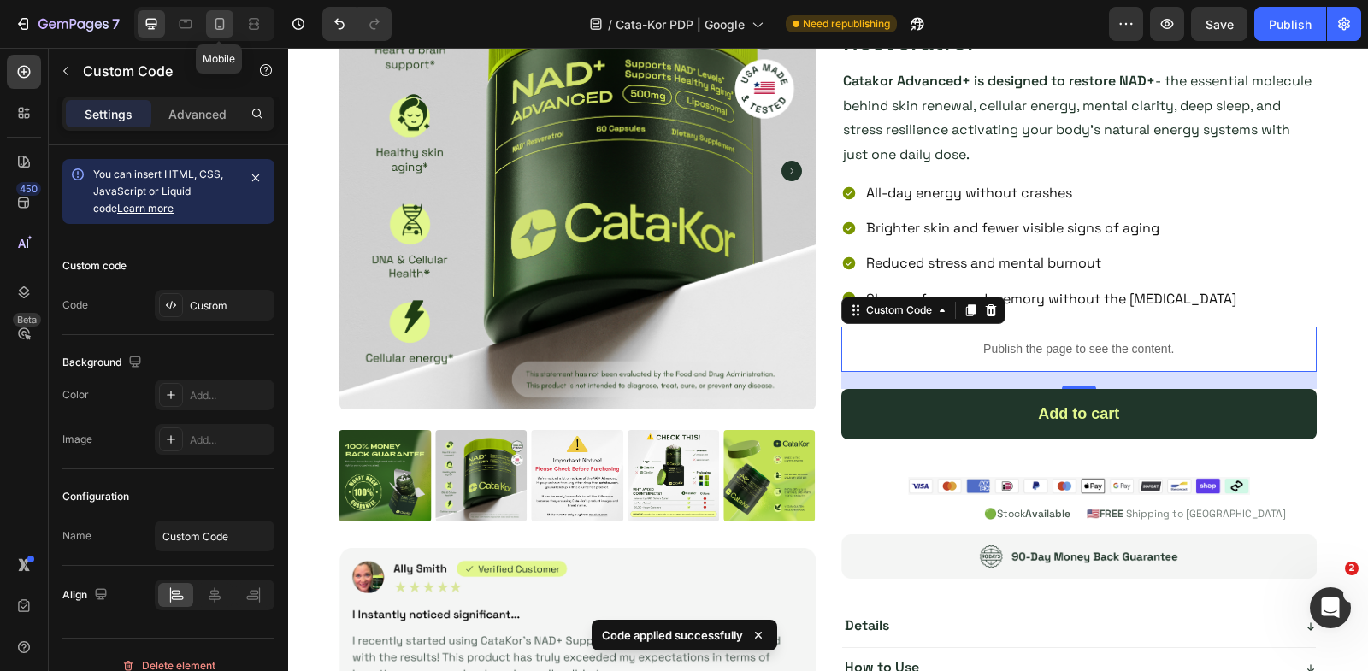
click at [221, 25] on icon at bounding box center [219, 23] width 17 height 17
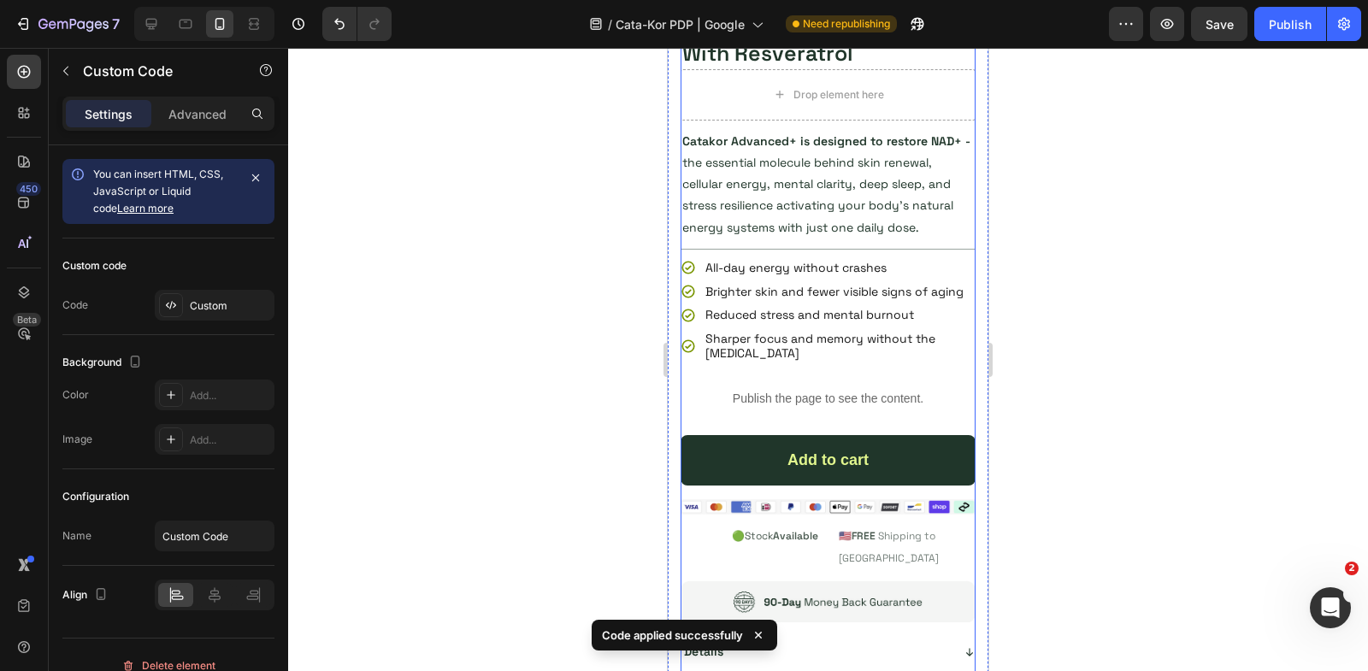
scroll to position [4340, 0]
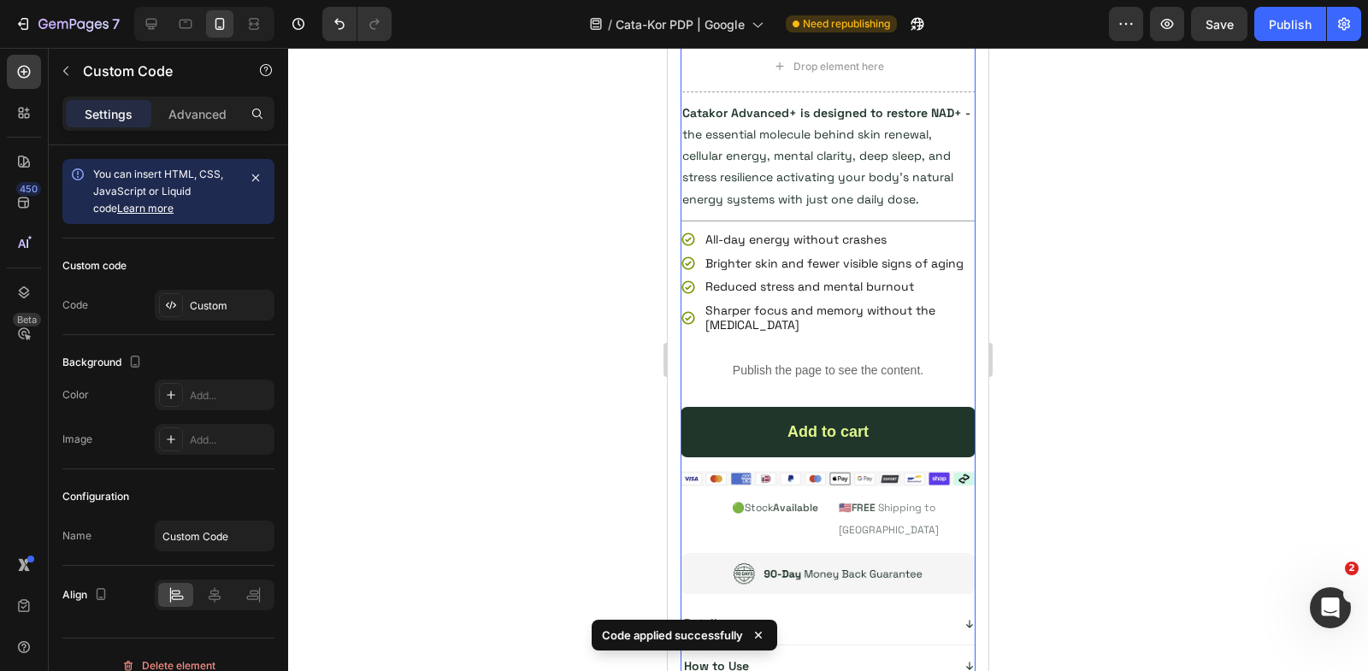
click at [786, 369] on p "Publish the page to see the content." at bounding box center [828, 371] width 295 height 18
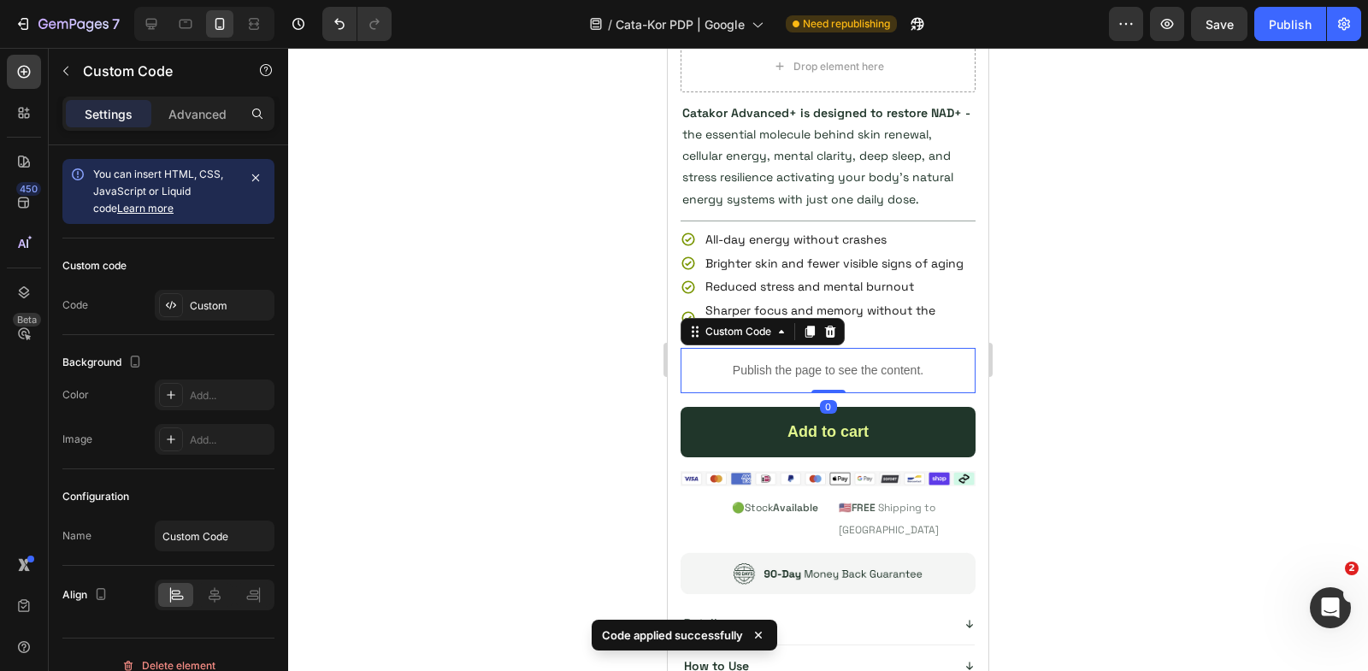
click at [786, 369] on p "Publish the page to see the content." at bounding box center [828, 371] width 295 height 18
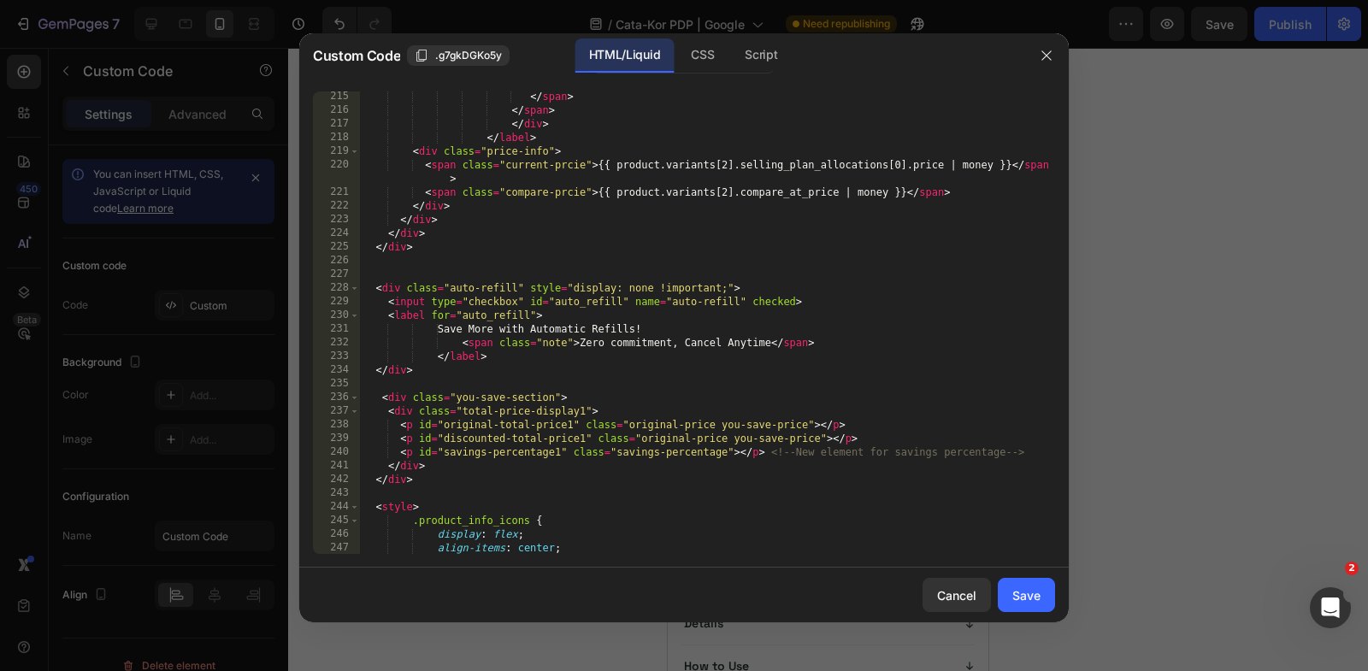
scroll to position [3241, 0]
drag, startPoint x: 733, startPoint y: 289, endPoint x: 528, endPoint y: 294, distance: 204.4
click at [528, 294] on div "< span > +FREE Shipping Protection </ span > < span > $4.99 </ span > </ span >…" at bounding box center [707, 324] width 695 height 491
type textarea "<div class="auto-refill" >"
click at [1028, 587] on div "Save" at bounding box center [1026, 596] width 28 height 18
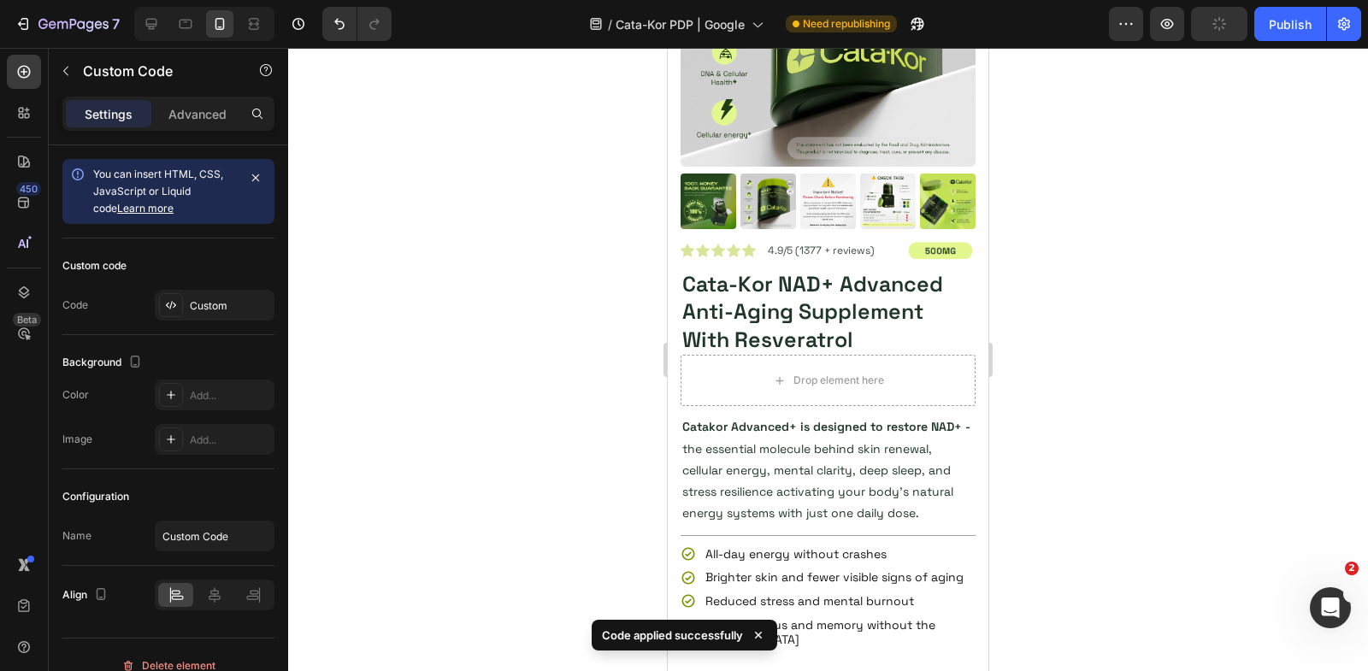
scroll to position [571, 0]
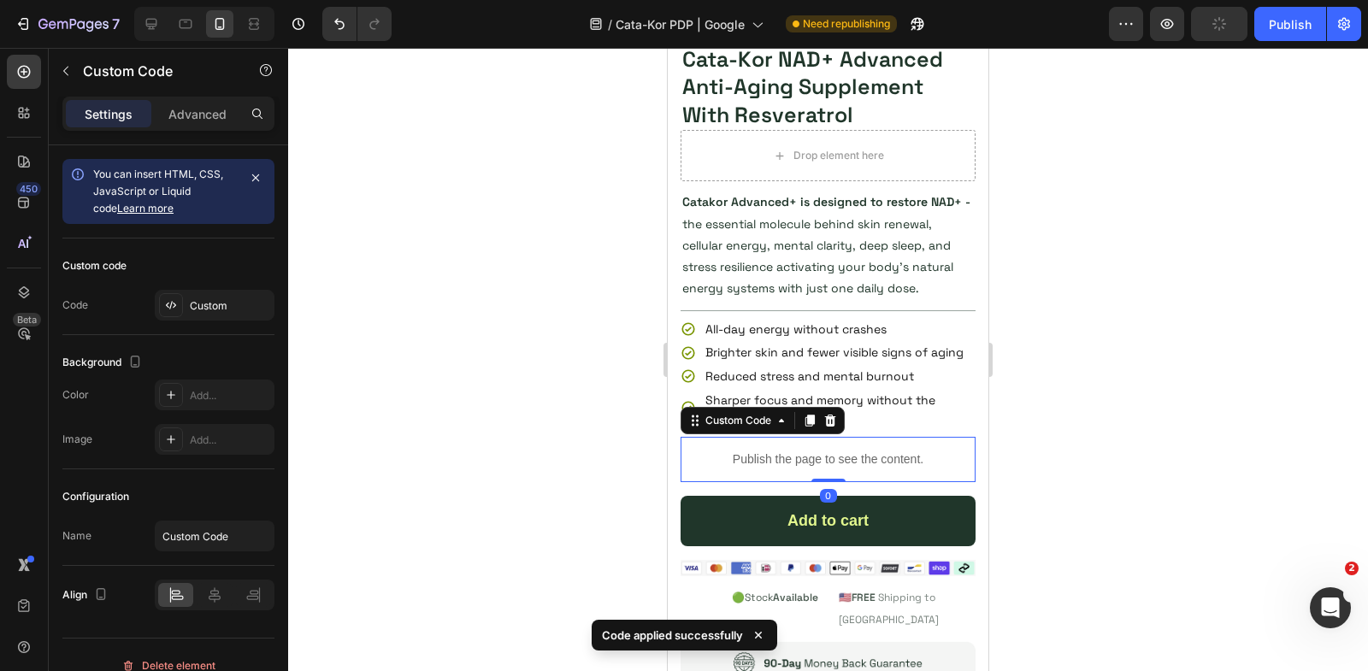
click at [749, 458] on p "Publish the page to see the content." at bounding box center [828, 460] width 295 height 18
click at [748, 458] on p "Publish the page to see the content." at bounding box center [828, 460] width 295 height 18
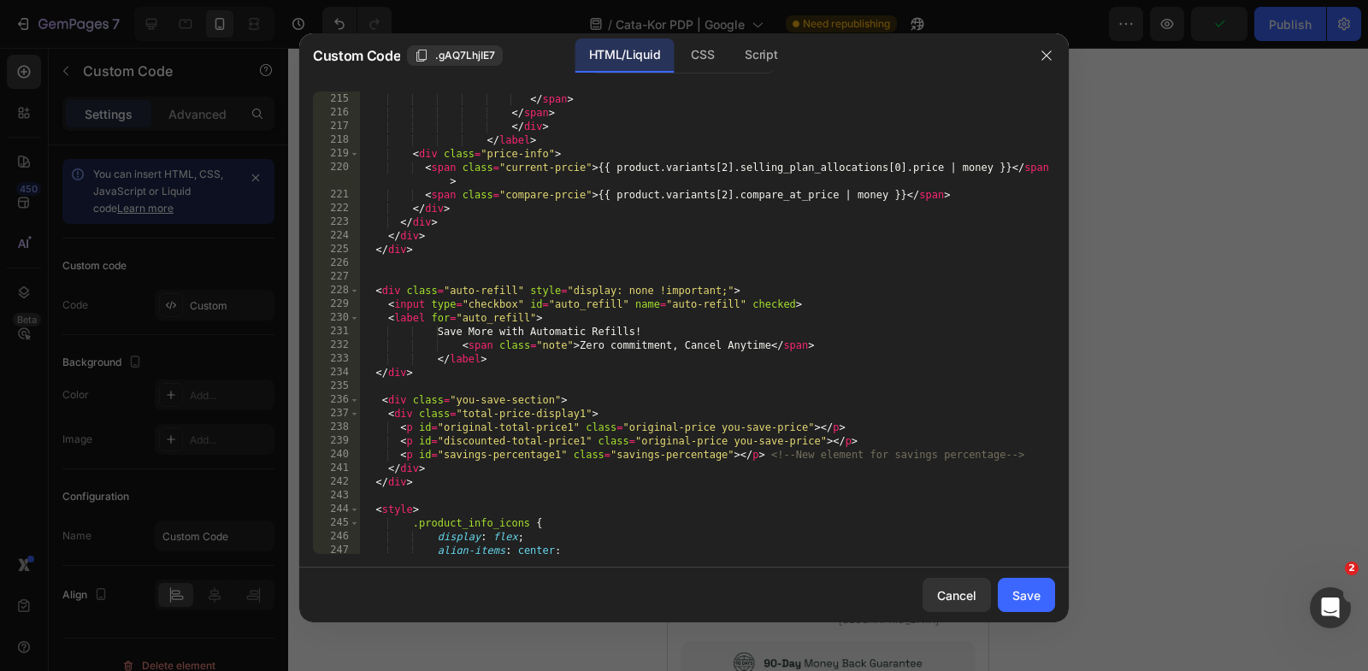
scroll to position [3240, 0]
drag, startPoint x: 732, startPoint y: 293, endPoint x: 533, endPoint y: 292, distance: 199.2
click at [533, 292] on div "< span > +FREE Shipping Protection </ span > < span > $4.99 </ span > </ span >…" at bounding box center [707, 325] width 695 height 491
type textarea "<div class="auto-refill" >"
click at [1028, 604] on div "Save" at bounding box center [1026, 596] width 28 height 18
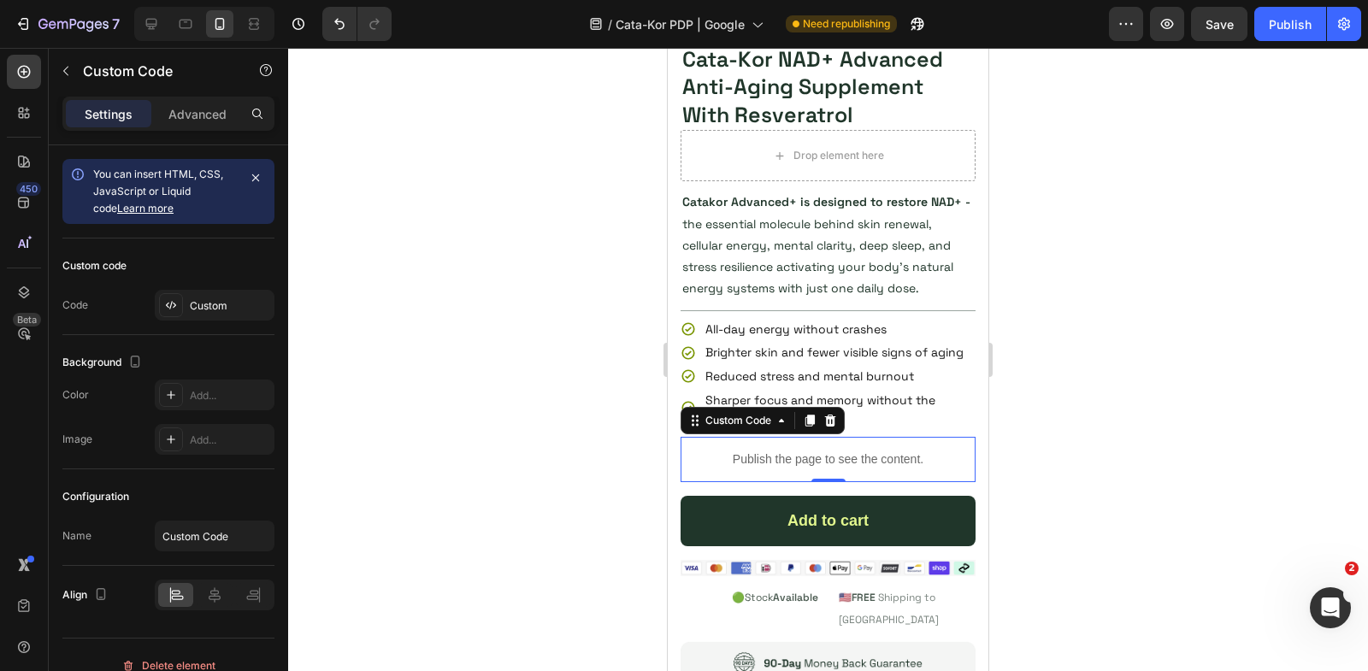
click at [805, 460] on p "Publish the page to see the content." at bounding box center [828, 460] width 295 height 18
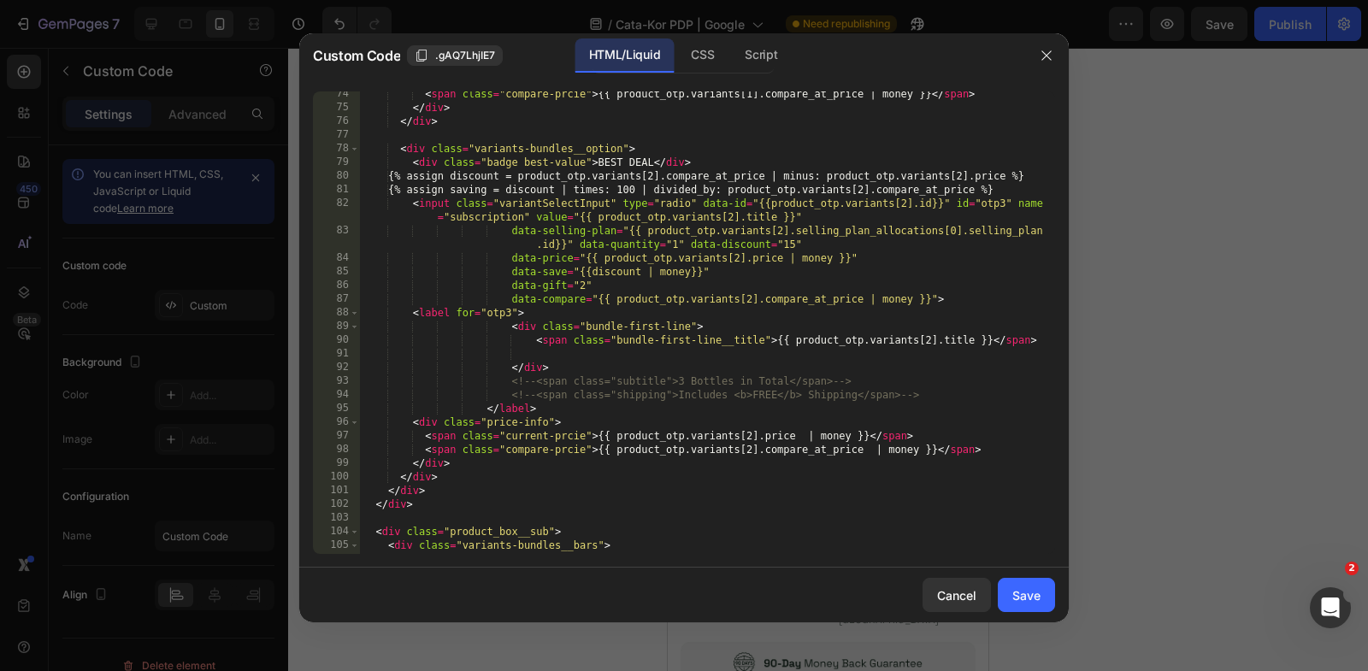
scroll to position [870, 0]
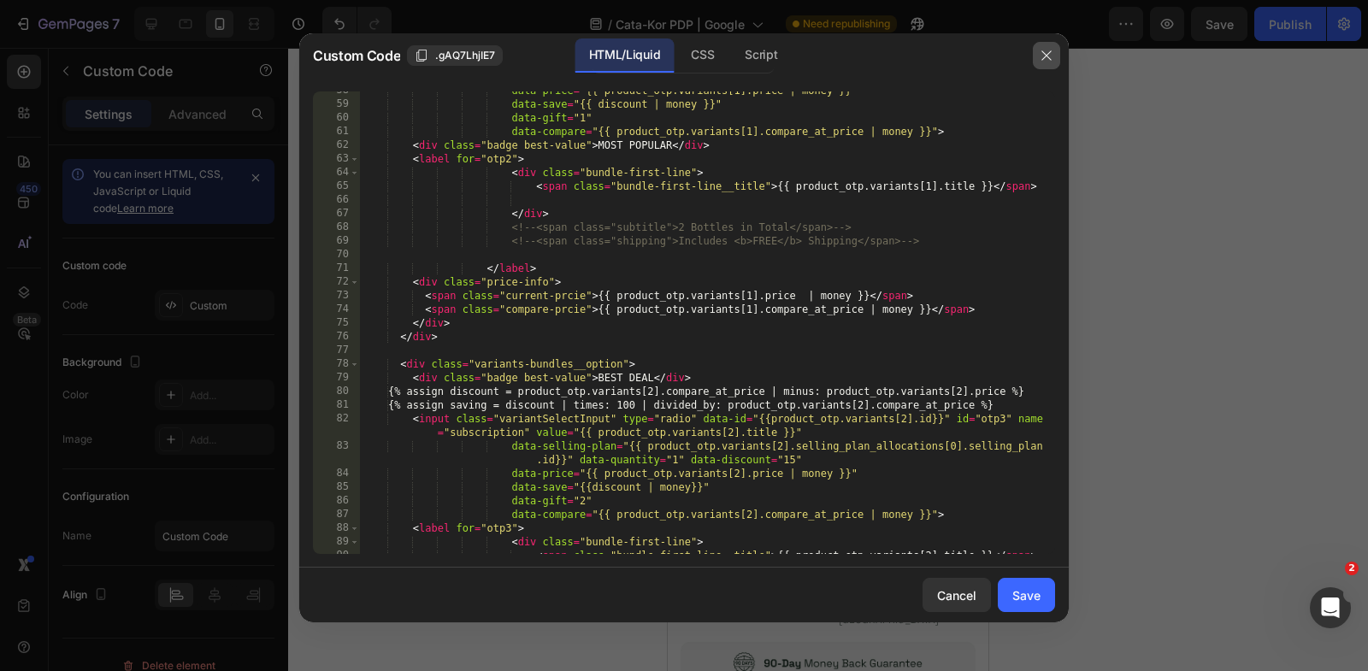
click at [1046, 56] on icon "button" at bounding box center [1045, 55] width 9 height 9
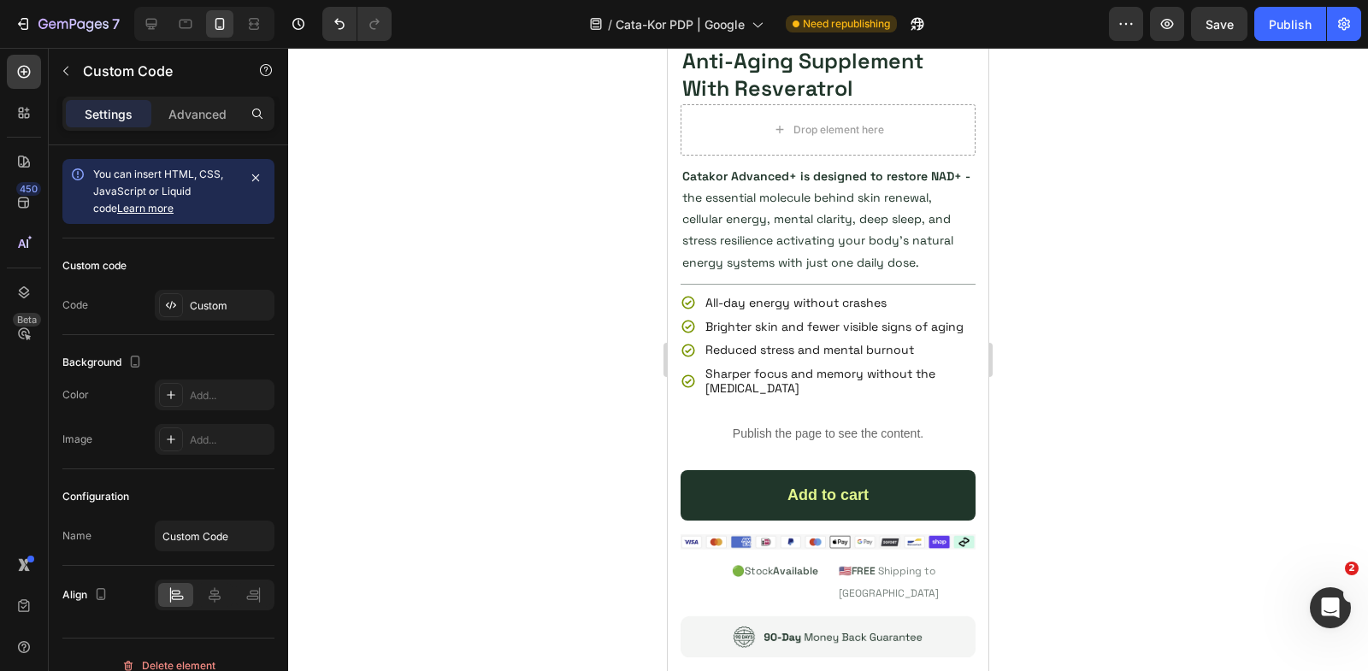
scroll to position [6823, 0]
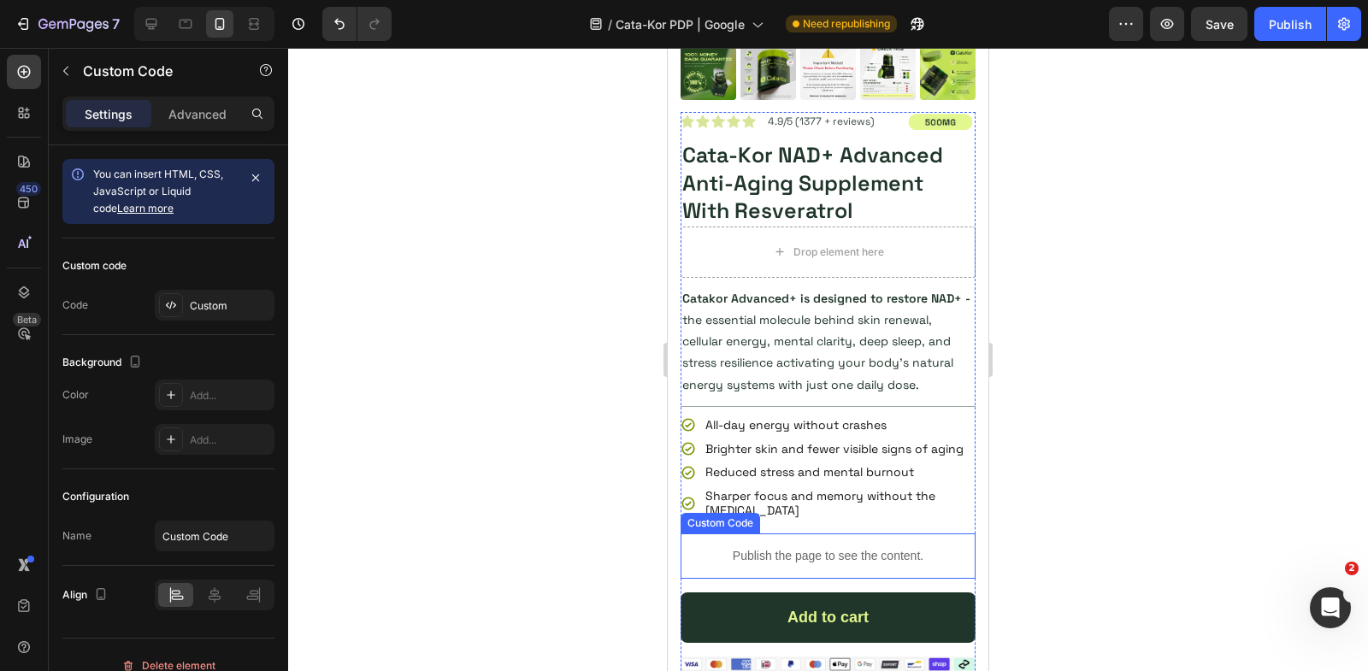
click at [770, 553] on p "Publish the page to see the content." at bounding box center [828, 556] width 295 height 18
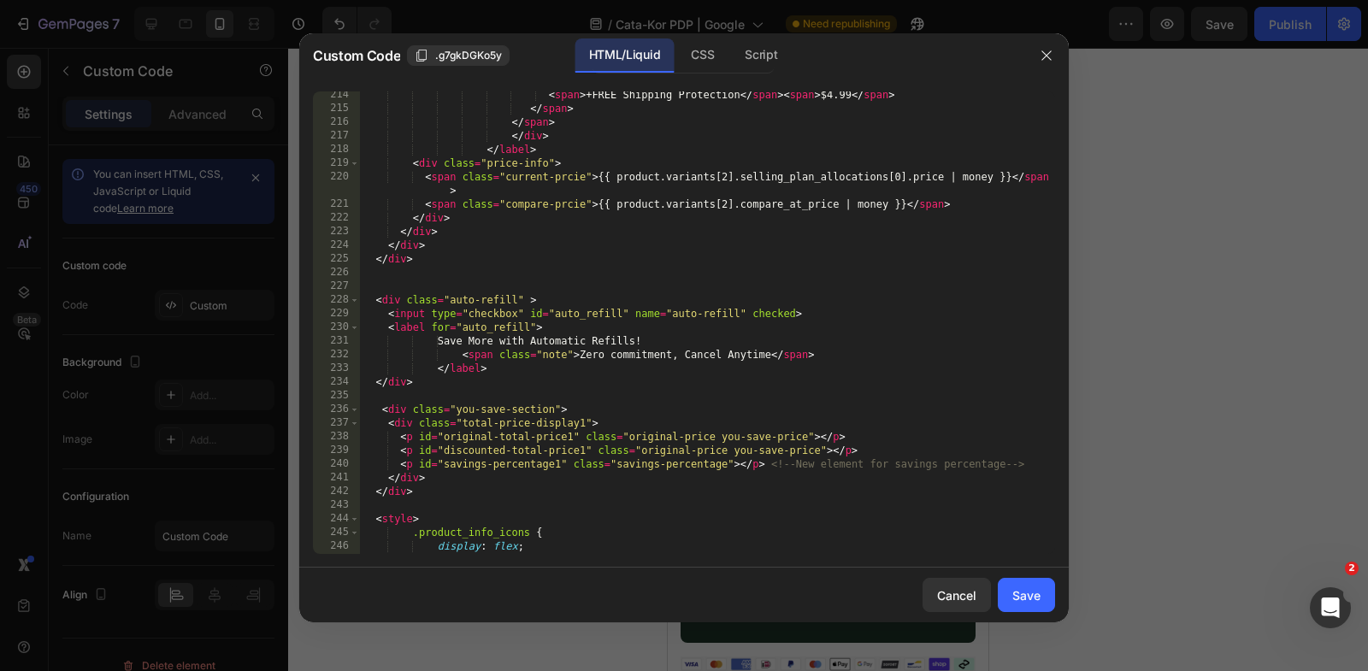
scroll to position [3214, 0]
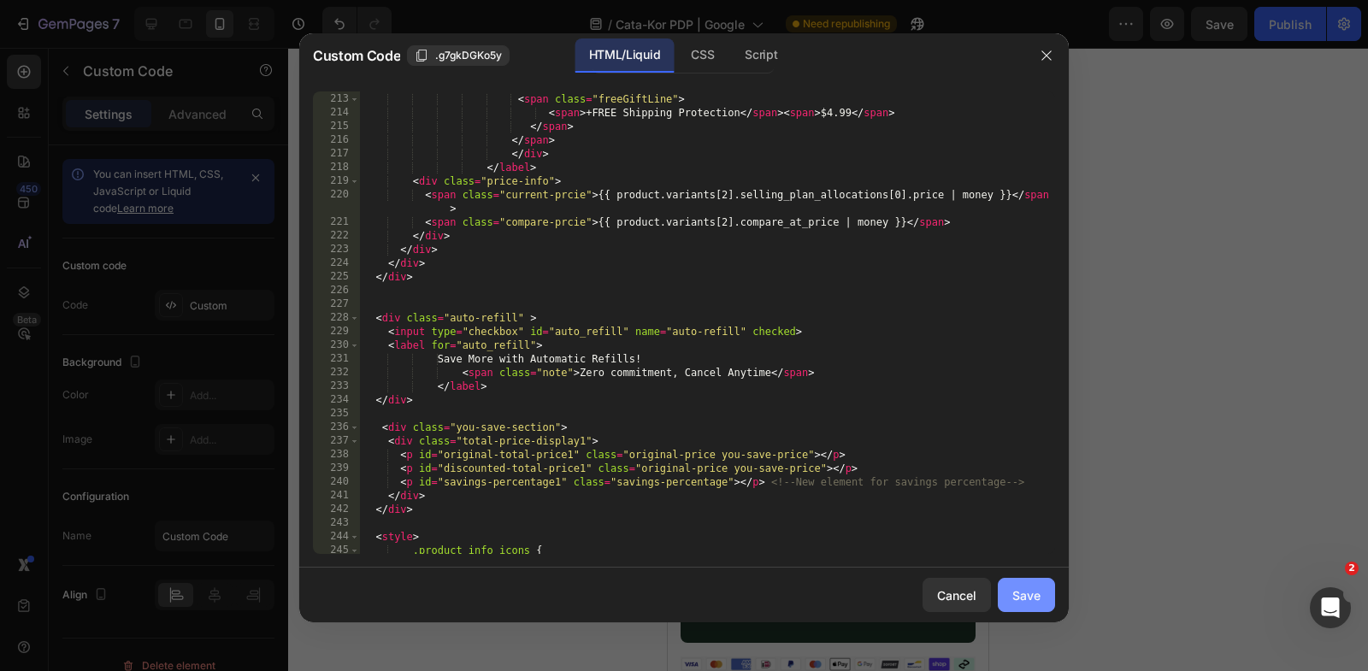
click at [1017, 591] on div "Save" at bounding box center [1026, 596] width 28 height 18
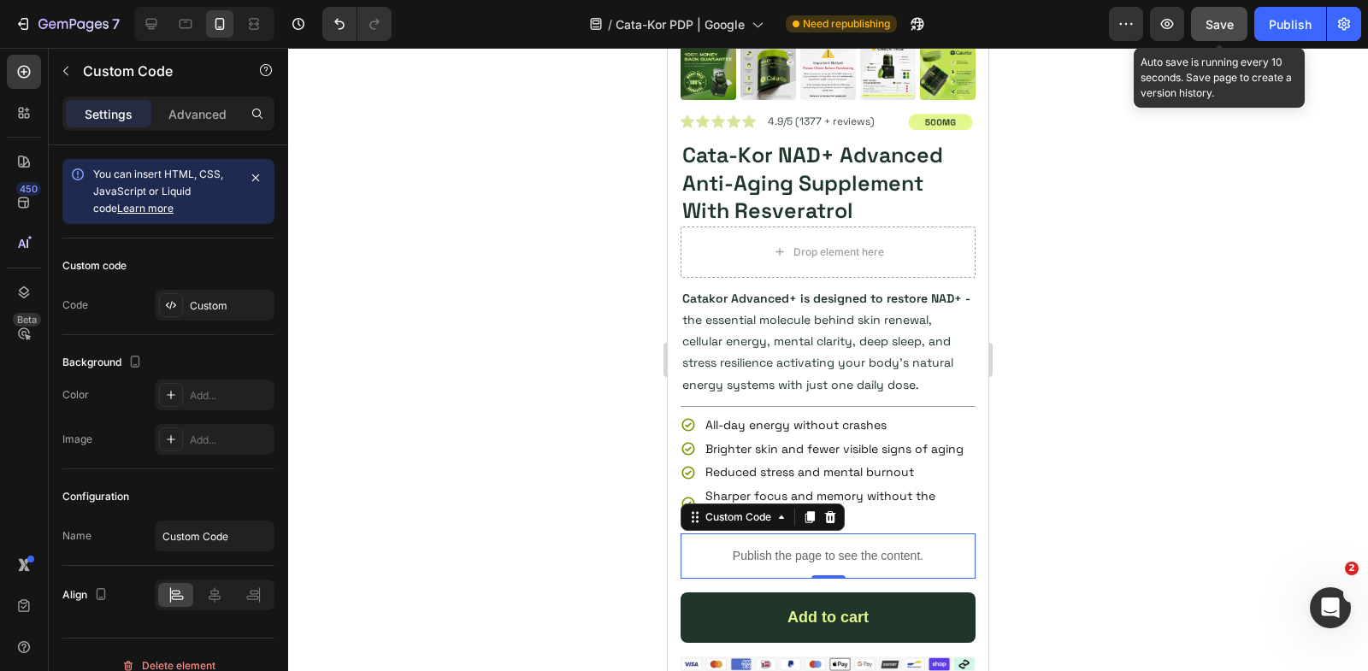
click at [1215, 26] on span "Save" at bounding box center [1220, 24] width 28 height 15
click at [1175, 26] on icon "button" at bounding box center [1167, 23] width 17 height 17
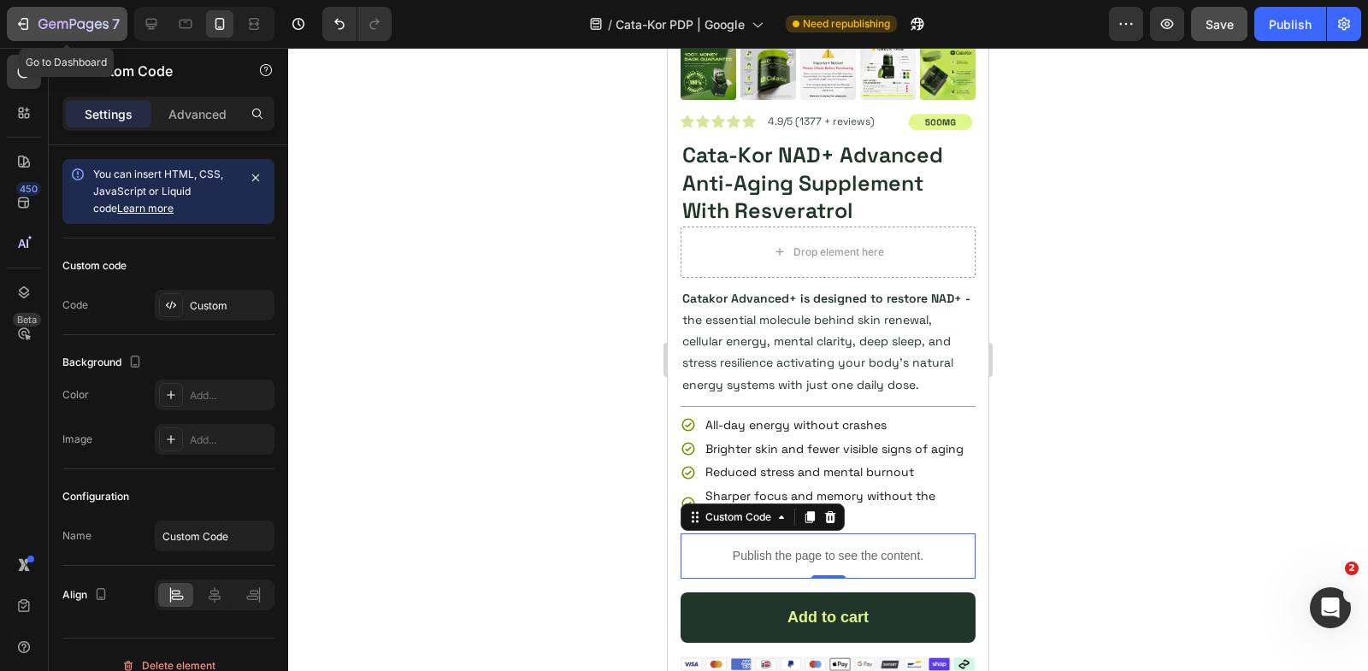
click at [21, 22] on icon "button" at bounding box center [23, 23] width 17 height 17
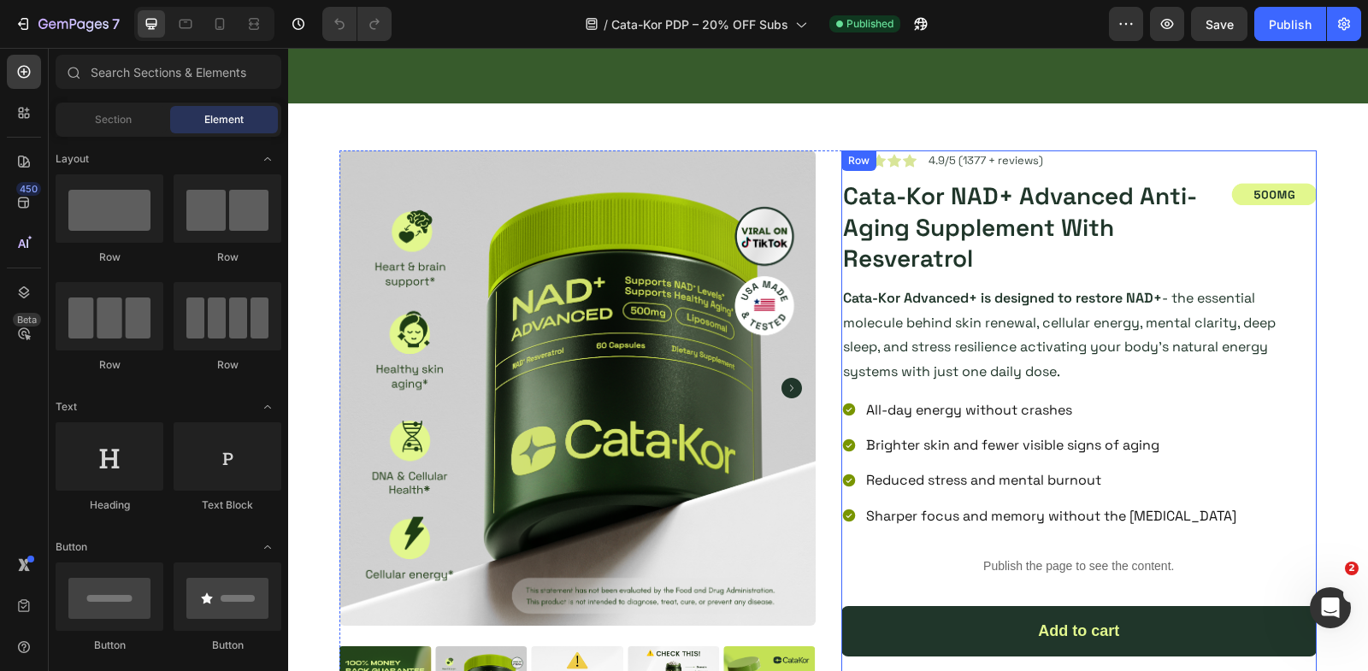
scroll to position [321, 0]
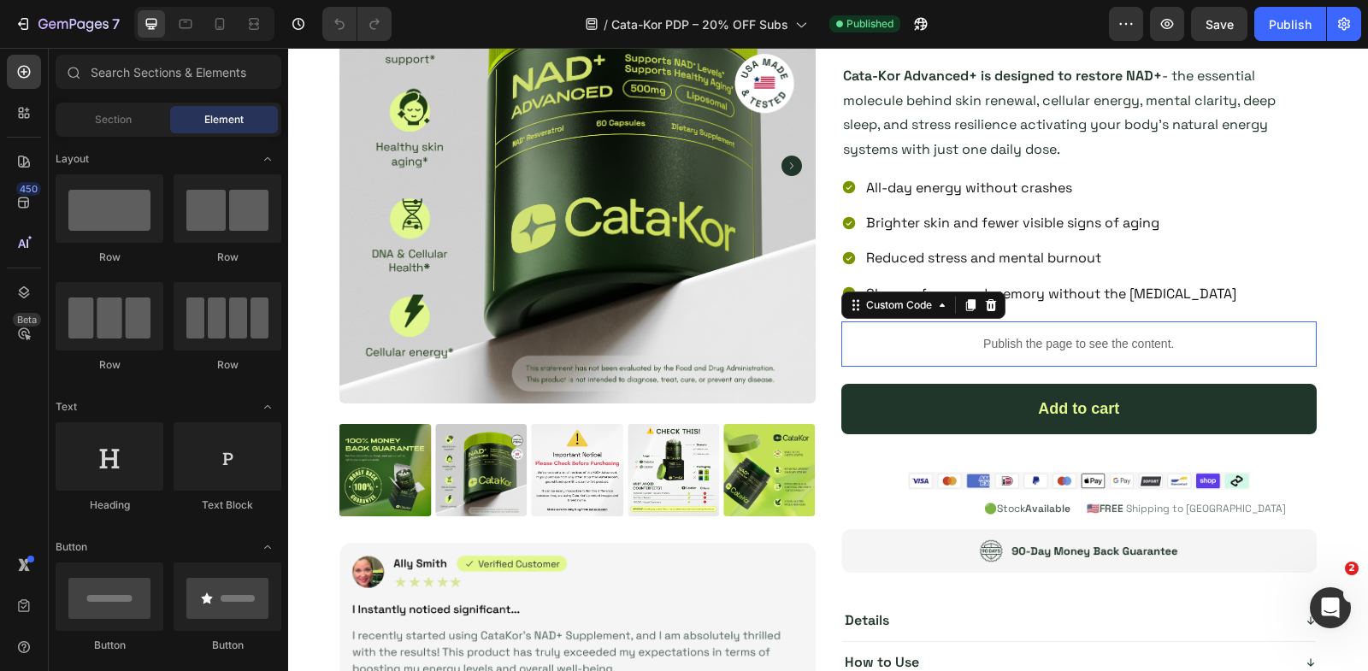
click at [1022, 335] on p "Publish the page to see the content." at bounding box center [1079, 344] width 476 height 18
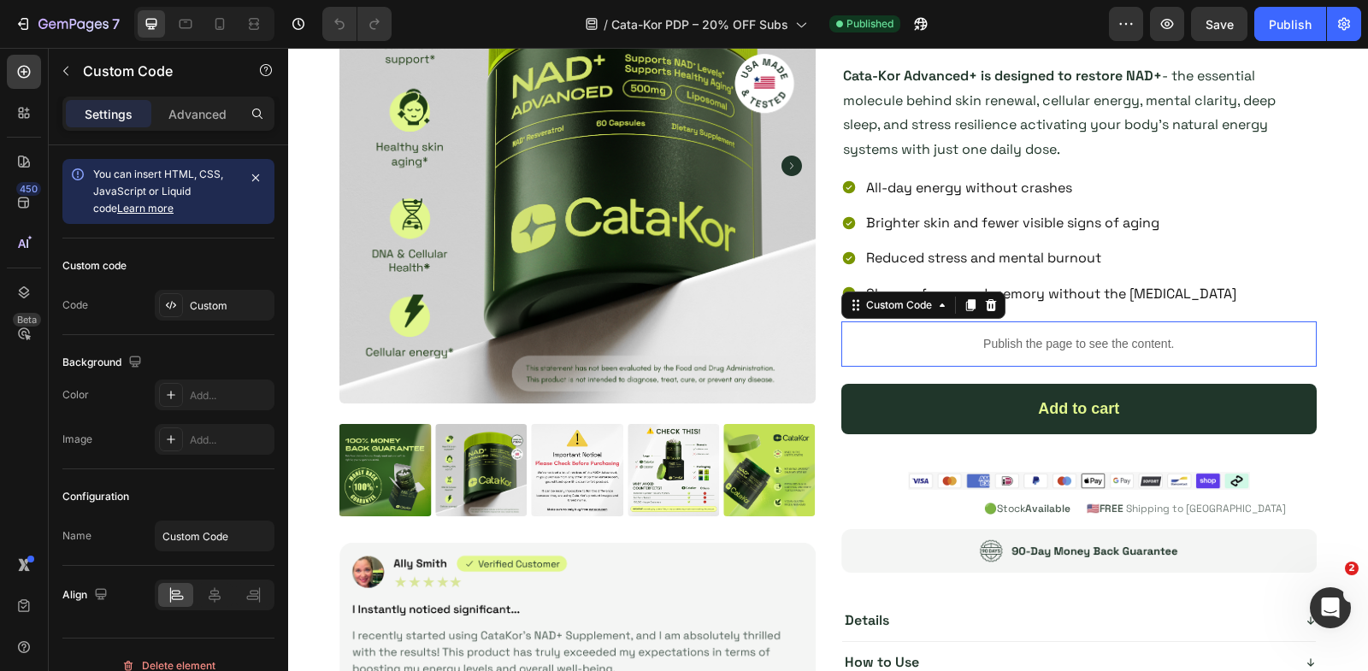
click at [1022, 335] on p "Publish the page to see the content." at bounding box center [1079, 344] width 476 height 18
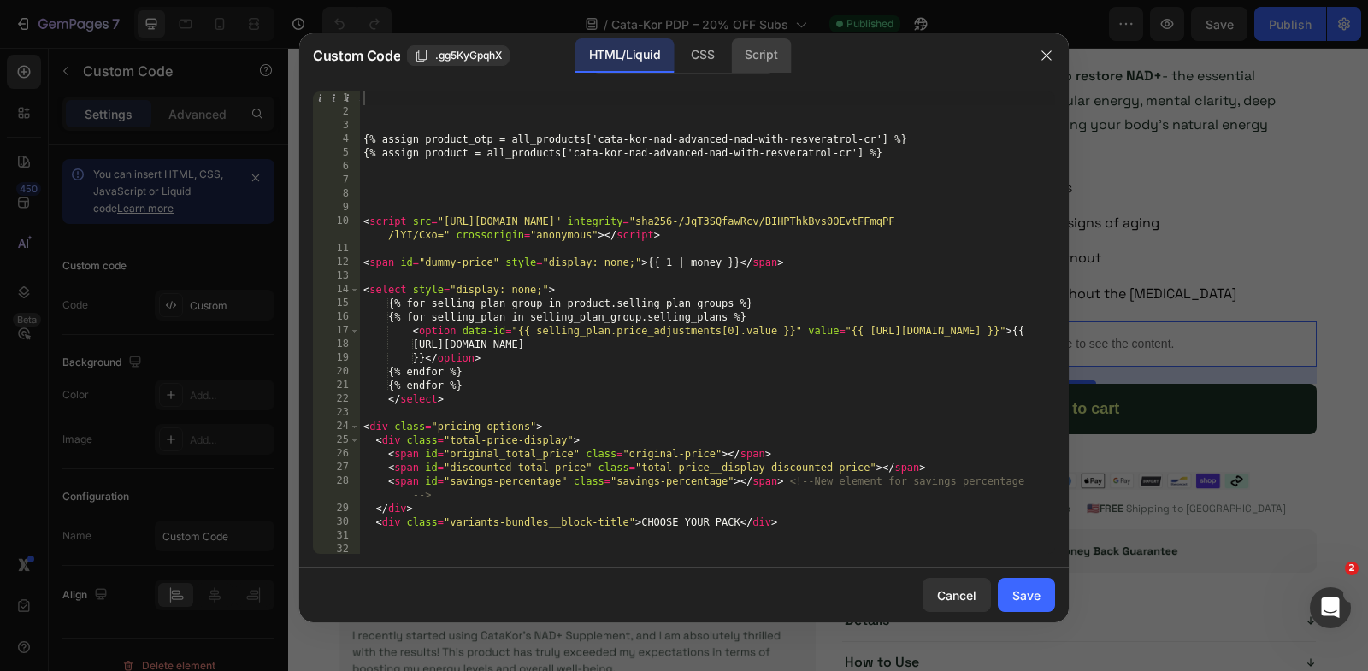
click at [752, 46] on div "Script" at bounding box center [761, 55] width 60 height 34
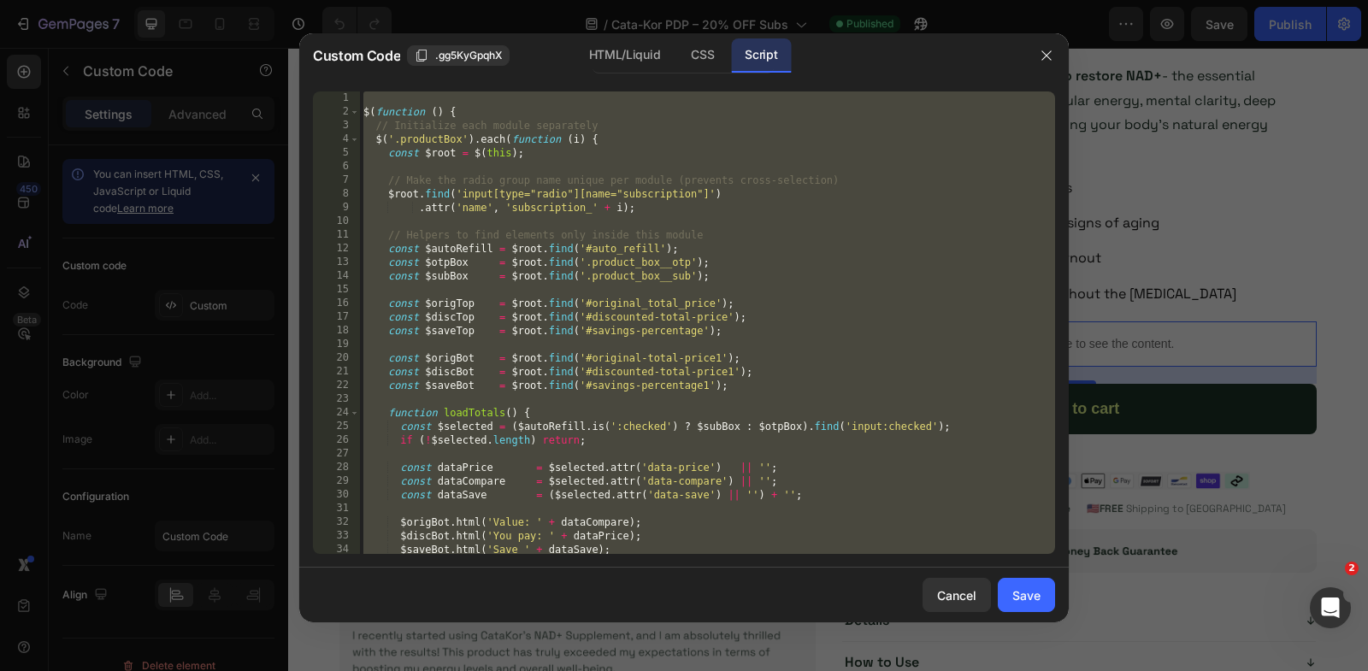
click at [623, 310] on div "$ ( function ( ) { // Initialize each module separately $ ( '.productBox' ) . e…" at bounding box center [707, 336] width 695 height 491
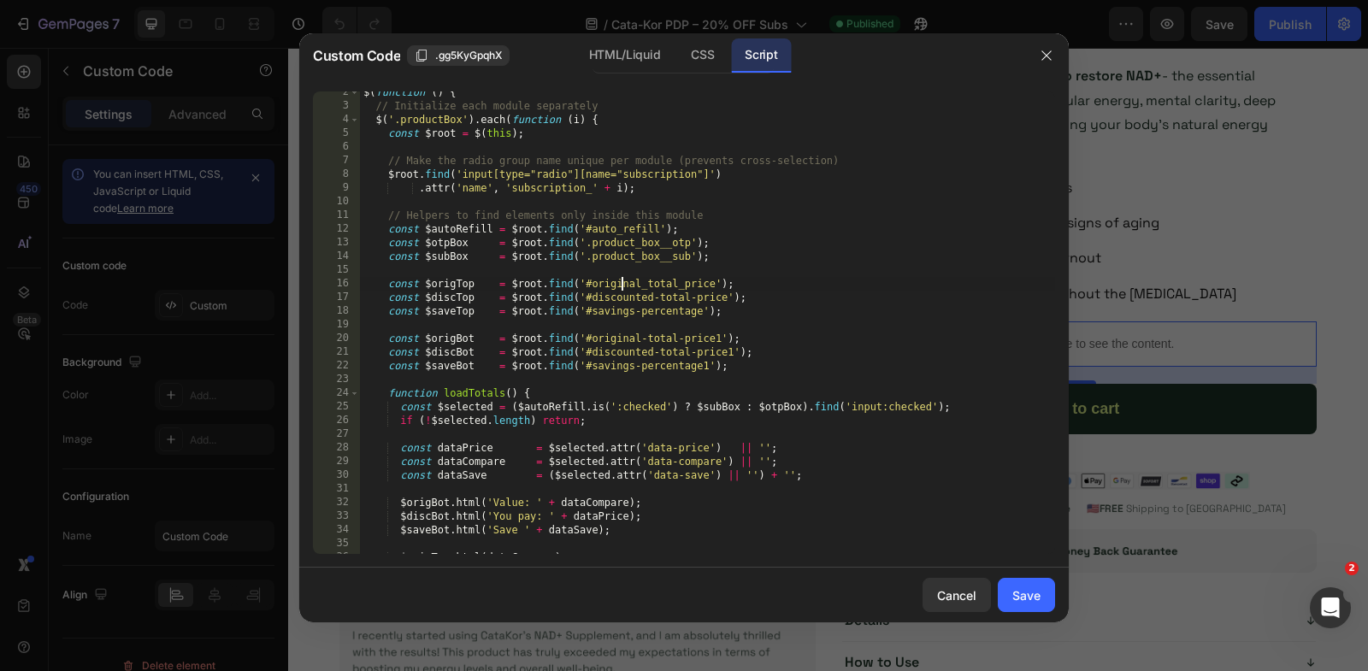
scroll to position [49, 0]
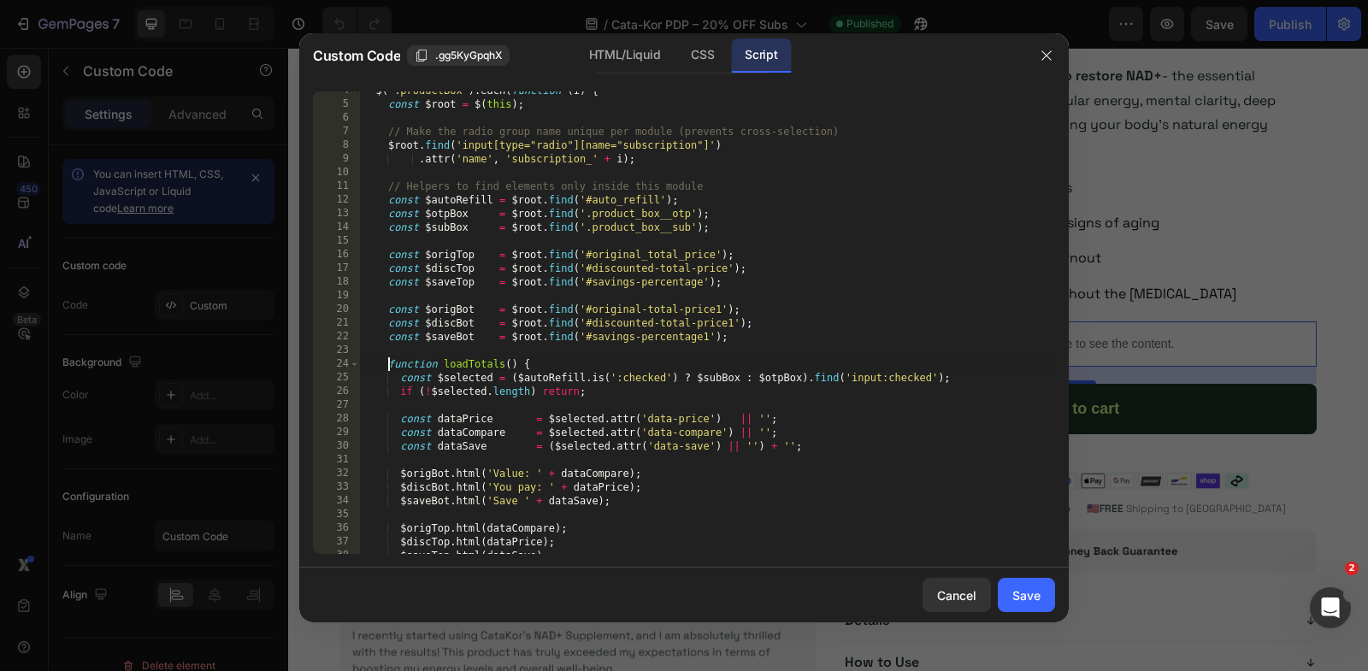
click at [386, 367] on div "$ ( '.productBox' ) . each ( function ( i ) { const $root = $ ( this ) ; // Mak…" at bounding box center [707, 329] width 695 height 491
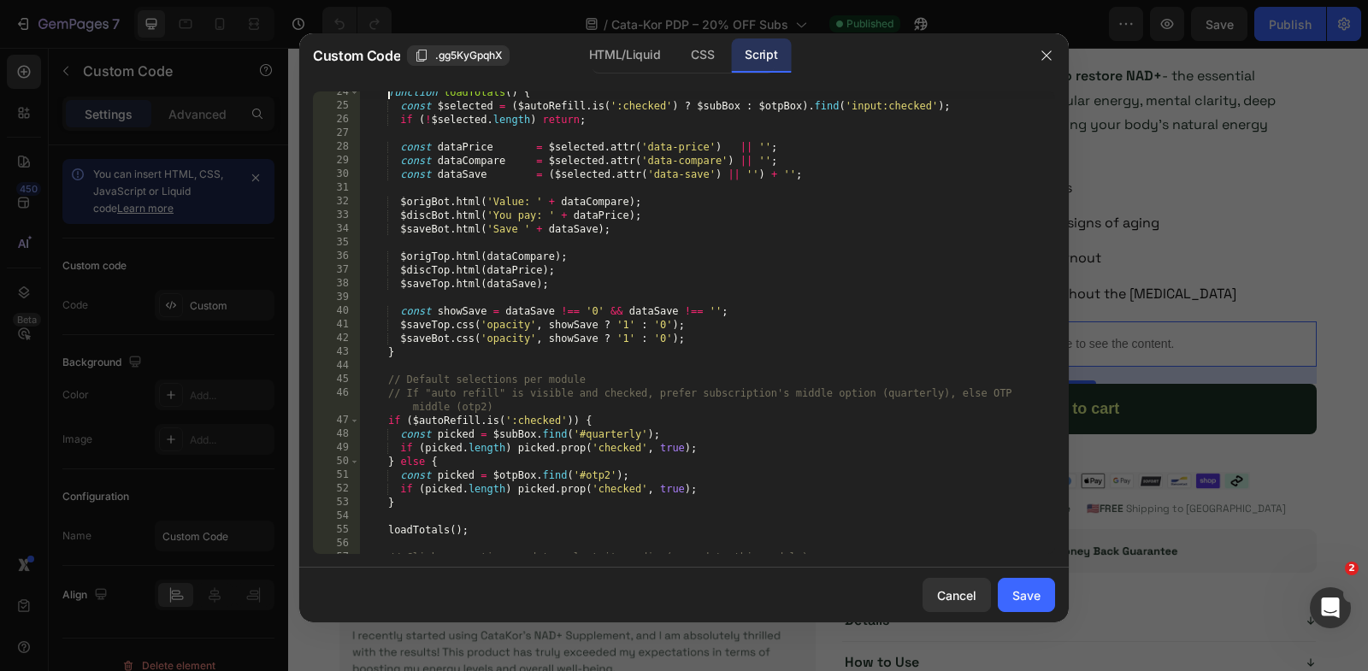
click at [415, 359] on div "function loadTotals ( ) { const $selected = ( $autoRefill . is ( ':checked' ) ?…" at bounding box center [707, 331] width 695 height 491
type textarea "$saveBot.css('opacity', showSave ? '1' : '0'); }"
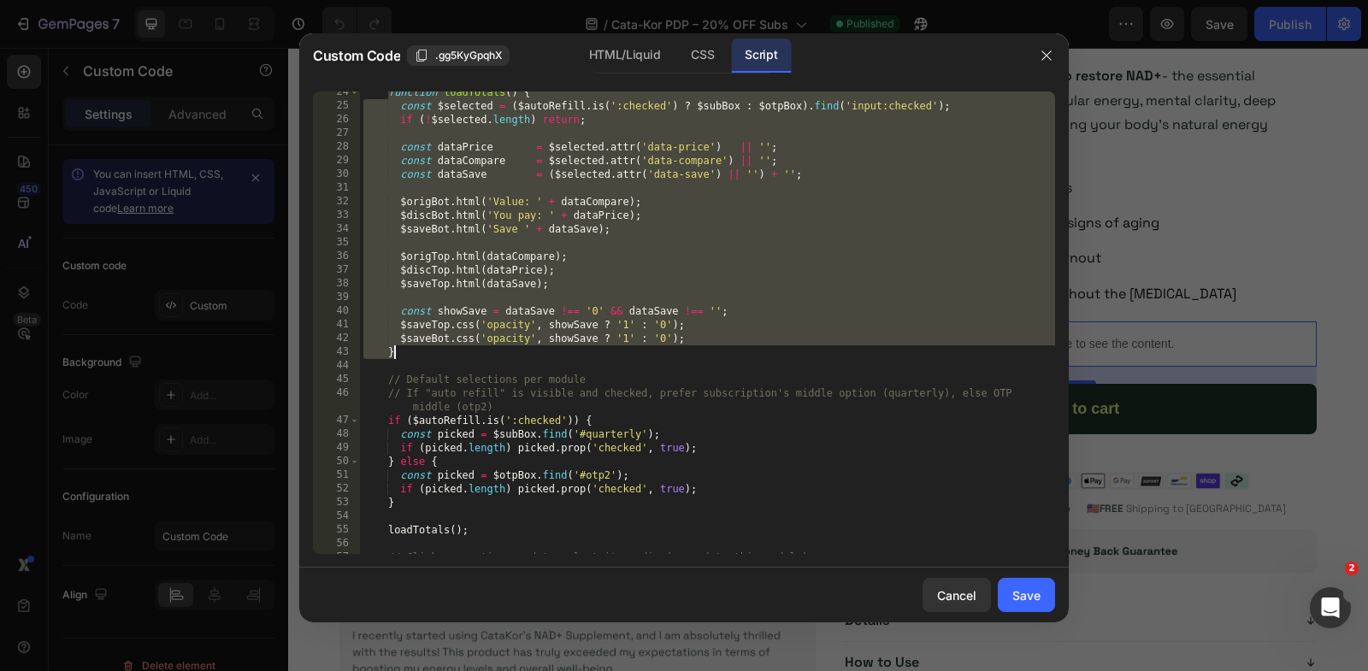
paste textarea
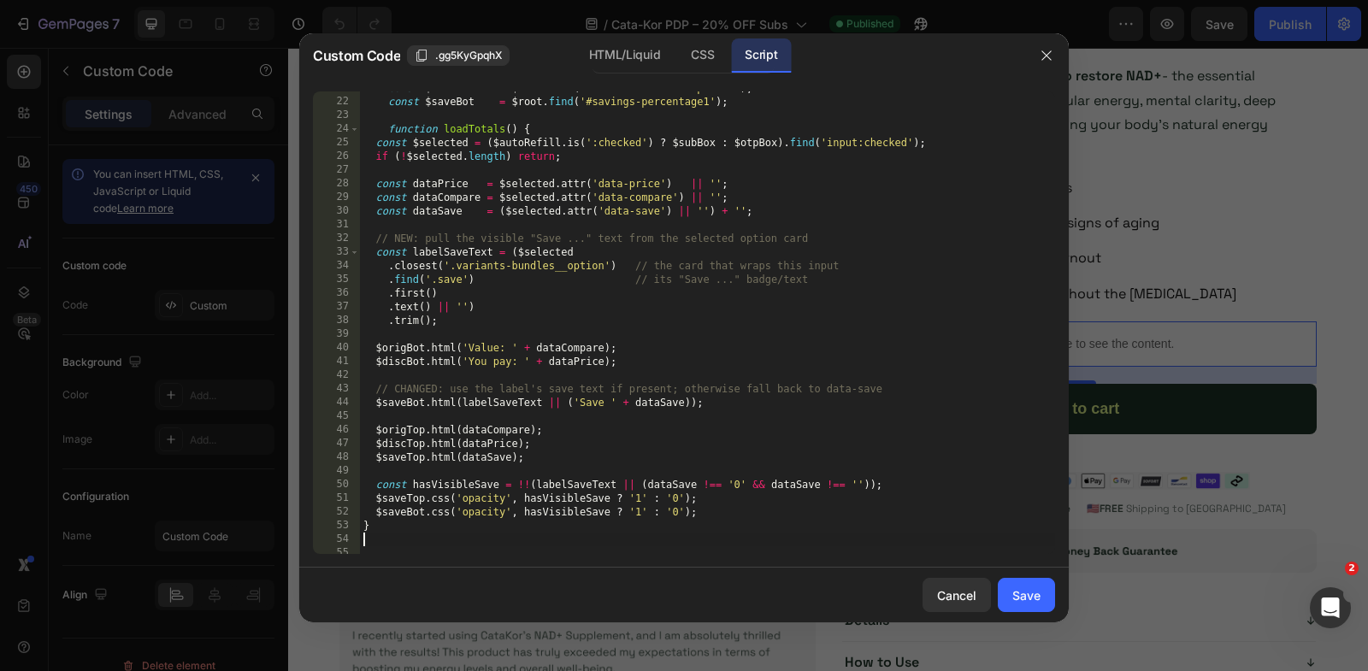
scroll to position [236, 0]
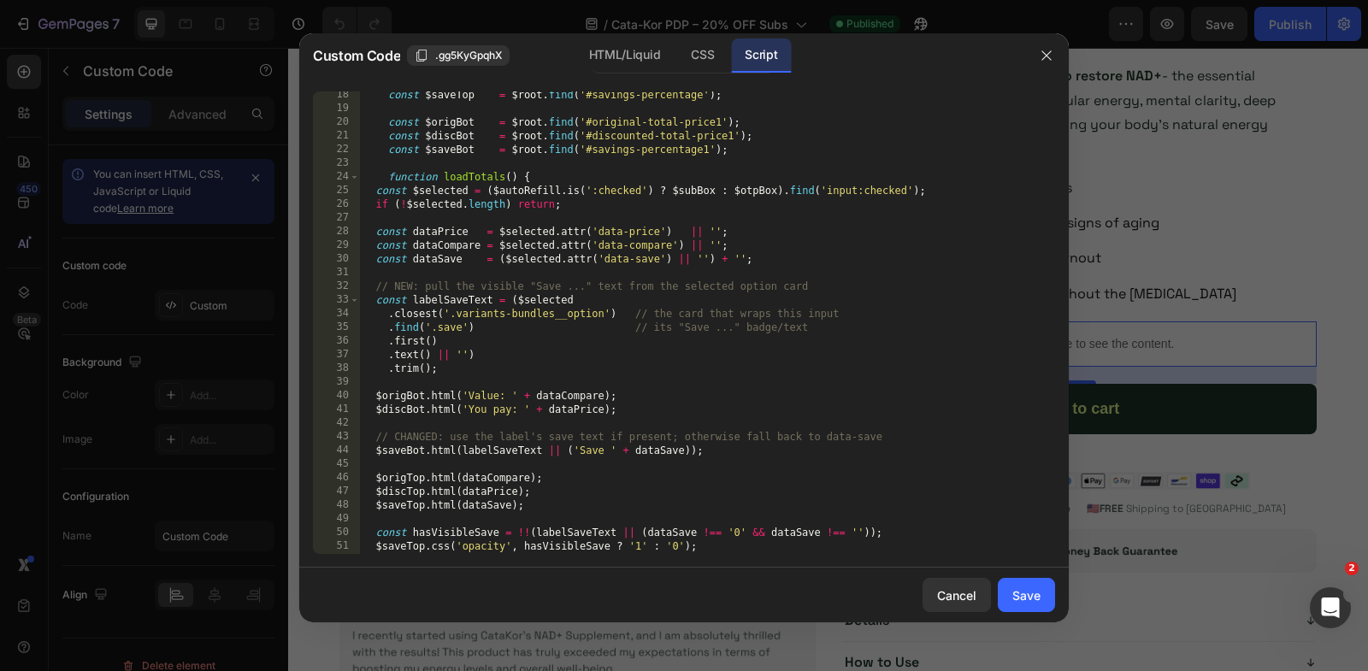
click at [375, 192] on div "const $saveTop = $root . find ( '#savings-percentage' ) ; const $origBot = $roo…" at bounding box center [707, 333] width 695 height 491
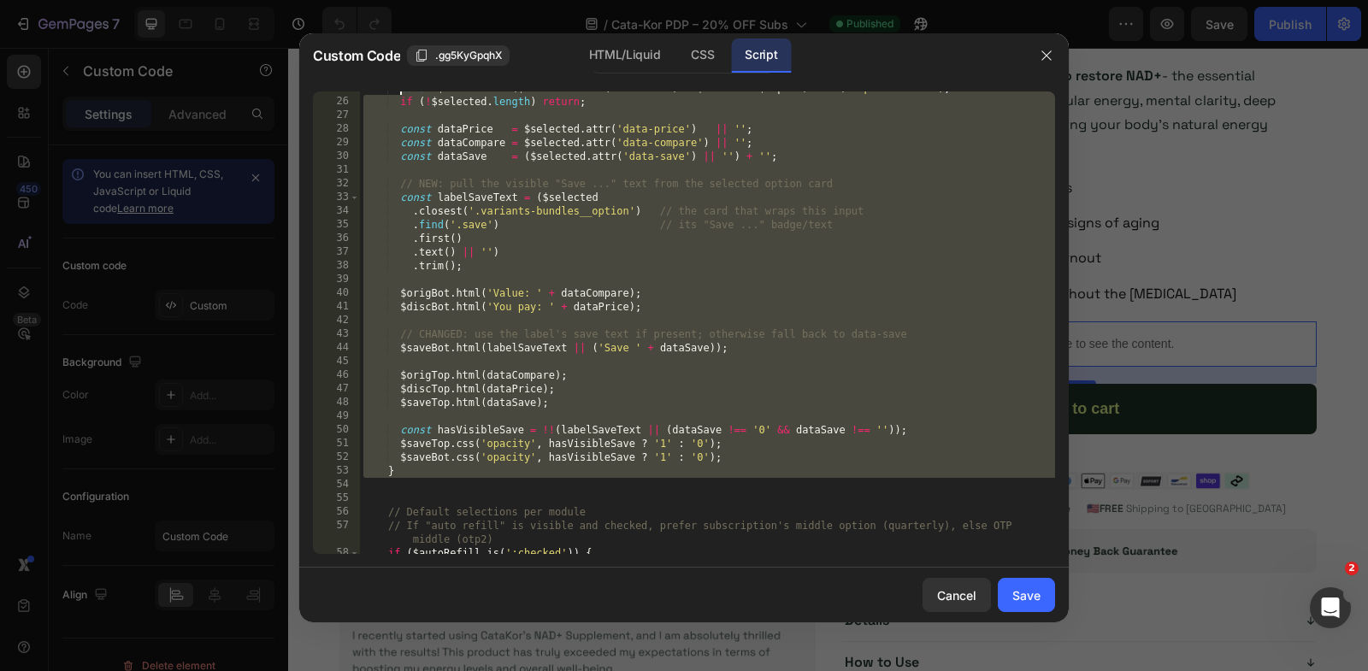
scroll to position [355, 0]
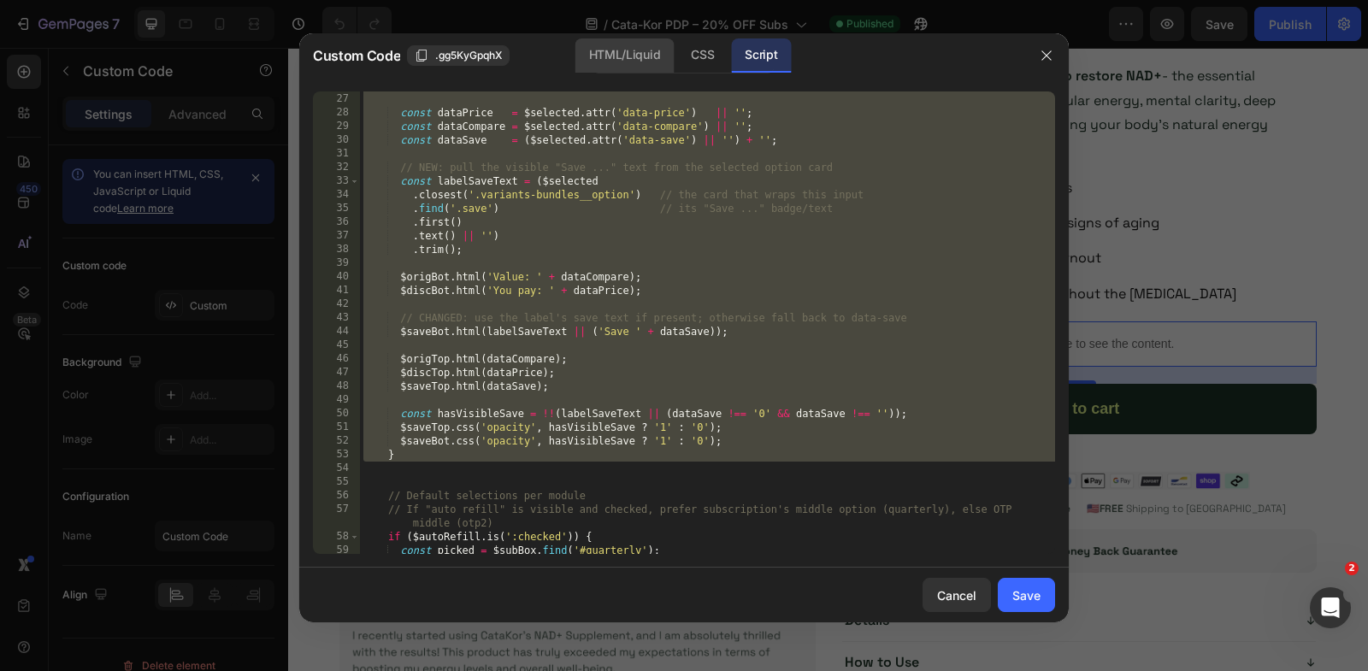
click at [677, 44] on div "HTML/Liquid" at bounding box center [702, 55] width 50 height 34
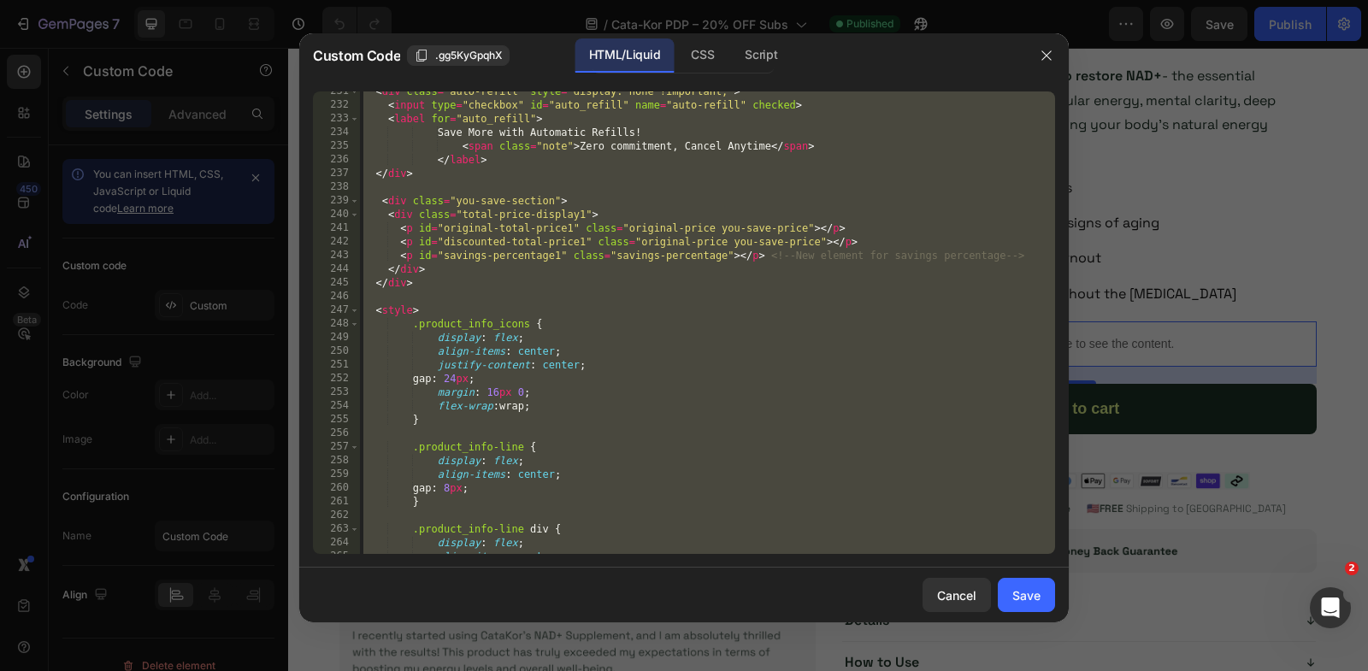
scroll to position [3332, 0]
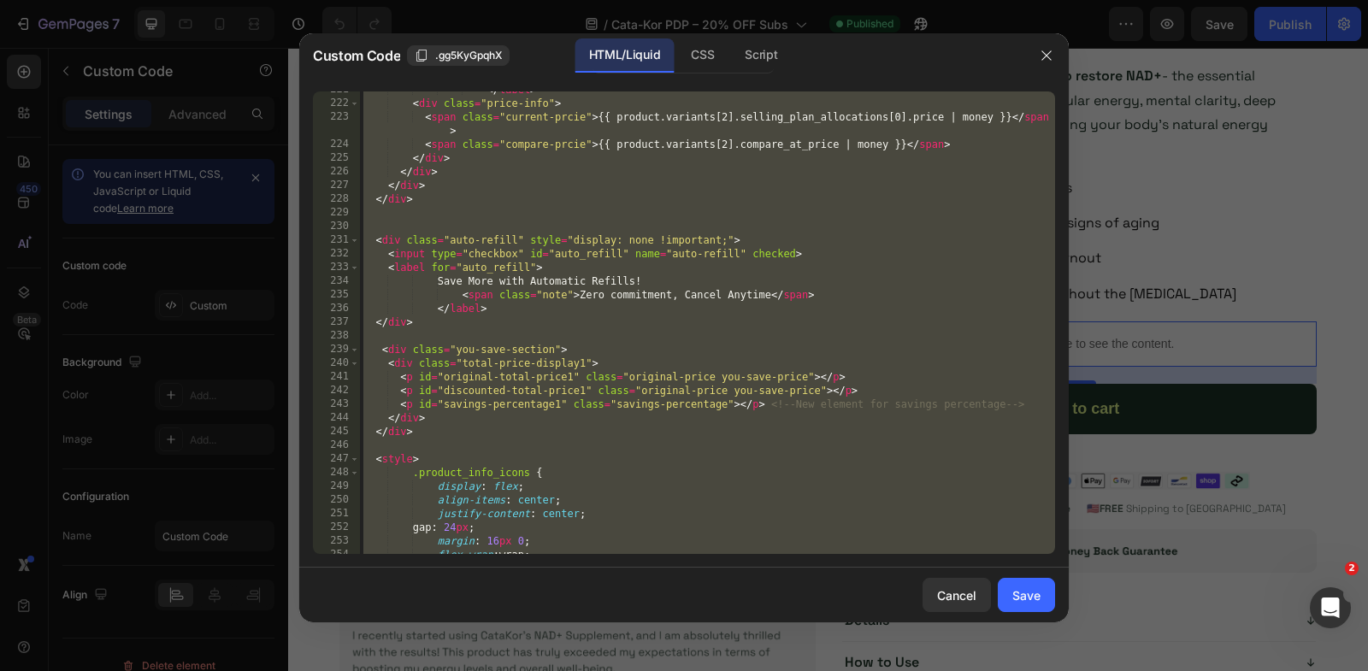
click at [613, 253] on div "</ label > < div class = "price-info" > < span class = "current-prcie" > {{ pro…" at bounding box center [707, 328] width 695 height 491
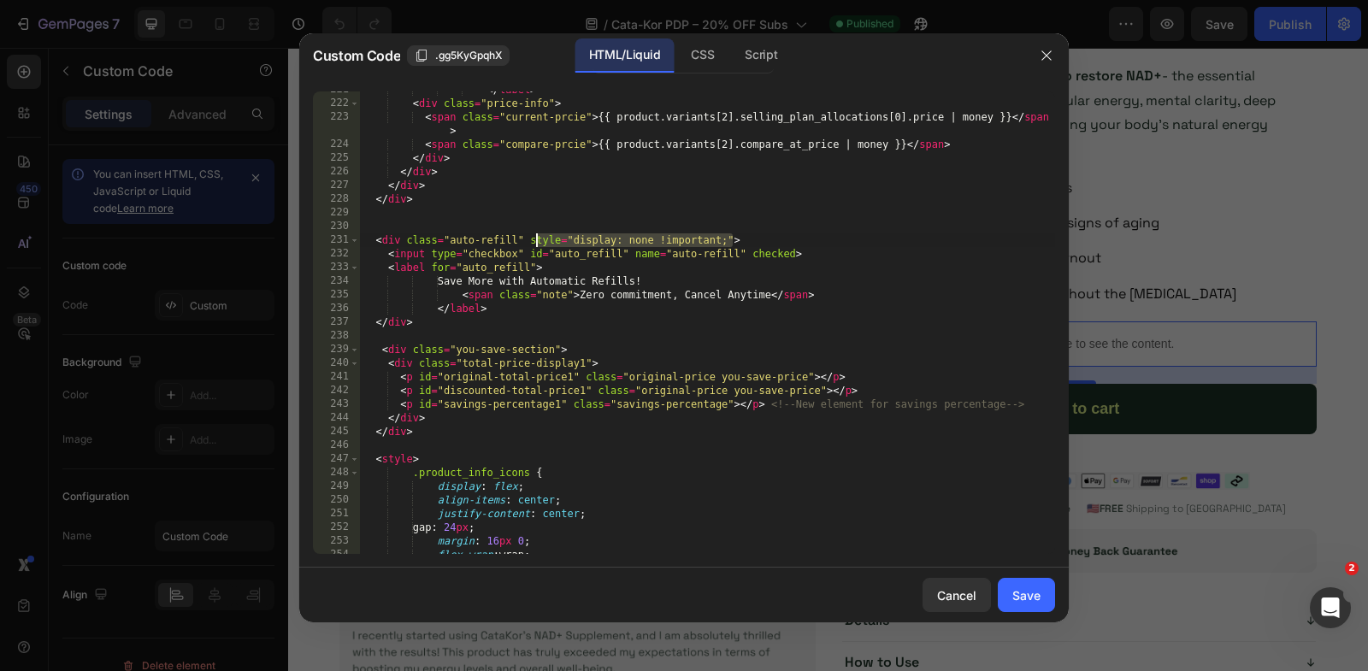
drag, startPoint x: 732, startPoint y: 234, endPoint x: 527, endPoint y: 239, distance: 205.3
click at [527, 239] on div "</ label > < div class = "price-info" > < span class = "current-prcie" > {{ pro…" at bounding box center [707, 328] width 695 height 491
type textarea "<div class="auto-refill" >"
click at [1041, 596] on button "Save" at bounding box center [1026, 595] width 57 height 34
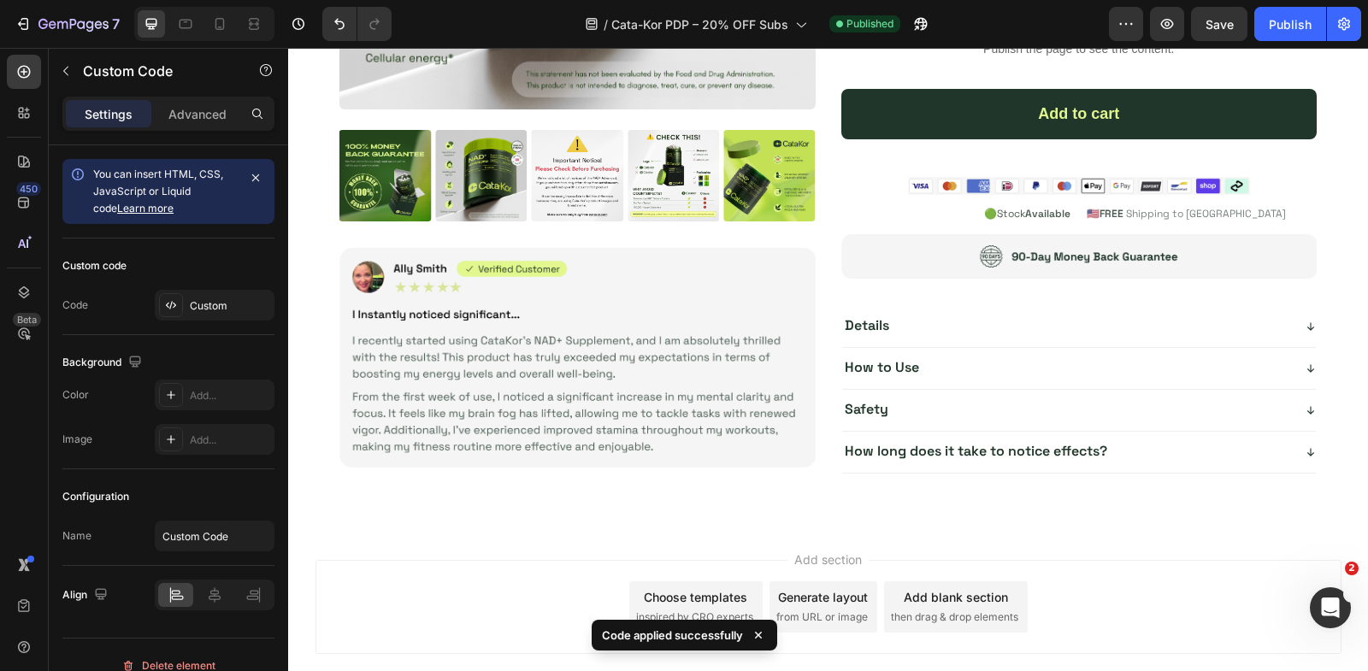
scroll to position [5677, 0]
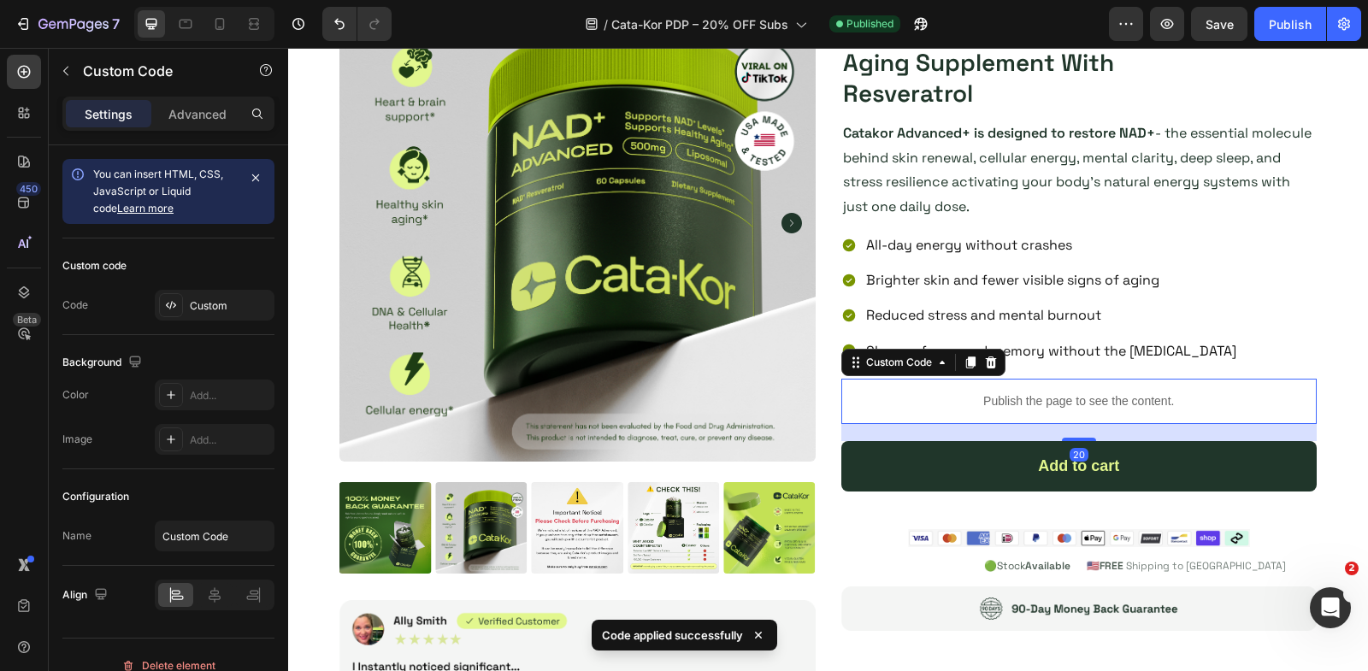
click at [978, 404] on p "Publish the page to see the content." at bounding box center [1079, 401] width 476 height 18
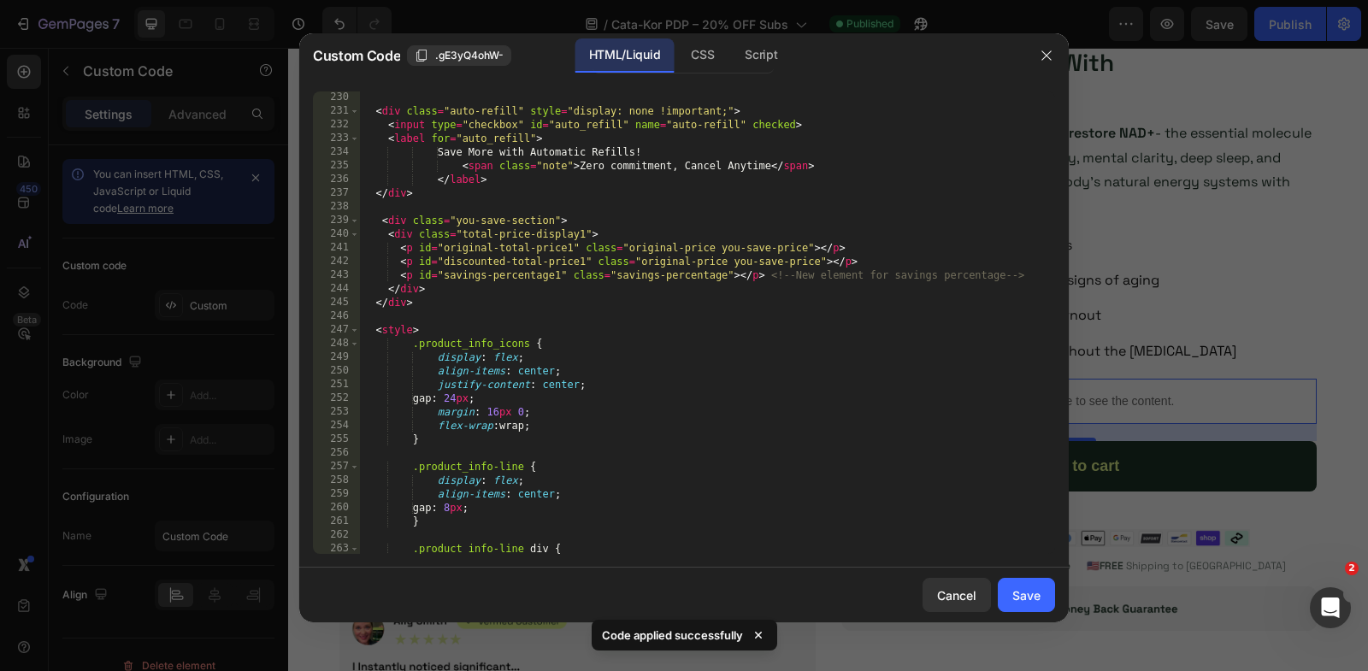
scroll to position [3346, 0]
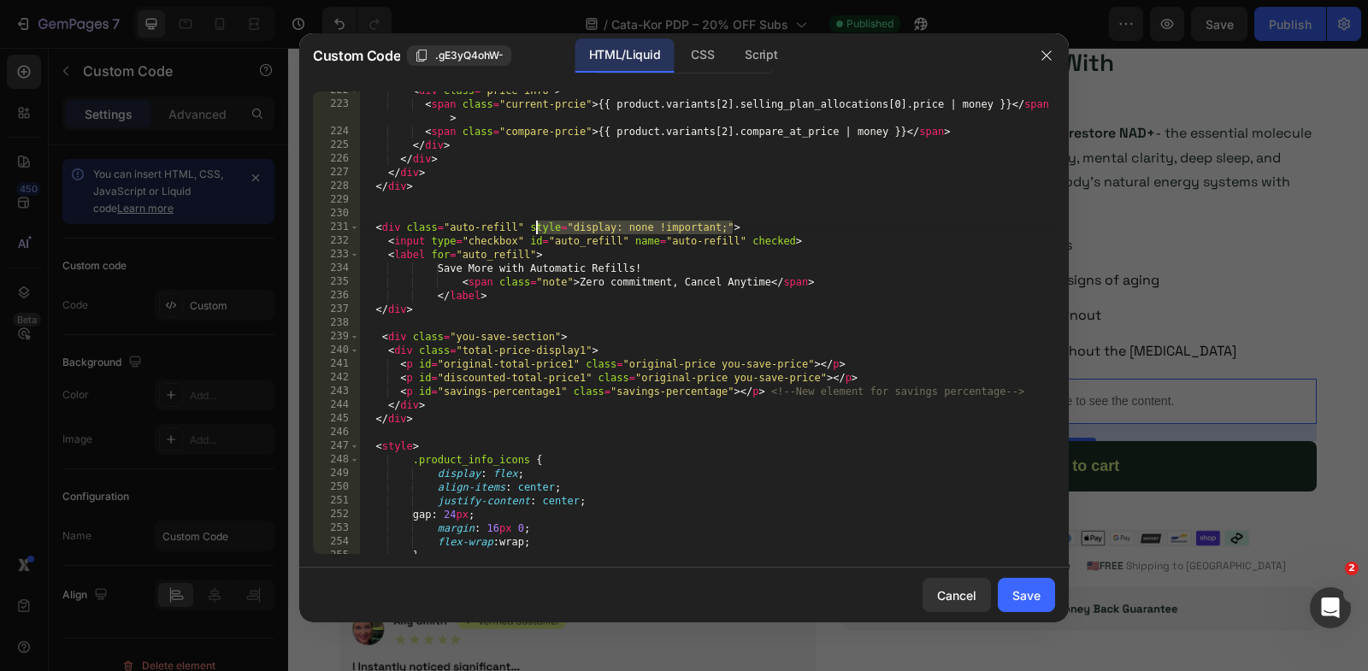
drag, startPoint x: 731, startPoint y: 221, endPoint x: 529, endPoint y: 224, distance: 201.8
click at [530, 224] on div "< div class = "price-info" > < span class = "current-prcie" > {{ product.varian…" at bounding box center [707, 329] width 695 height 491
type textarea "<div class="auto-refill" >"
click at [1022, 573] on div "Cancel Save" at bounding box center [684, 595] width 770 height 55
click at [1022, 593] on div "Save" at bounding box center [1026, 596] width 28 height 18
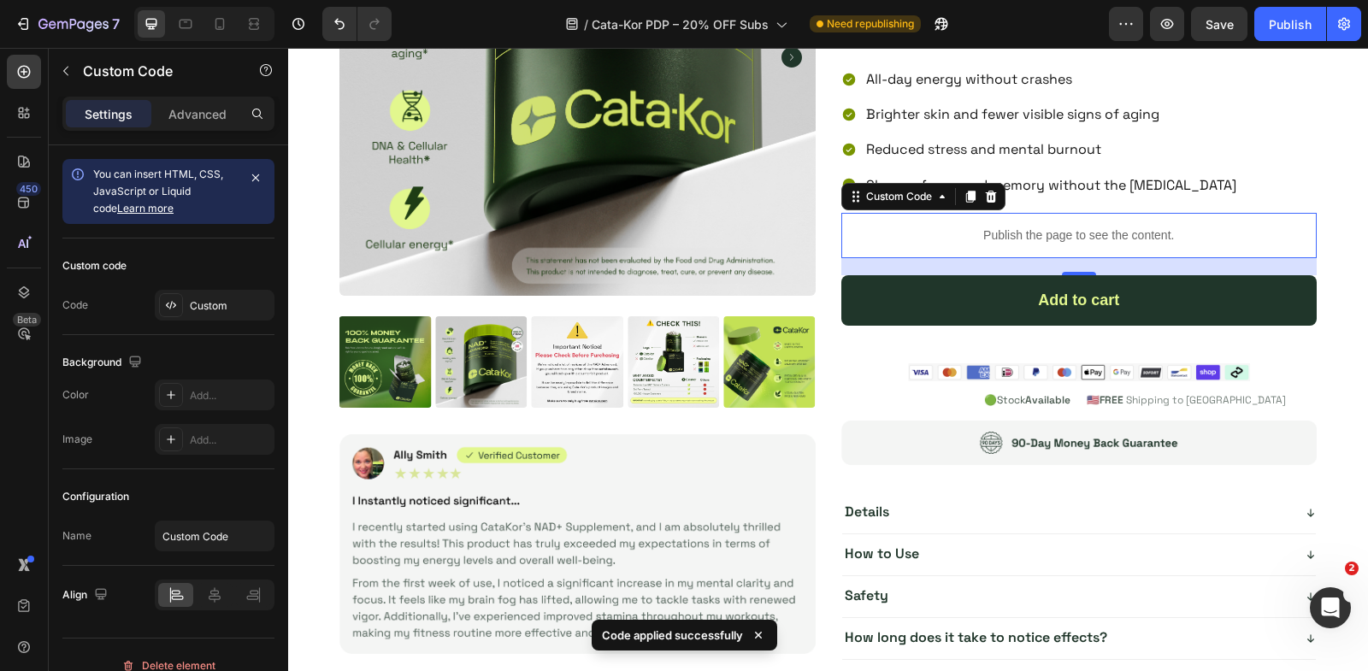
scroll to position [5741, 0]
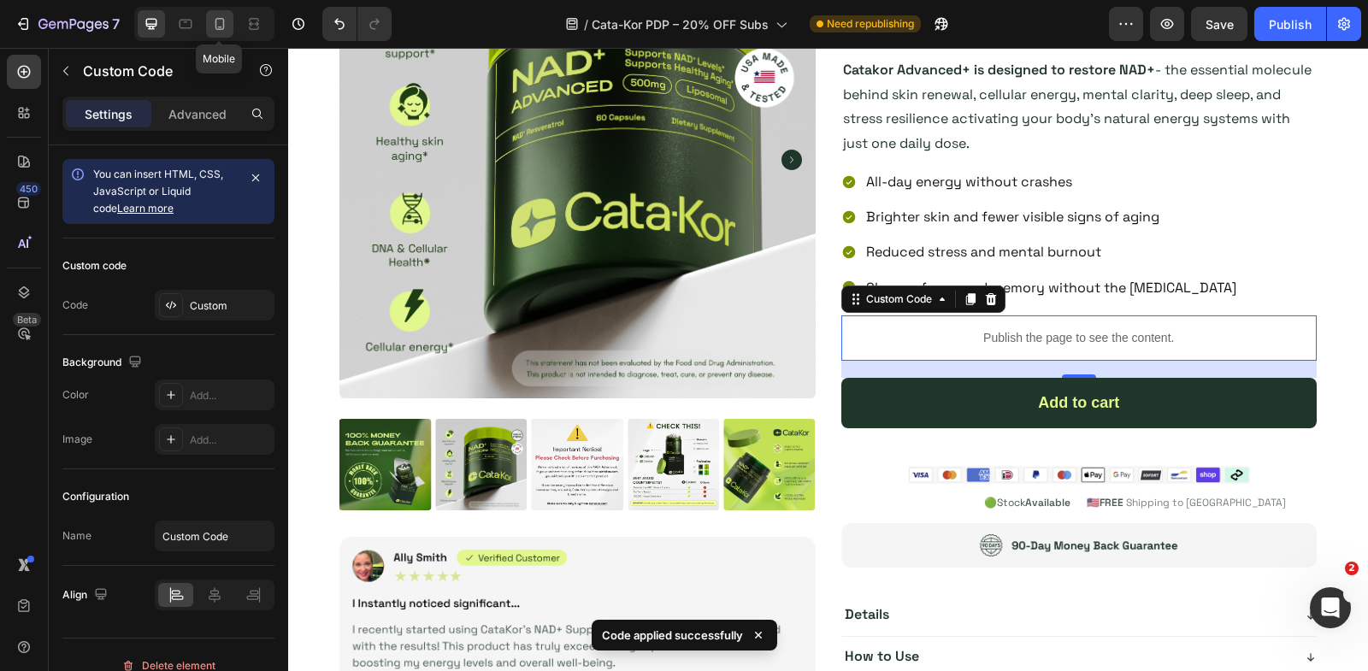
click at [221, 21] on icon at bounding box center [219, 23] width 17 height 17
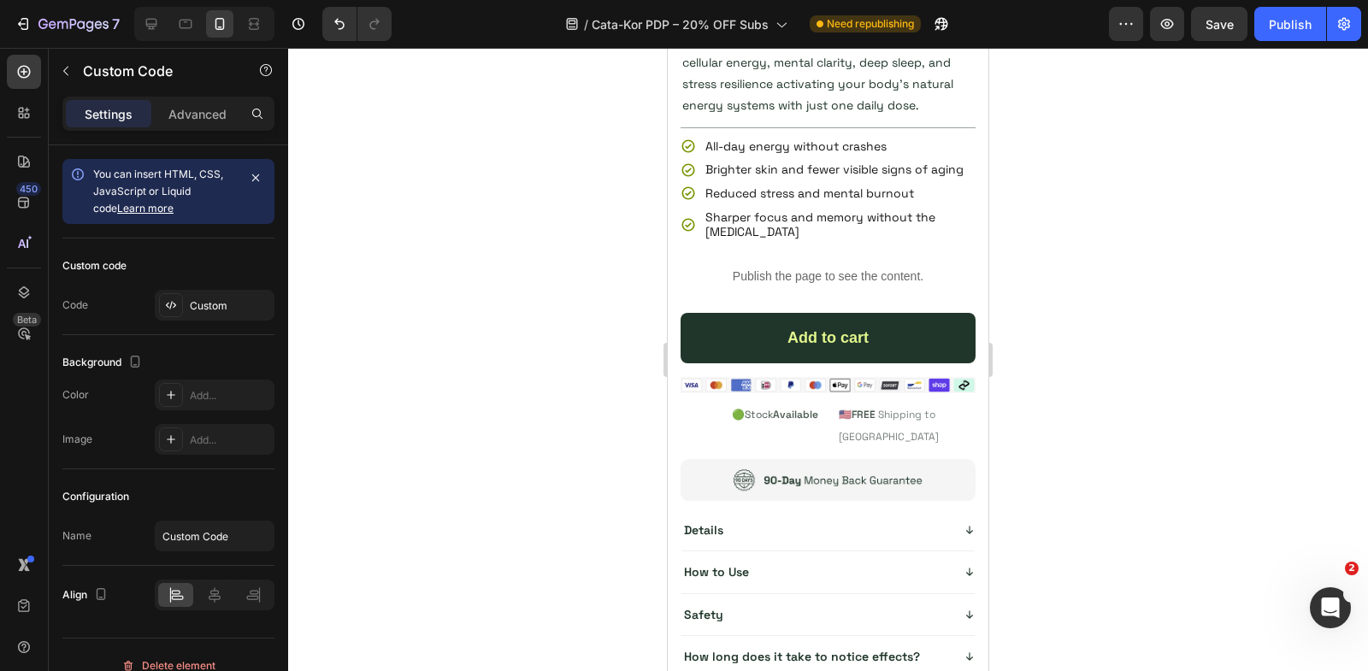
scroll to position [723, 0]
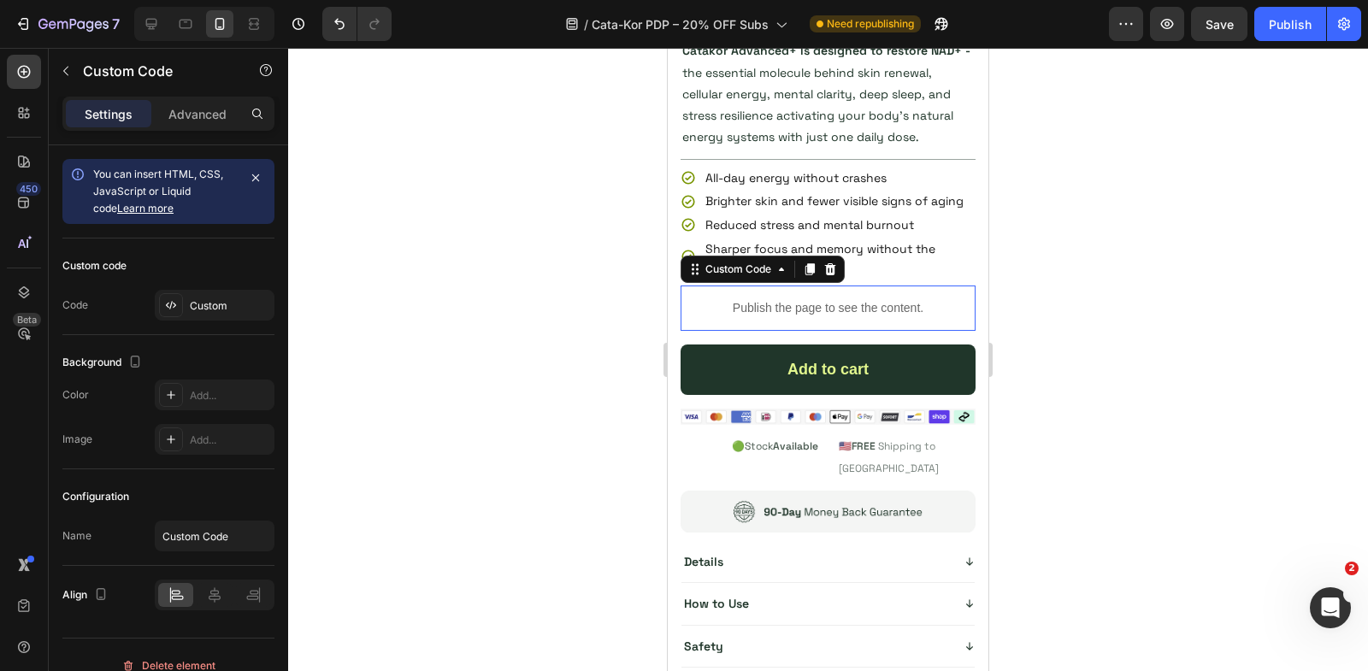
click at [799, 299] on p "Publish the page to see the content." at bounding box center [828, 308] width 295 height 18
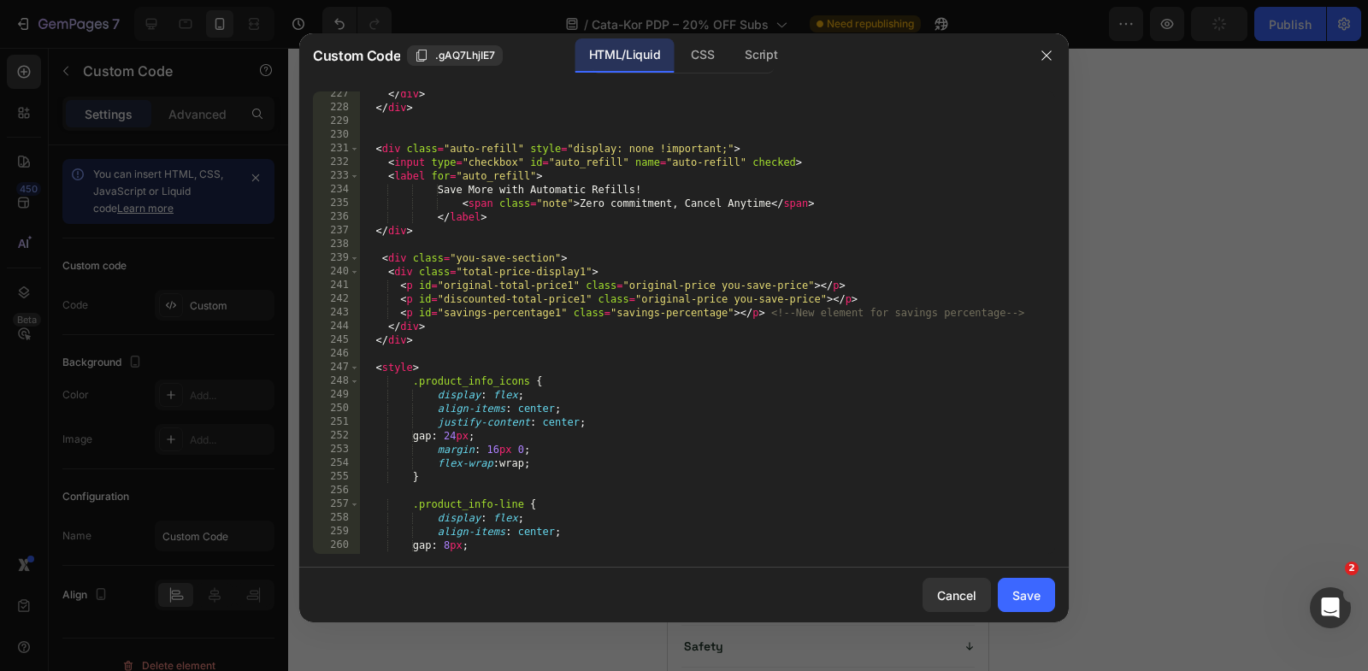
scroll to position [3369, 0]
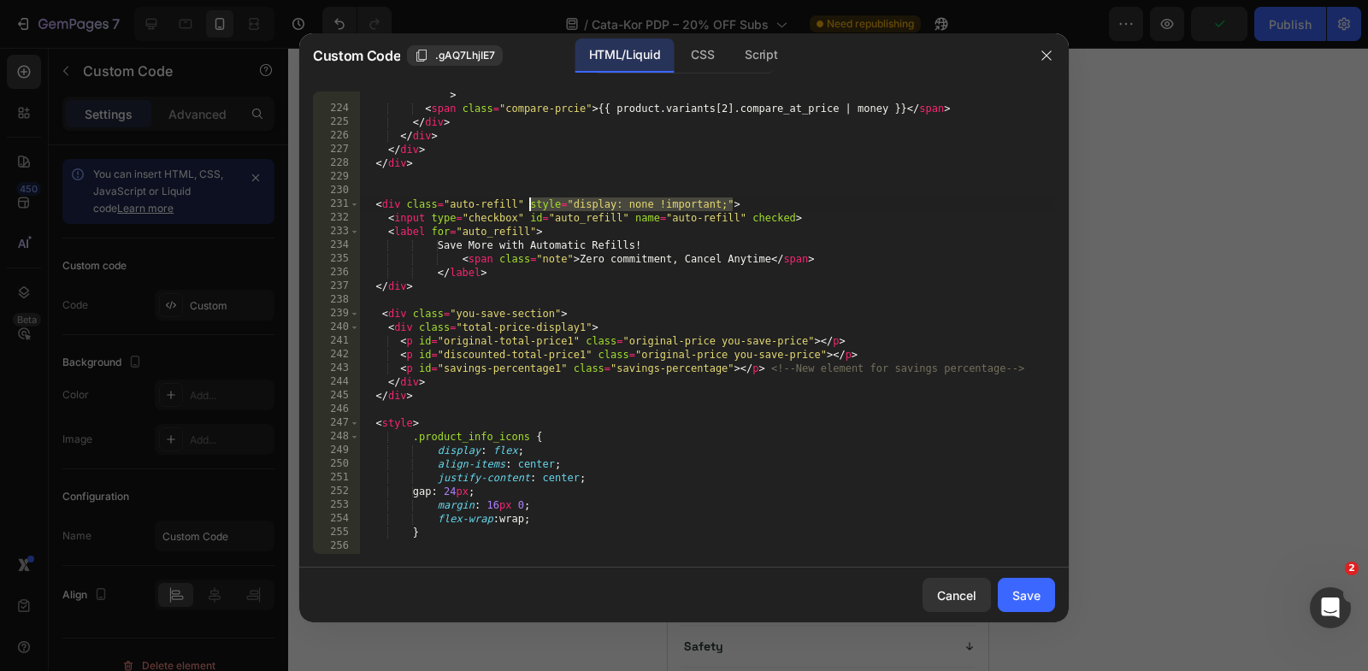
drag, startPoint x: 732, startPoint y: 199, endPoint x: 528, endPoint y: 207, distance: 203.6
click at [530, 207] on div "< span class = "current-prcie" > {{ product.variants[2].selling_plan_allocation…" at bounding box center [707, 326] width 695 height 504
type textarea "<div class="auto-refill" >"
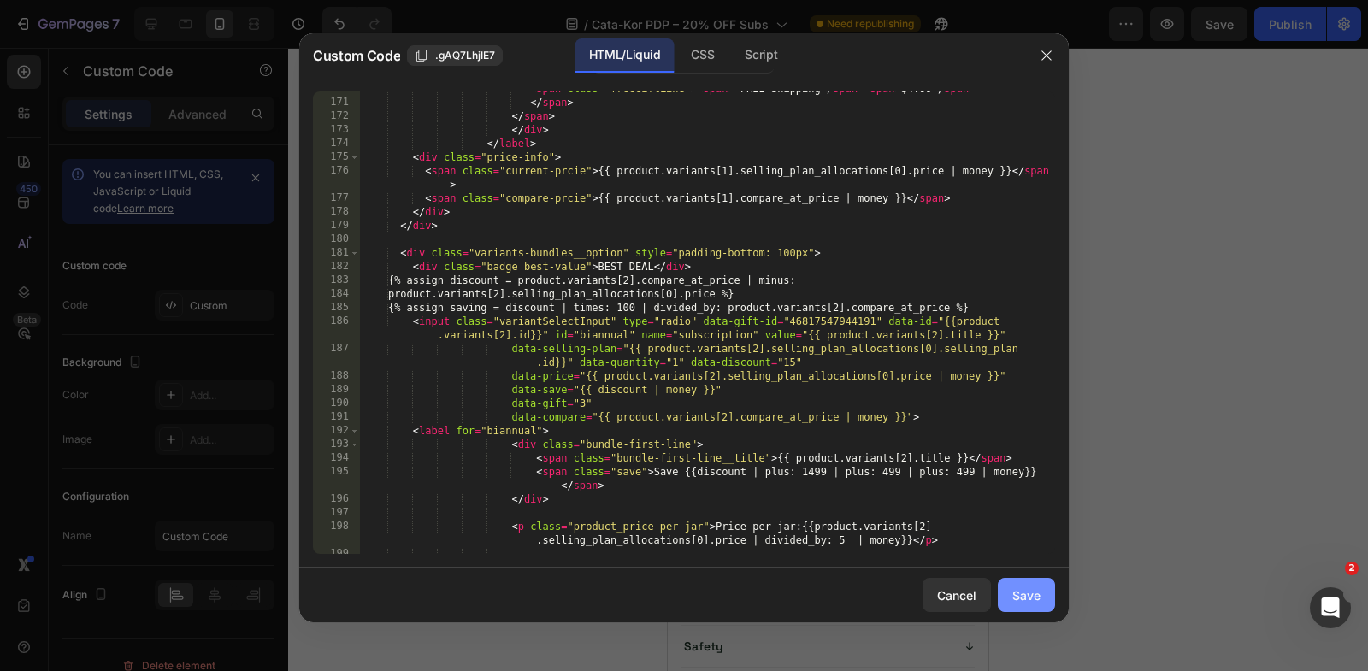
scroll to position [2539, 0]
click at [1032, 588] on div "Save" at bounding box center [1026, 596] width 28 height 18
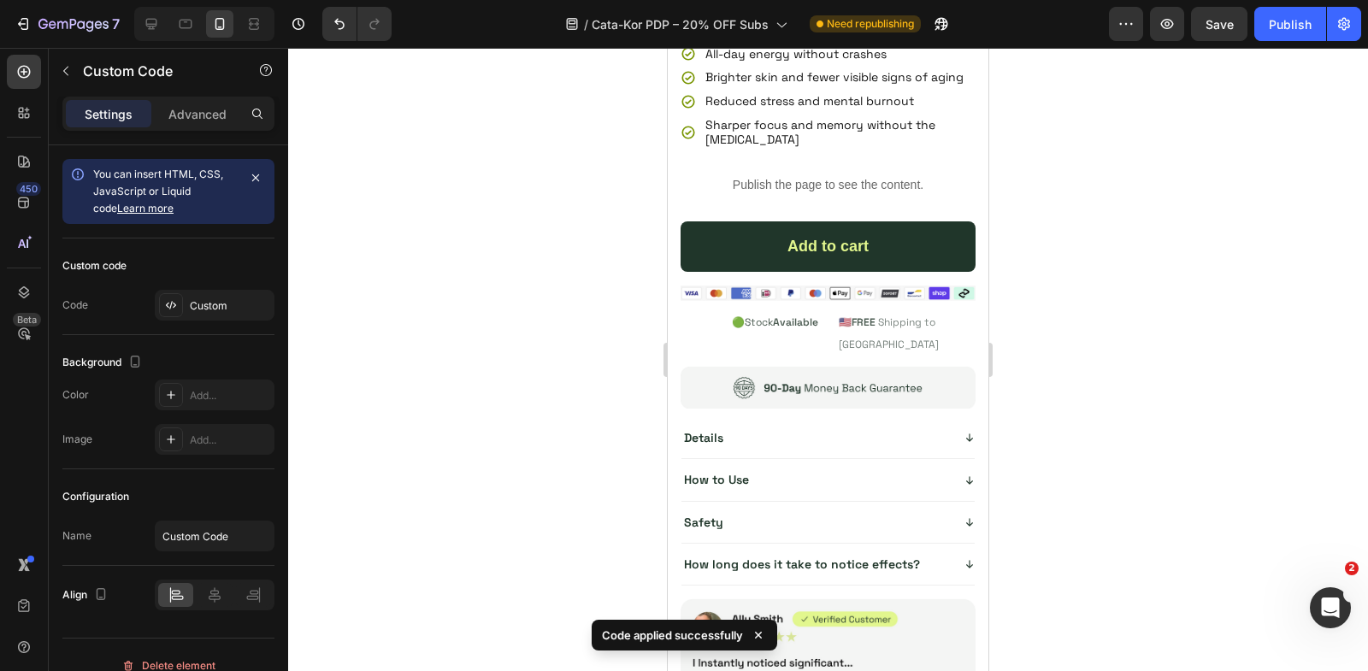
scroll to position [6975, 0]
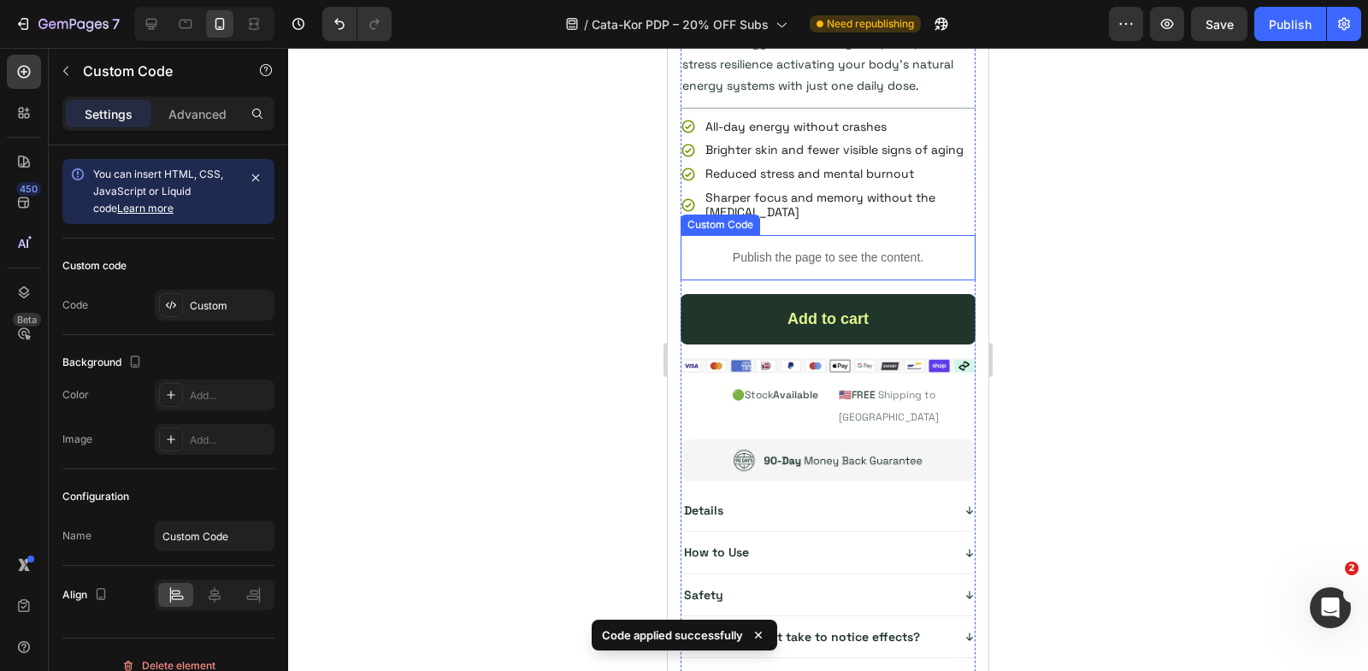
click at [823, 257] on p "Publish the page to see the content." at bounding box center [828, 258] width 295 height 18
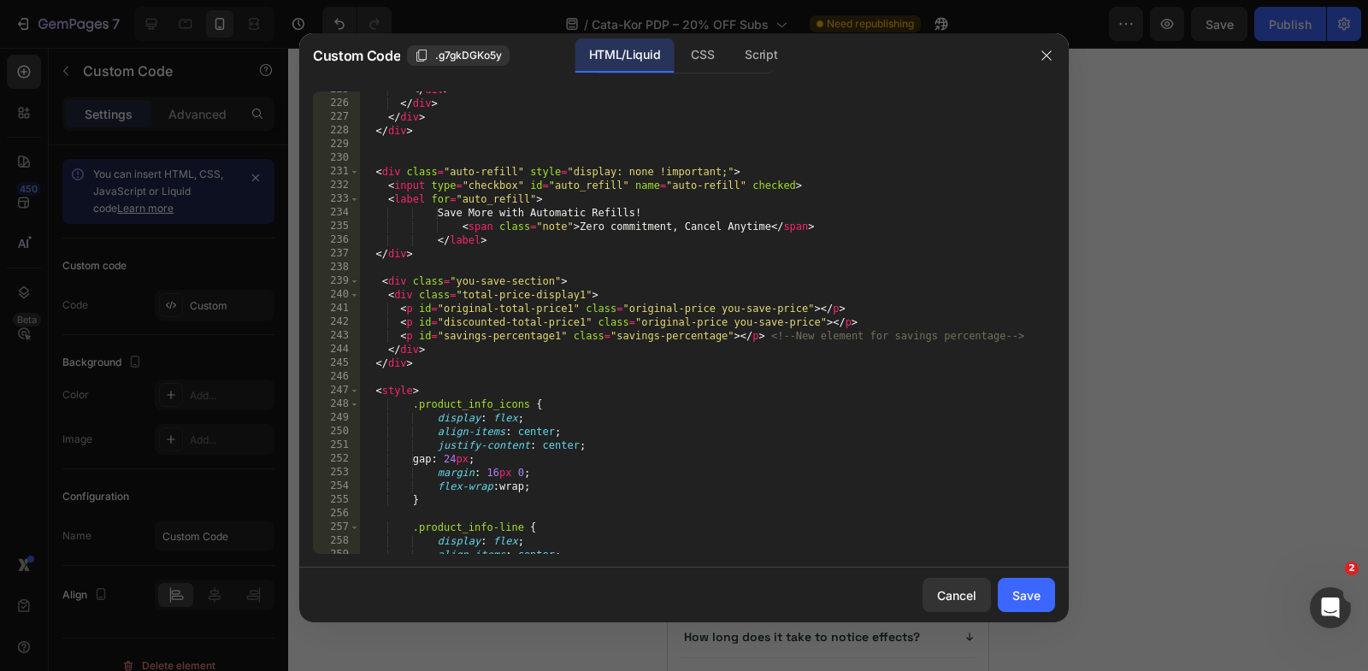
scroll to position [3400, 0]
drag, startPoint x: 732, startPoint y: 170, endPoint x: 529, endPoint y: 173, distance: 202.7
click at [530, 173] on div "</ div > </ div > </ div > </ div > < div class = "auto-refill" style = "displa…" at bounding box center [707, 328] width 695 height 491
type textarea "<div class="auto-refill" >"
click at [1049, 592] on button "Save" at bounding box center [1026, 595] width 57 height 34
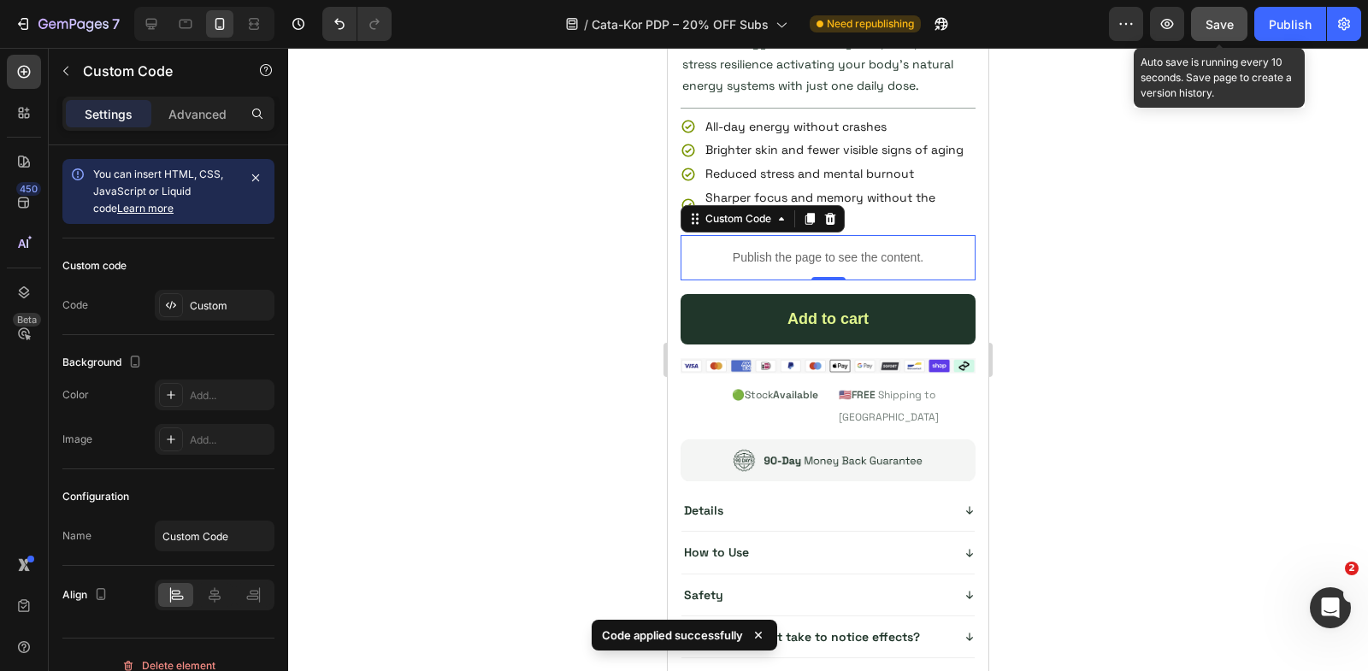
click at [1212, 32] on div "Save" at bounding box center [1220, 24] width 28 height 18
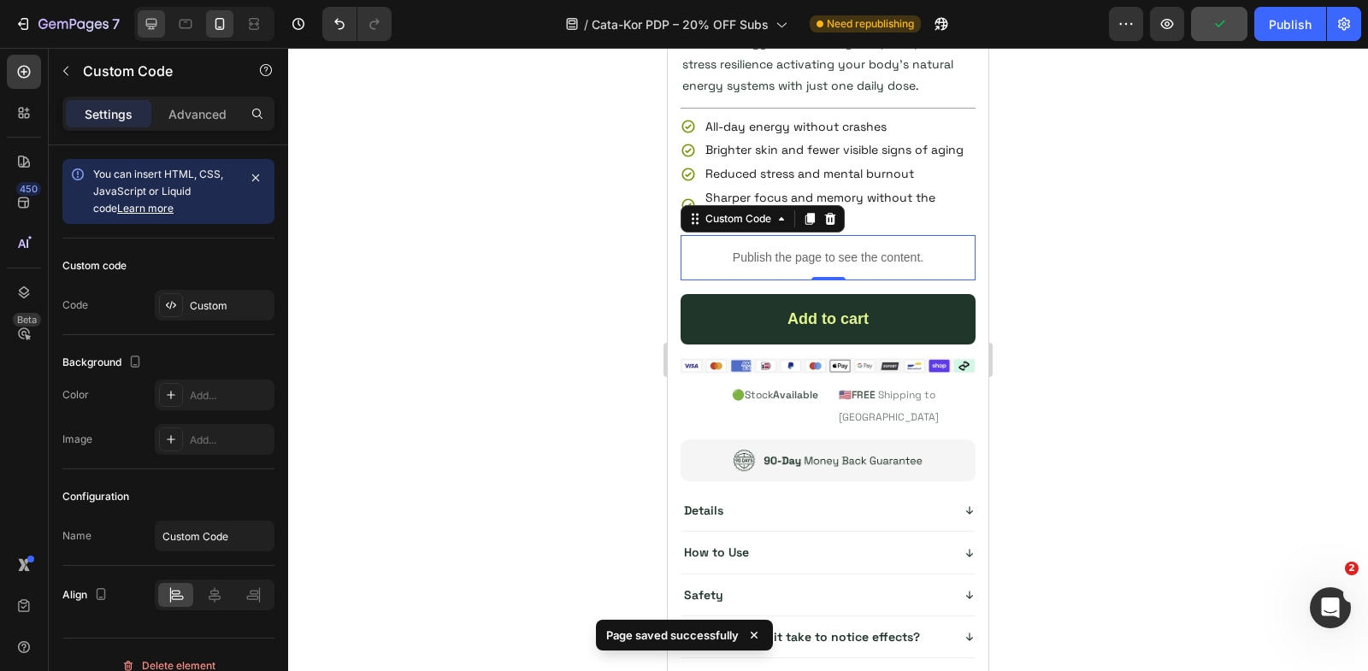
click at [154, 25] on icon at bounding box center [151, 23] width 17 height 17
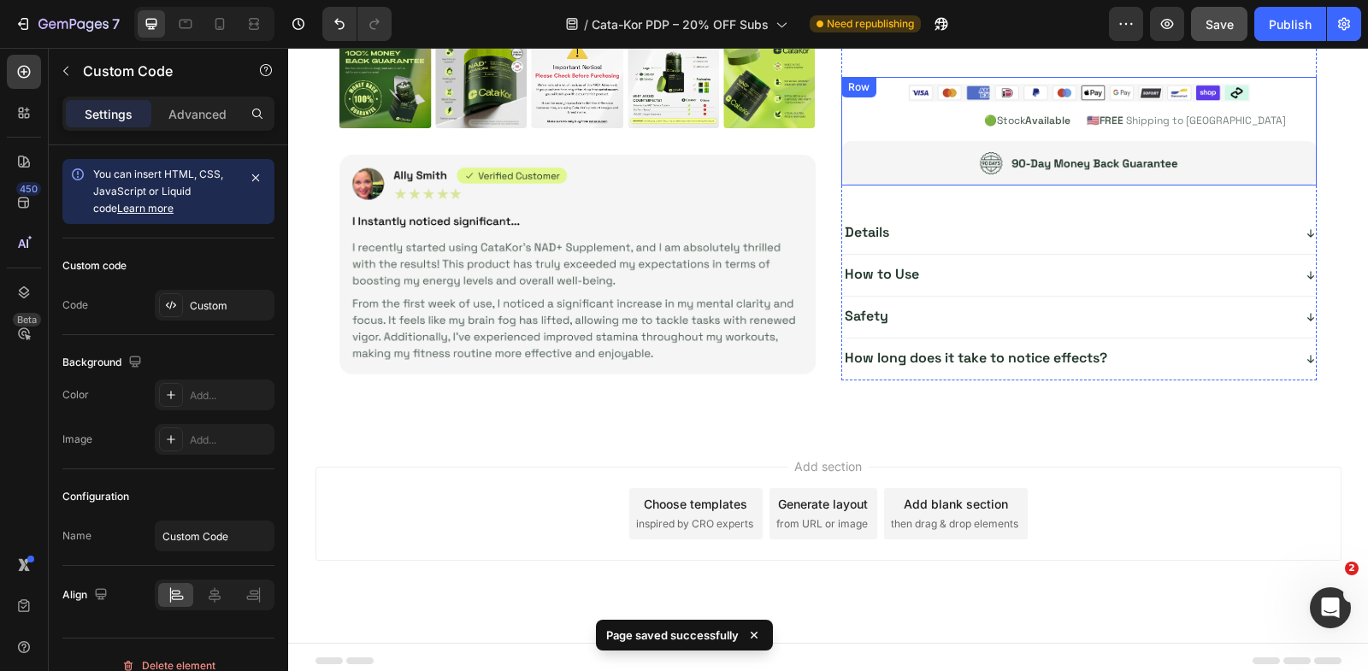
scroll to position [4823, 0]
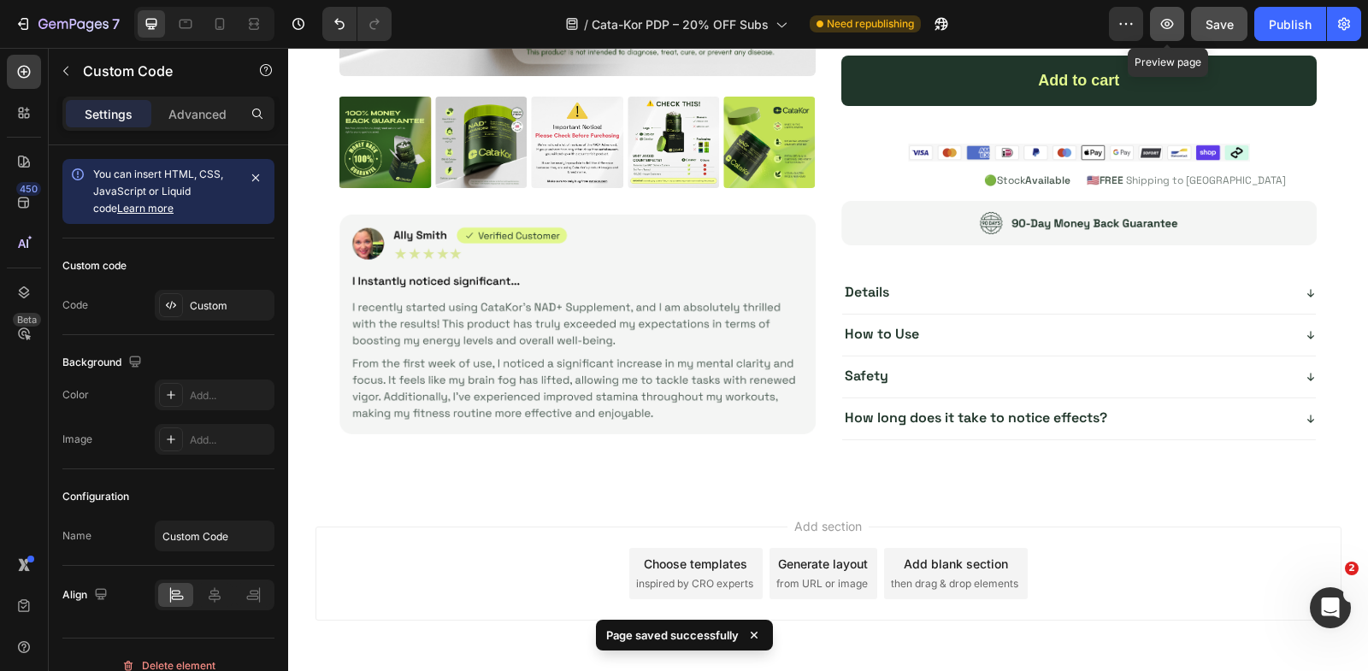
click at [1162, 21] on icon "button" at bounding box center [1167, 23] width 17 height 17
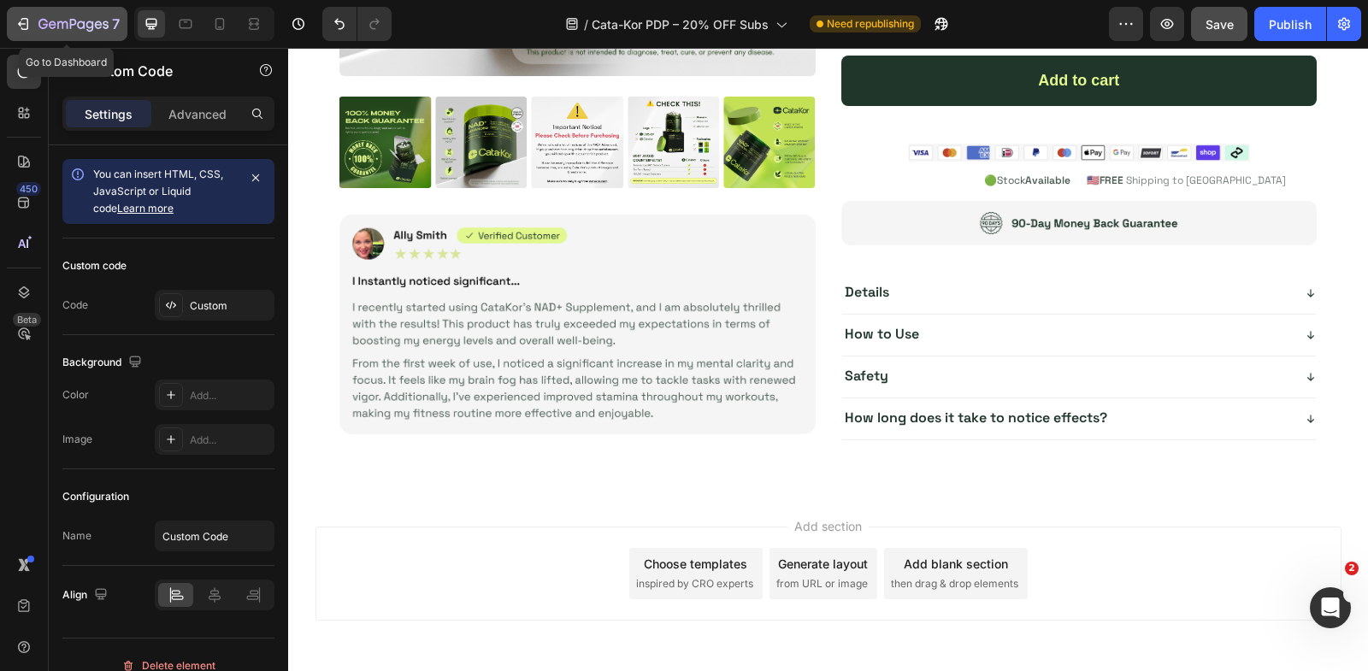
click at [21, 22] on icon "button" at bounding box center [23, 23] width 17 height 17
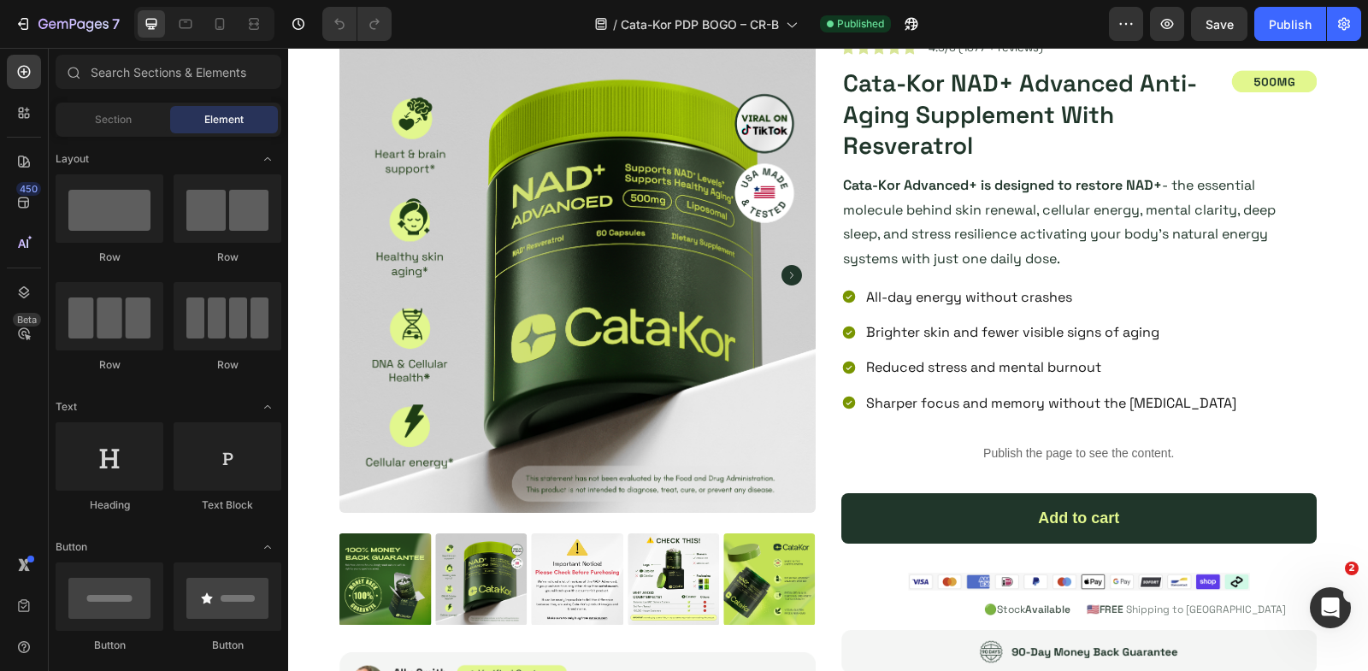
scroll to position [386, 0]
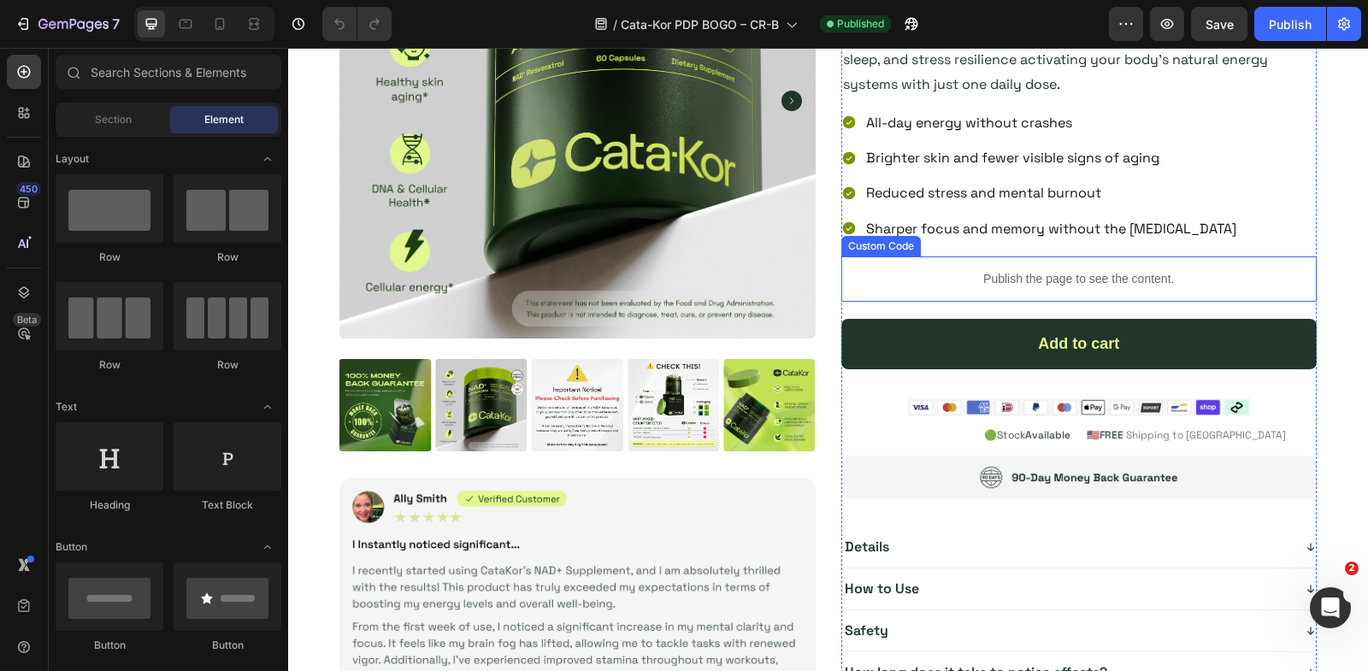
click at [993, 272] on p "Publish the page to see the content." at bounding box center [1079, 279] width 476 height 18
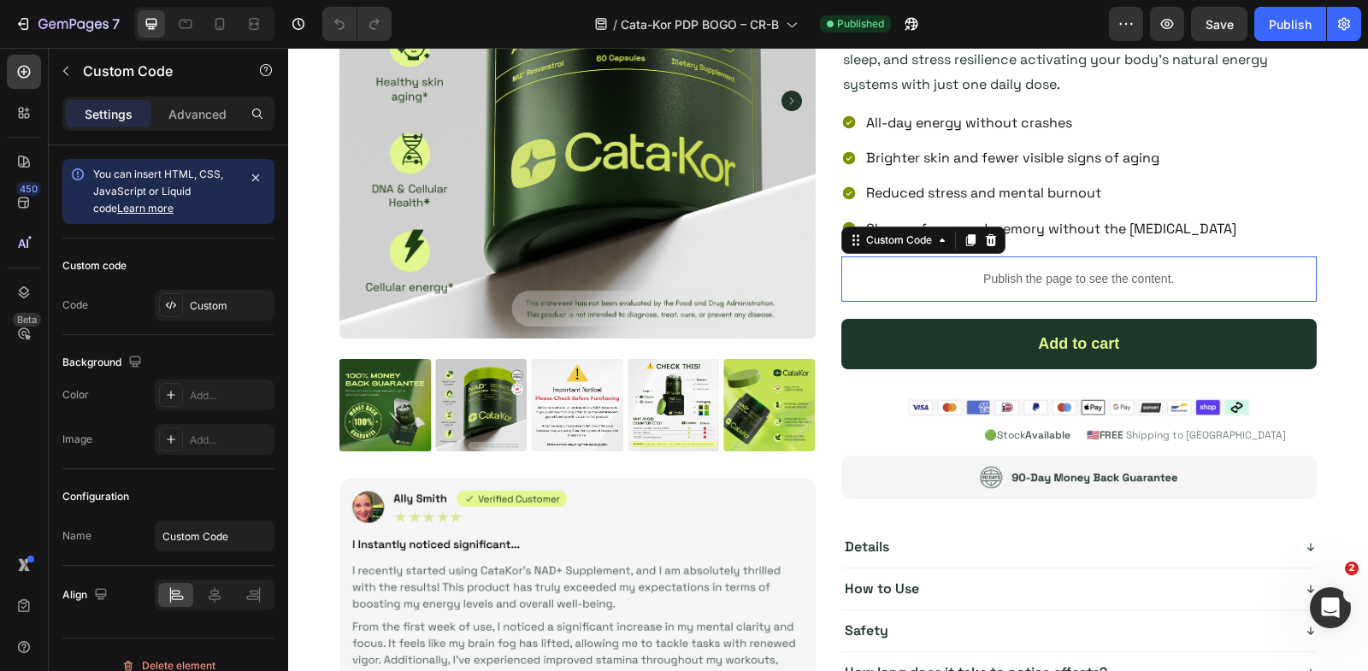
click at [993, 272] on p "Publish the page to see the content." at bounding box center [1079, 279] width 476 height 18
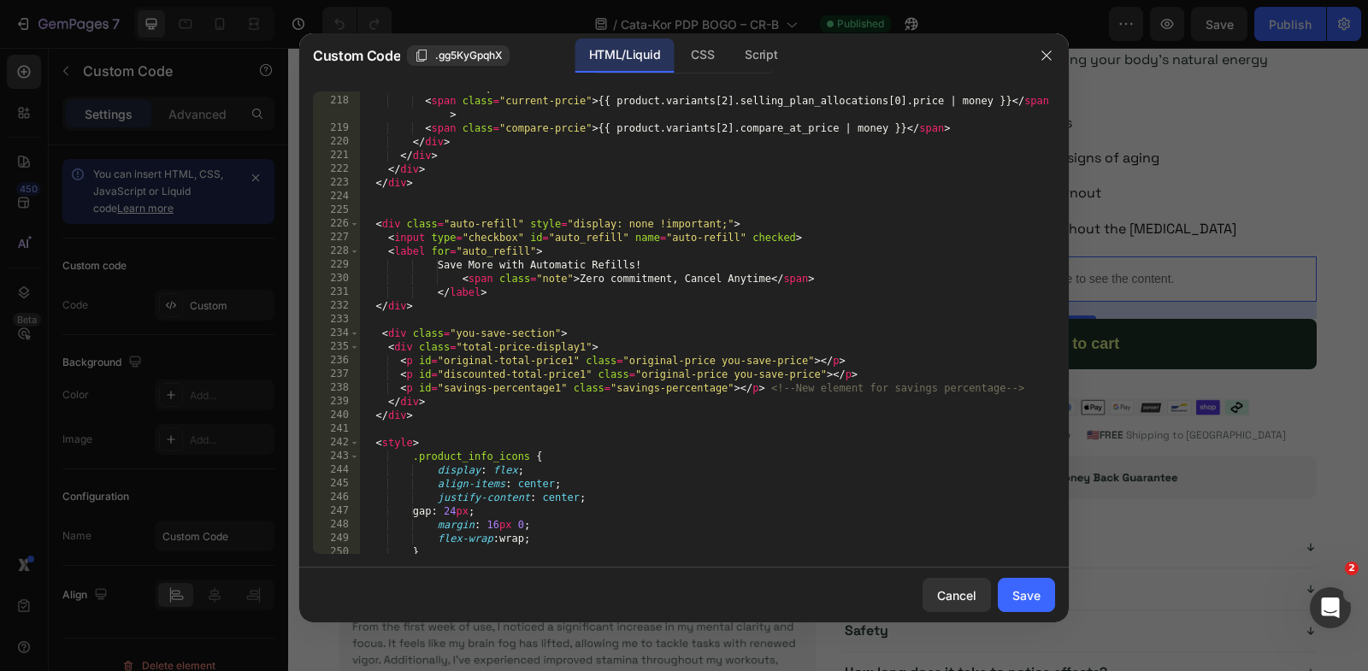
scroll to position [3266, 0]
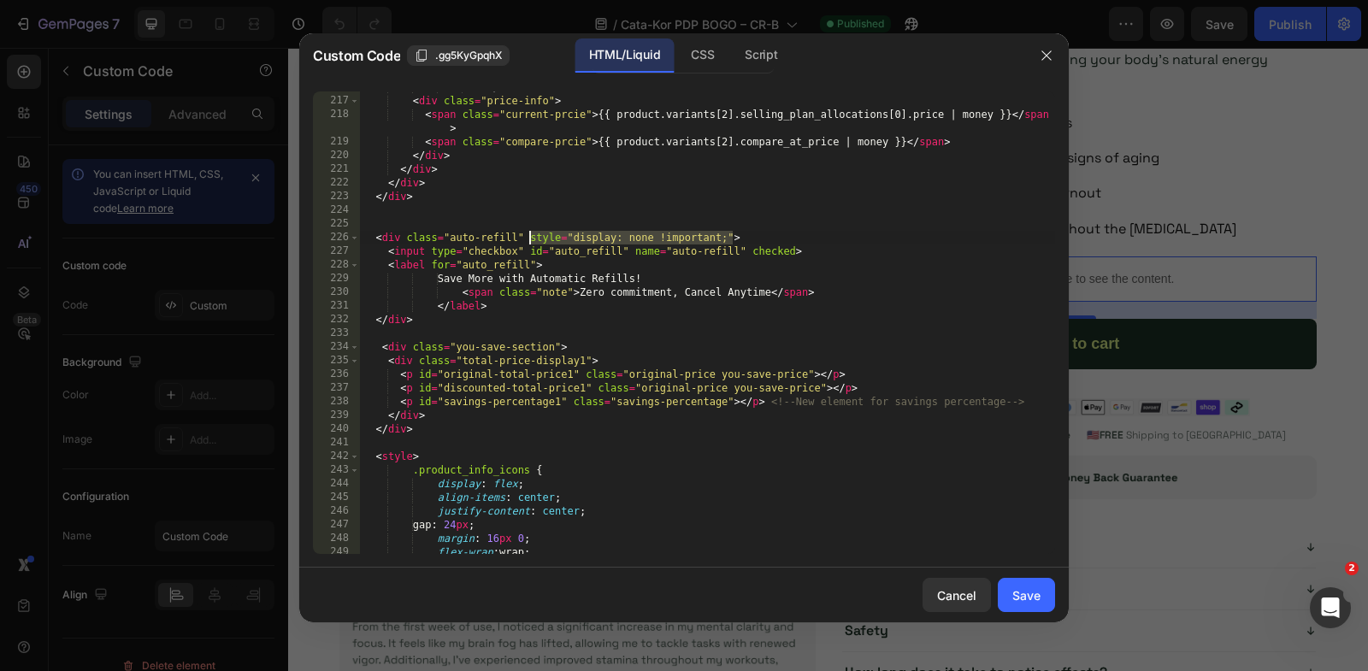
drag, startPoint x: 733, startPoint y: 235, endPoint x: 528, endPoint y: 236, distance: 205.2
click at [528, 236] on div "</ label > < div class = "price-info" > < span class = "current-prcie" > {{ pro…" at bounding box center [707, 325] width 695 height 491
click at [759, 41] on div "Script" at bounding box center [761, 55] width 60 height 34
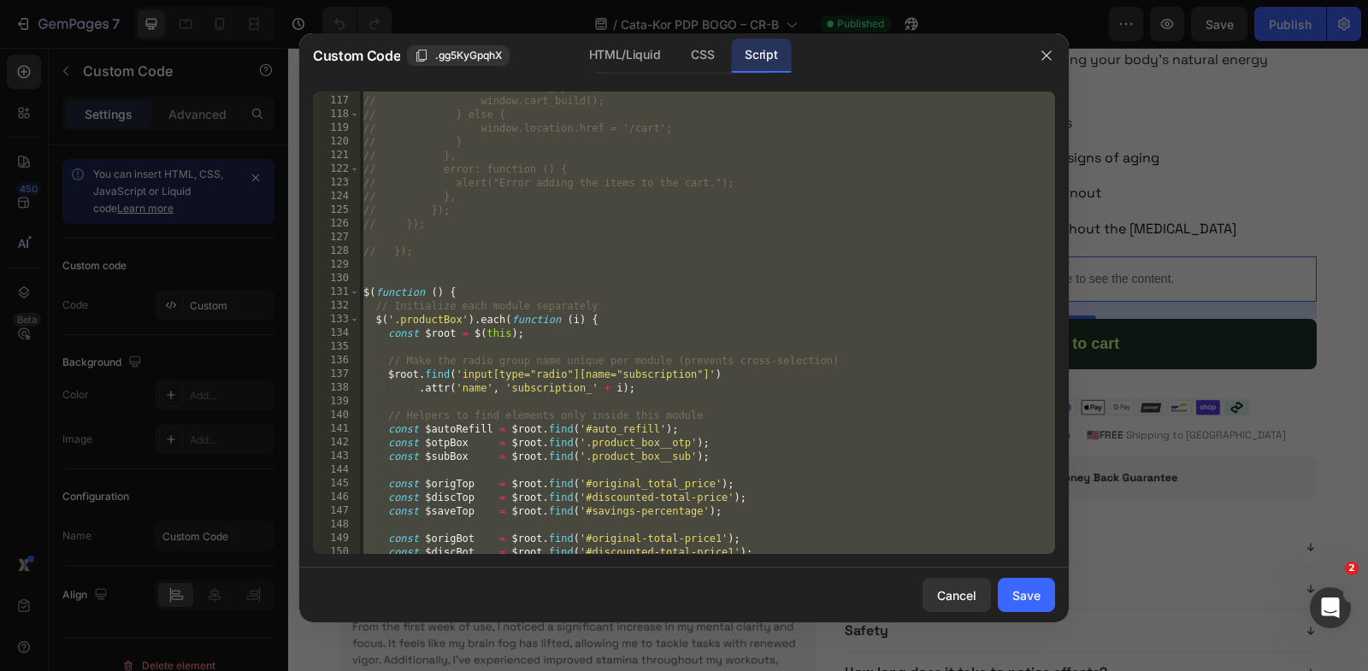
scroll to position [2003, 0]
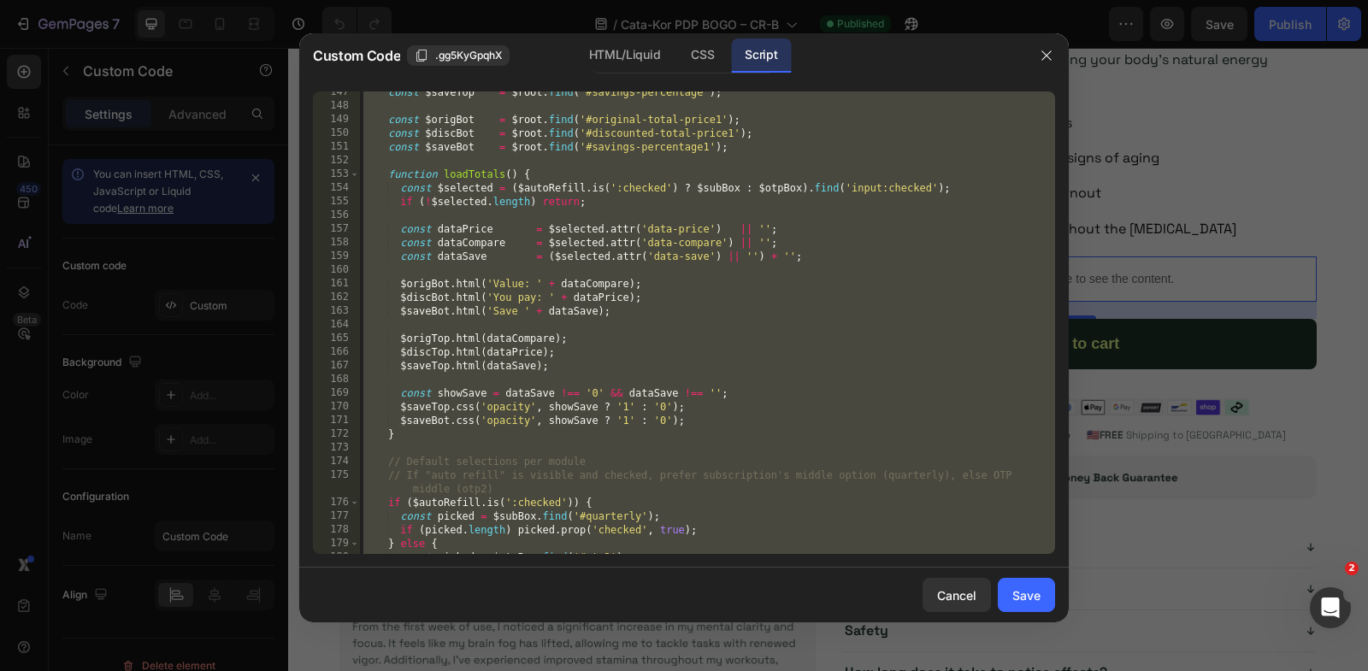
click at [580, 366] on div "const $saveTop = $root . find ( '#savings-percentage' ) ; const $origBot = $roo…" at bounding box center [707, 331] width 695 height 491
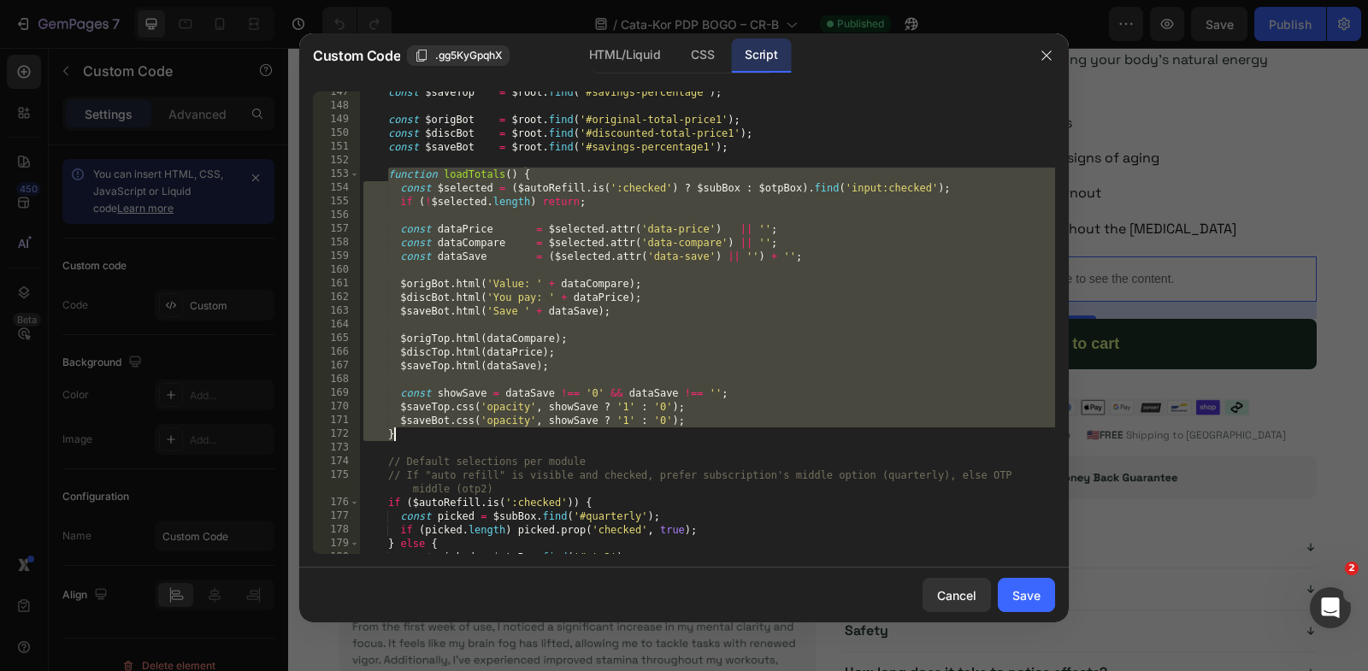
drag, startPoint x: 387, startPoint y: 170, endPoint x: 434, endPoint y: 429, distance: 263.3
click at [434, 429] on div "const $saveTop = $root . find ( '#savings-percentage' ) ; const $origBot = $roo…" at bounding box center [707, 331] width 695 height 491
type textarea "$saveBot.css('opacity', showSave ? '1' : '0'); }"
paste textarea
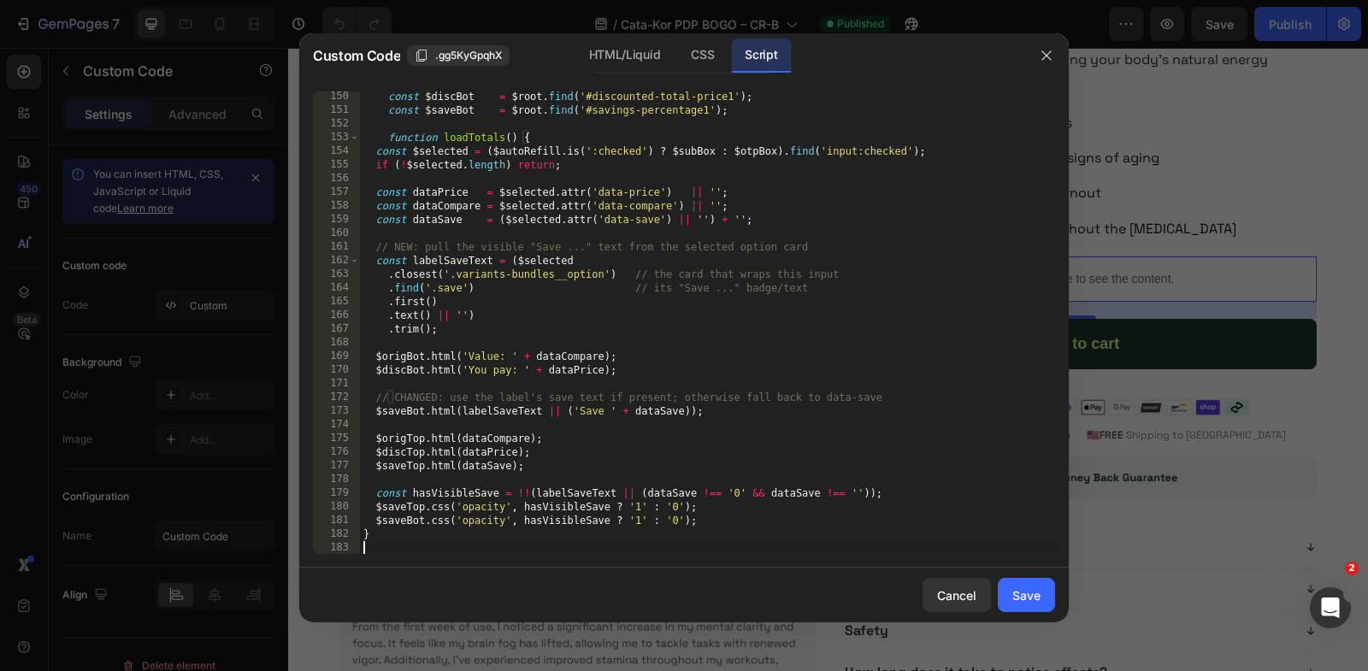
scroll to position [2040, 0]
click at [375, 150] on div "const $discBot = $root . find ( '#discounted-total-price1' ) ; const $saveBot =…" at bounding box center [707, 335] width 695 height 491
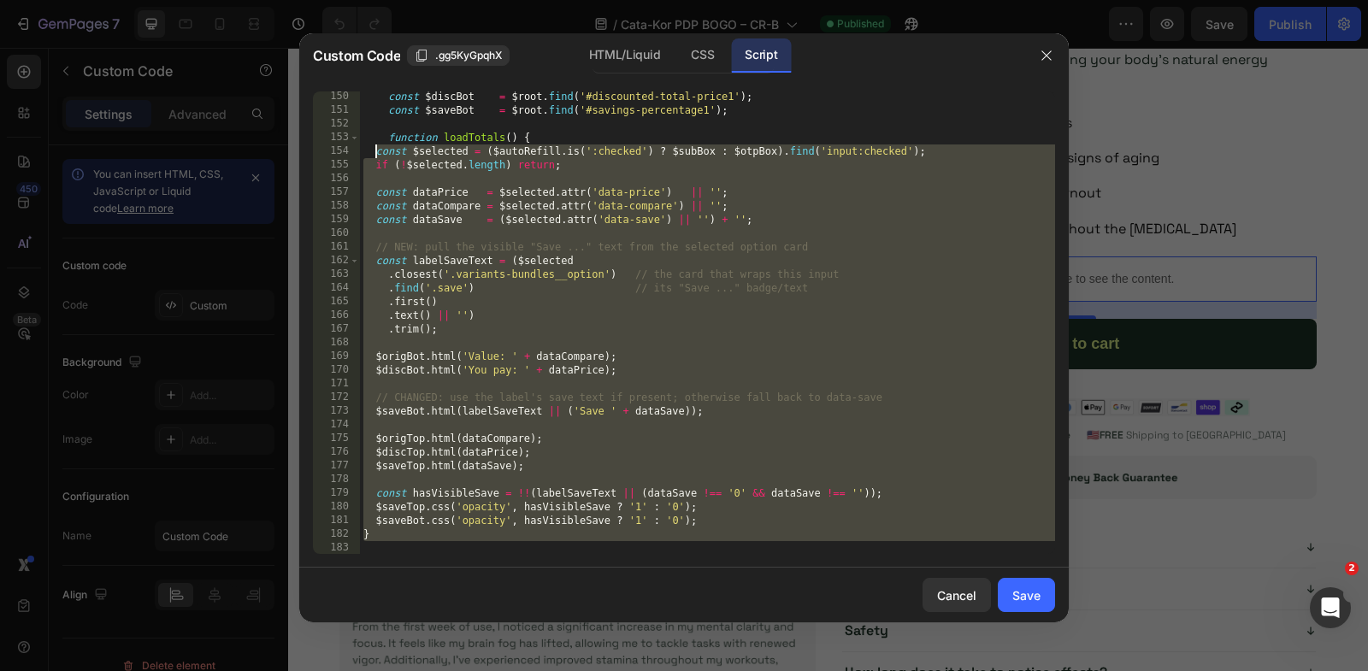
type textarea "const $selected = ($[DOMAIN_NAME](':checked') ? $subBox : $otpBox).find('input:…"
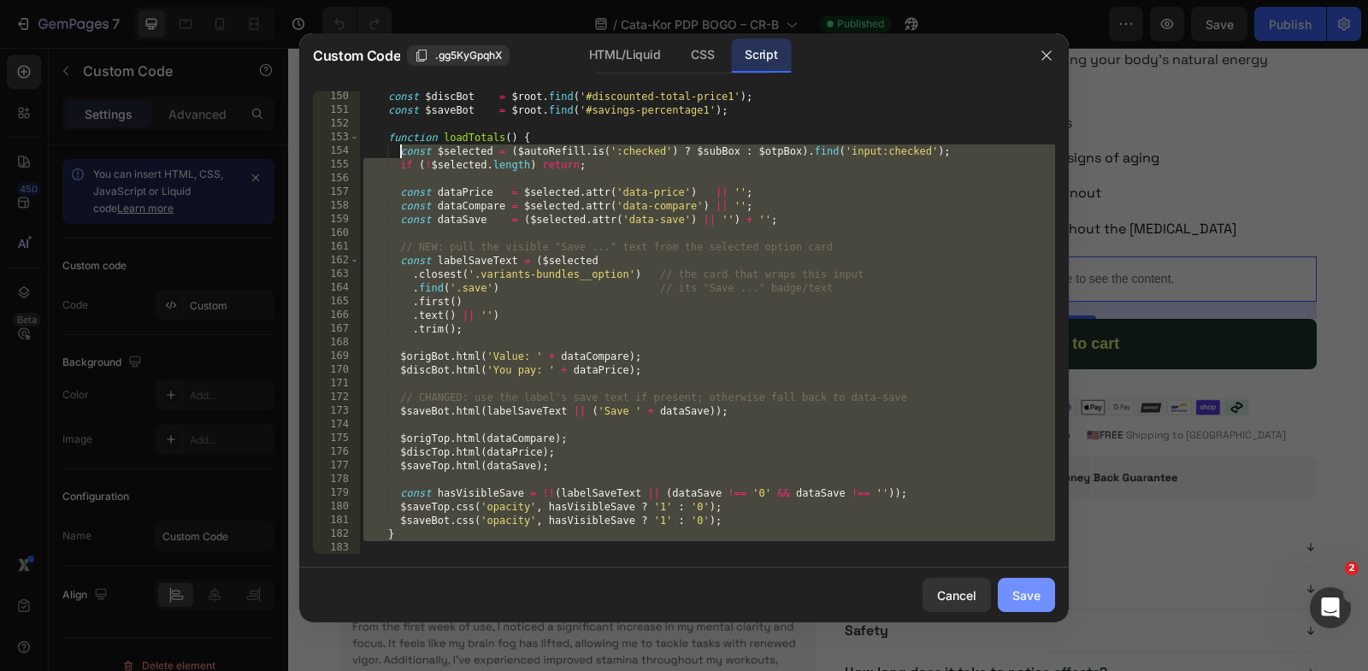
click at [1018, 598] on div "Save" at bounding box center [1026, 596] width 28 height 18
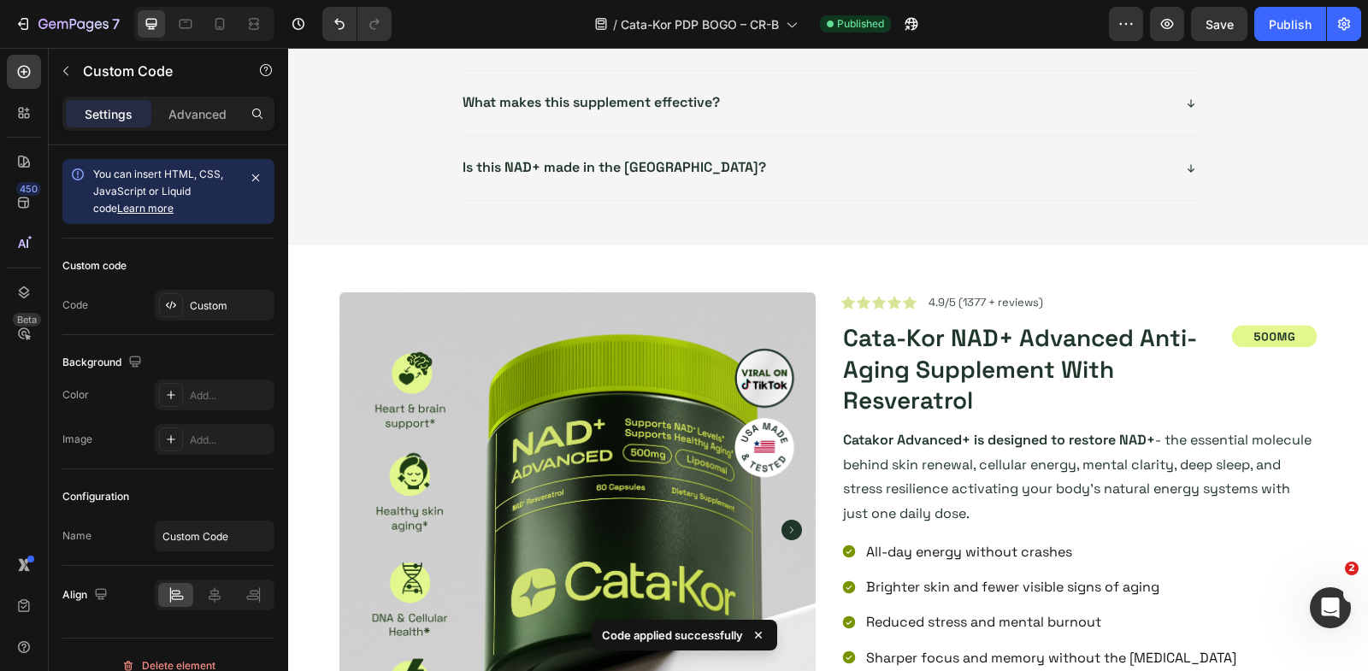
scroll to position [4233, 0]
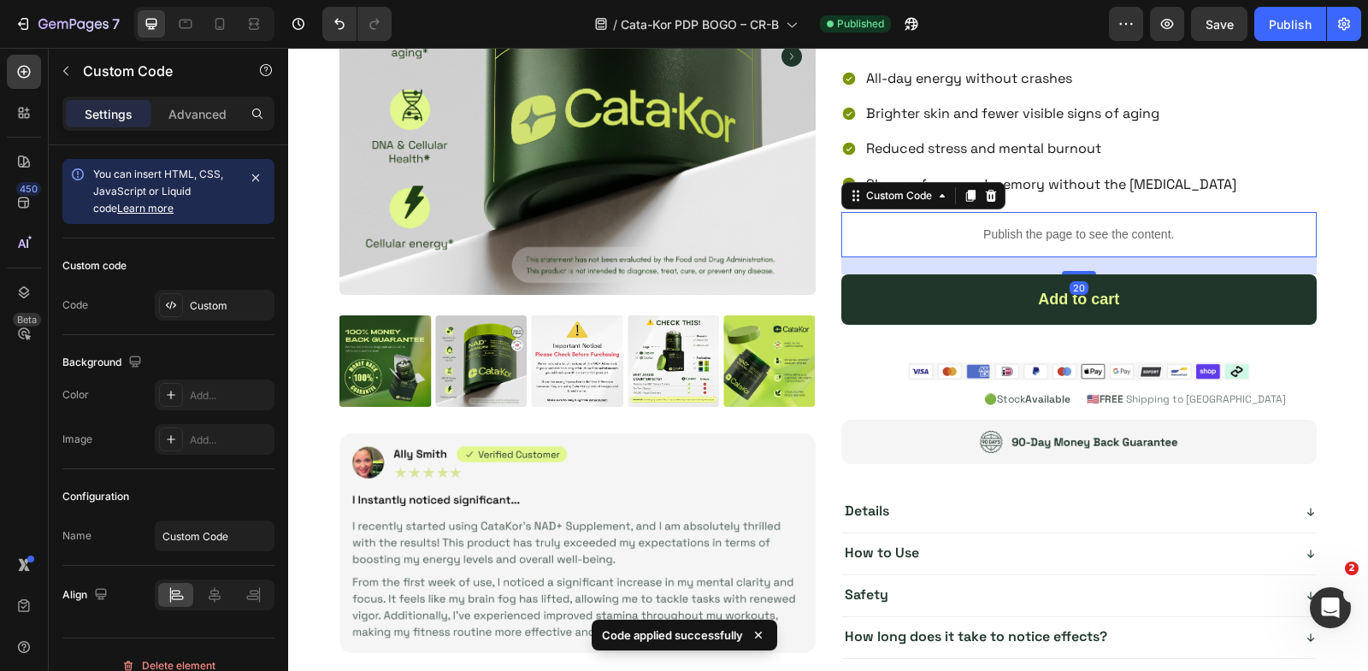
click at [1003, 227] on p "Publish the page to see the content." at bounding box center [1079, 235] width 476 height 18
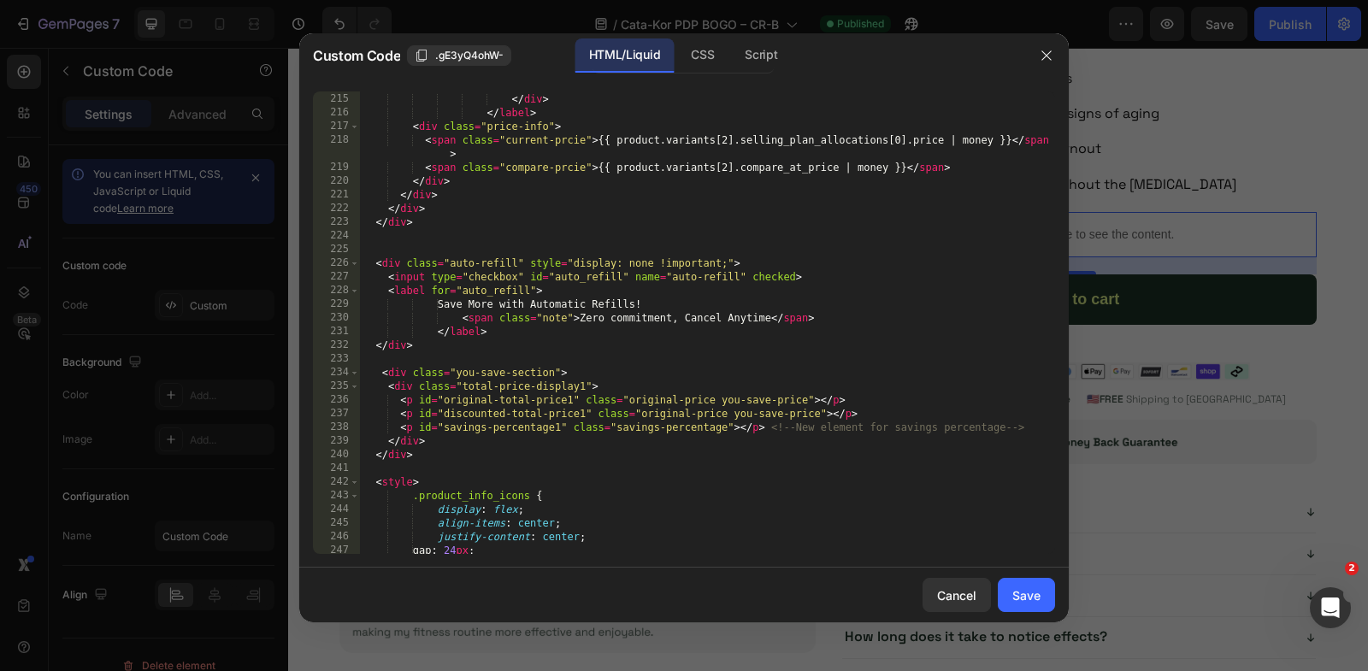
scroll to position [3241, 0]
drag, startPoint x: 733, startPoint y: 266, endPoint x: 526, endPoint y: 268, distance: 206.9
click at [526, 268] on div "</ span > </ div > </ label > < div class = "price-info" > < span class = "curr…" at bounding box center [707, 324] width 695 height 491
type textarea "<div class="auto-refill">"
click at [1045, 607] on button "Save" at bounding box center [1026, 595] width 57 height 34
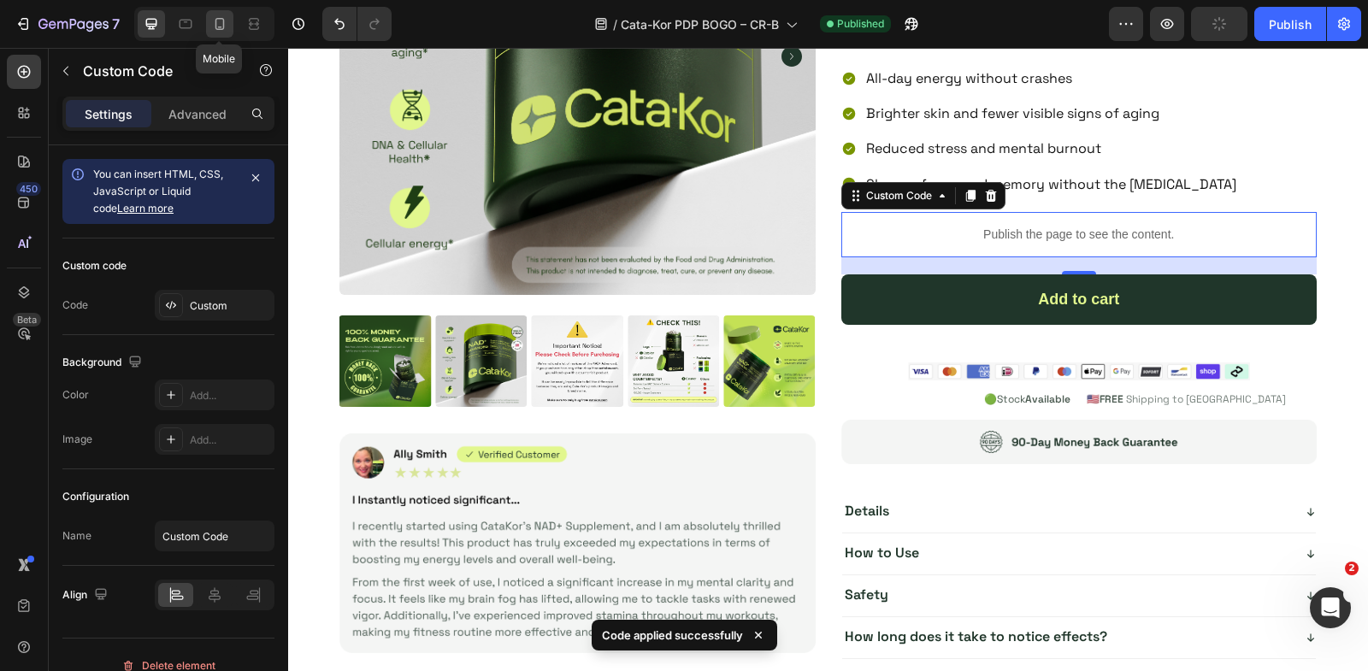
click at [214, 19] on icon at bounding box center [219, 23] width 17 height 17
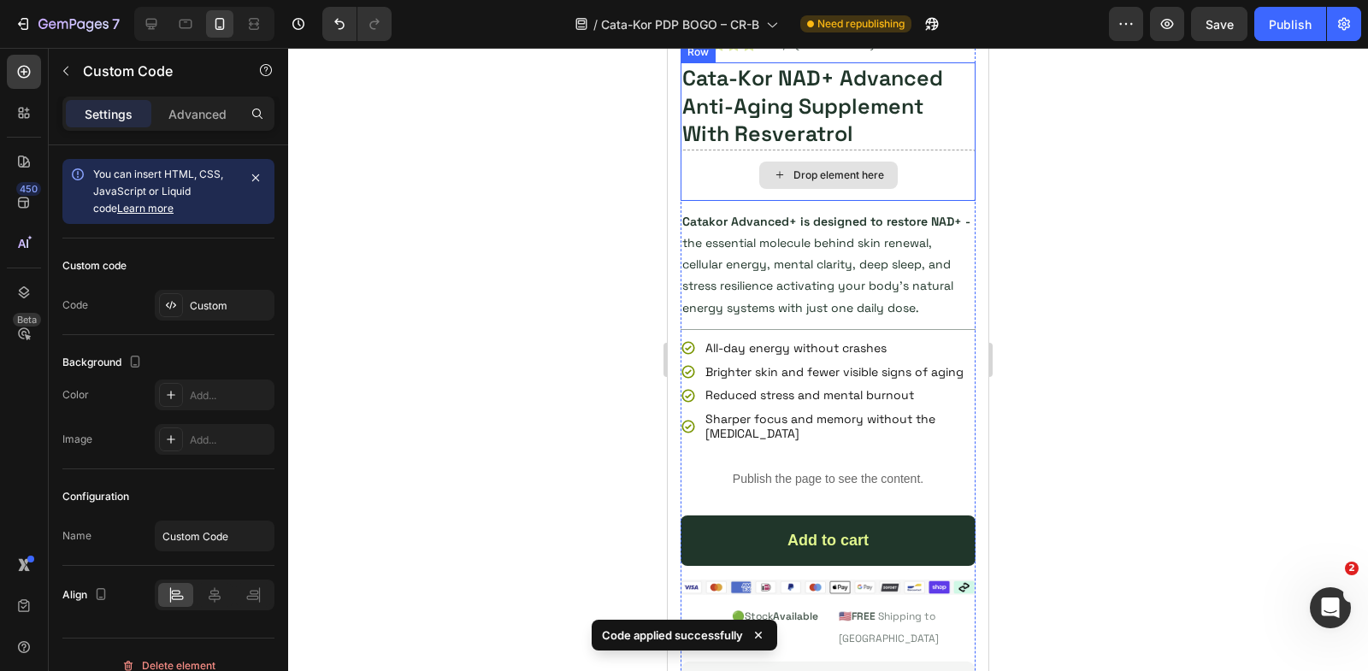
scroll to position [4228, 0]
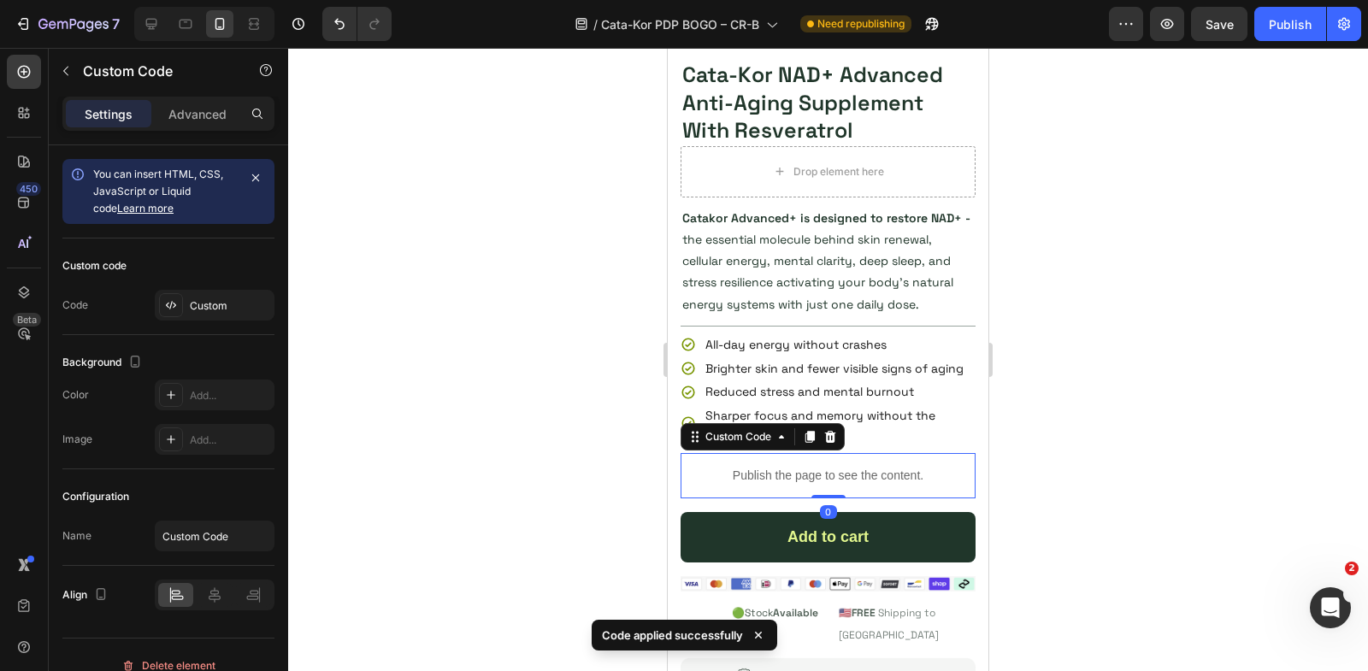
click at [782, 460] on div "Publish the page to see the content." at bounding box center [828, 475] width 295 height 45
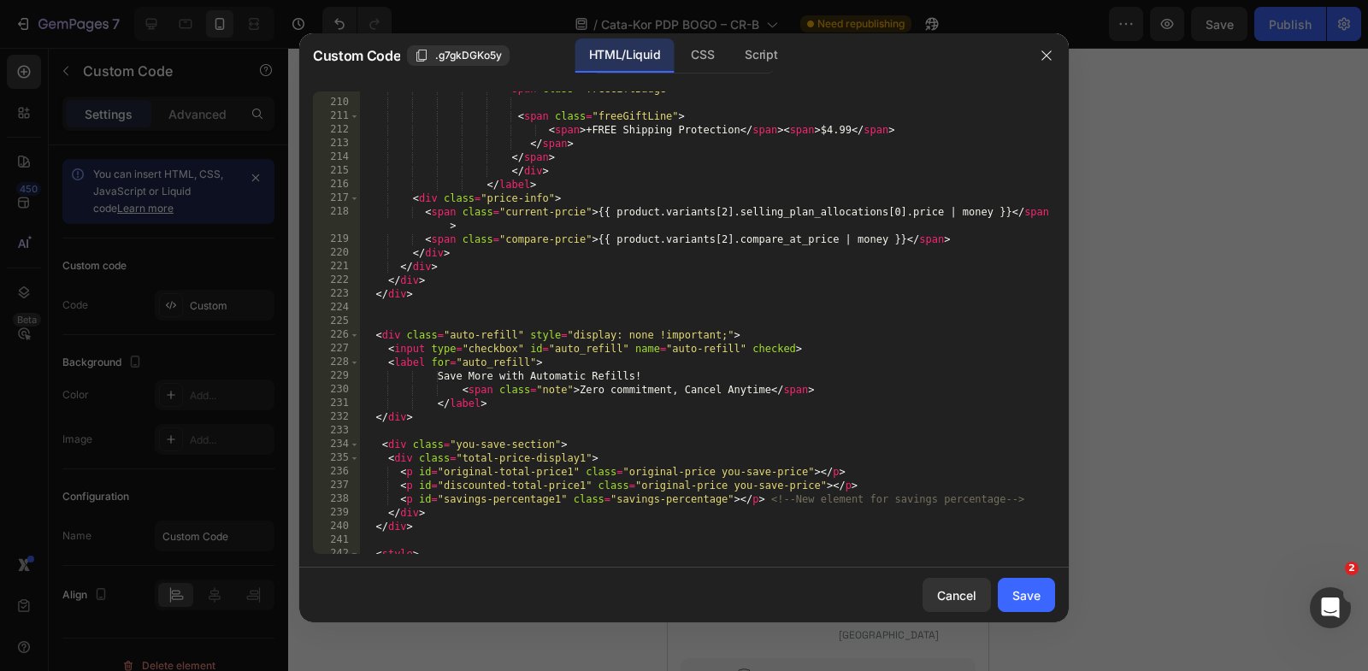
scroll to position [3169, 0]
drag, startPoint x: 732, startPoint y: 332, endPoint x: 529, endPoint y: 338, distance: 202.7
click at [529, 338] on div "< span class = "freeGiftBadge" > < span class = "freeGiftLine" > < span > +FREE…" at bounding box center [707, 327] width 695 height 491
type textarea "<div class="auto-refill" >"
click at [1016, 593] on div "Save" at bounding box center [1026, 596] width 28 height 18
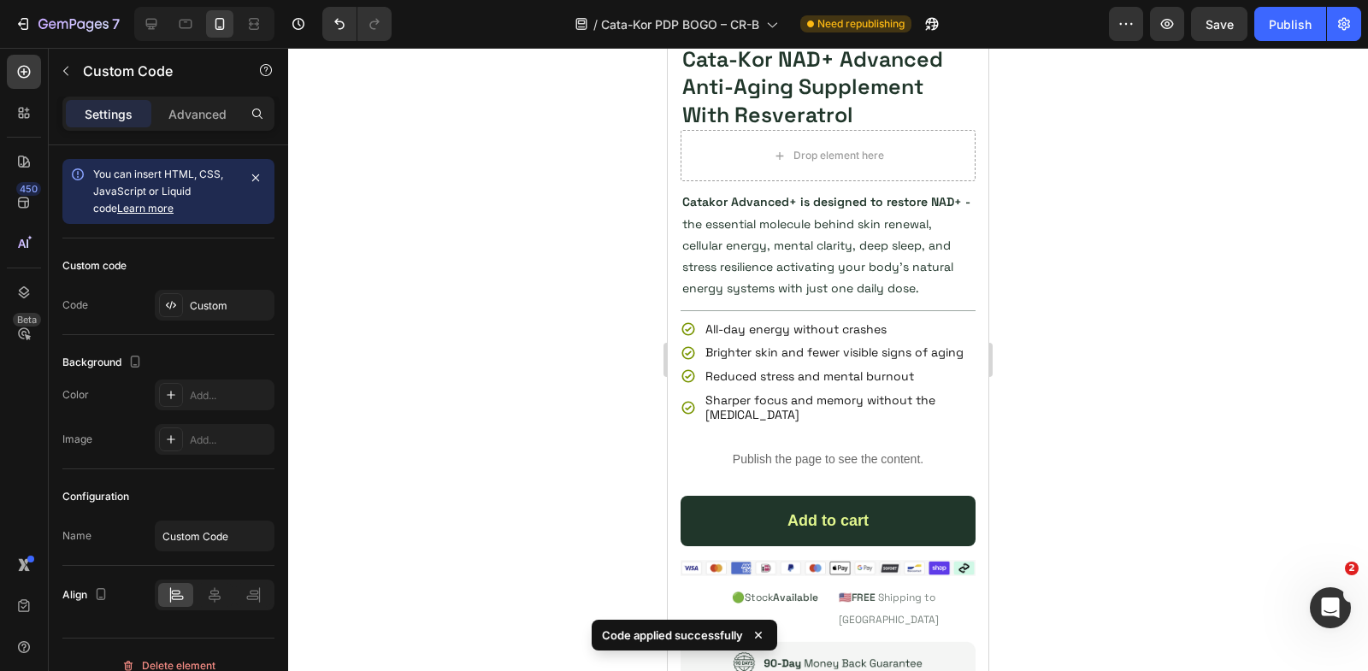
scroll to position [591, 0]
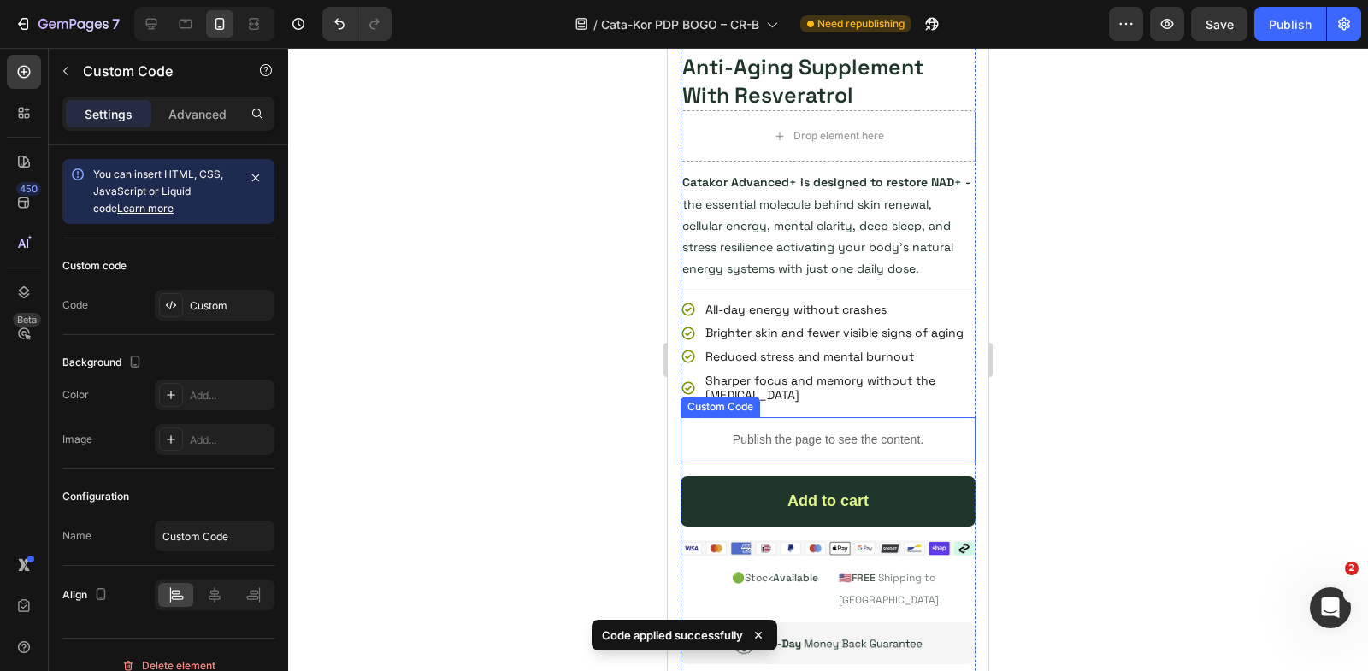
click at [834, 440] on p "Publish the page to see the content." at bounding box center [828, 440] width 295 height 18
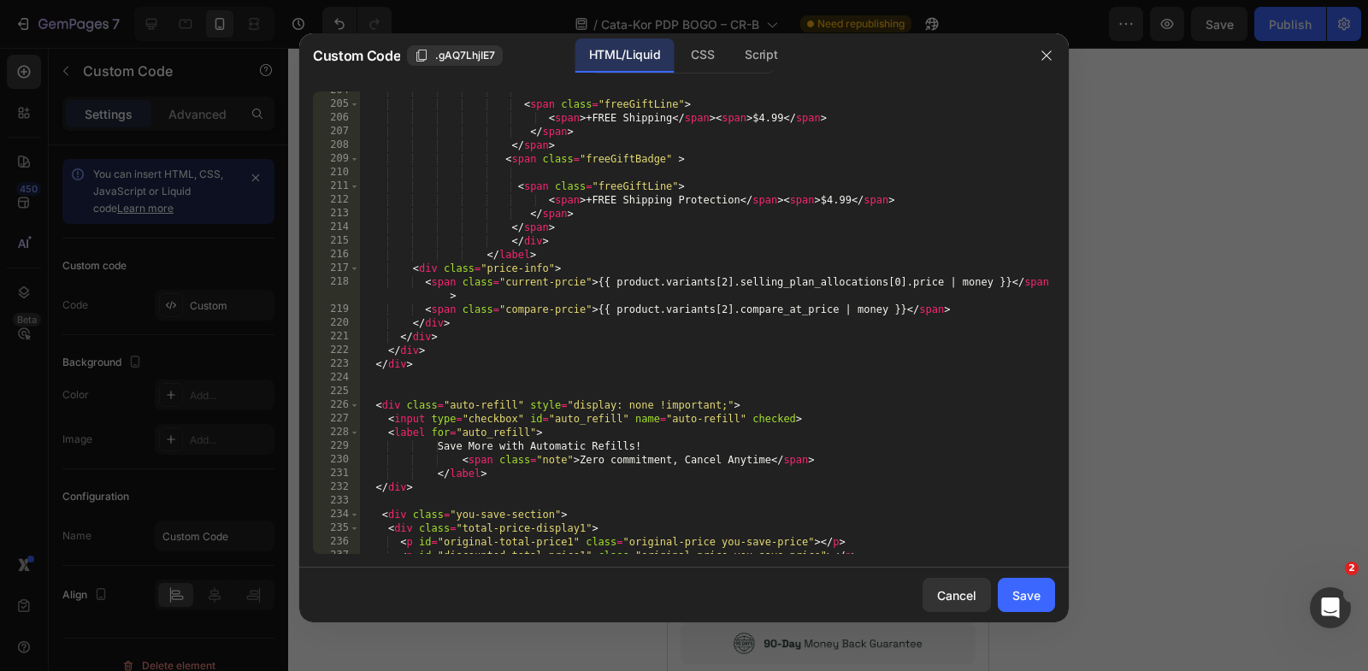
scroll to position [3099, 0]
drag, startPoint x: 733, startPoint y: 402, endPoint x: 523, endPoint y: 404, distance: 209.5
click at [522, 404] on div "< span class = "freeGiftLine" > < span > +FREE Shipping </ span > < span > $4.9…" at bounding box center [707, 329] width 695 height 491
type textarea "<div class="auto-refill">"
click at [1020, 597] on div "Save" at bounding box center [1026, 596] width 28 height 18
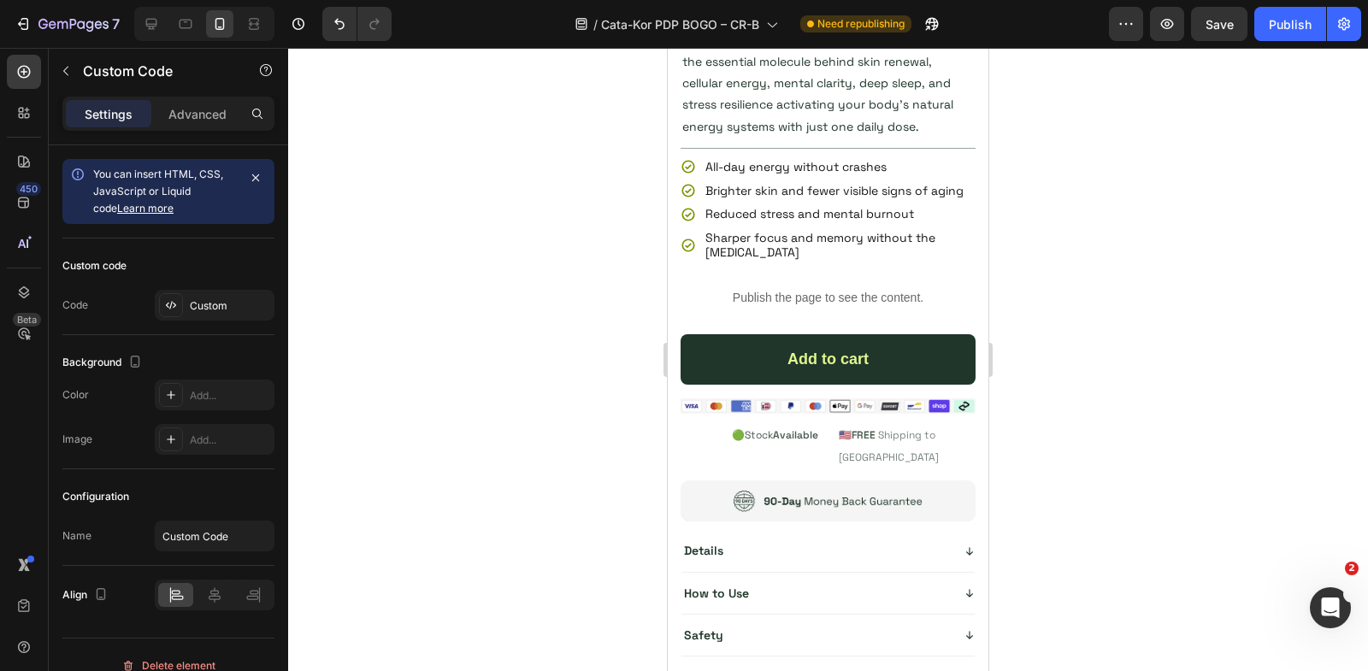
scroll to position [7025, 0]
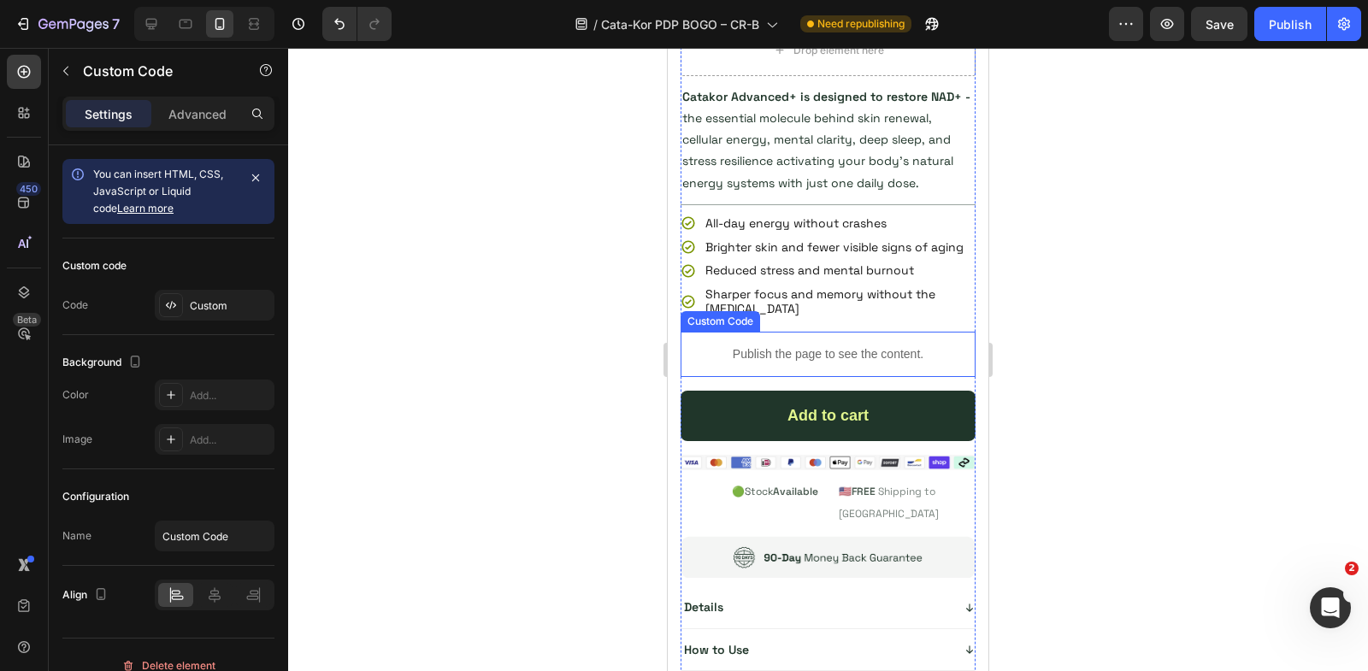
click at [810, 345] on p "Publish the page to see the content." at bounding box center [828, 354] width 295 height 18
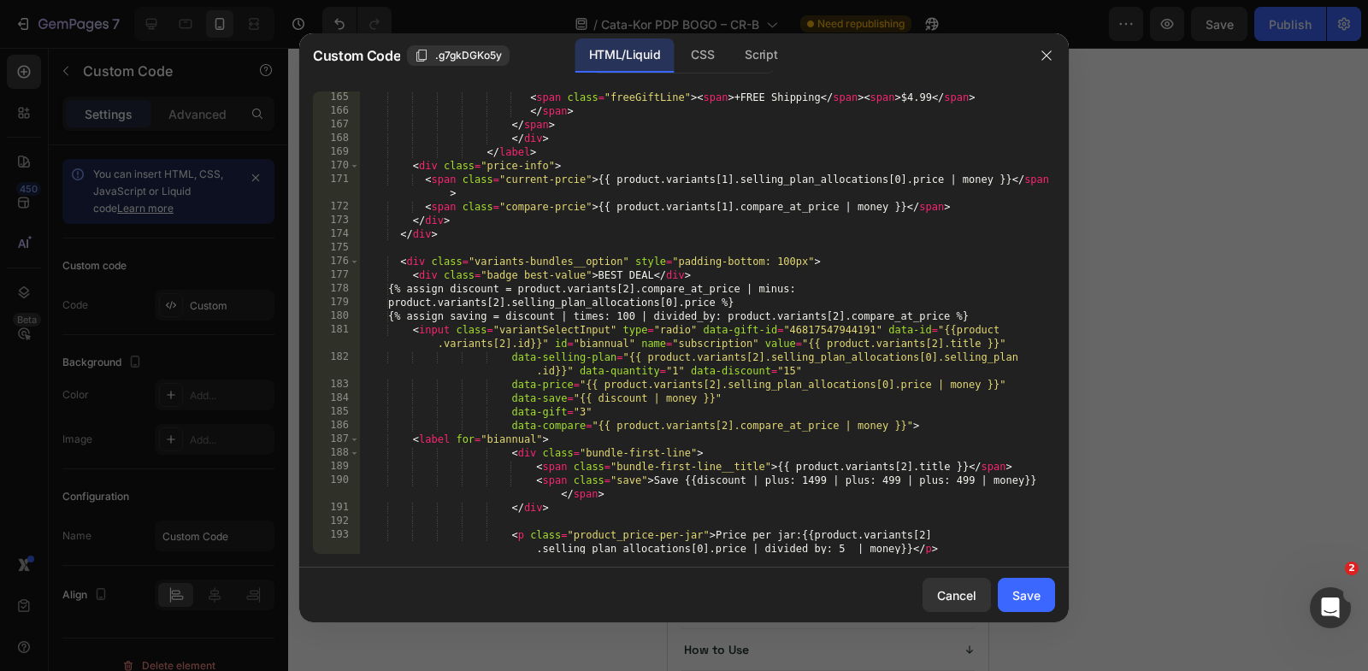
scroll to position [2405, 0]
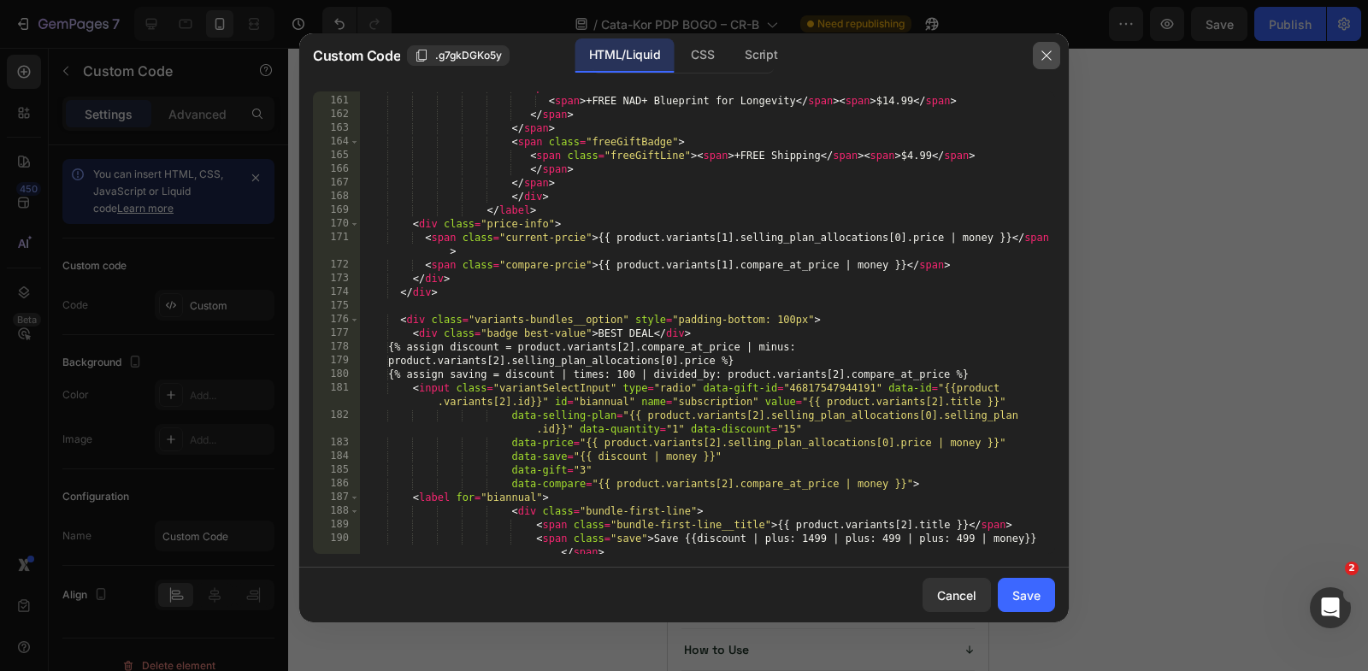
click at [1051, 56] on icon "button" at bounding box center [1047, 56] width 14 height 14
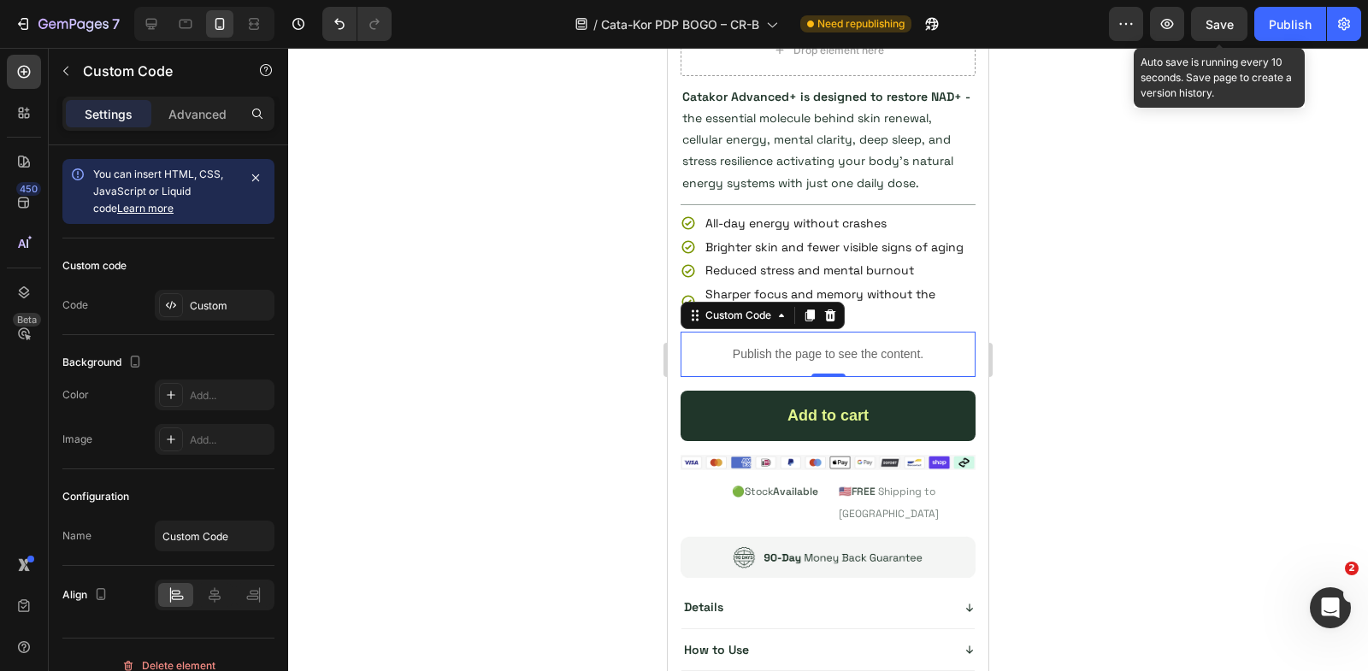
drag, startPoint x: 1211, startPoint y: 33, endPoint x: 1211, endPoint y: 95, distance: 61.6
click at [1211, 33] on button "Save" at bounding box center [1219, 24] width 56 height 34
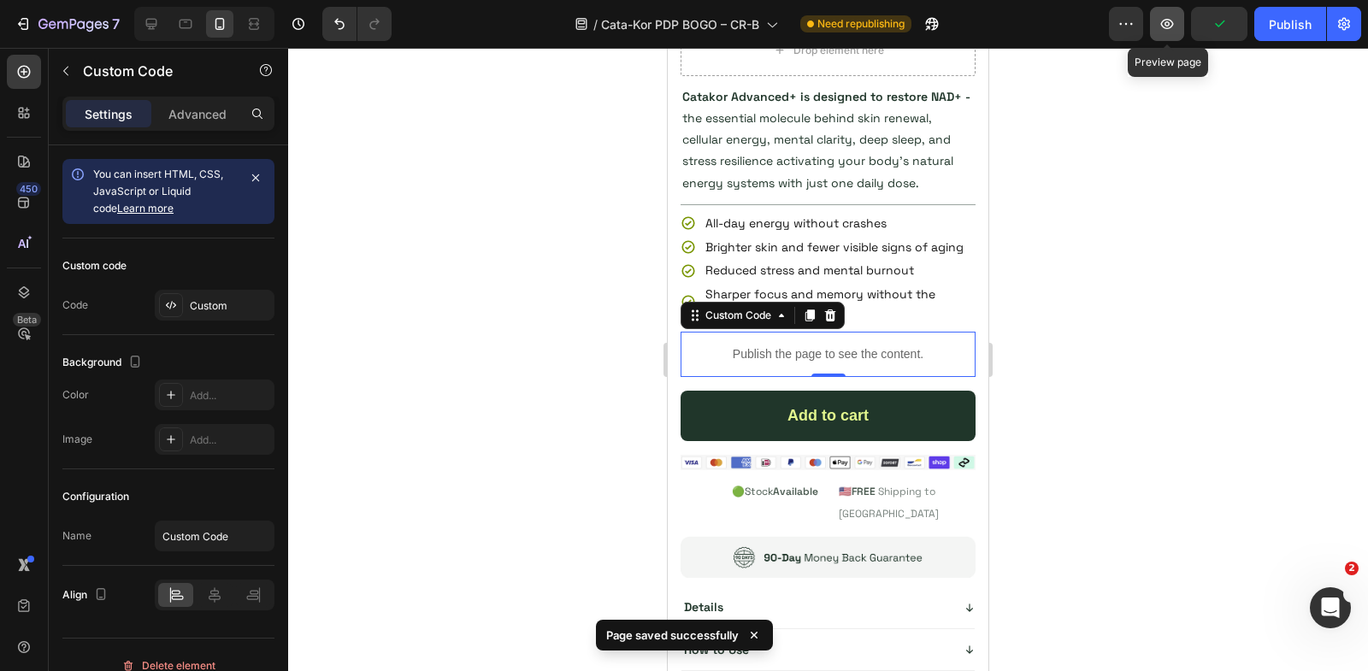
click at [1165, 33] on button "button" at bounding box center [1167, 24] width 34 height 34
click at [1160, 26] on icon "button" at bounding box center [1167, 23] width 17 height 17
